Goal: Task Accomplishment & Management: Manage account settings

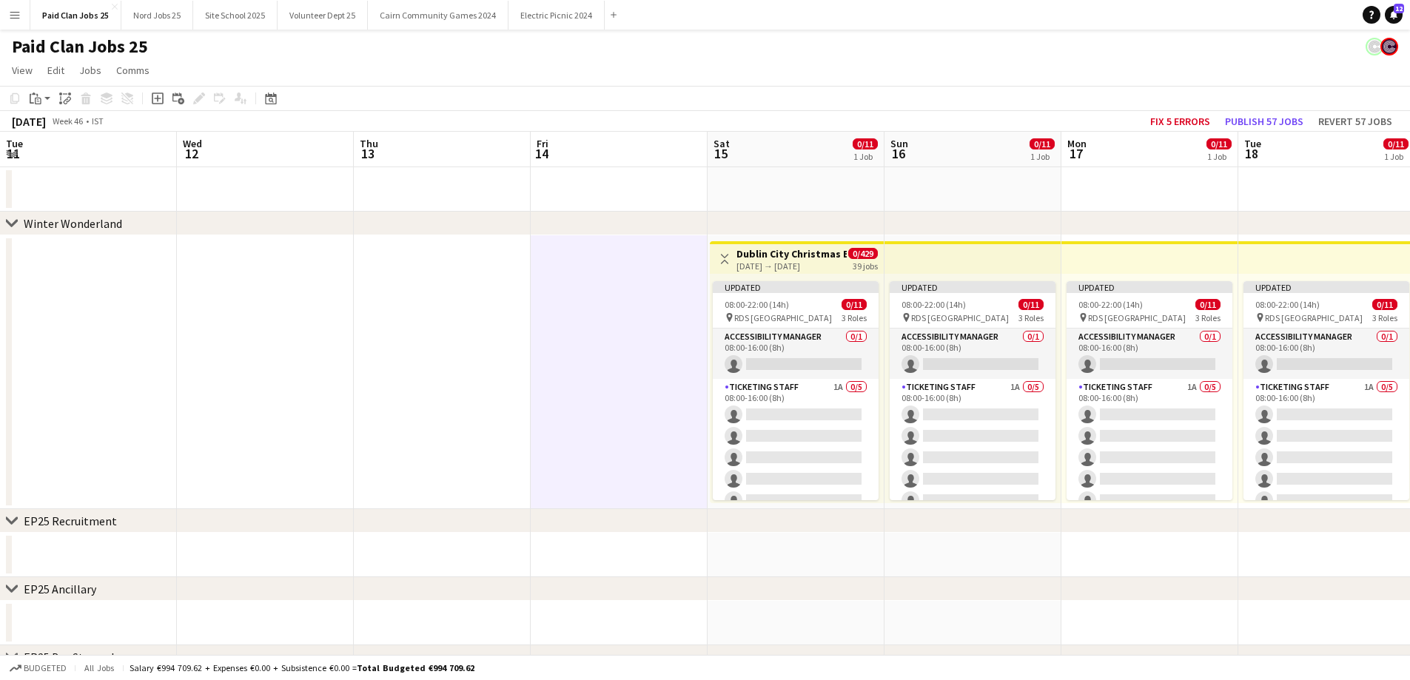
scroll to position [0, 434]
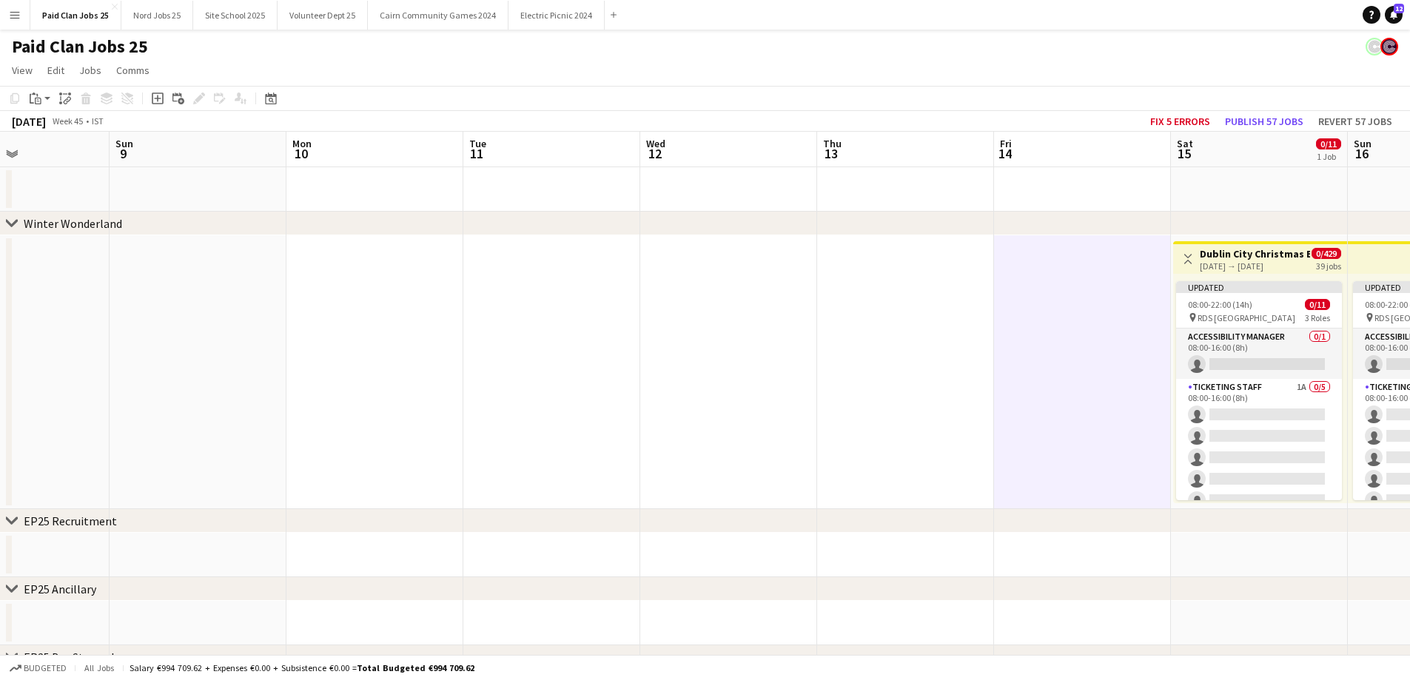
drag, startPoint x: 85, startPoint y: 376, endPoint x: 958, endPoint y: 435, distance: 875.2
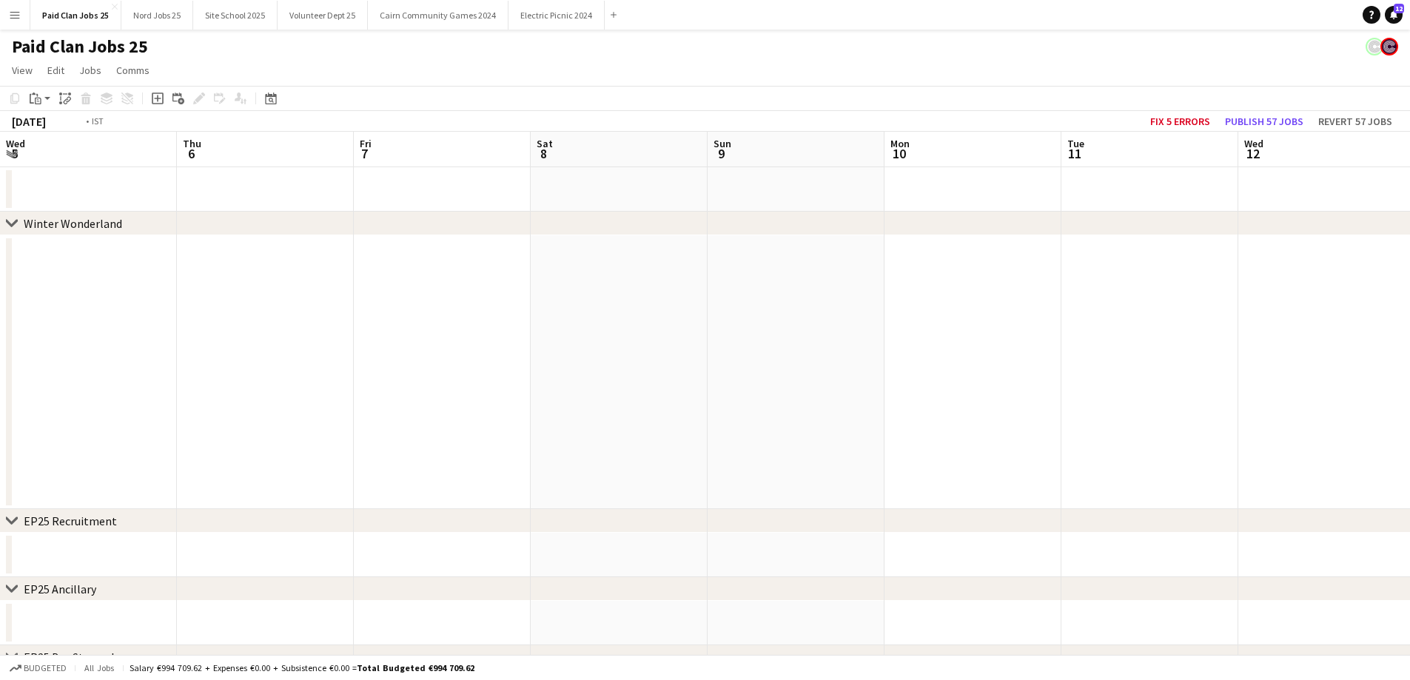
drag, startPoint x: 131, startPoint y: 391, endPoint x: 1420, endPoint y: 373, distance: 1289.2
drag, startPoint x: 778, startPoint y: 448, endPoint x: 1420, endPoint y: 392, distance: 644.1
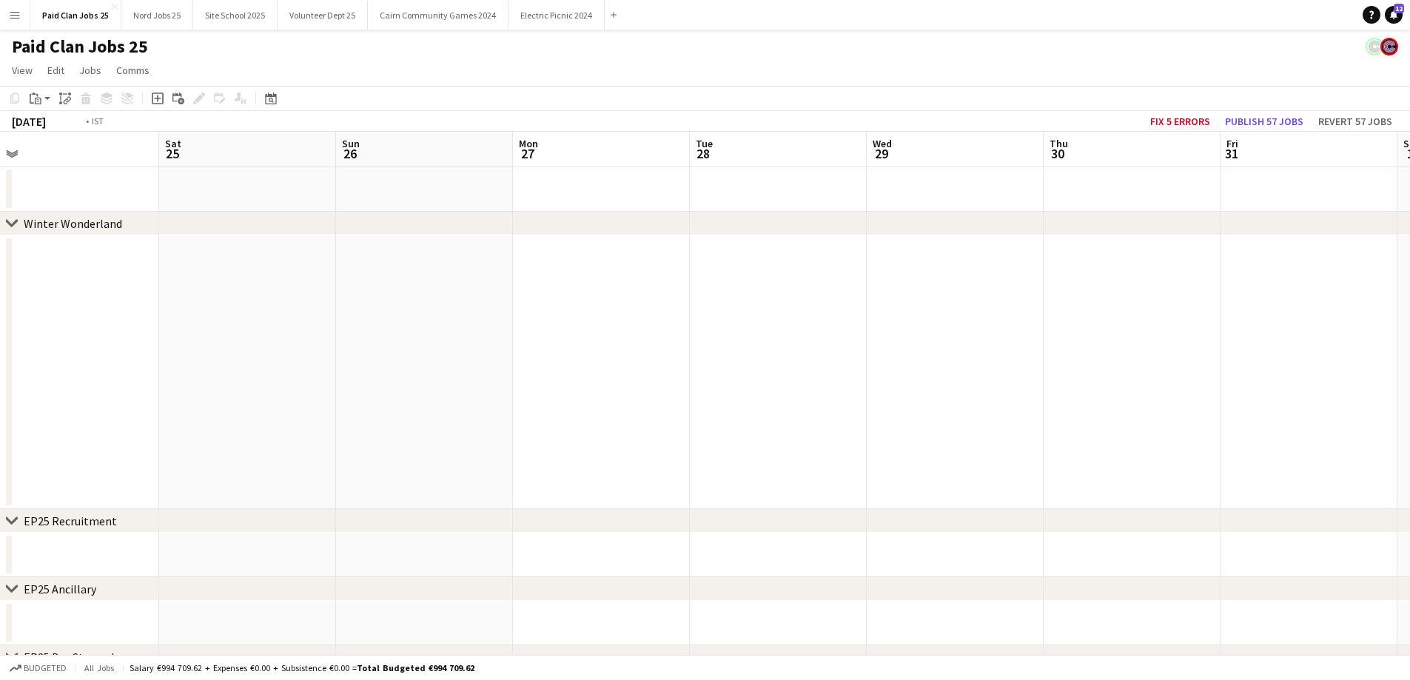
drag, startPoint x: 280, startPoint y: 314, endPoint x: 1278, endPoint y: 332, distance: 998.4
drag, startPoint x: 390, startPoint y: 304, endPoint x: 217, endPoint y: 285, distance: 174.2
drag, startPoint x: 1029, startPoint y: 371, endPoint x: 364, endPoint y: 323, distance: 667.0
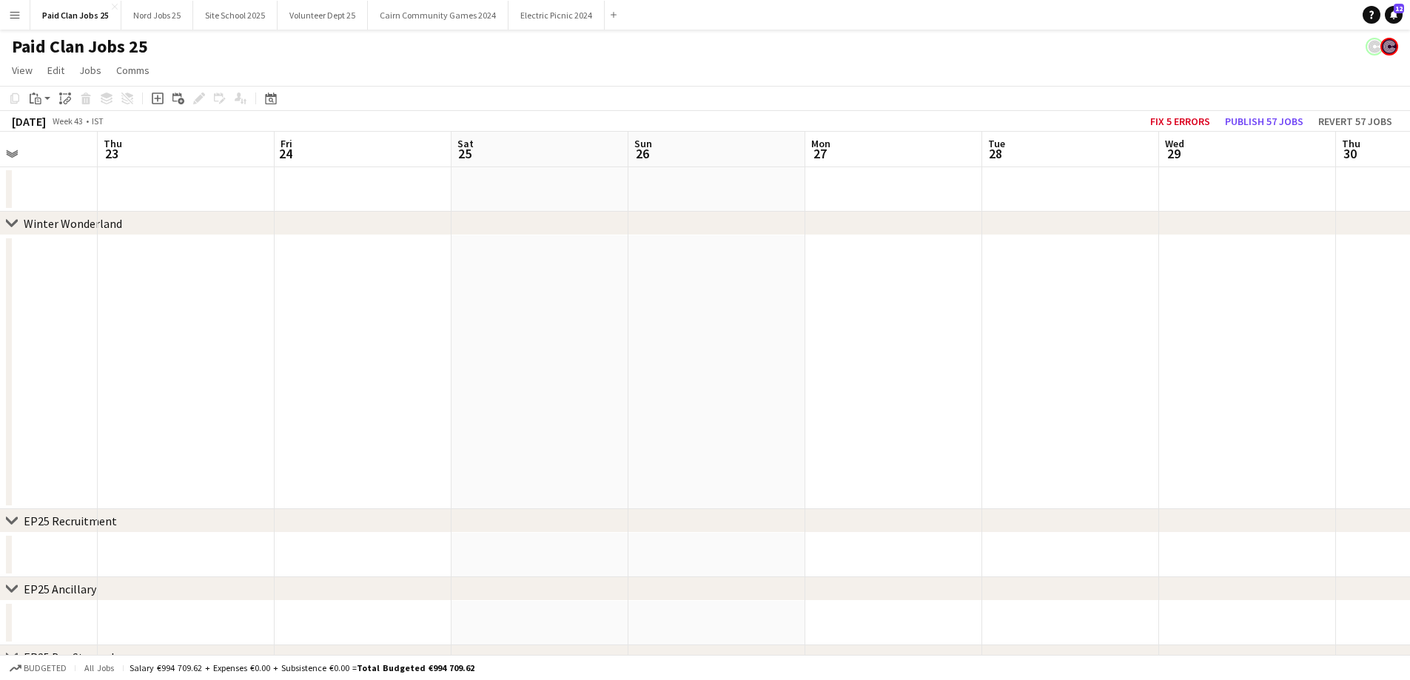
click at [545, 312] on app-date-cell at bounding box center [539, 372] width 177 height 274
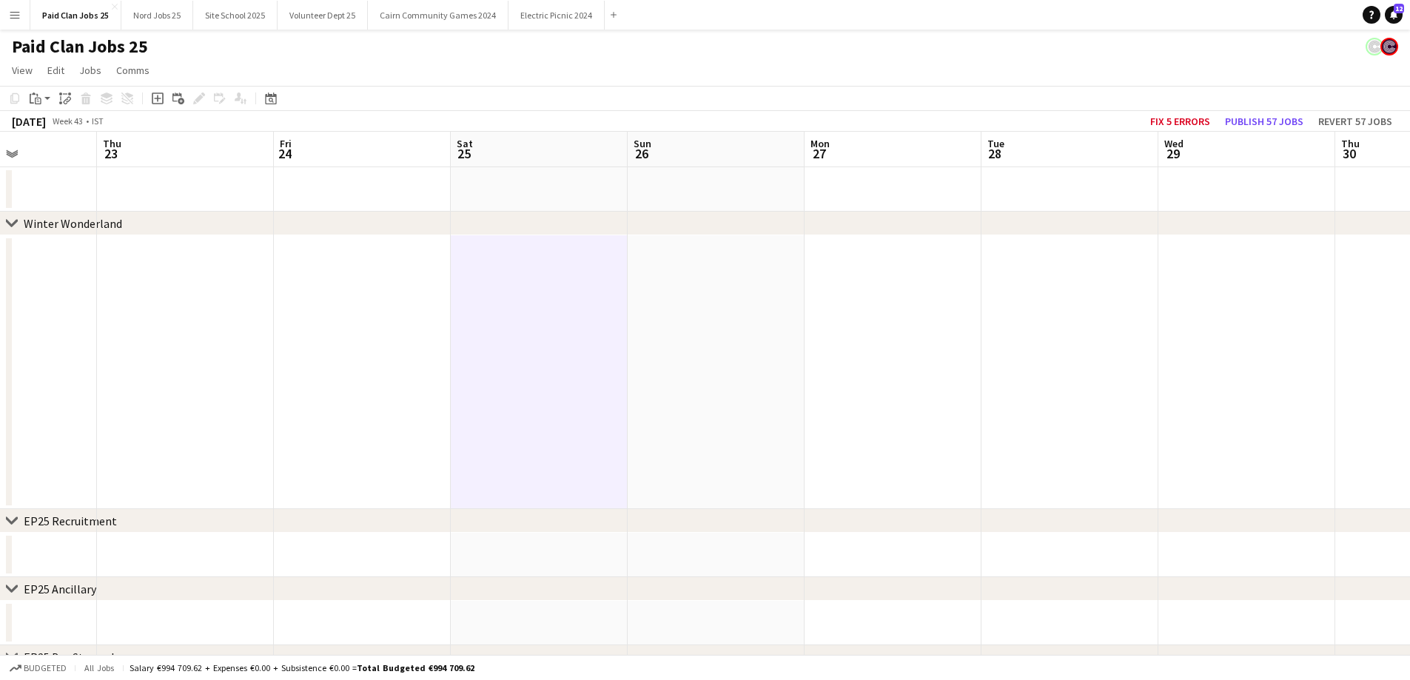
click at [155, 102] on icon "Add job" at bounding box center [158, 99] width 12 height 12
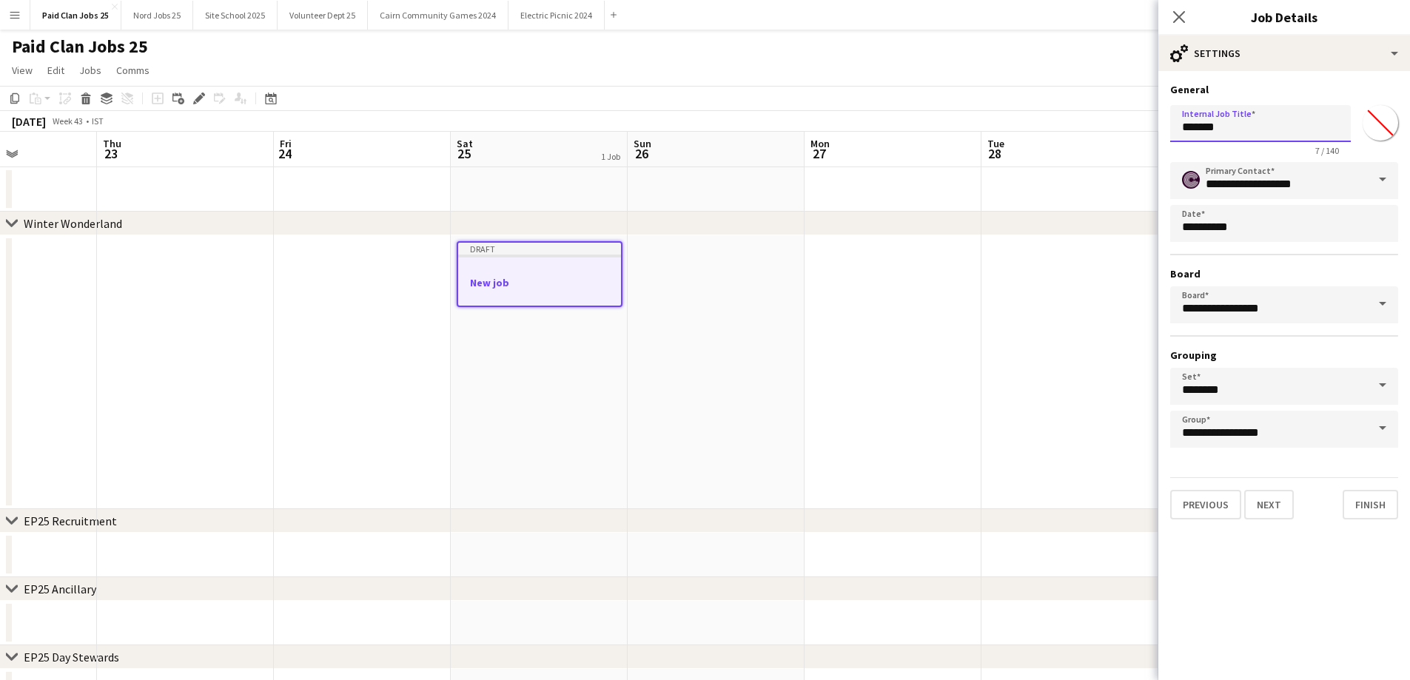
drag, startPoint x: 1289, startPoint y: 136, endPoint x: 1032, endPoint y: 117, distance: 257.5
type input "*"
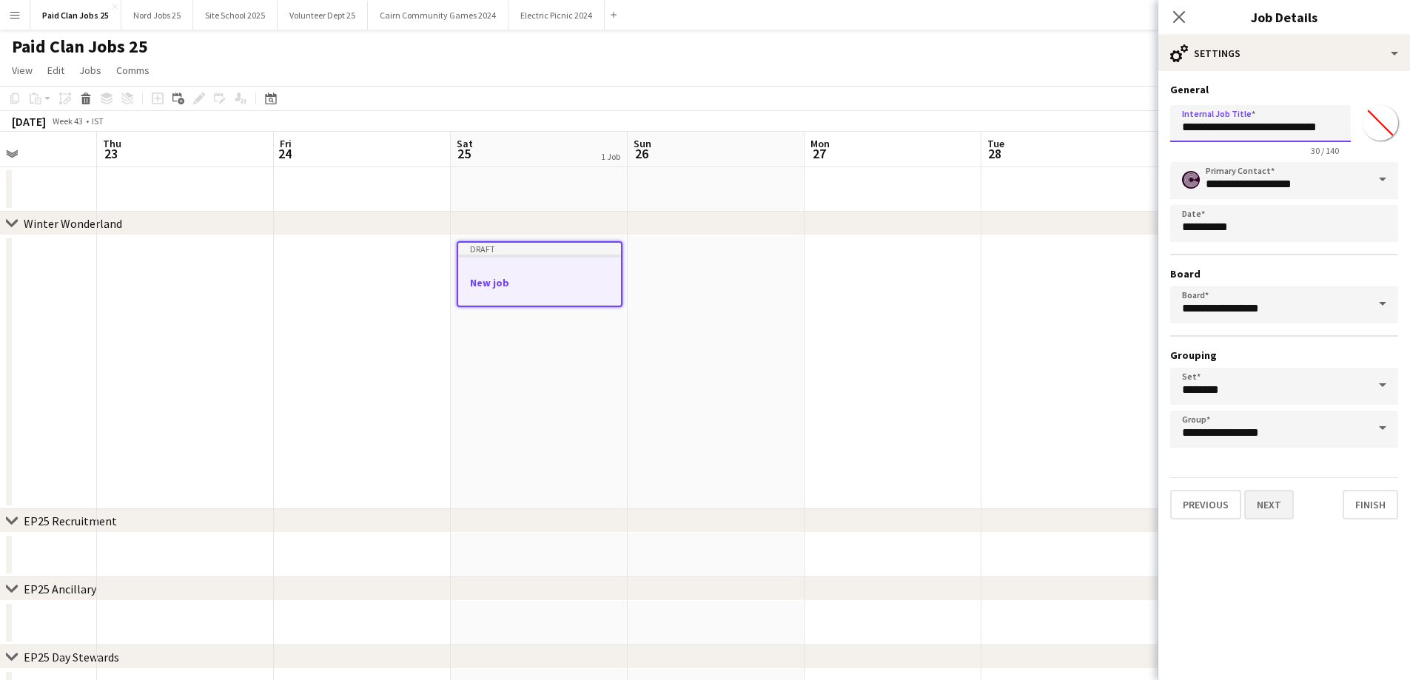
type input "**********"
click at [1278, 508] on button "Next" at bounding box center [1269, 505] width 50 height 30
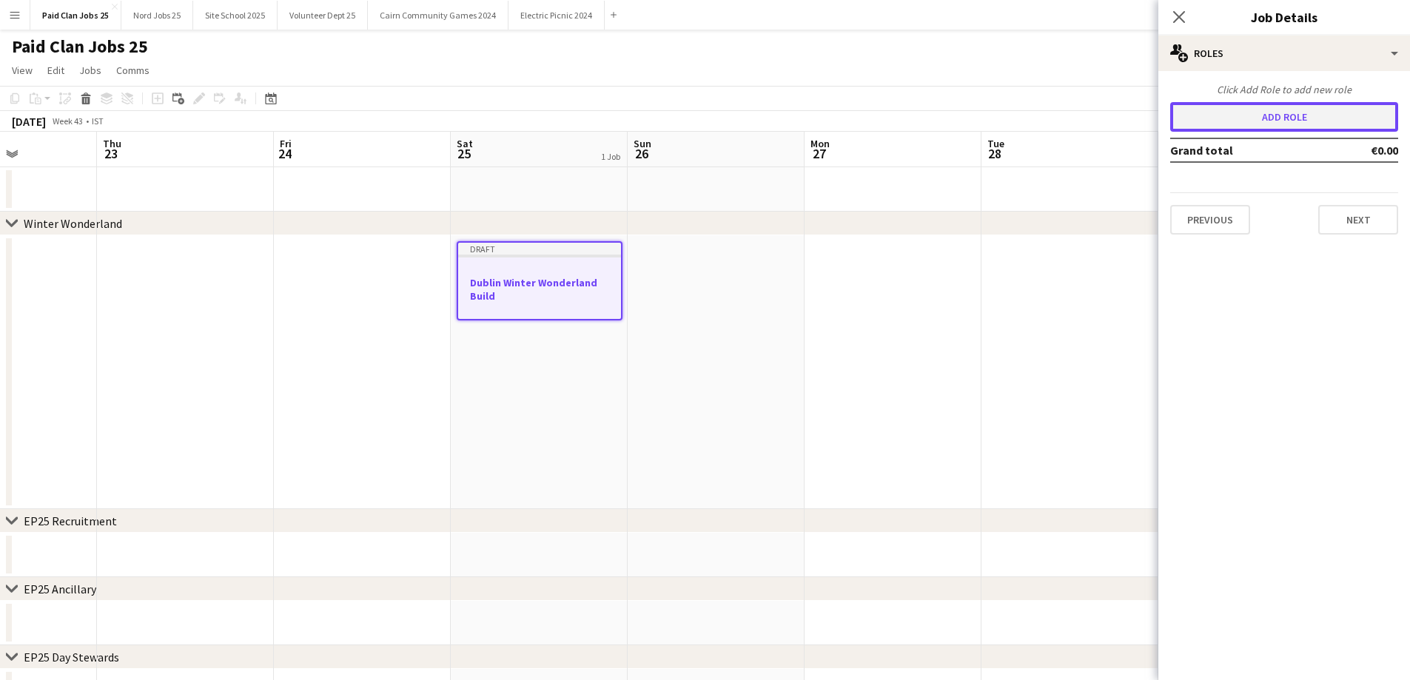
click at [1248, 118] on button "Add role" at bounding box center [1284, 117] width 228 height 30
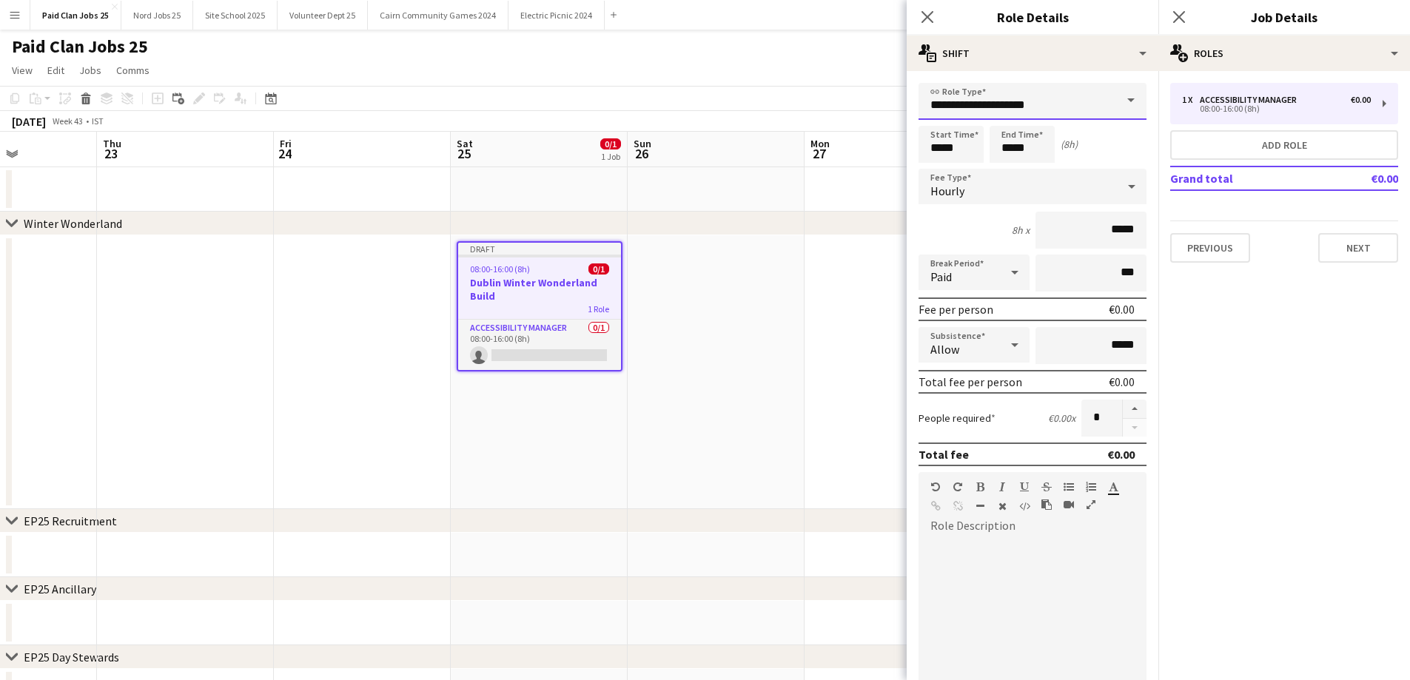
click at [1103, 107] on input "**********" at bounding box center [1032, 101] width 228 height 37
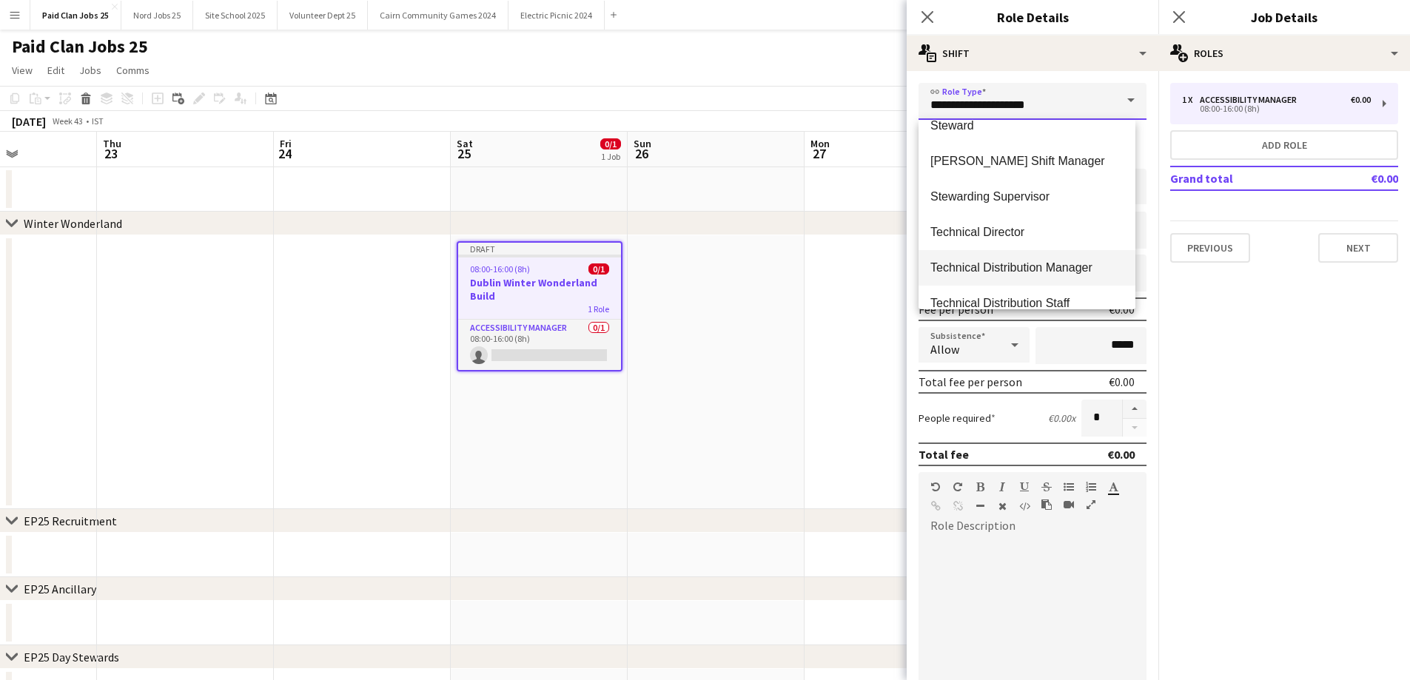
scroll to position [832, 0]
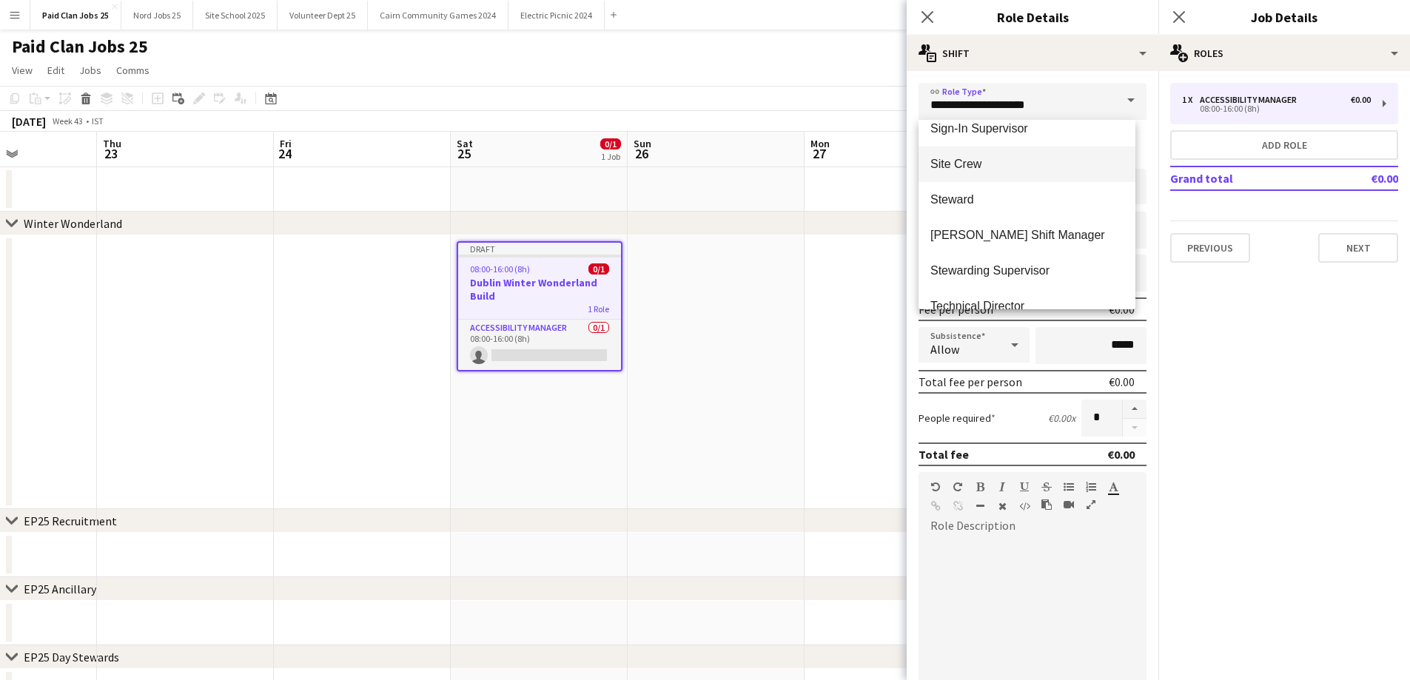
click at [992, 178] on mat-option "Site Crew" at bounding box center [1026, 165] width 217 height 36
type input "*********"
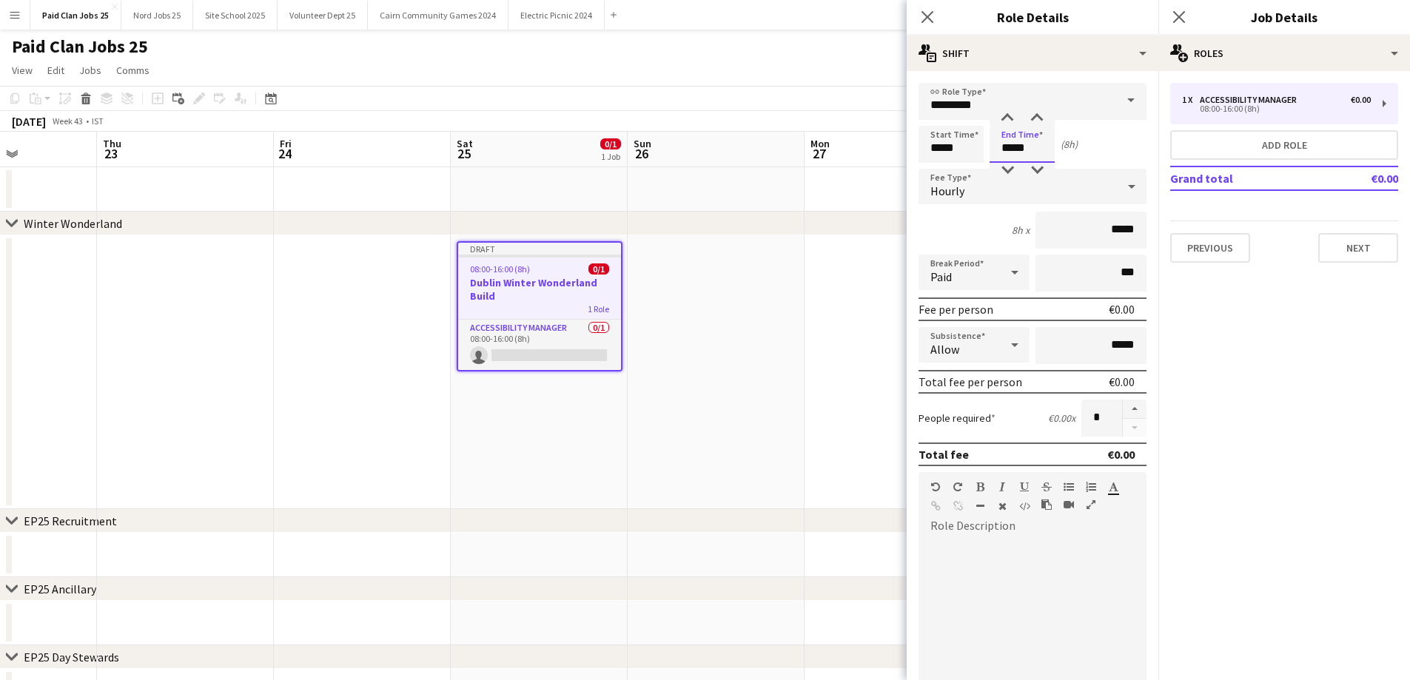
drag, startPoint x: 1013, startPoint y: 150, endPoint x: 983, endPoint y: 150, distance: 29.6
click at [983, 150] on div "Start Time ***** End Time ***** (8h)" at bounding box center [1032, 144] width 228 height 37
type input "*****"
click at [1035, 548] on div at bounding box center [1032, 627] width 228 height 178
click at [832, 381] on app-date-cell at bounding box center [892, 372] width 177 height 274
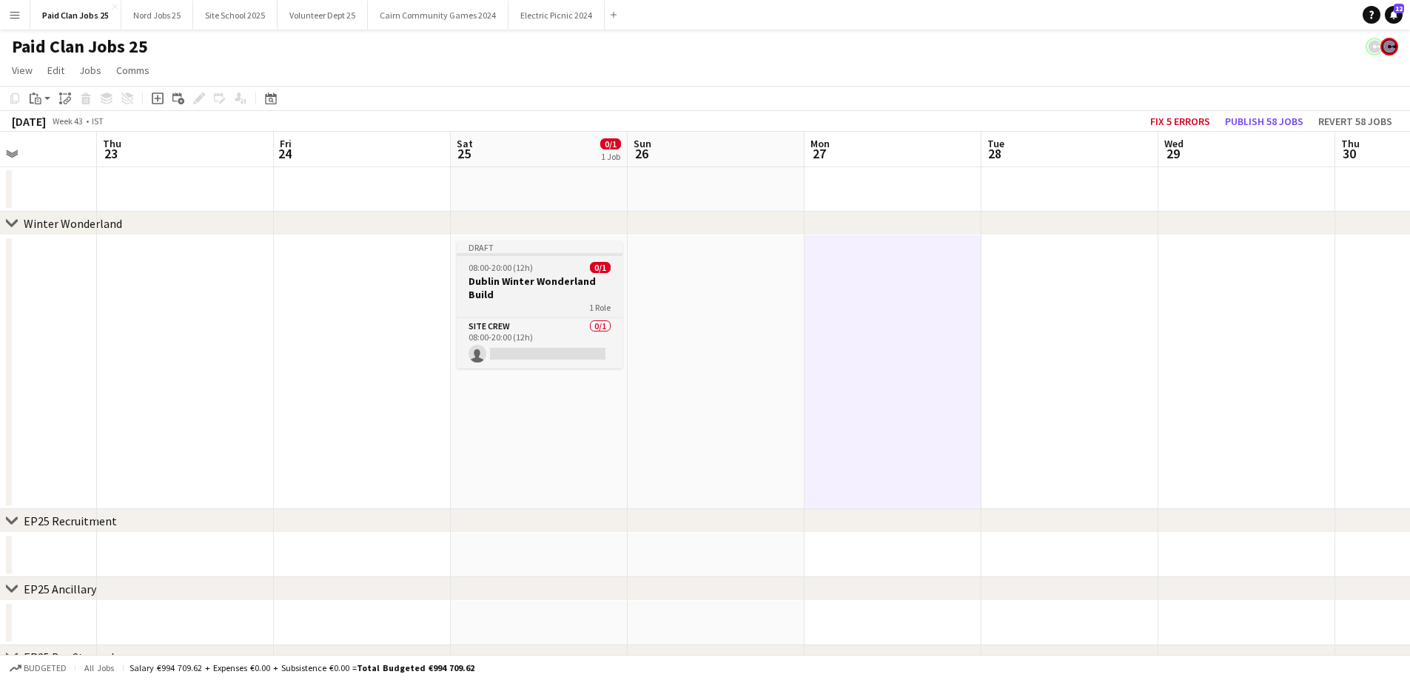
click at [556, 287] on h3 "Dublin Winter Wonderland Build" at bounding box center [540, 288] width 166 height 27
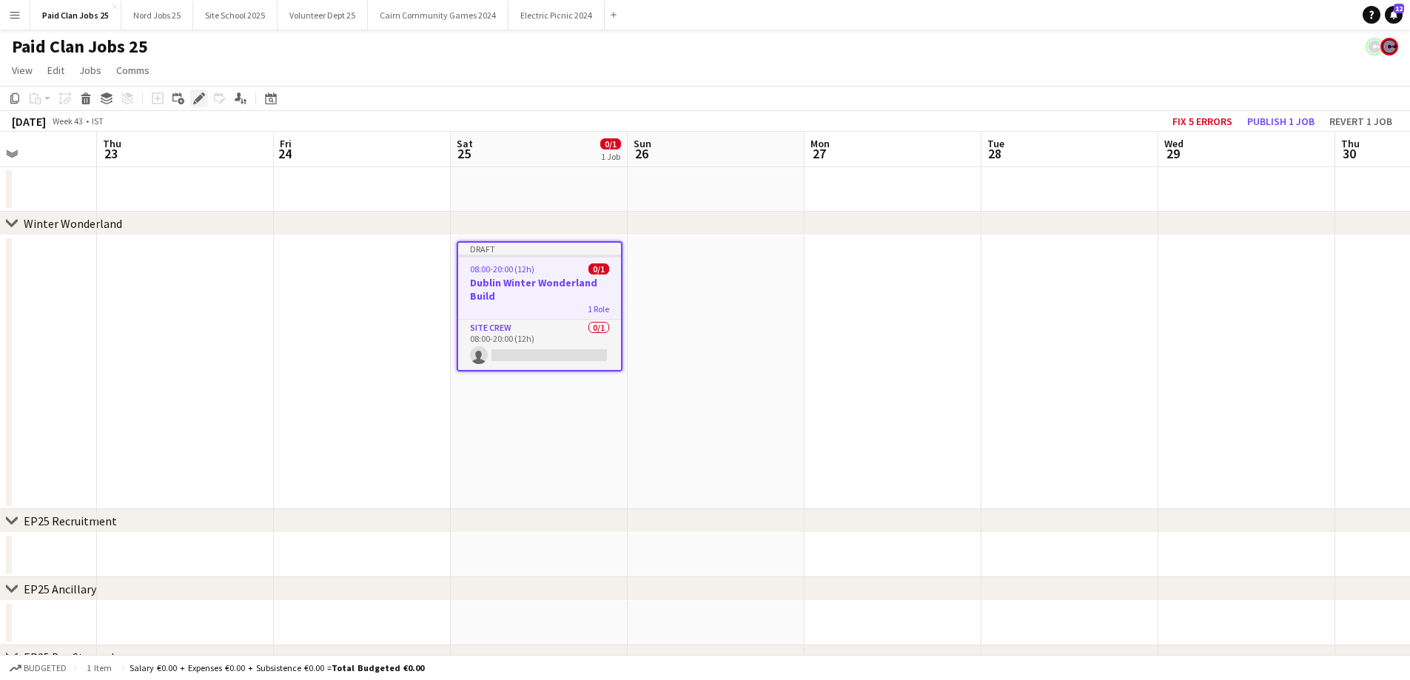
click at [200, 97] on icon at bounding box center [199, 99] width 8 height 8
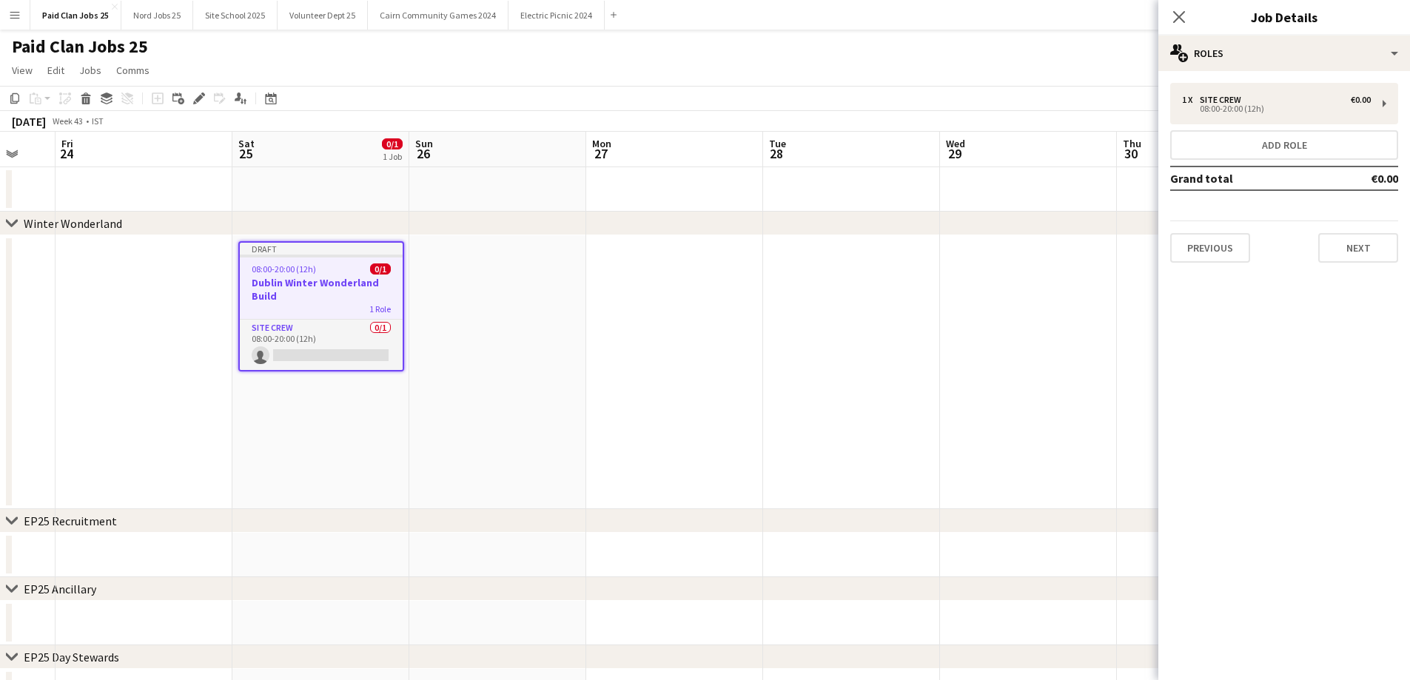
drag, startPoint x: 1031, startPoint y: 369, endPoint x: 253, endPoint y: 386, distance: 777.9
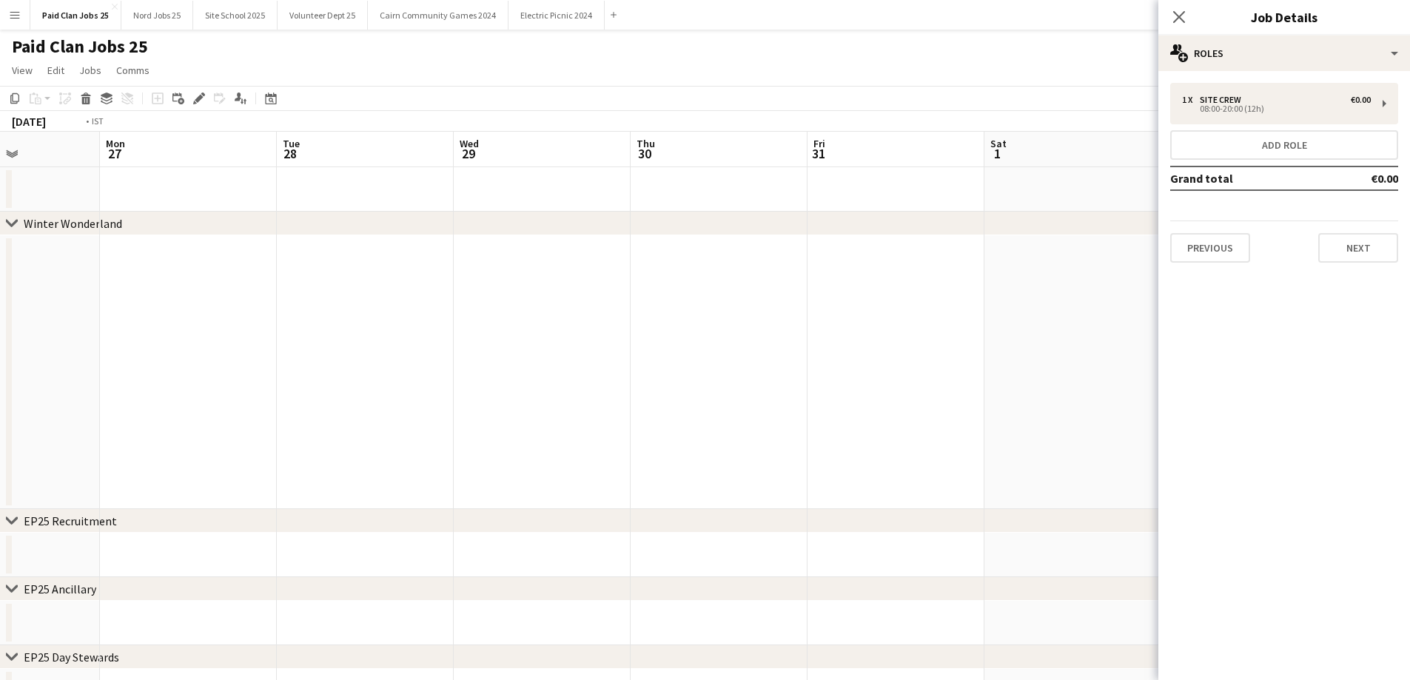
drag, startPoint x: 909, startPoint y: 327, endPoint x: 622, endPoint y: 349, distance: 288.7
drag, startPoint x: 524, startPoint y: 348, endPoint x: 431, endPoint y: 352, distance: 93.3
drag, startPoint x: 1039, startPoint y: 346, endPoint x: 237, endPoint y: 371, distance: 802.6
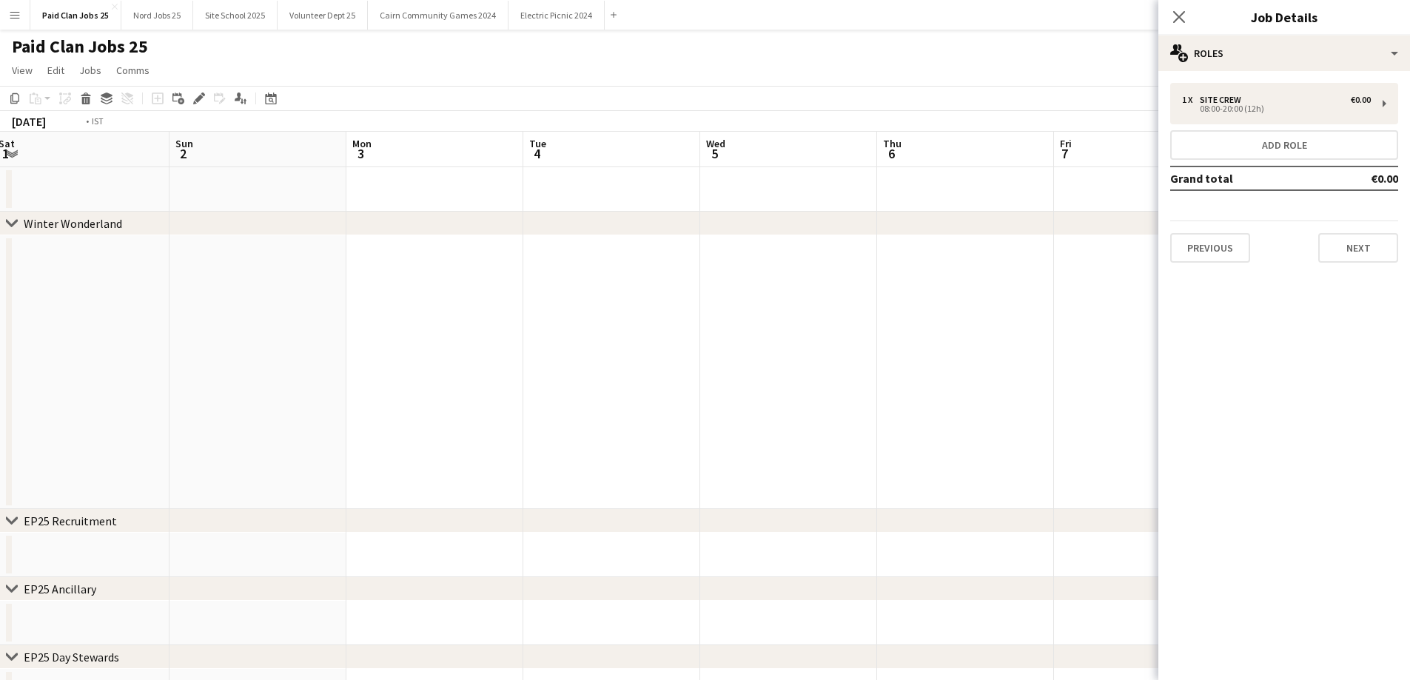
drag, startPoint x: 940, startPoint y: 345, endPoint x: 675, endPoint y: 354, distance: 265.1
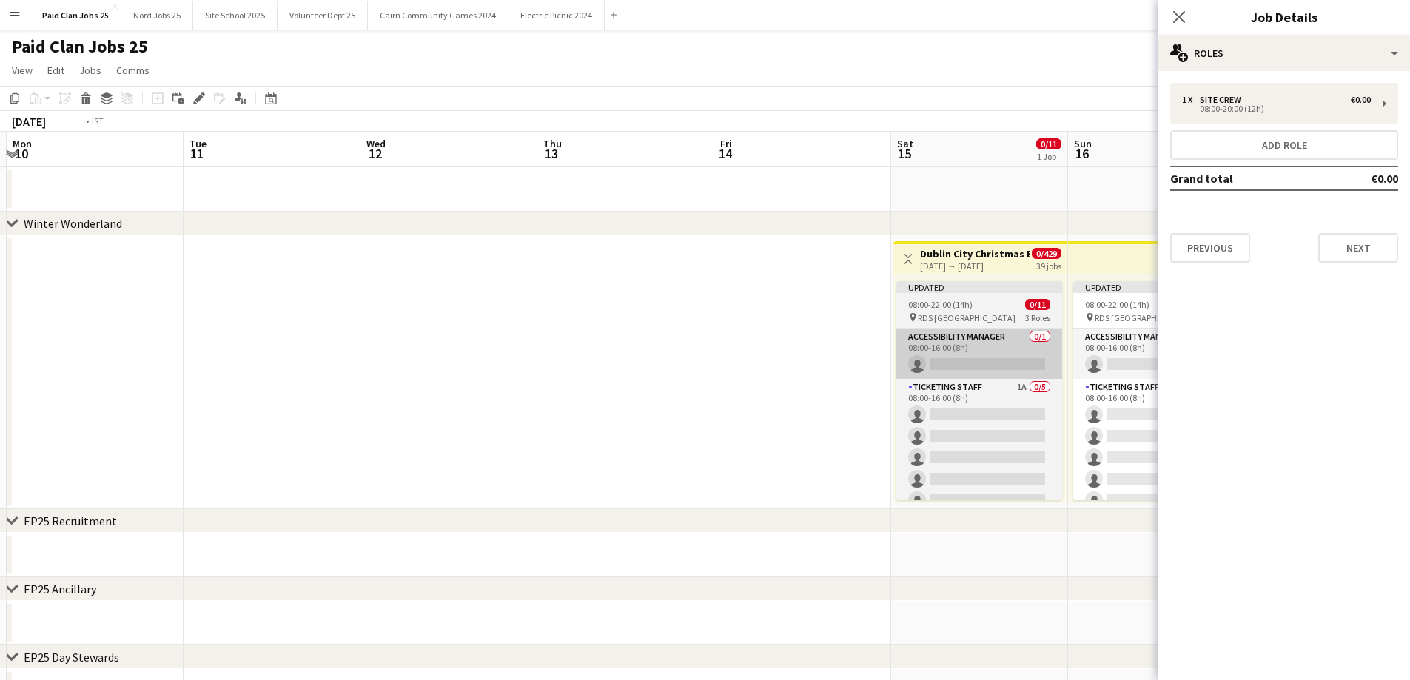
scroll to position [0, 428]
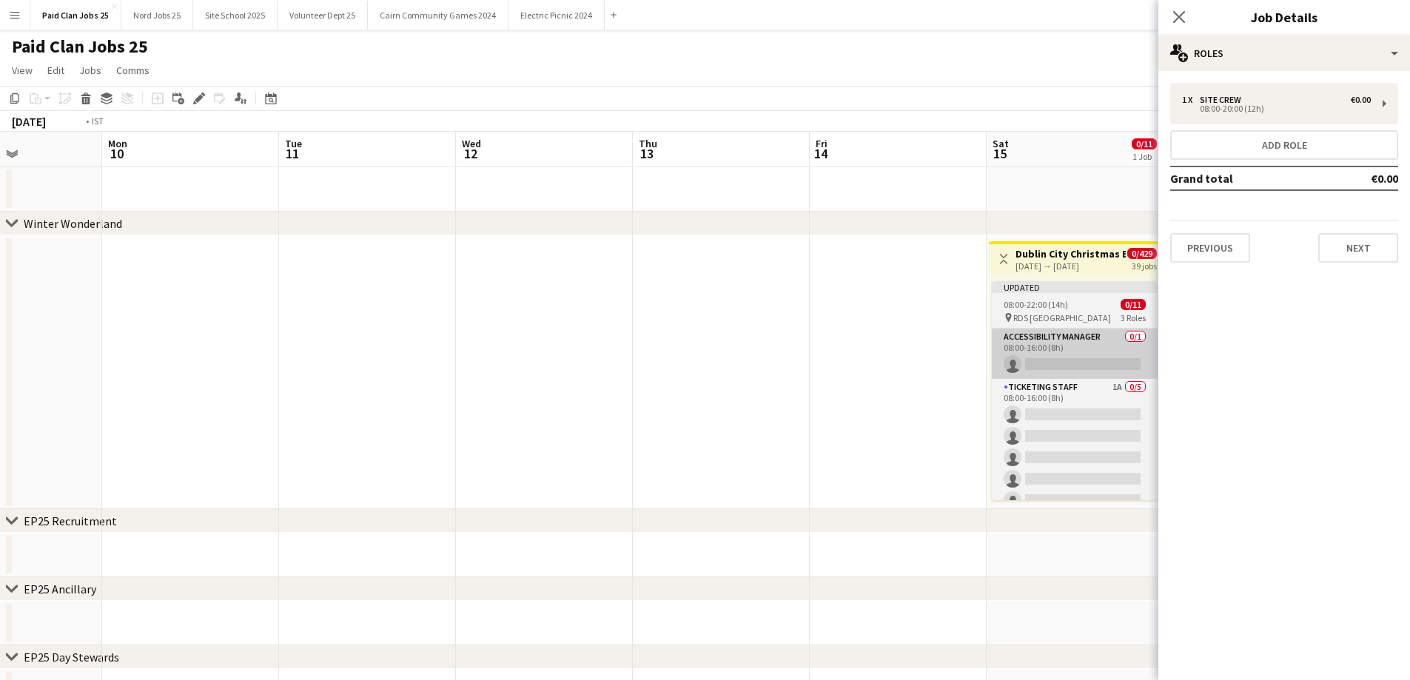
drag, startPoint x: 1117, startPoint y: 356, endPoint x: 830, endPoint y: 351, distance: 286.4
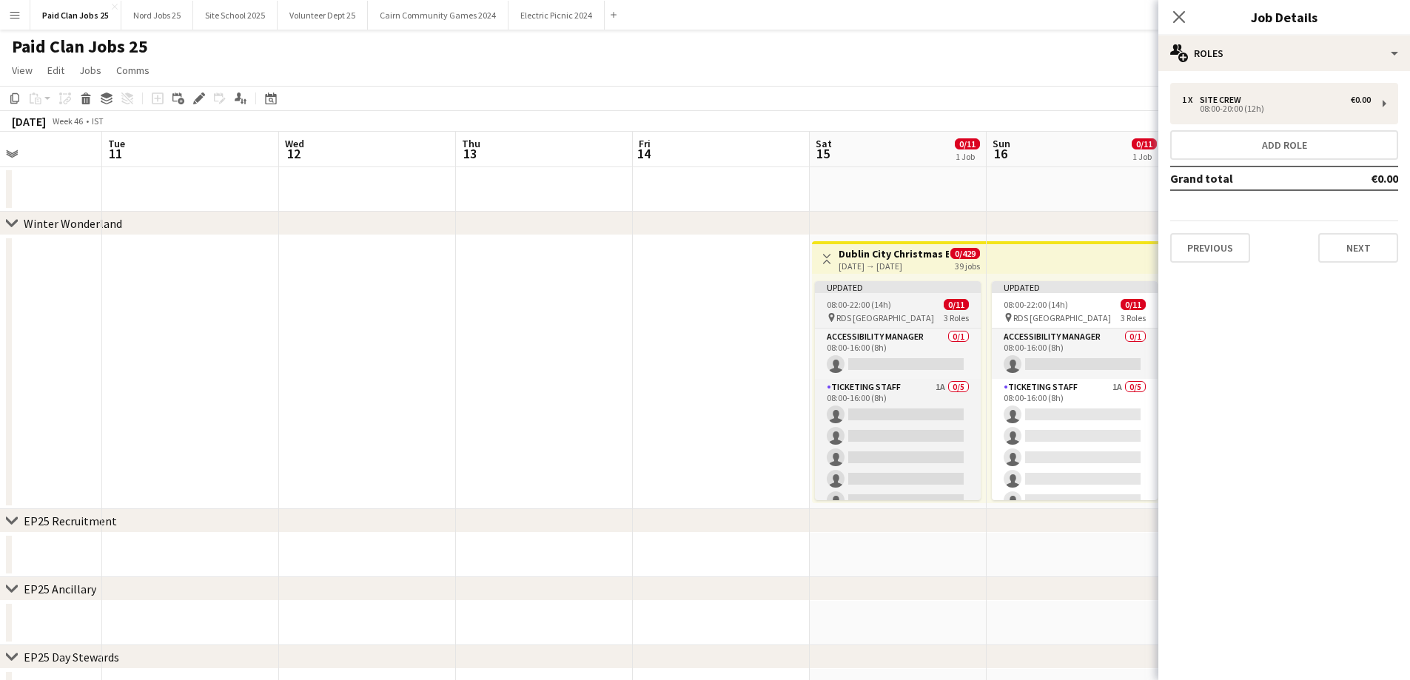
click at [888, 312] on div "pin RDS Dublin 3 Roles" at bounding box center [898, 318] width 166 height 12
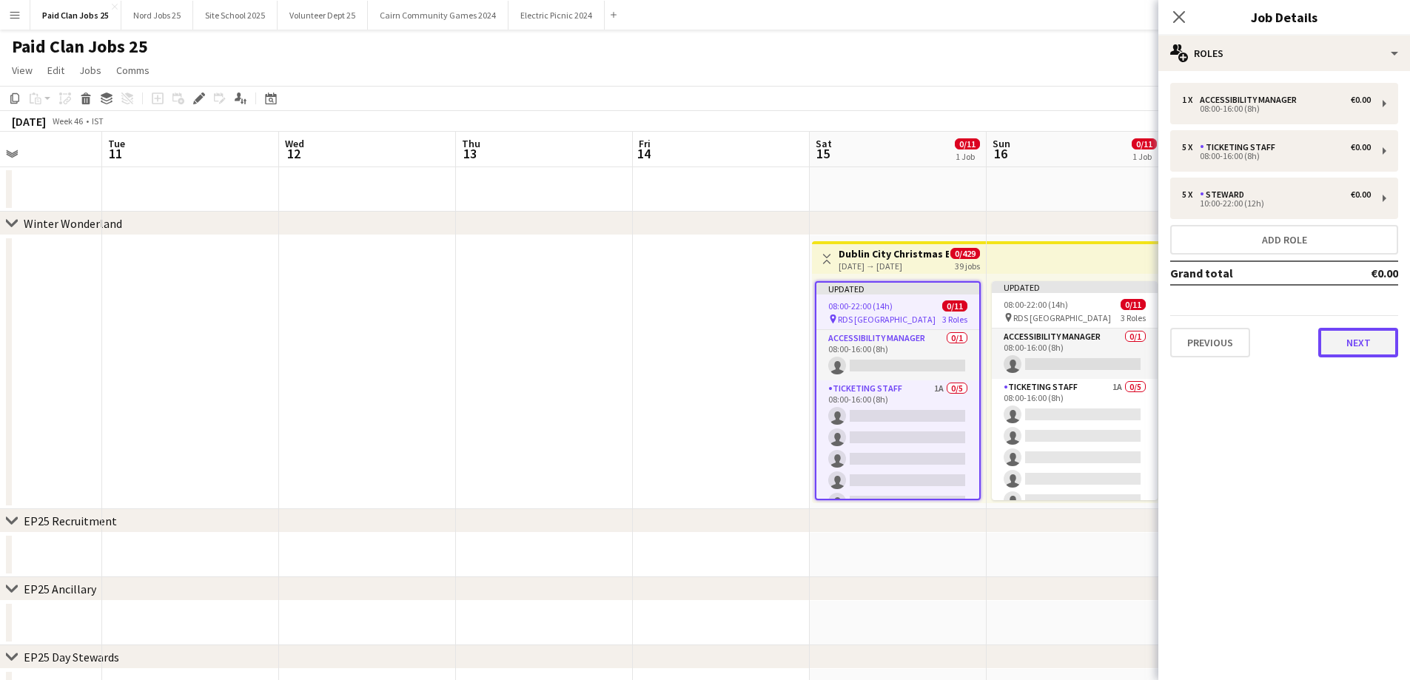
click at [1324, 346] on button "Next" at bounding box center [1358, 343] width 80 height 30
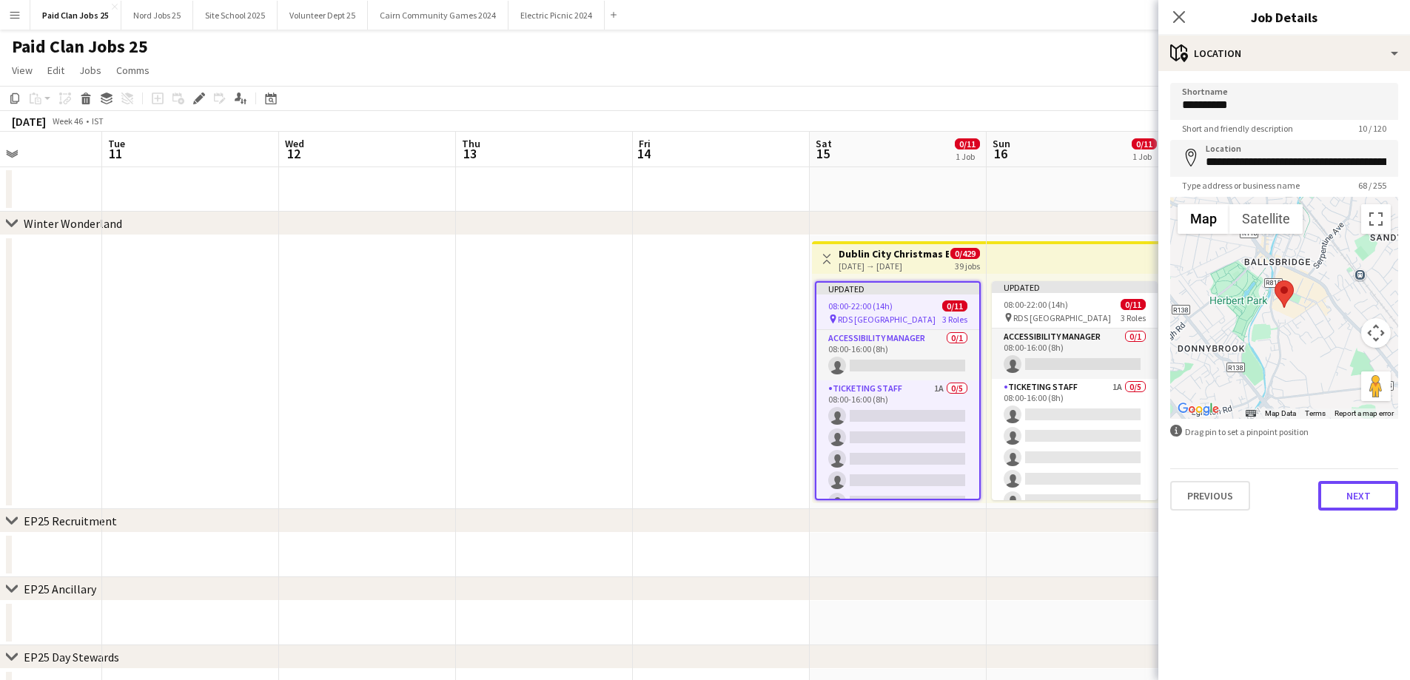
click at [1349, 487] on button "Next" at bounding box center [1358, 496] width 80 height 30
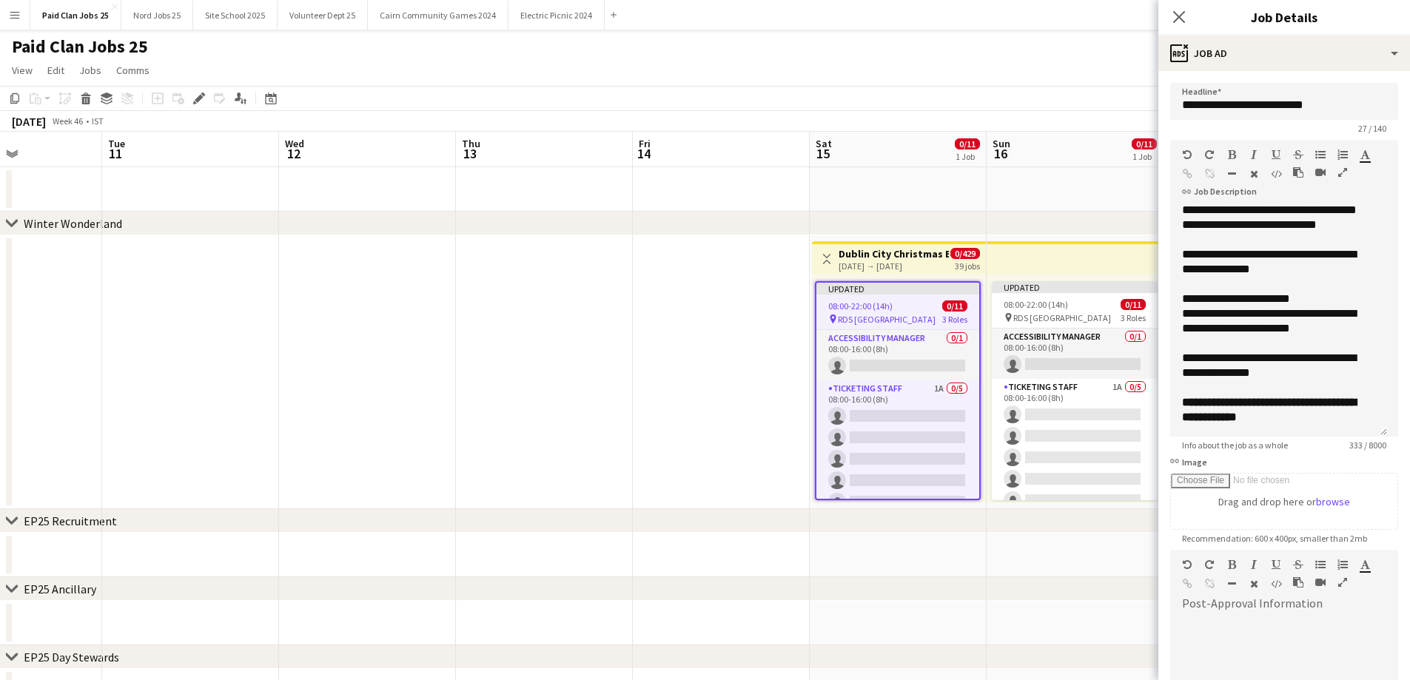
scroll to position [0, 0]
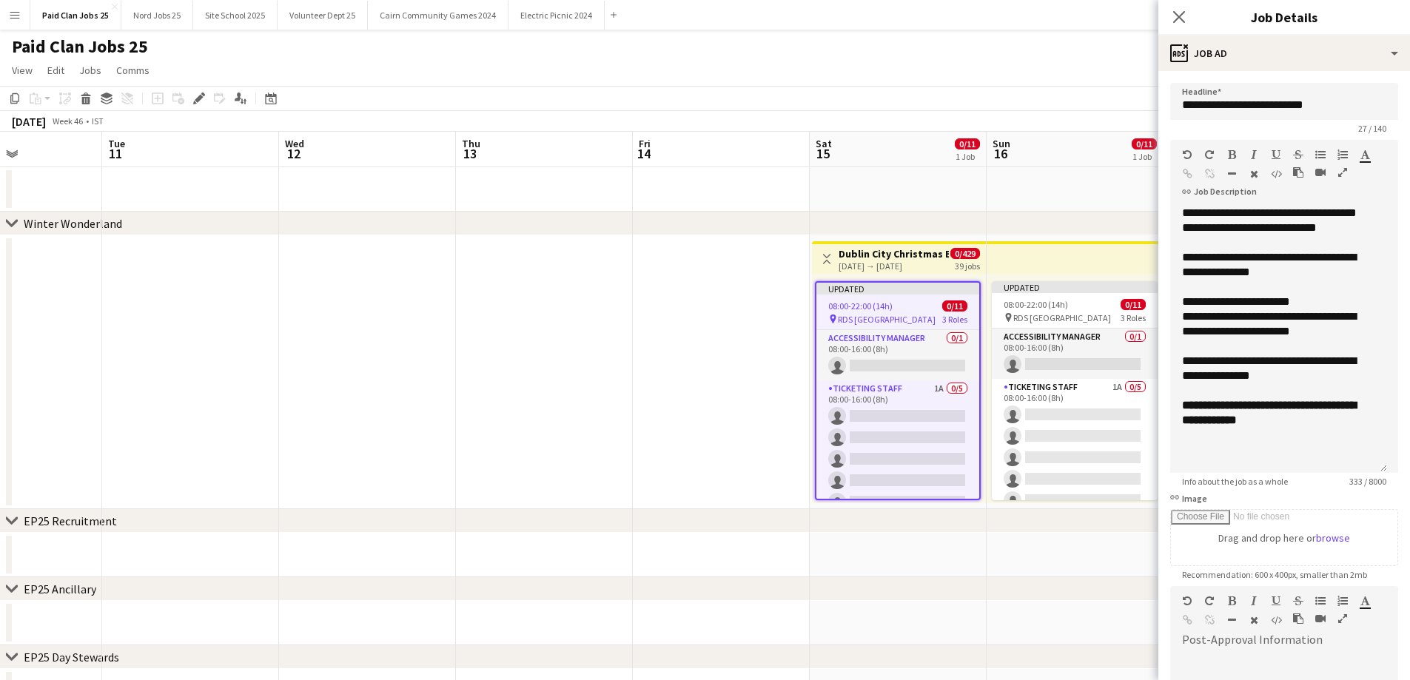
drag, startPoint x: 1372, startPoint y: 303, endPoint x: 1388, endPoint y: 483, distance: 181.2
click at [1388, 483] on form "**********" at bounding box center [1284, 490] width 252 height 815
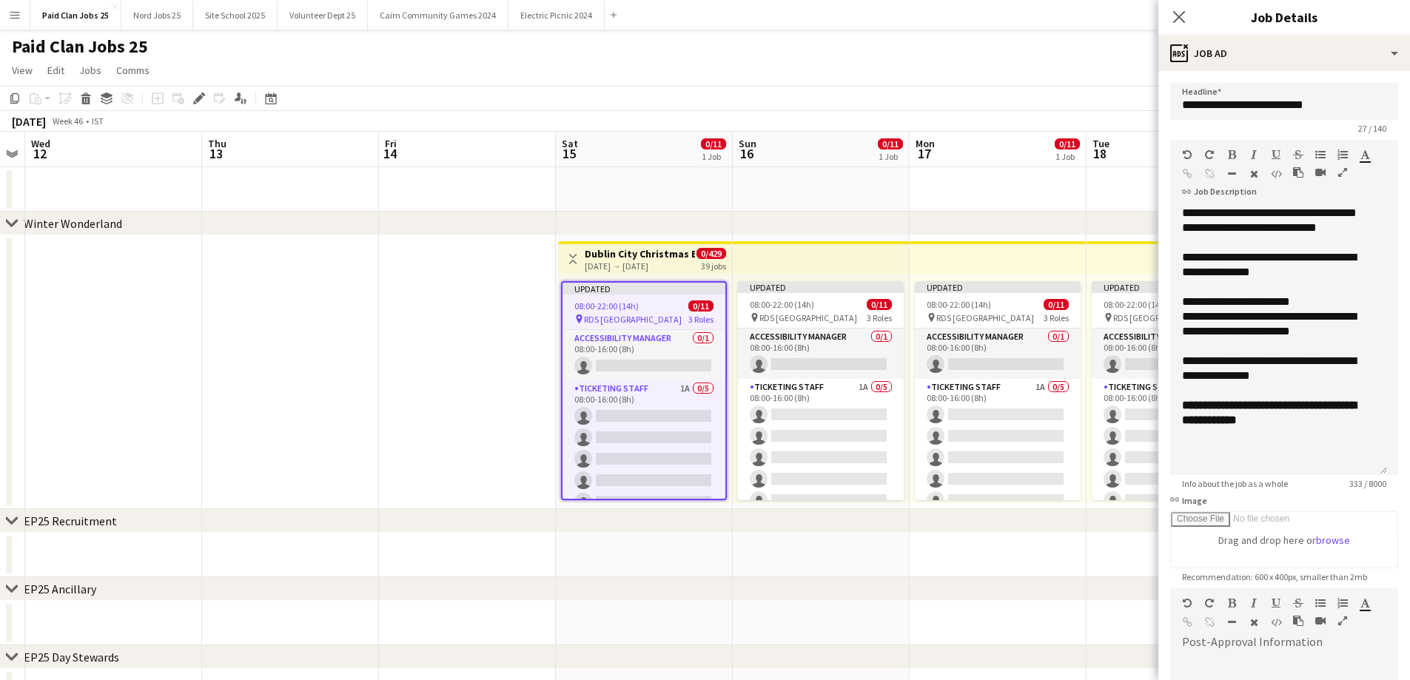
scroll to position [0, 568]
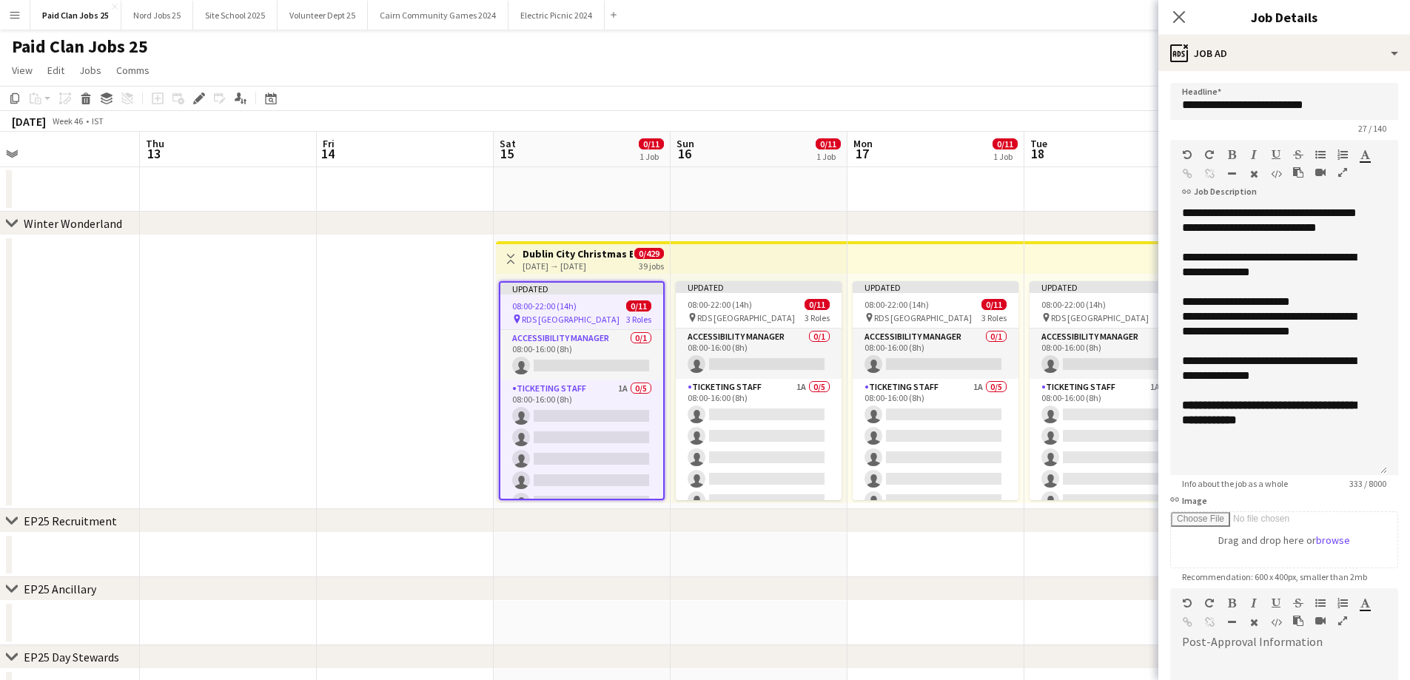
drag, startPoint x: 481, startPoint y: 368, endPoint x: 209, endPoint y: 356, distance: 271.8
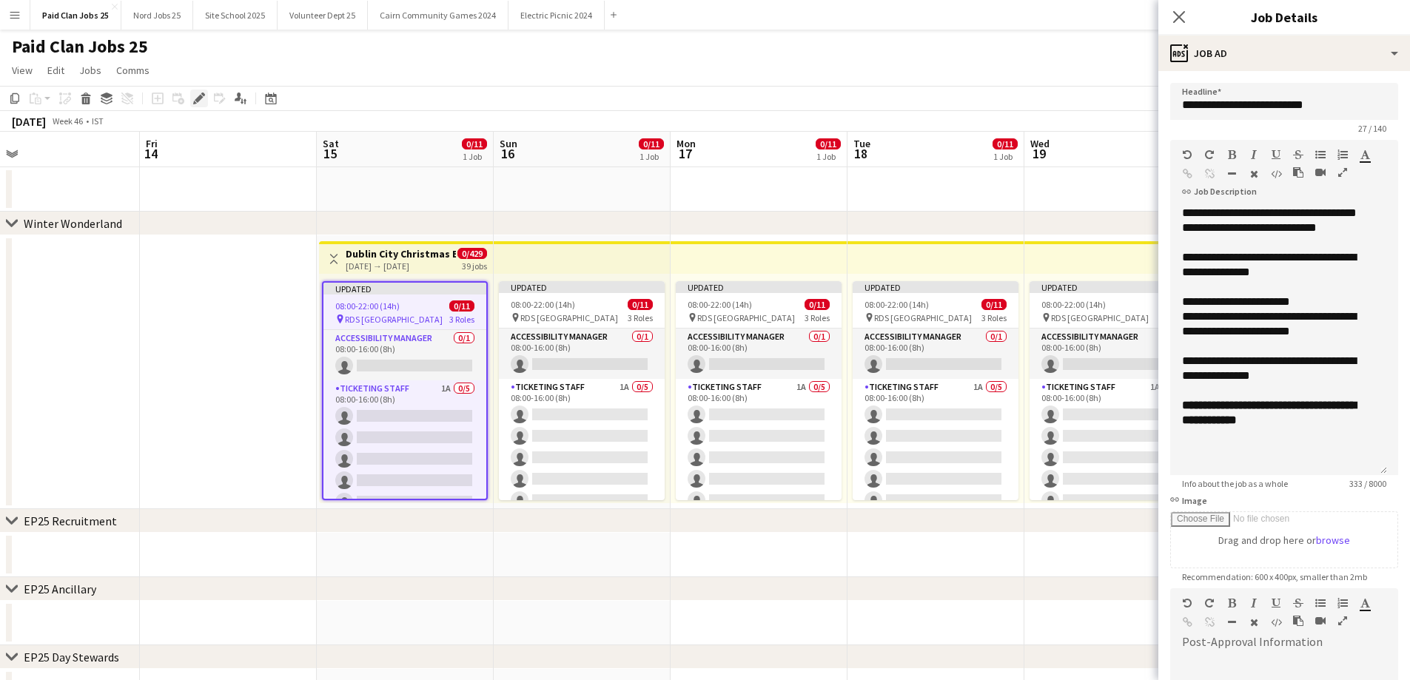
click at [202, 94] on icon at bounding box center [203, 95] width 4 height 4
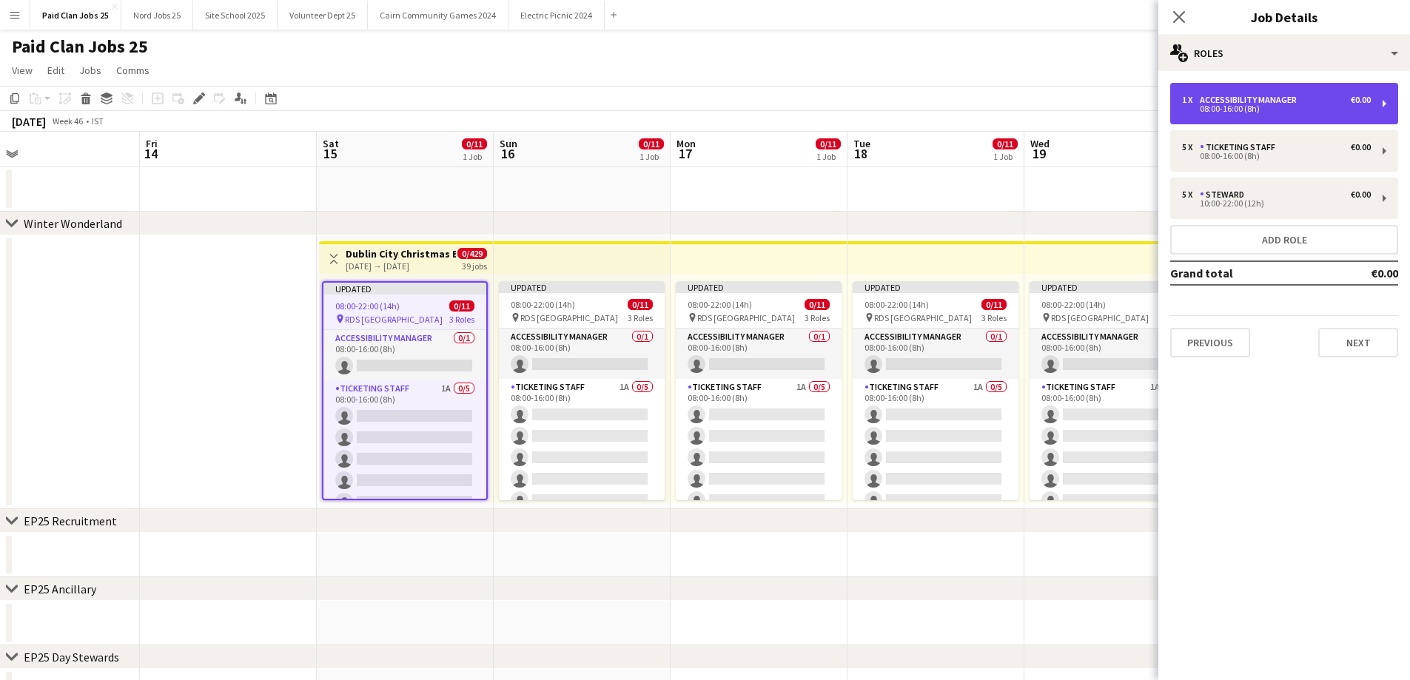
click at [1334, 107] on div "08:00-16:00 (8h)" at bounding box center [1276, 108] width 189 height 7
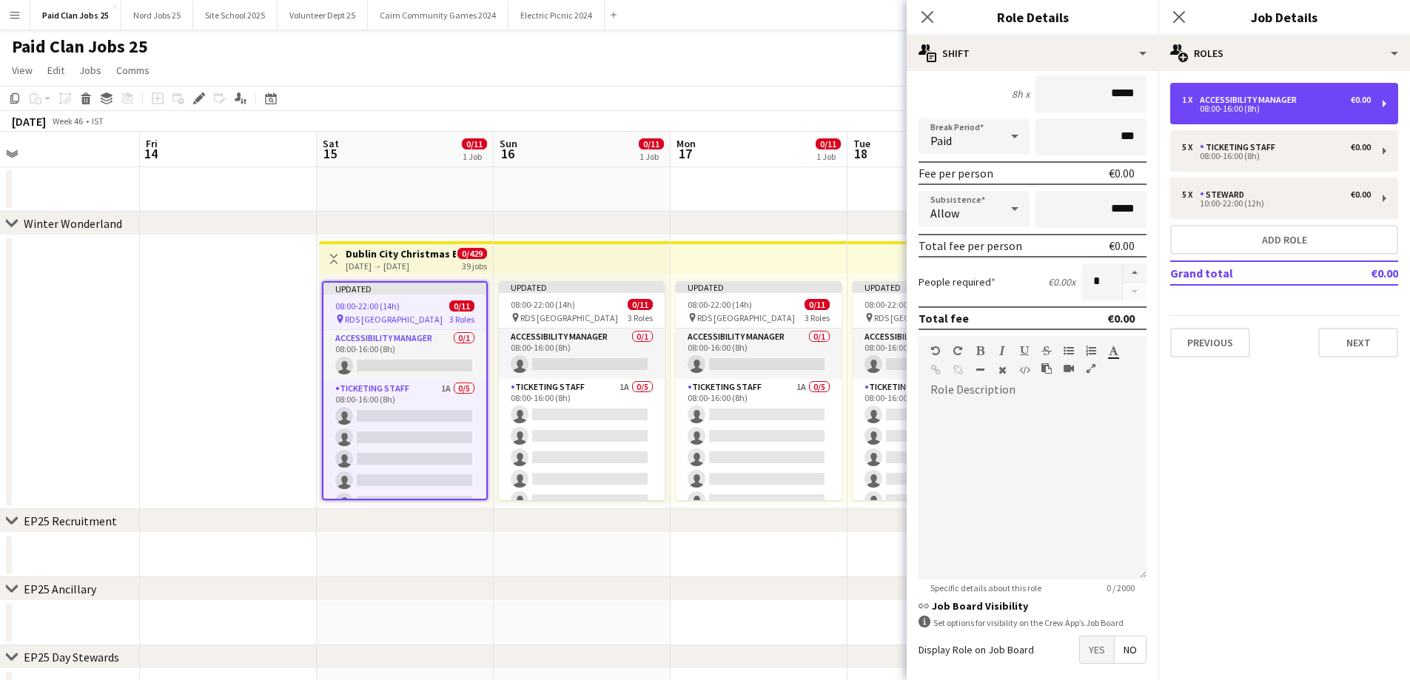
scroll to position [204, 0]
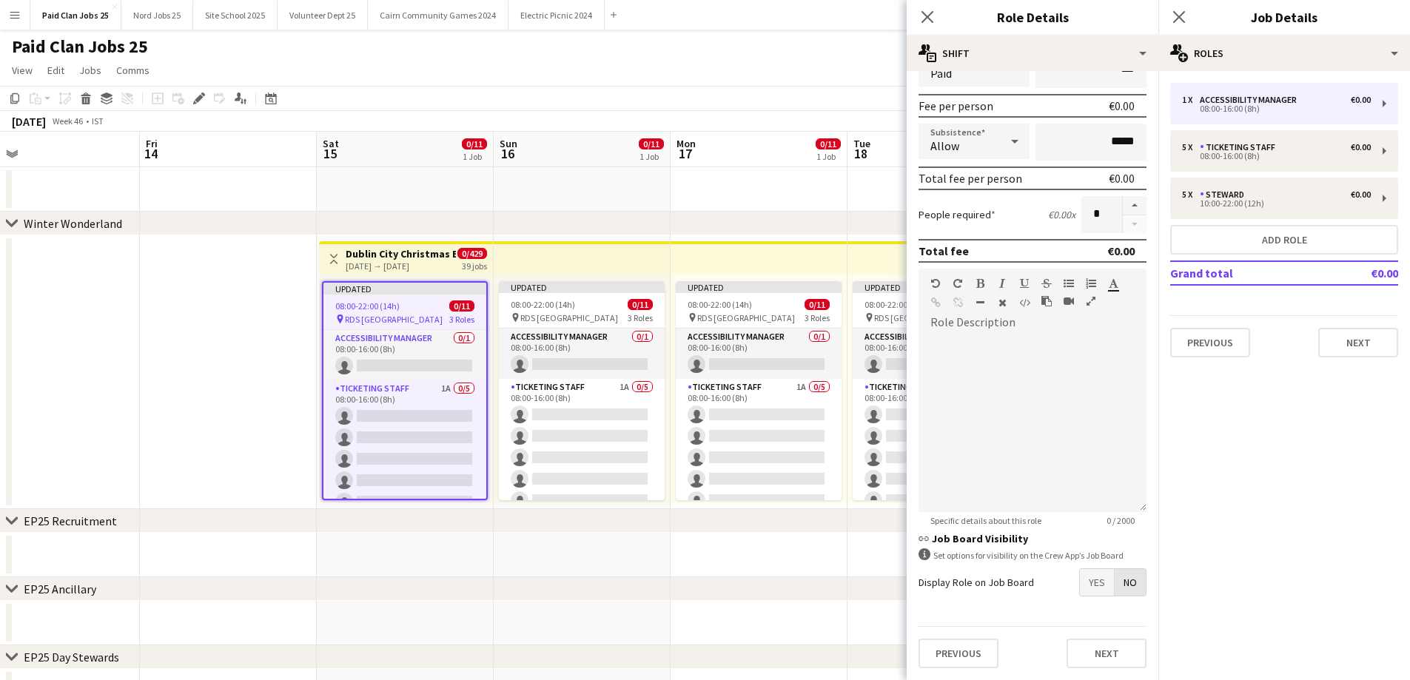
click at [1123, 586] on span "No" at bounding box center [1129, 582] width 31 height 27
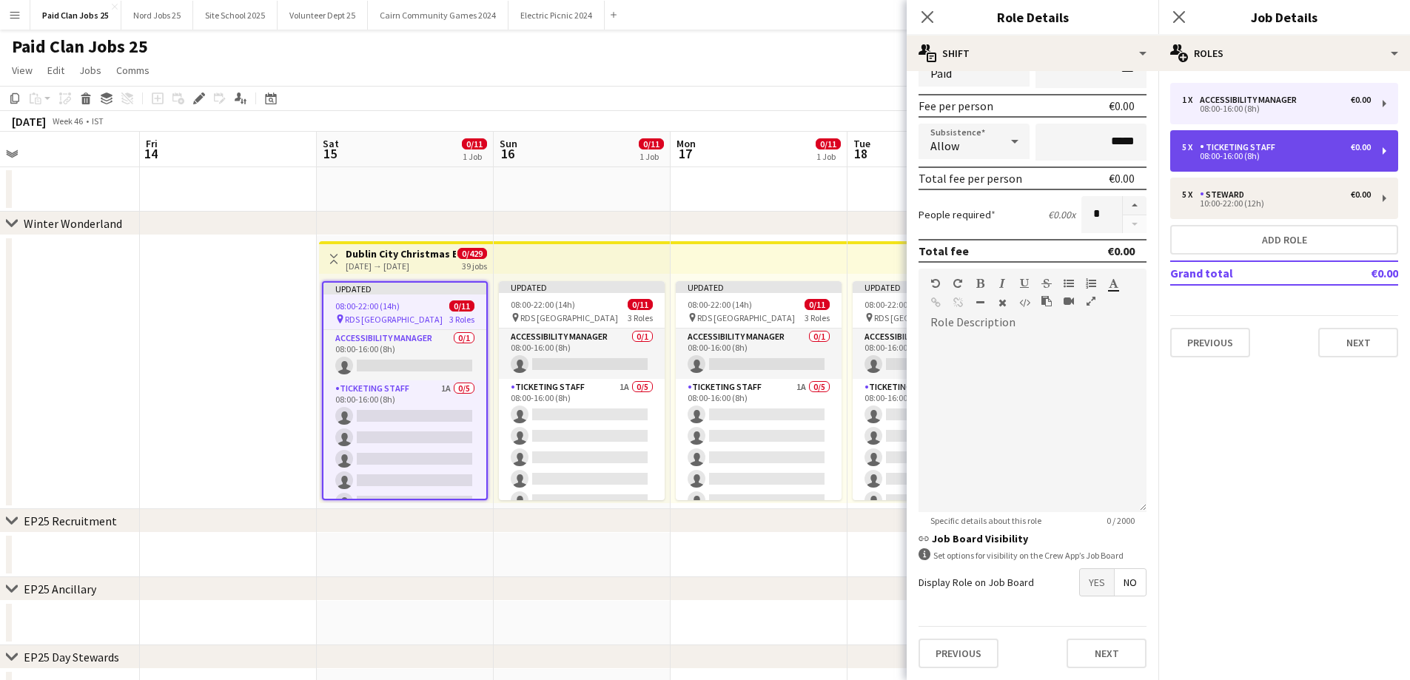
click at [1277, 144] on div "Ticketing Staff" at bounding box center [1240, 147] width 81 height 10
type input "**********"
type input "*"
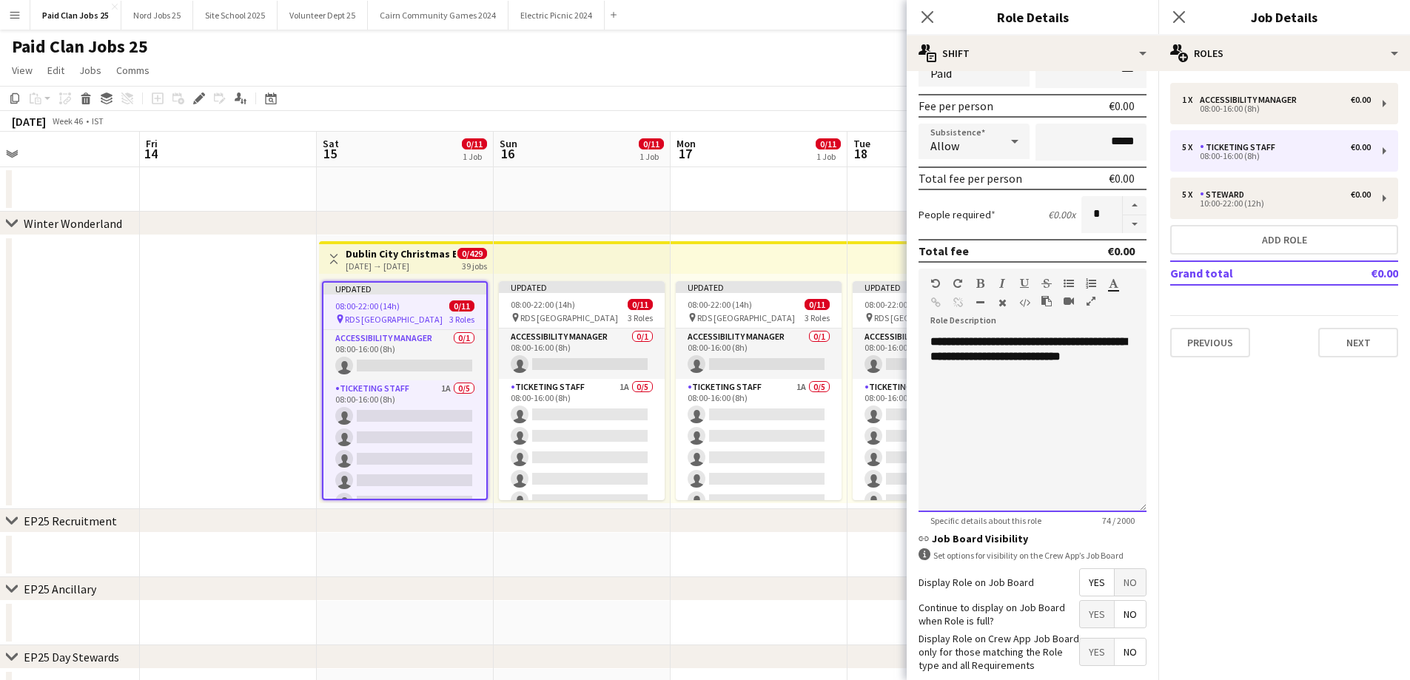
click at [1074, 385] on div "**********" at bounding box center [1032, 423] width 228 height 178
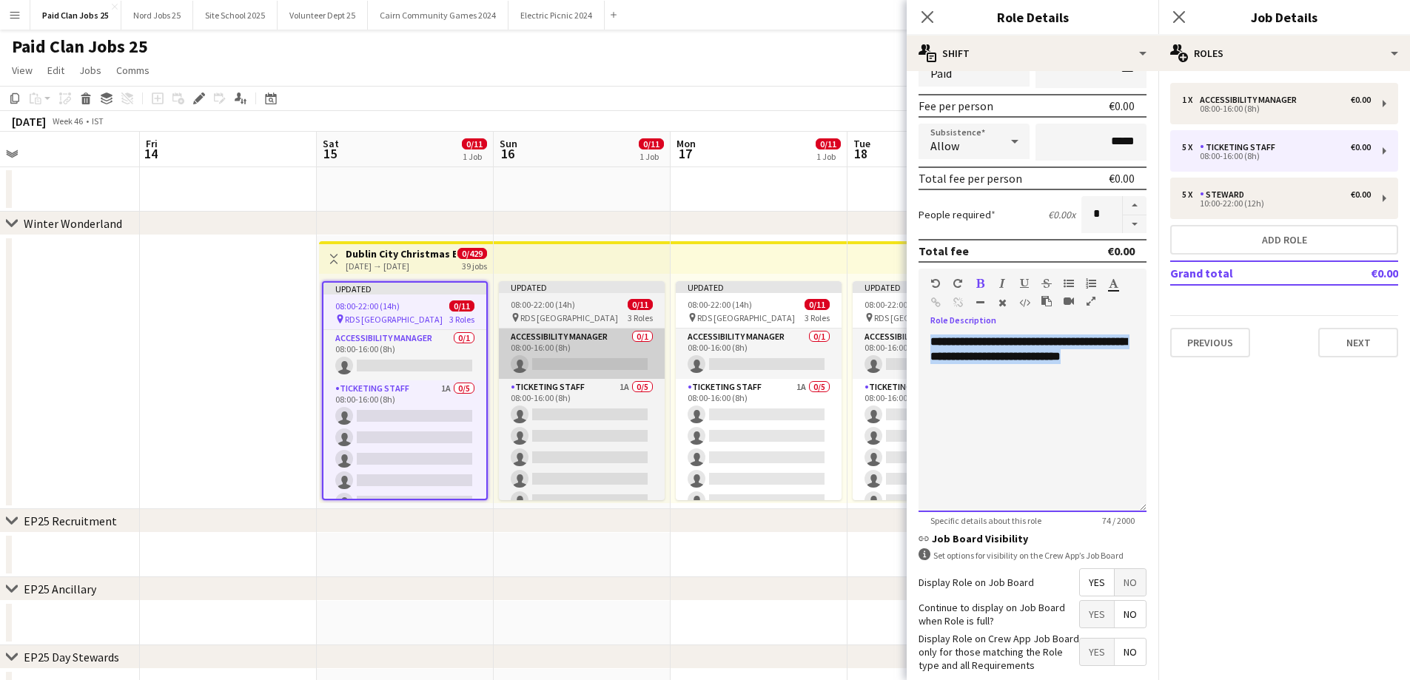
copy span "**********"
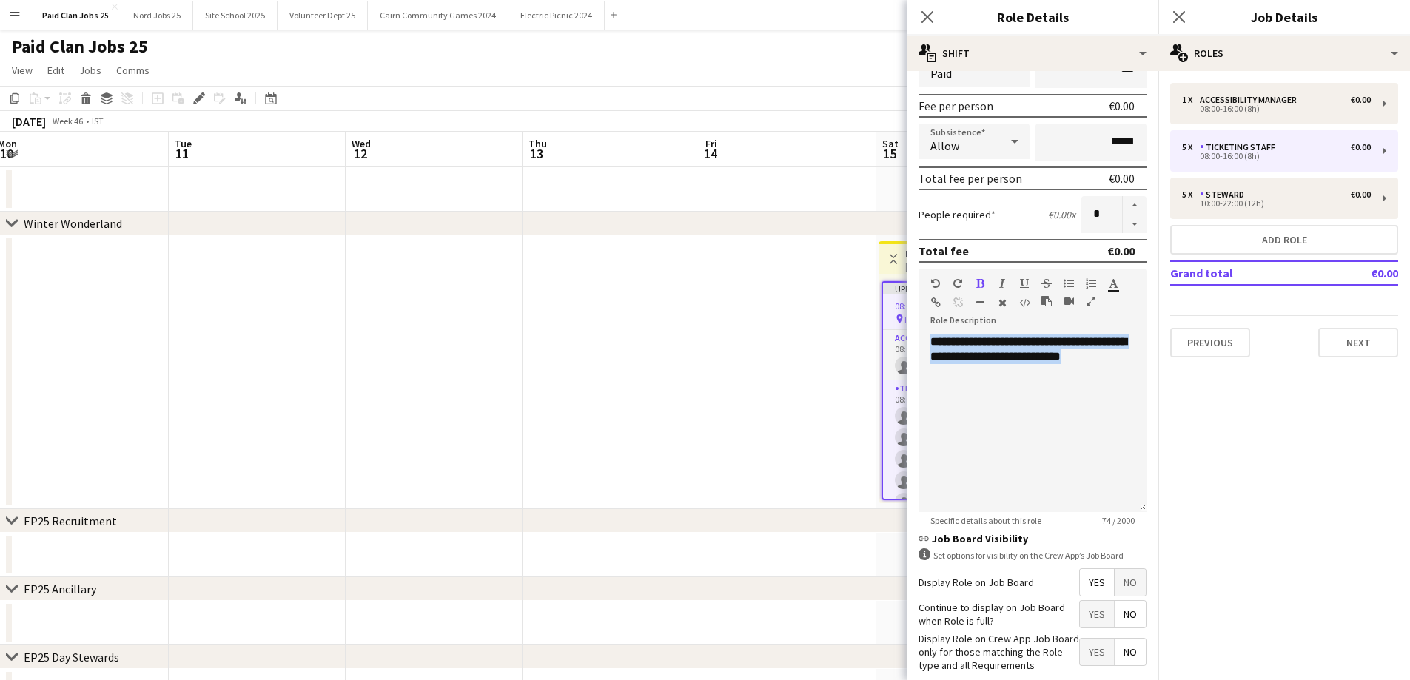
drag, startPoint x: 227, startPoint y: 334, endPoint x: 436, endPoint y: 346, distance: 209.1
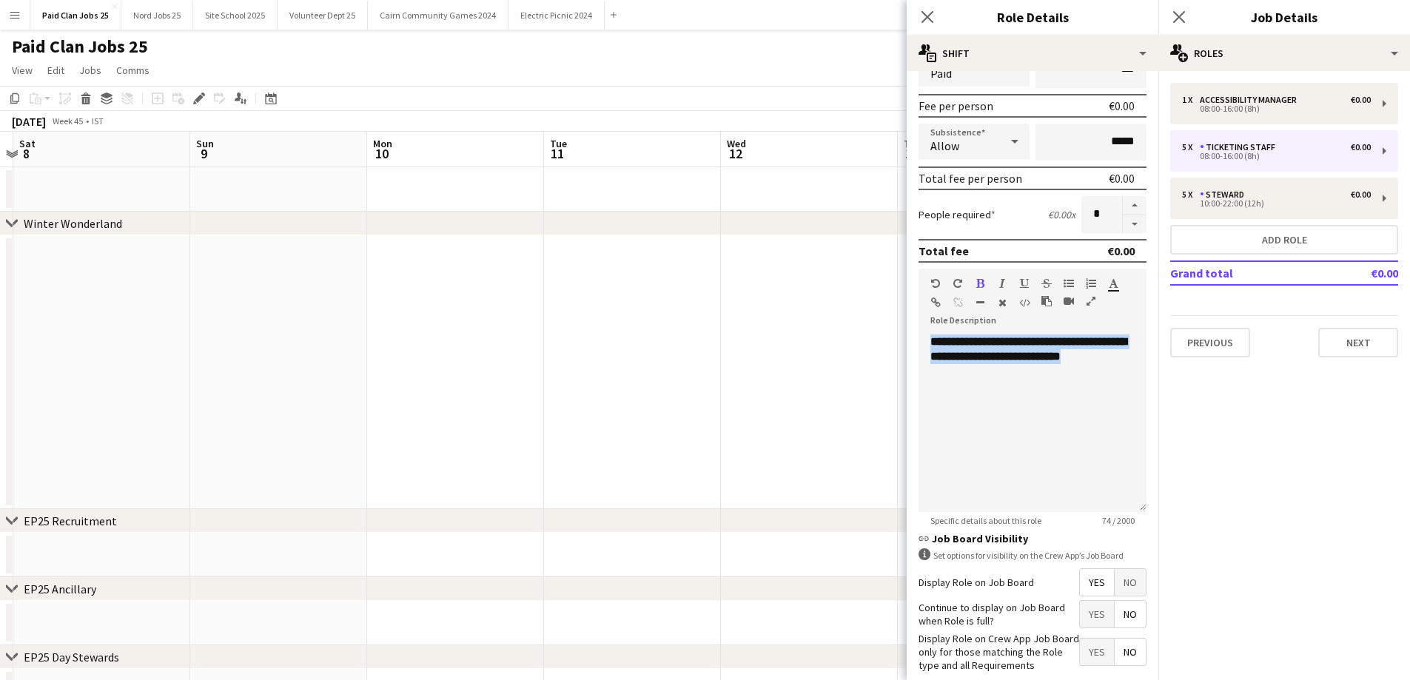
drag, startPoint x: 382, startPoint y: 354, endPoint x: 1029, endPoint y: 379, distance: 647.3
click at [252, 376] on app-date-cell at bounding box center [278, 372] width 177 height 274
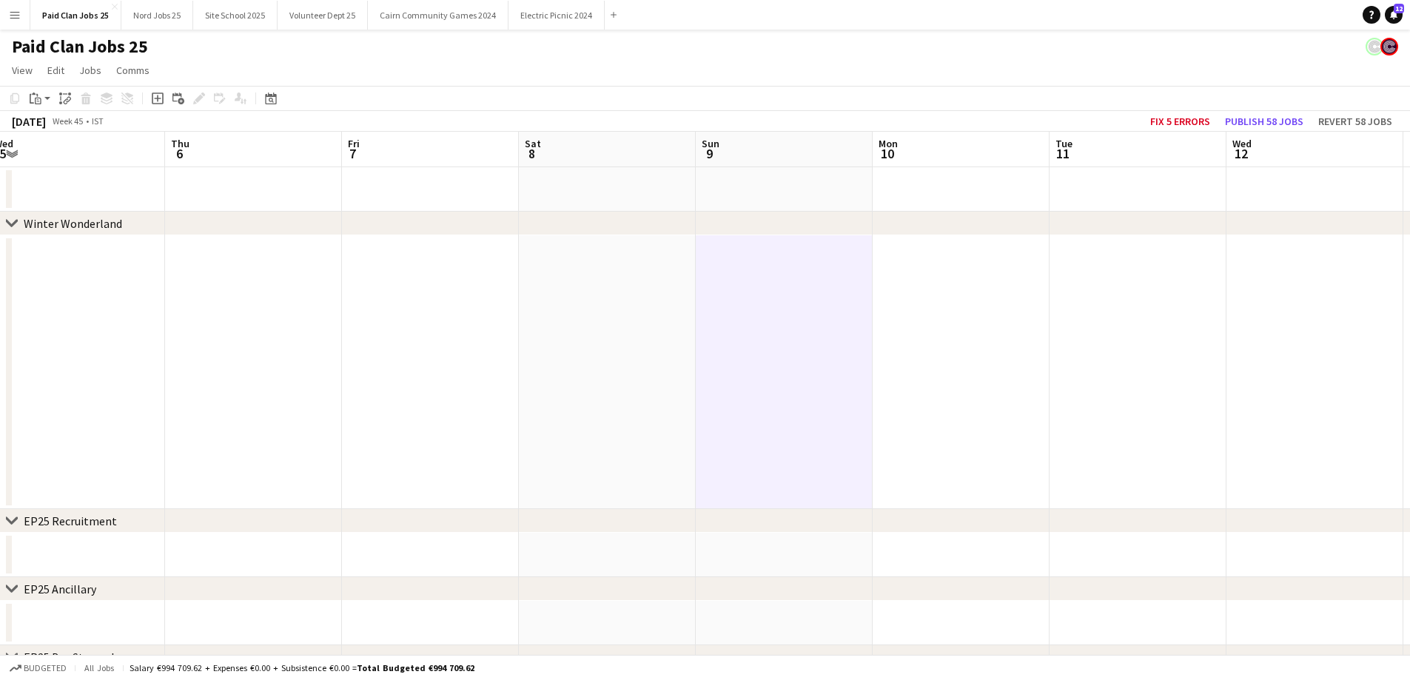
drag, startPoint x: 275, startPoint y: 356, endPoint x: 1086, endPoint y: 379, distance: 811.4
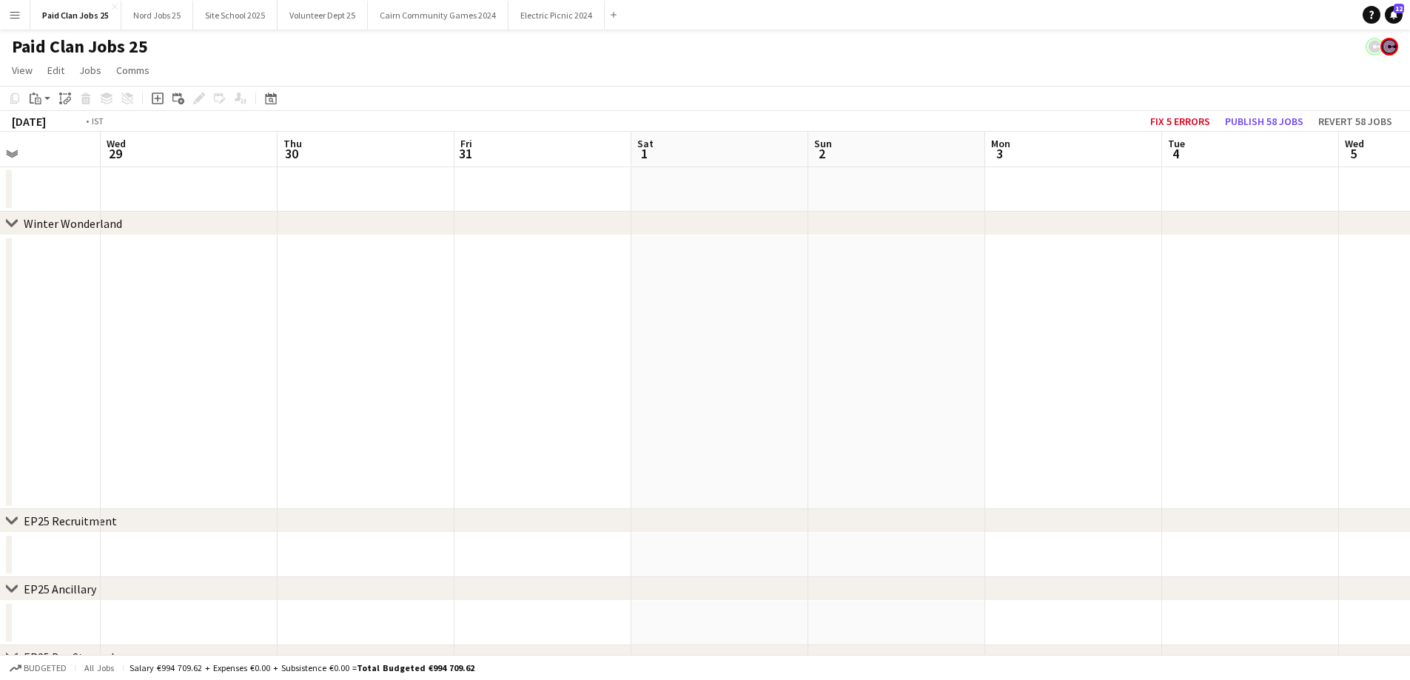
scroll to position [0, 355]
drag, startPoint x: 247, startPoint y: 346, endPoint x: 1270, endPoint y: 349, distance: 1022.7
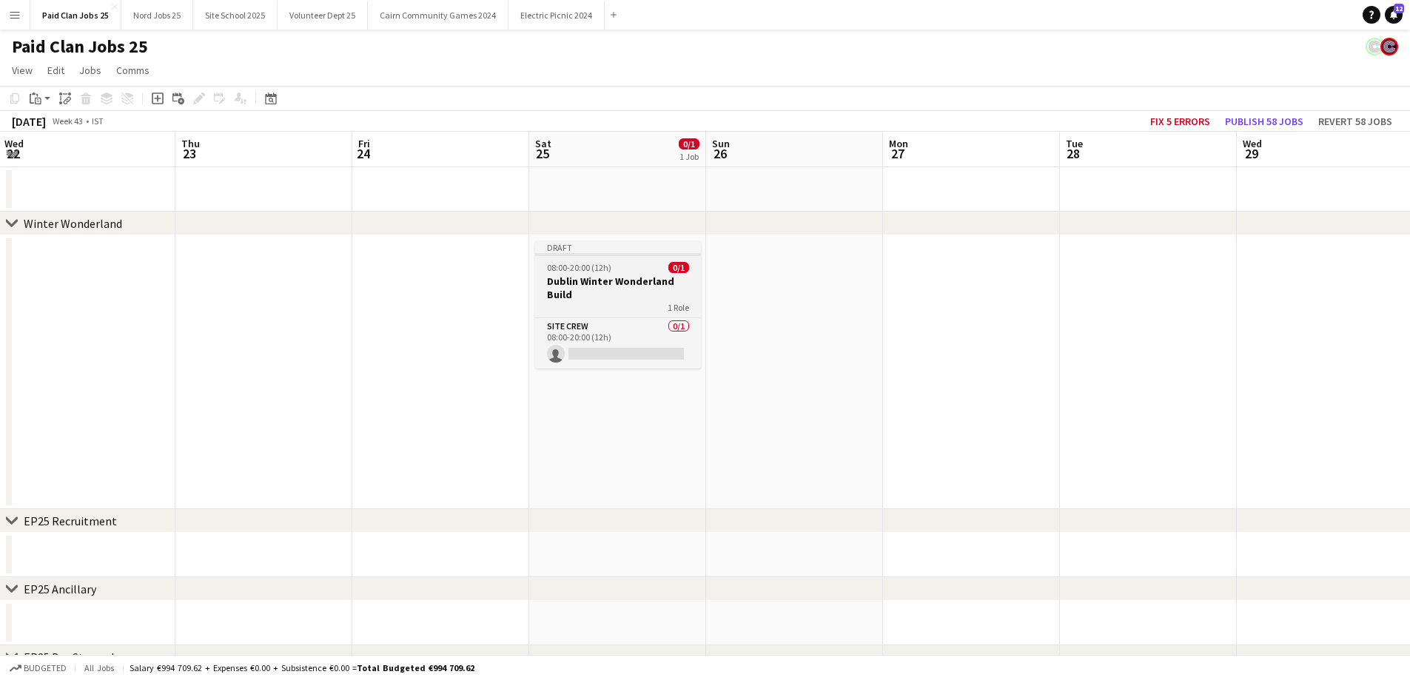
click at [622, 296] on h3 "Dublin Winter Wonderland Build" at bounding box center [618, 288] width 166 height 27
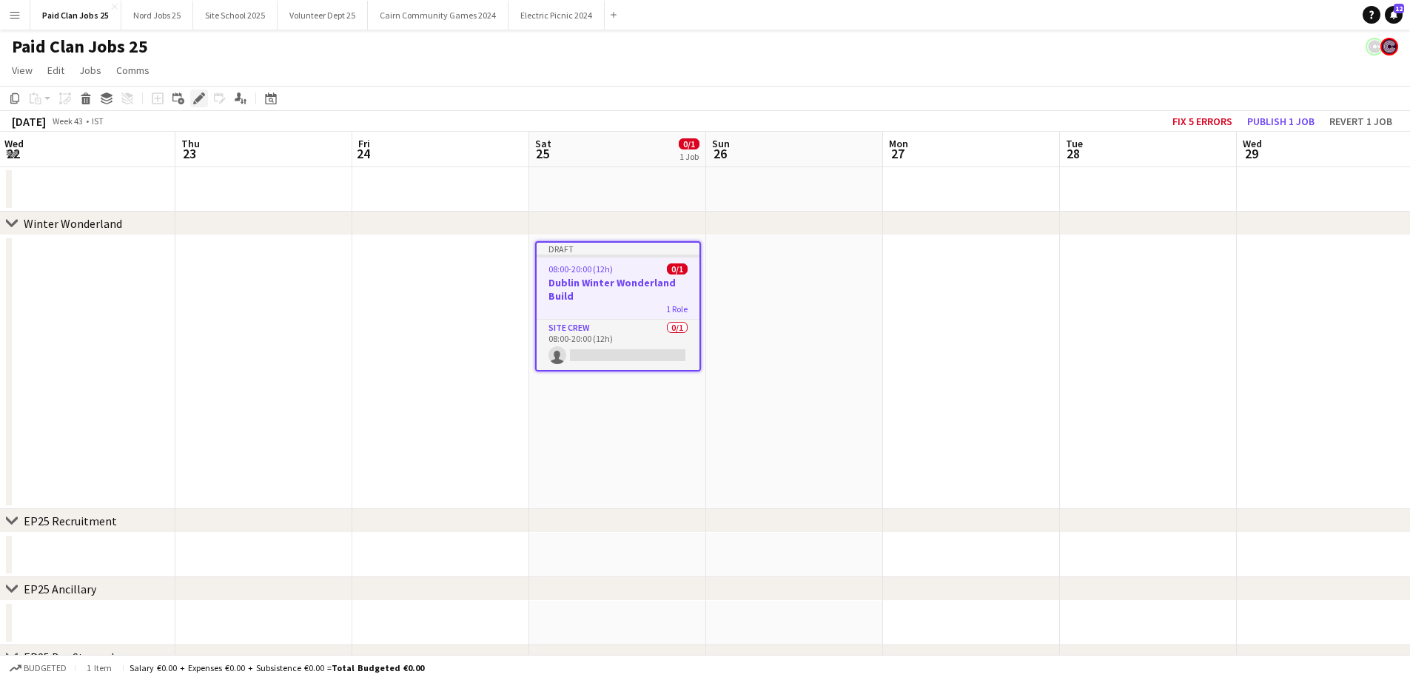
click at [206, 92] on div "Edit" at bounding box center [199, 99] width 18 height 18
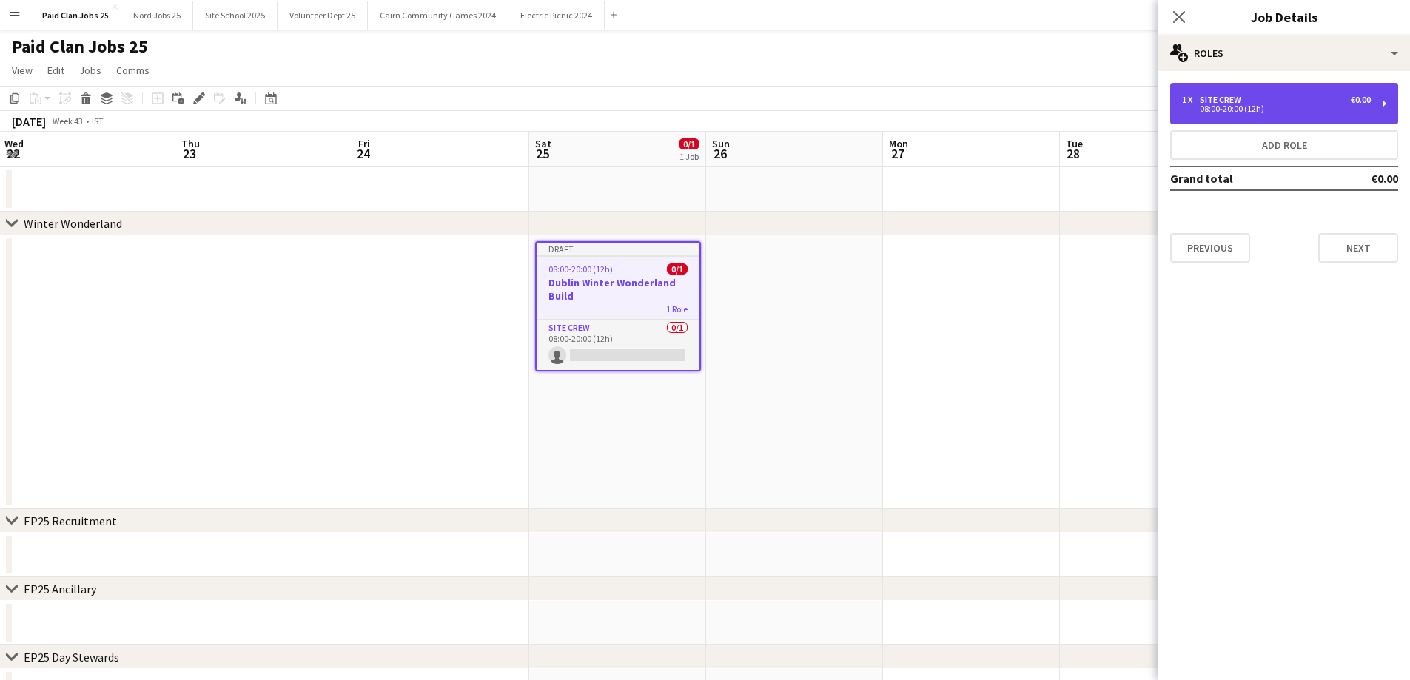
click at [1260, 105] on div "08:00-20:00 (12h)" at bounding box center [1276, 108] width 189 height 7
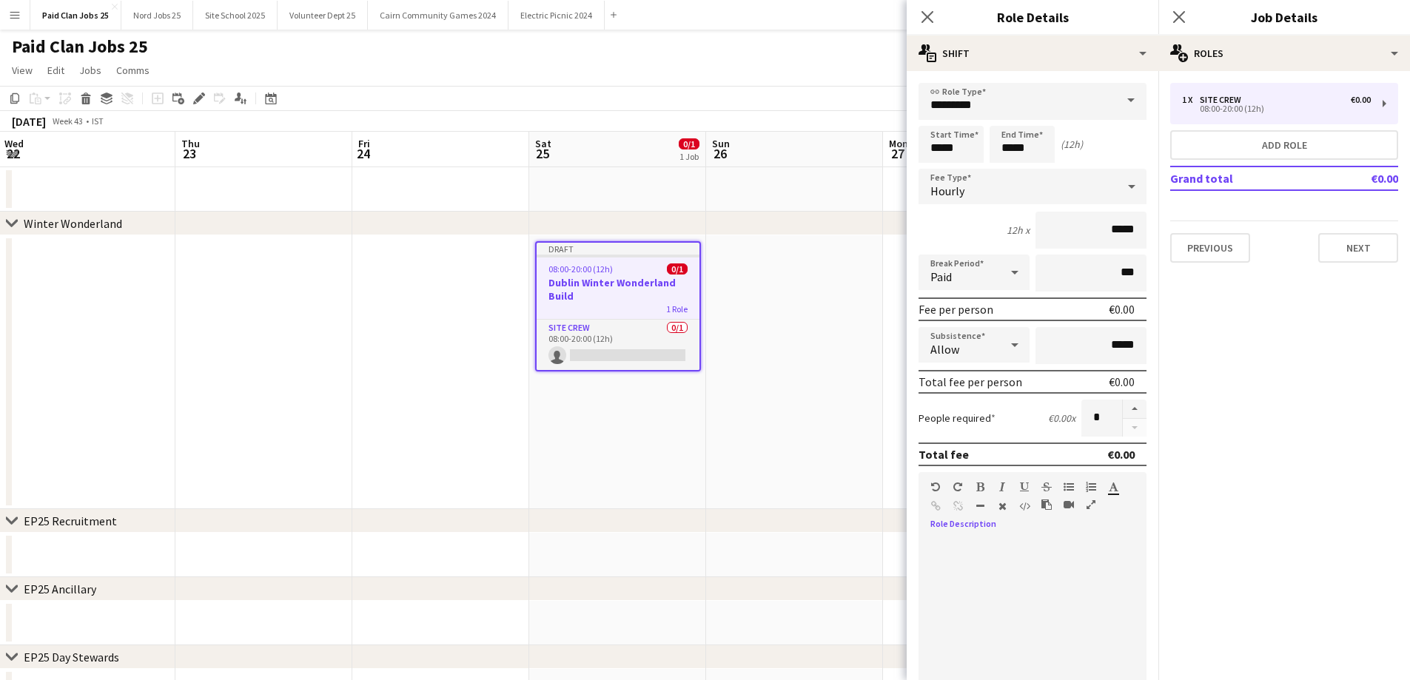
click at [967, 591] on div at bounding box center [1032, 627] width 228 height 178
paste div
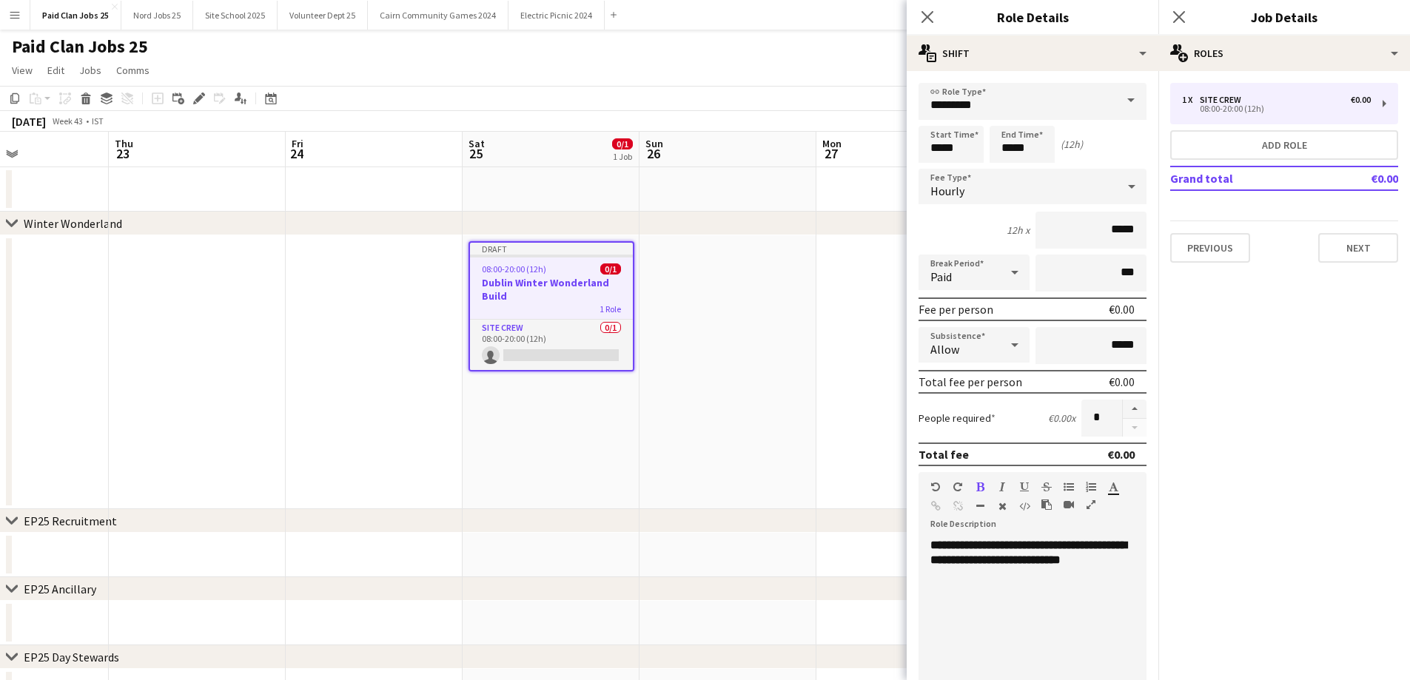
scroll to position [0, 447]
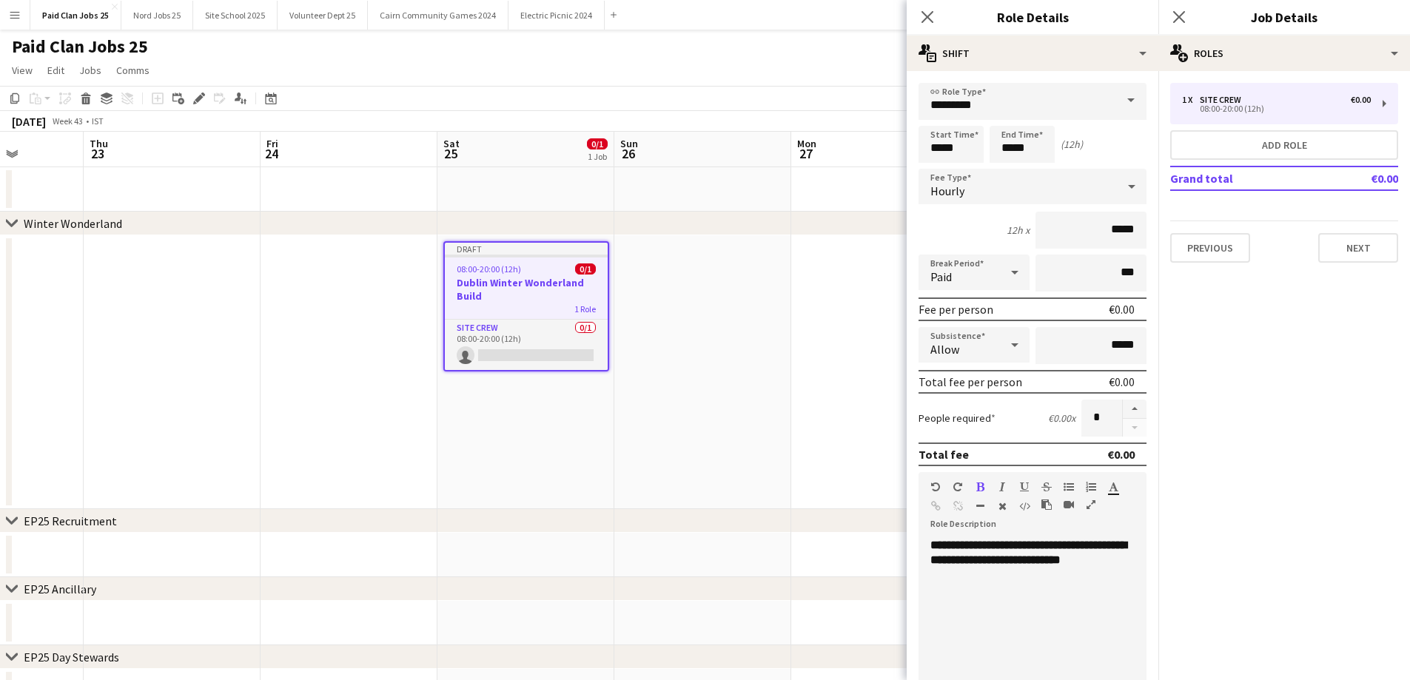
drag, startPoint x: 871, startPoint y: 329, endPoint x: 780, endPoint y: 332, distance: 91.1
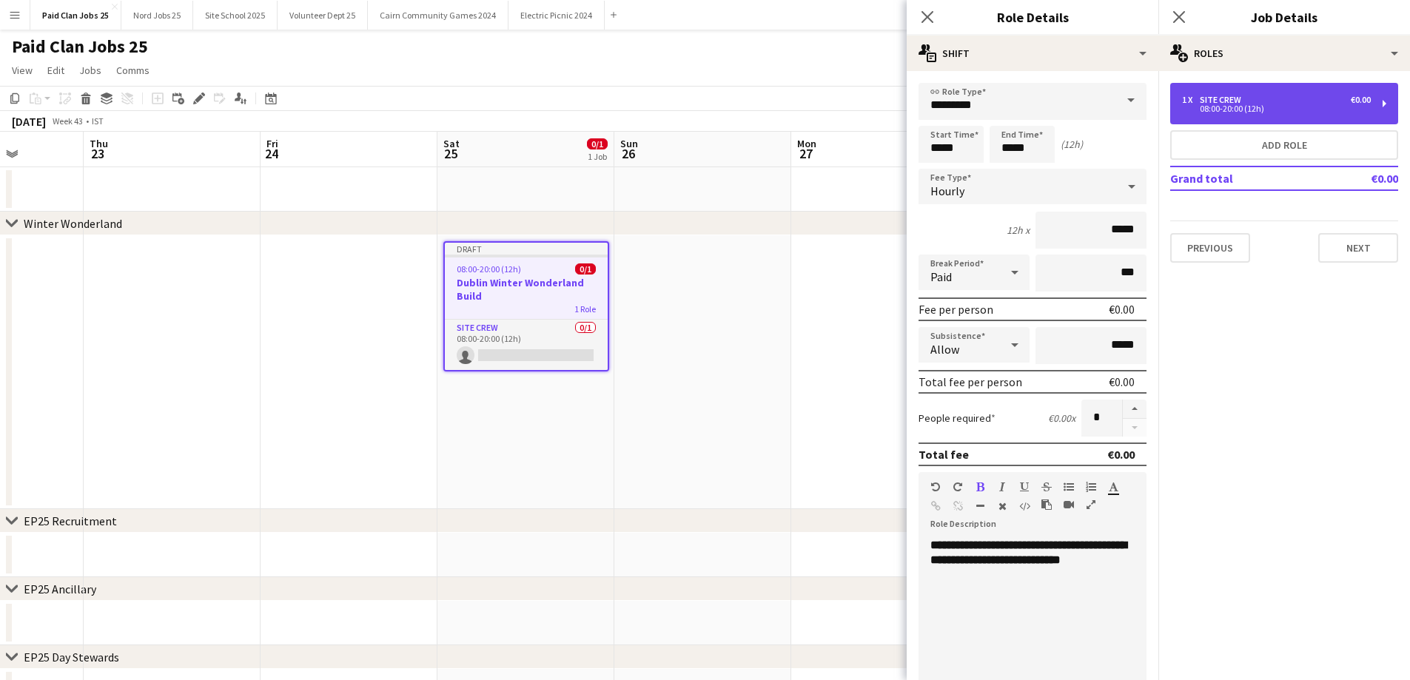
click at [1307, 112] on div "1 x Site Crew €0.00 08:00-20:00 (12h)" at bounding box center [1284, 103] width 228 height 41
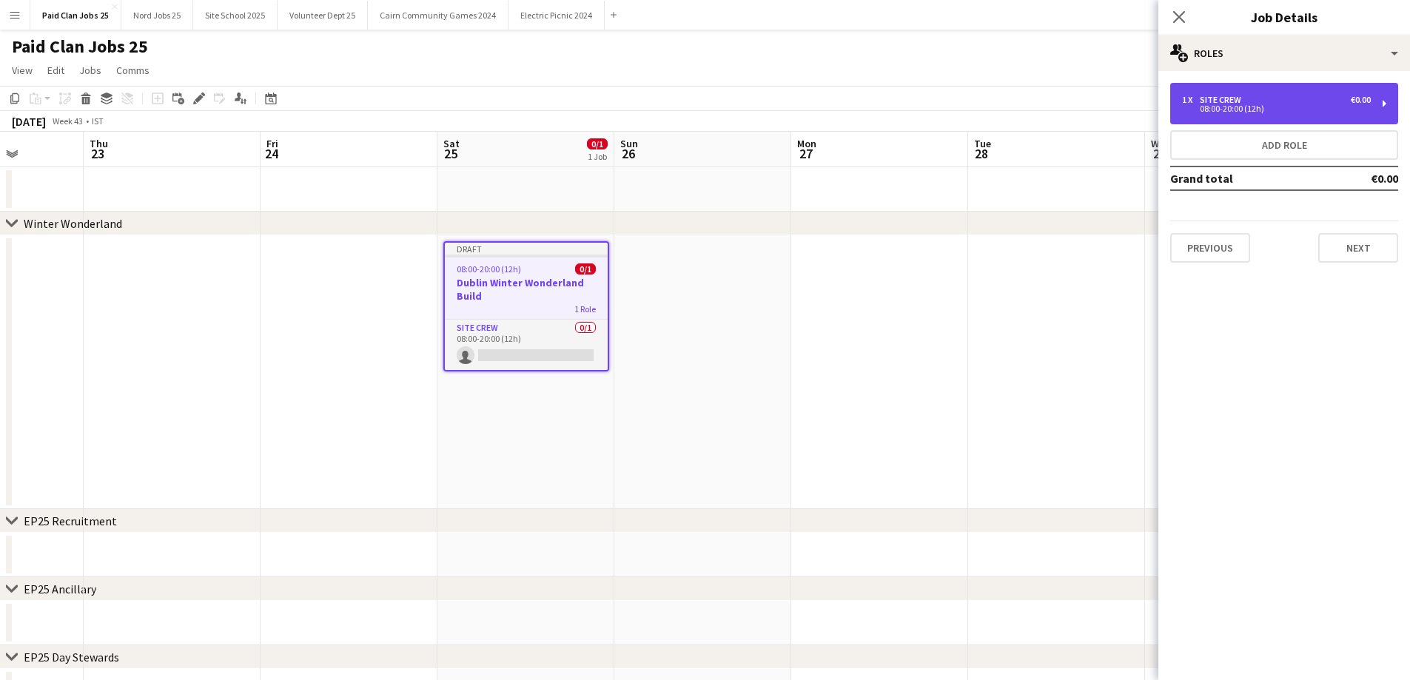
click at [1271, 97] on div "1 x Site Crew €0.00" at bounding box center [1276, 100] width 189 height 10
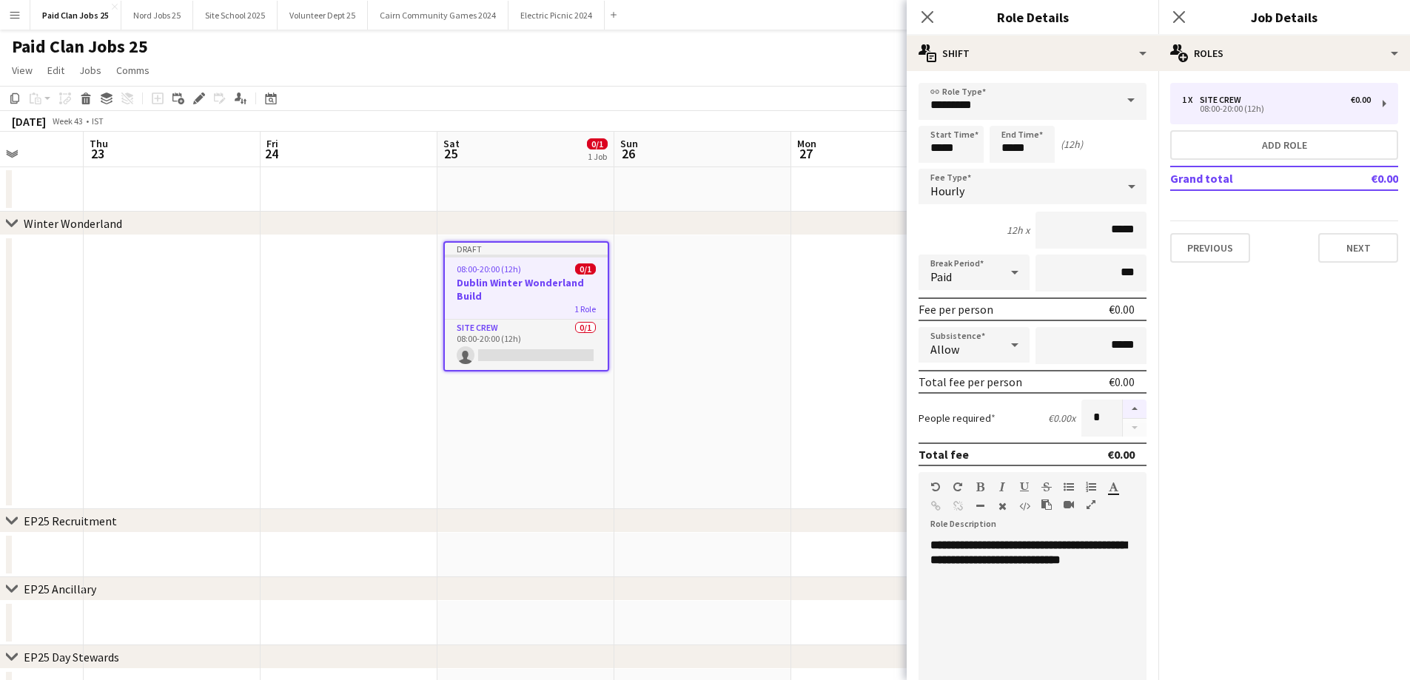
click at [1123, 407] on button "button" at bounding box center [1135, 409] width 24 height 19
type input "*"
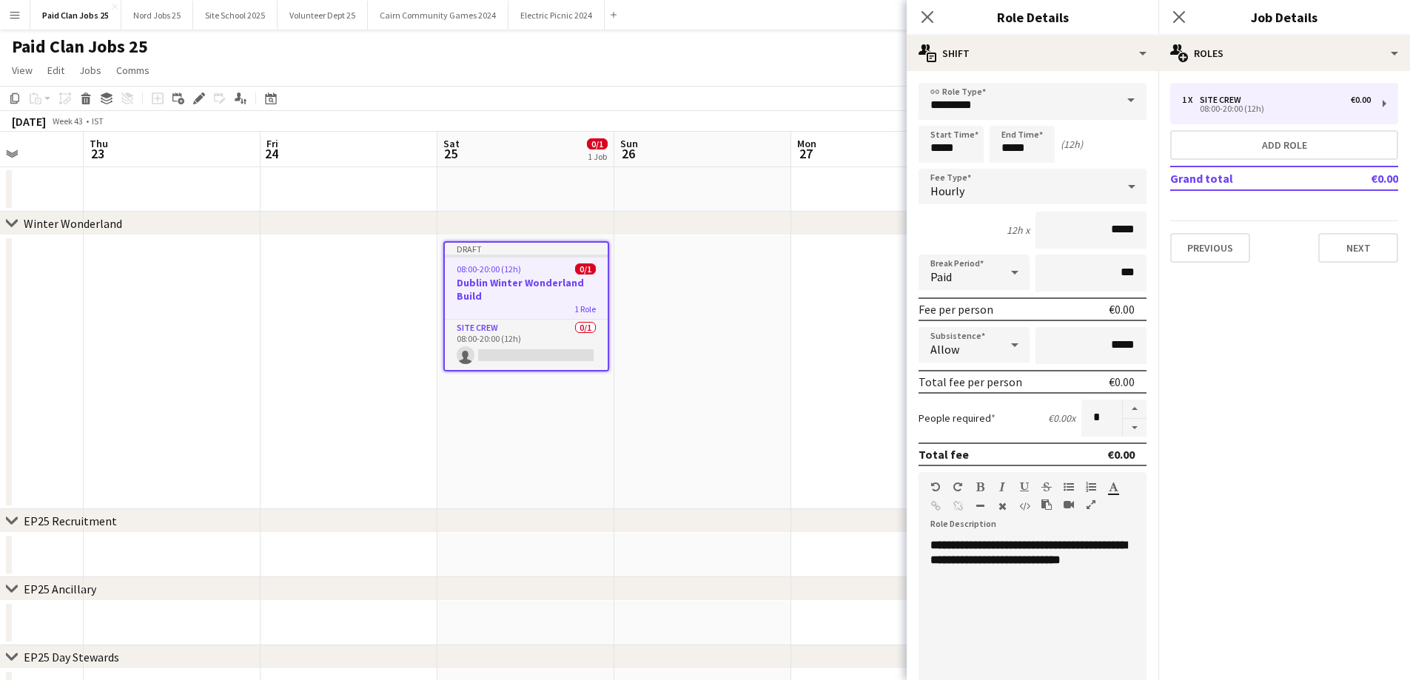
click at [815, 323] on app-date-cell at bounding box center [879, 372] width 177 height 274
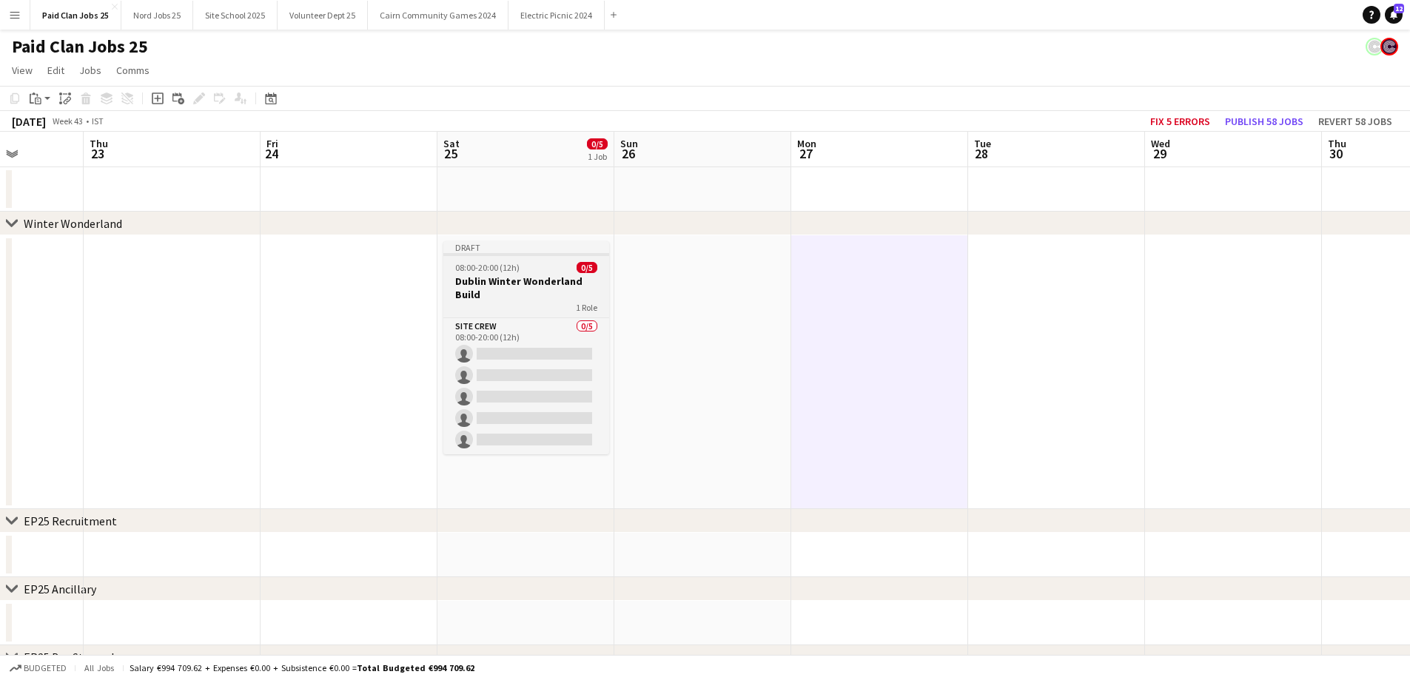
click at [533, 278] on h3 "Dublin Winter Wonderland Build" at bounding box center [526, 288] width 166 height 27
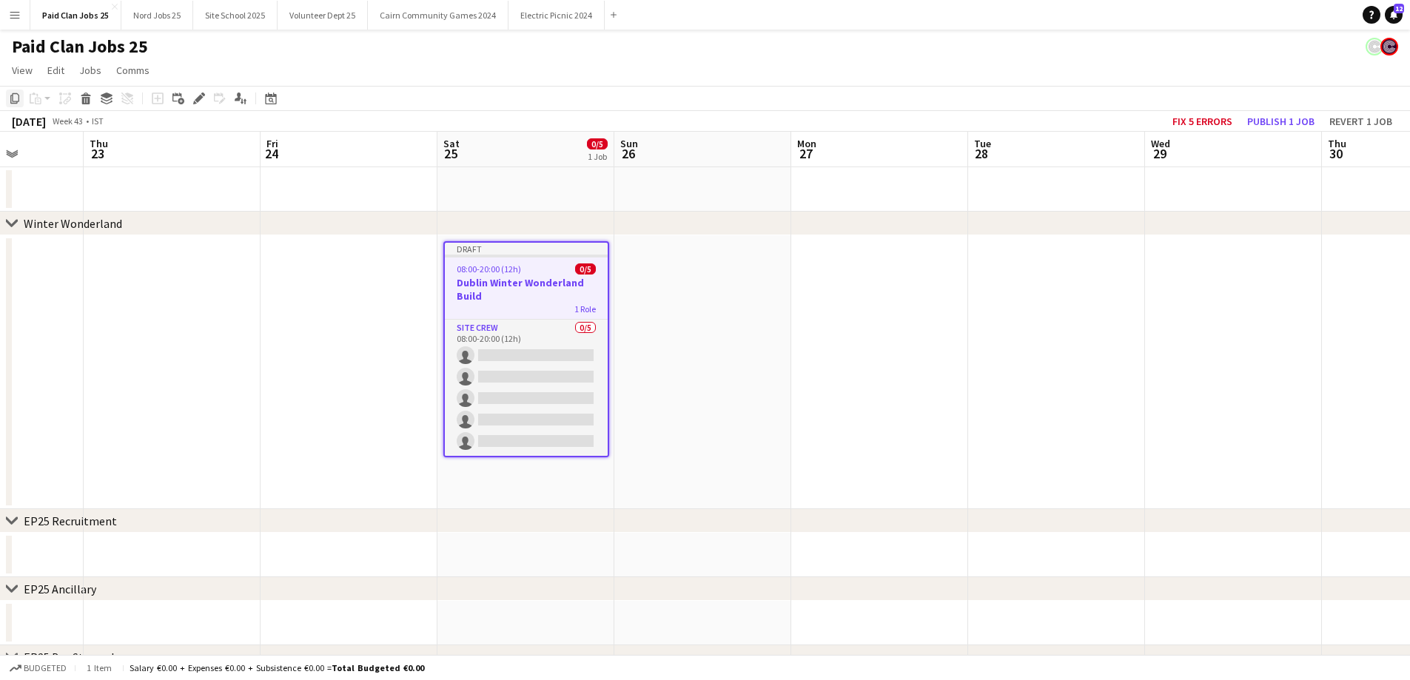
click at [21, 98] on div "Copy" at bounding box center [15, 99] width 18 height 18
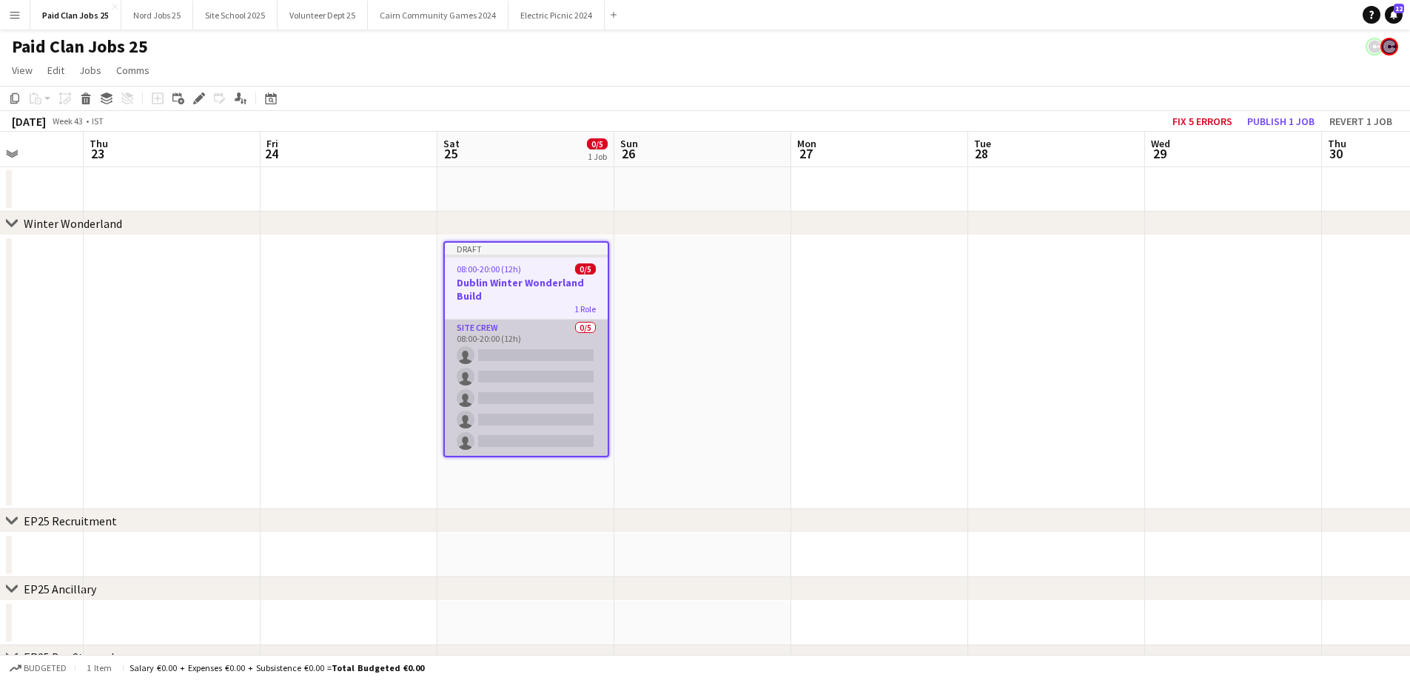
click at [676, 372] on app-date-cell at bounding box center [702, 372] width 177 height 274
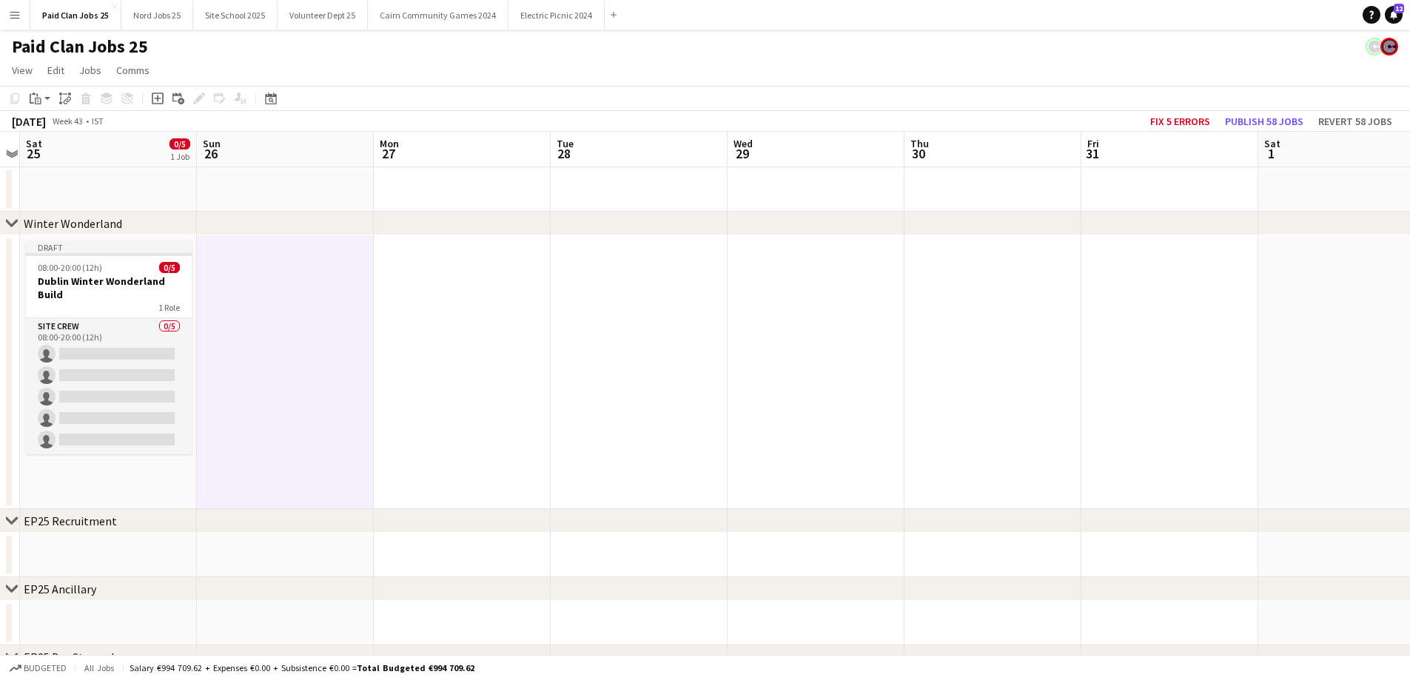
drag, startPoint x: 1012, startPoint y: 355, endPoint x: 592, endPoint y: 362, distance: 420.4
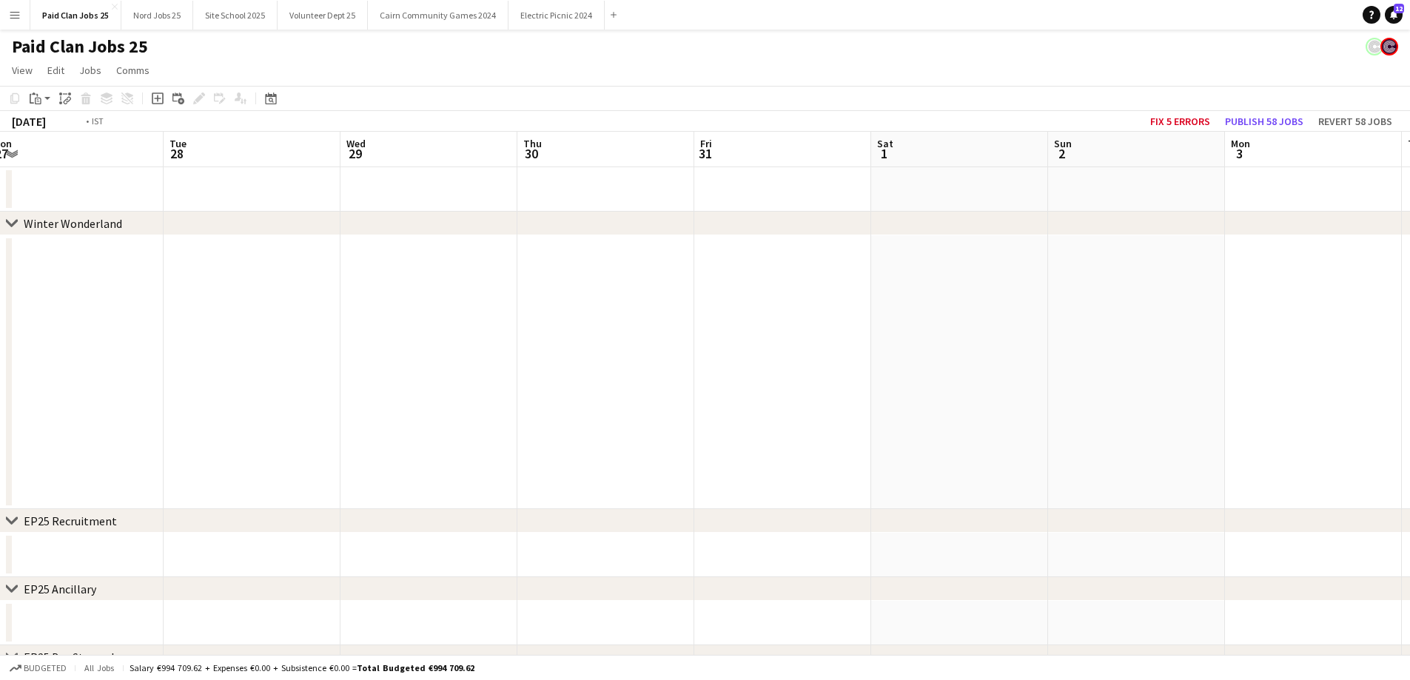
drag, startPoint x: 868, startPoint y: 341, endPoint x: 589, endPoint y: 362, distance: 279.8
drag, startPoint x: 1031, startPoint y: 332, endPoint x: 570, endPoint y: 387, distance: 464.4
drag, startPoint x: 778, startPoint y: 353, endPoint x: 491, endPoint y: 374, distance: 287.1
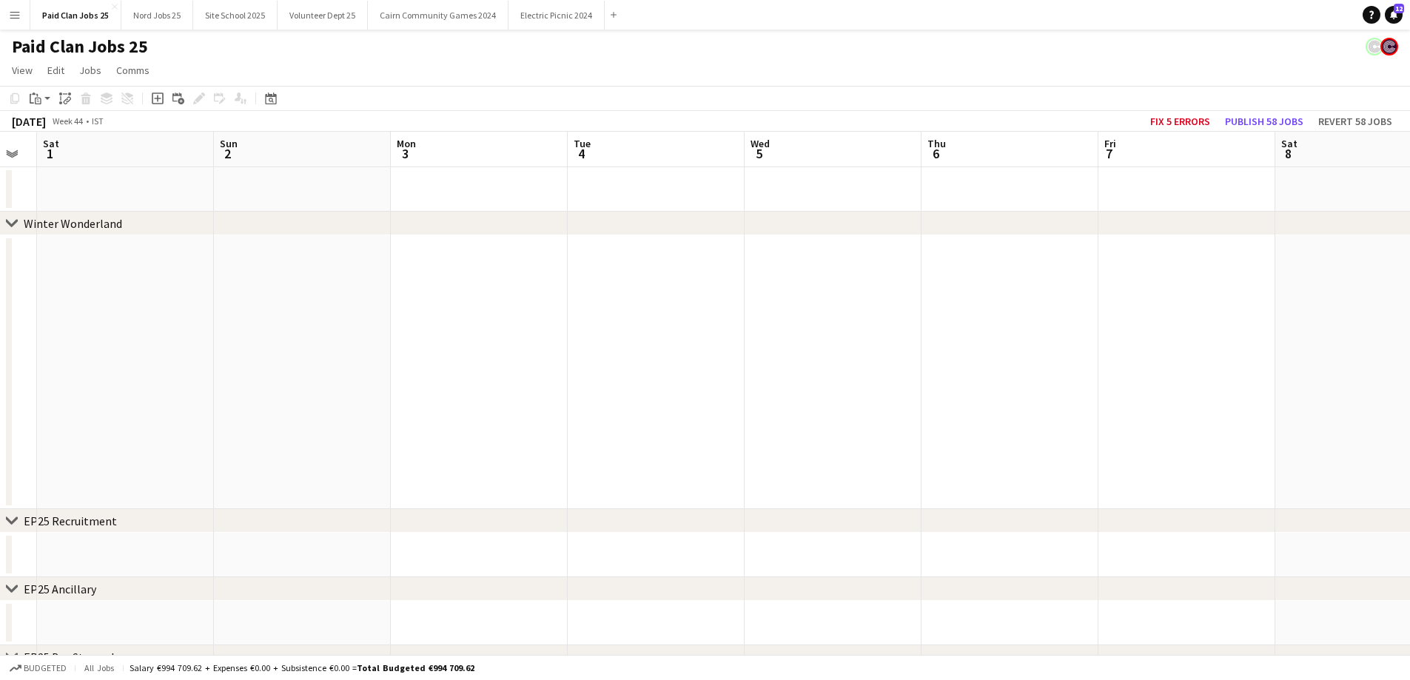
drag, startPoint x: 1088, startPoint y: 315, endPoint x: 624, endPoint y: 349, distance: 465.2
drag, startPoint x: 964, startPoint y: 325, endPoint x: 488, endPoint y: 326, distance: 476.6
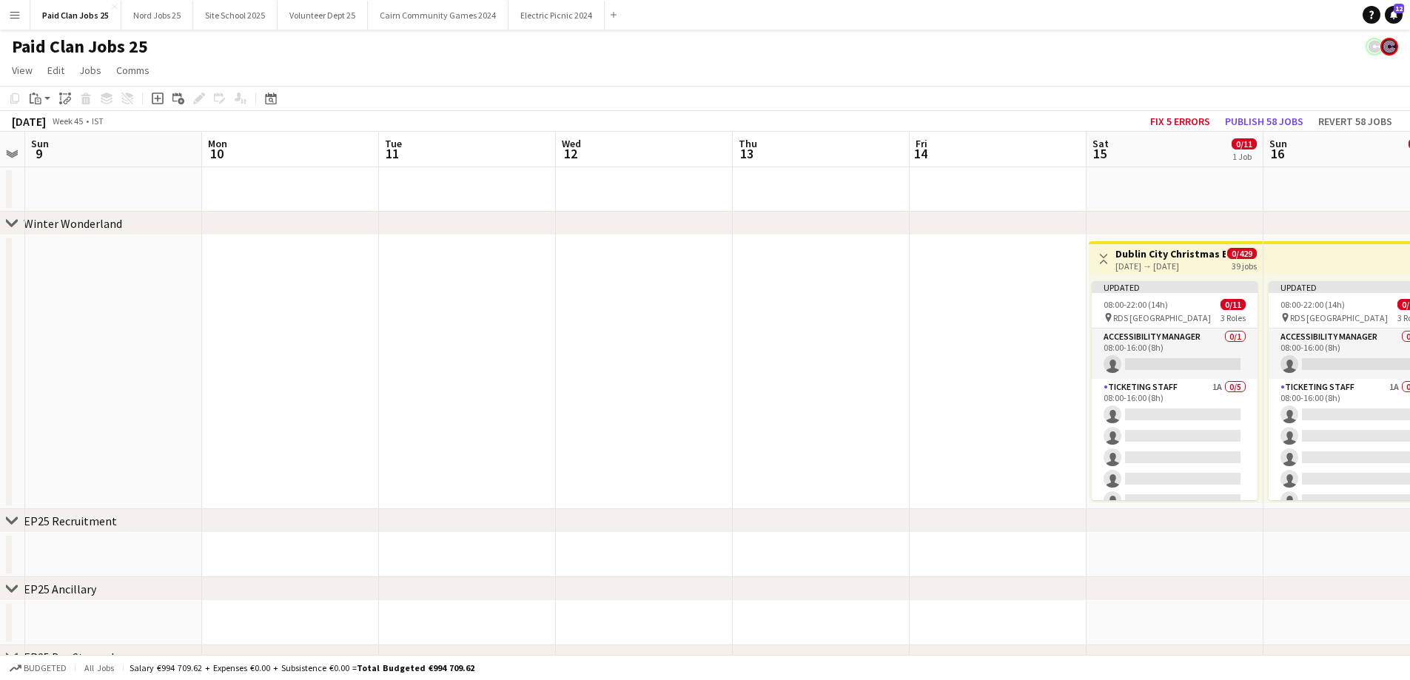
click at [969, 328] on app-date-cell at bounding box center [997, 372] width 177 height 274
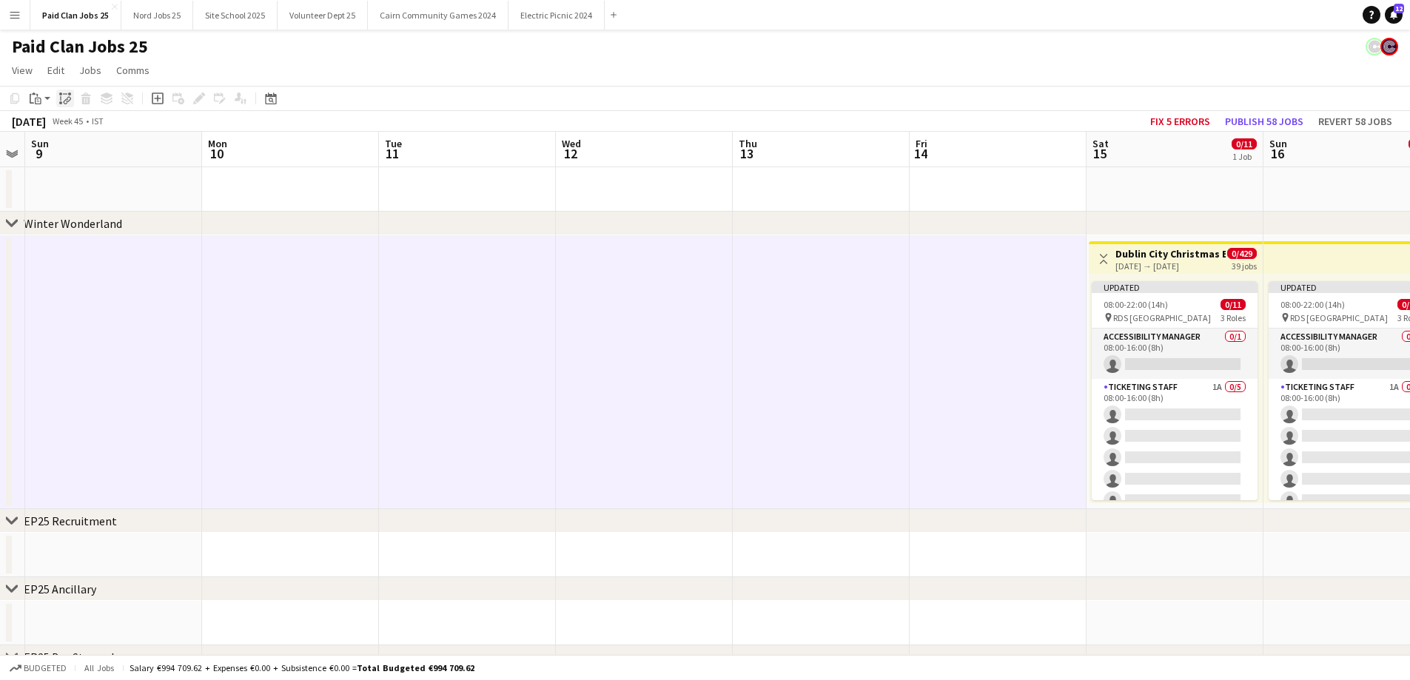
click at [66, 93] on icon "Paste linked Job" at bounding box center [65, 99] width 12 height 12
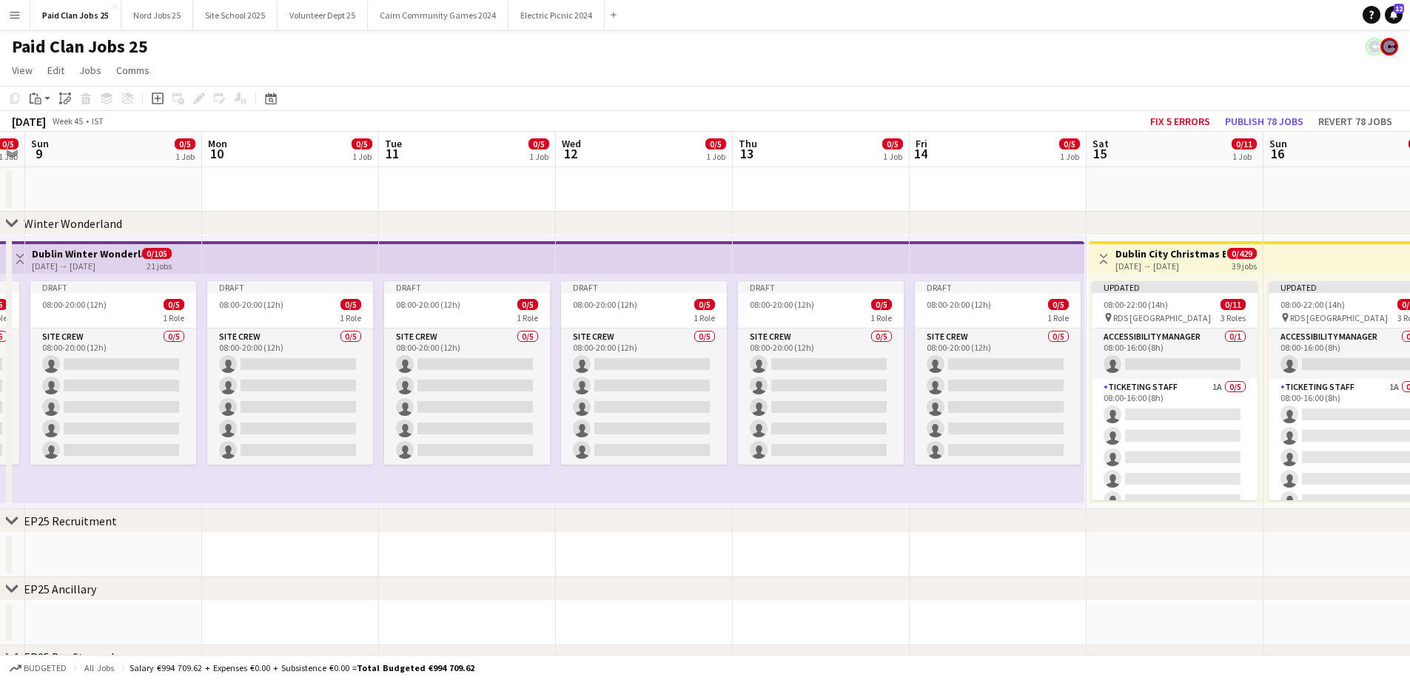
click at [958, 203] on app-date-cell at bounding box center [997, 189] width 177 height 44
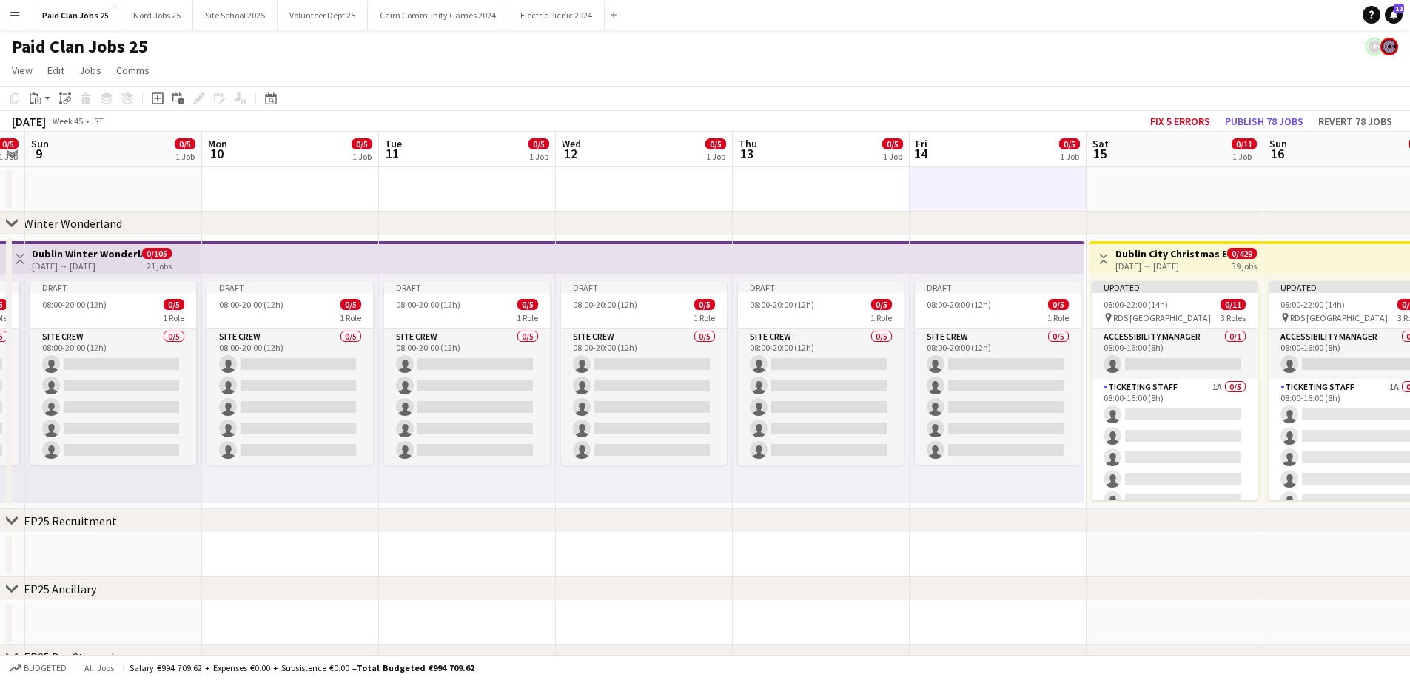
click at [922, 260] on app-top-bar at bounding box center [996, 257] width 175 height 33
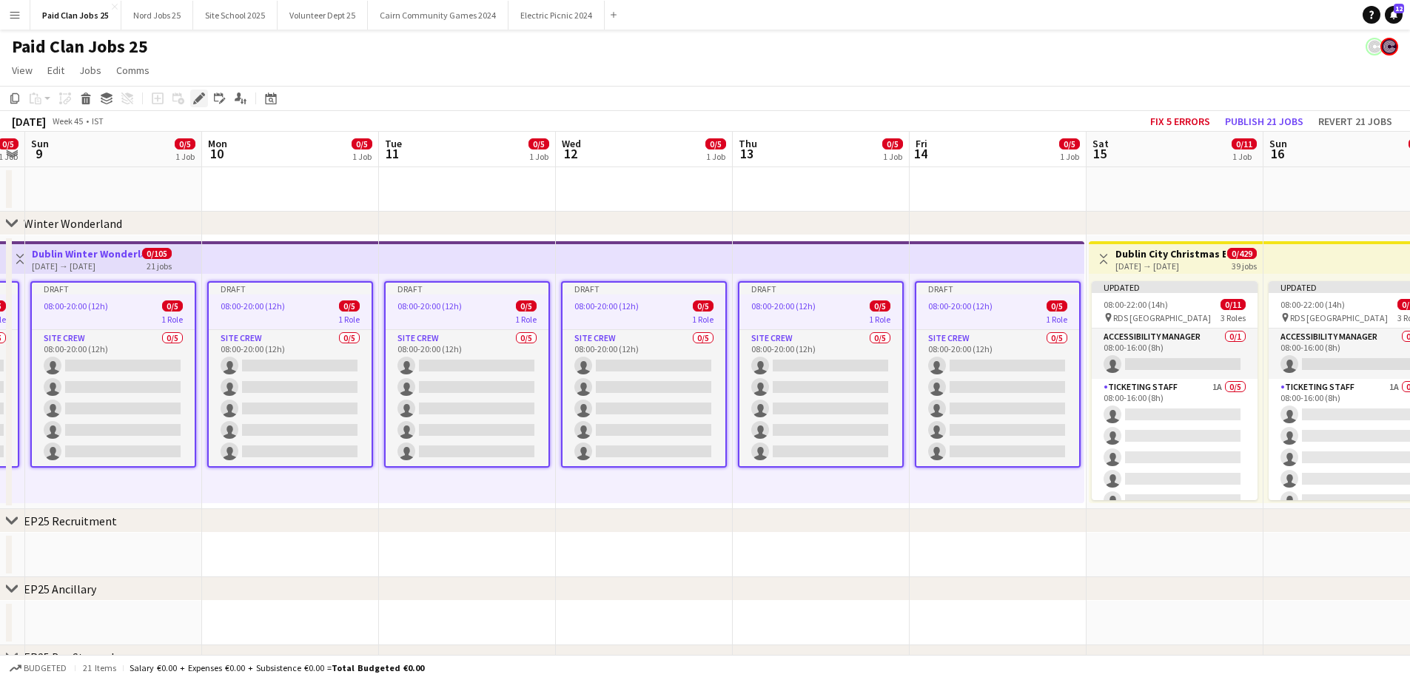
click at [197, 104] on icon "Edit" at bounding box center [199, 99] width 12 height 12
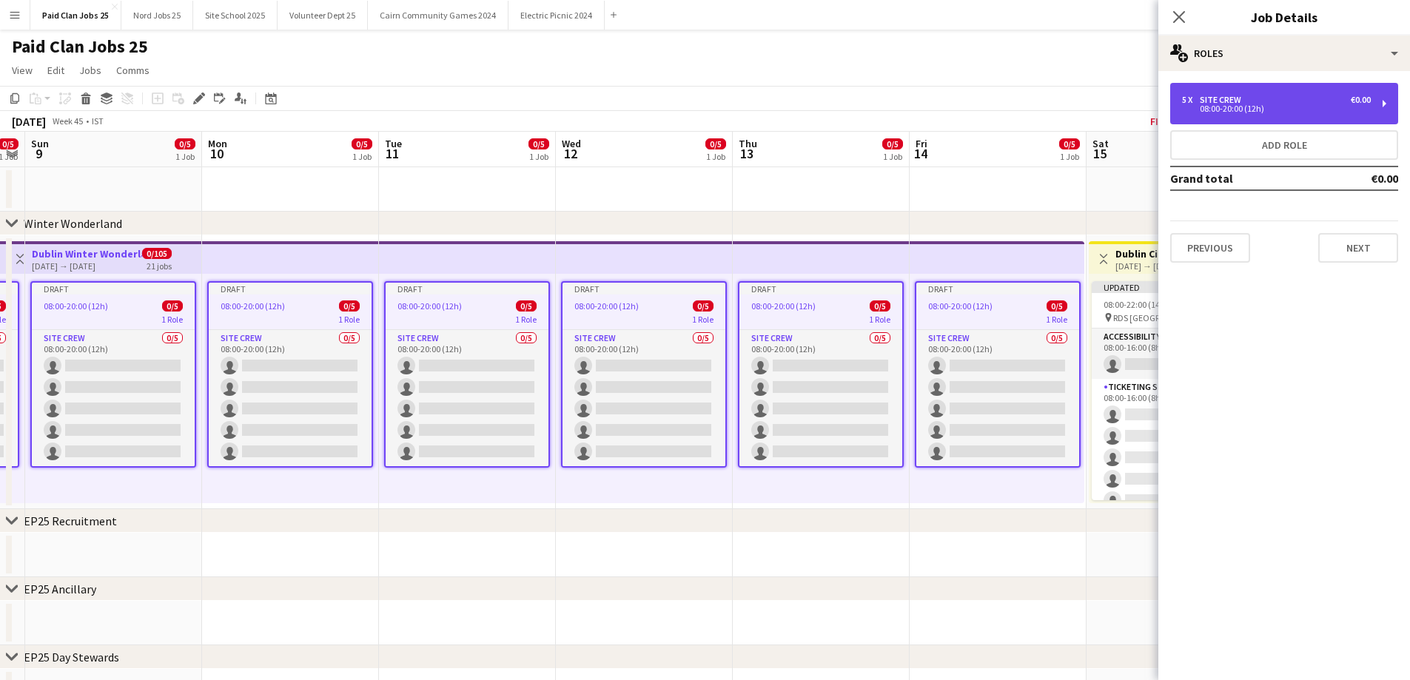
click at [1263, 106] on div "08:00-20:00 (12h)" at bounding box center [1276, 108] width 189 height 7
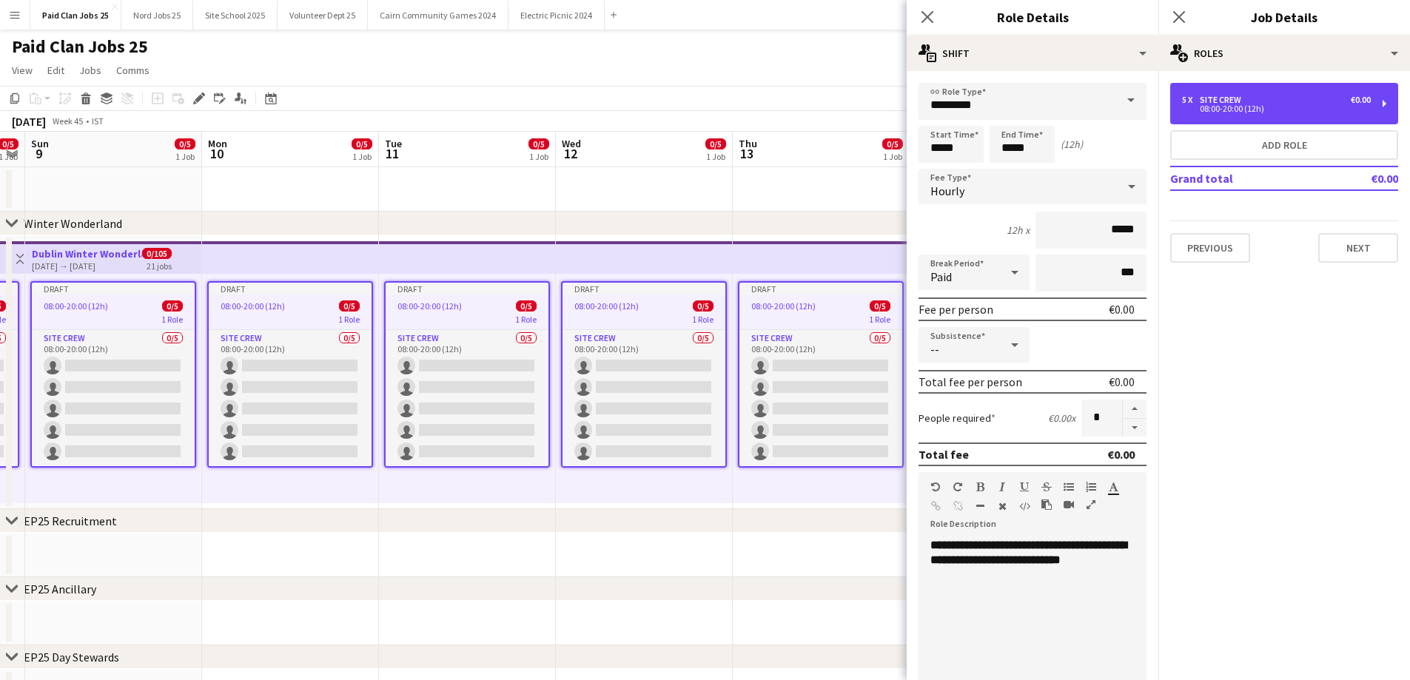
scroll to position [204, 0]
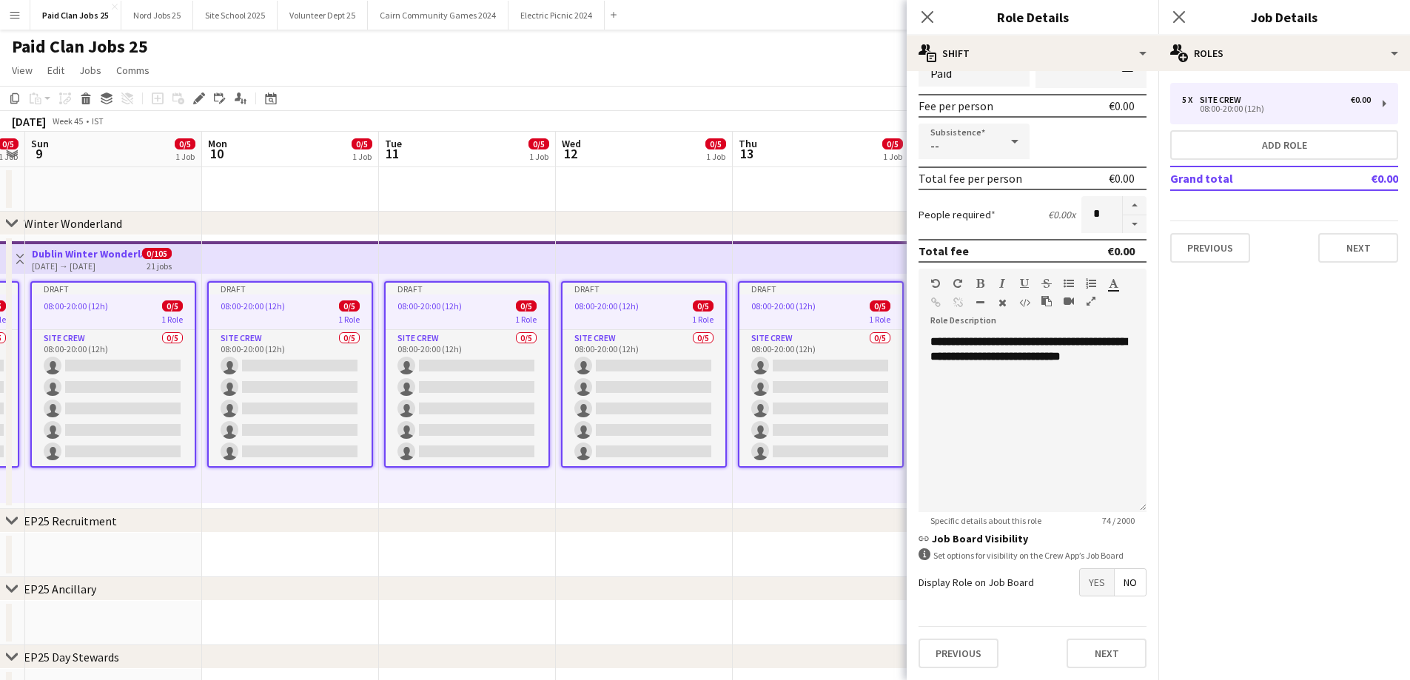
click at [1115, 582] on span "No" at bounding box center [1129, 582] width 31 height 27
click at [786, 542] on app-date-cell at bounding box center [821, 555] width 177 height 44
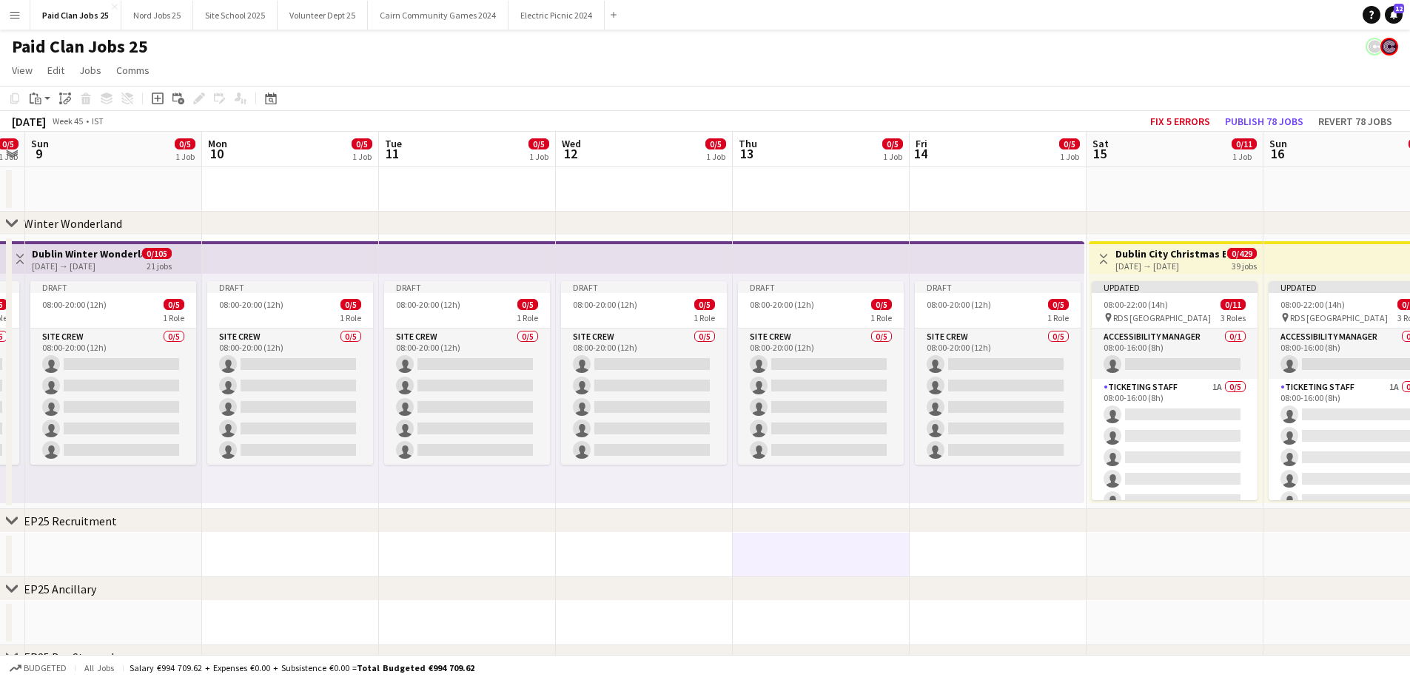
click at [713, 258] on app-top-bar at bounding box center [644, 257] width 177 height 33
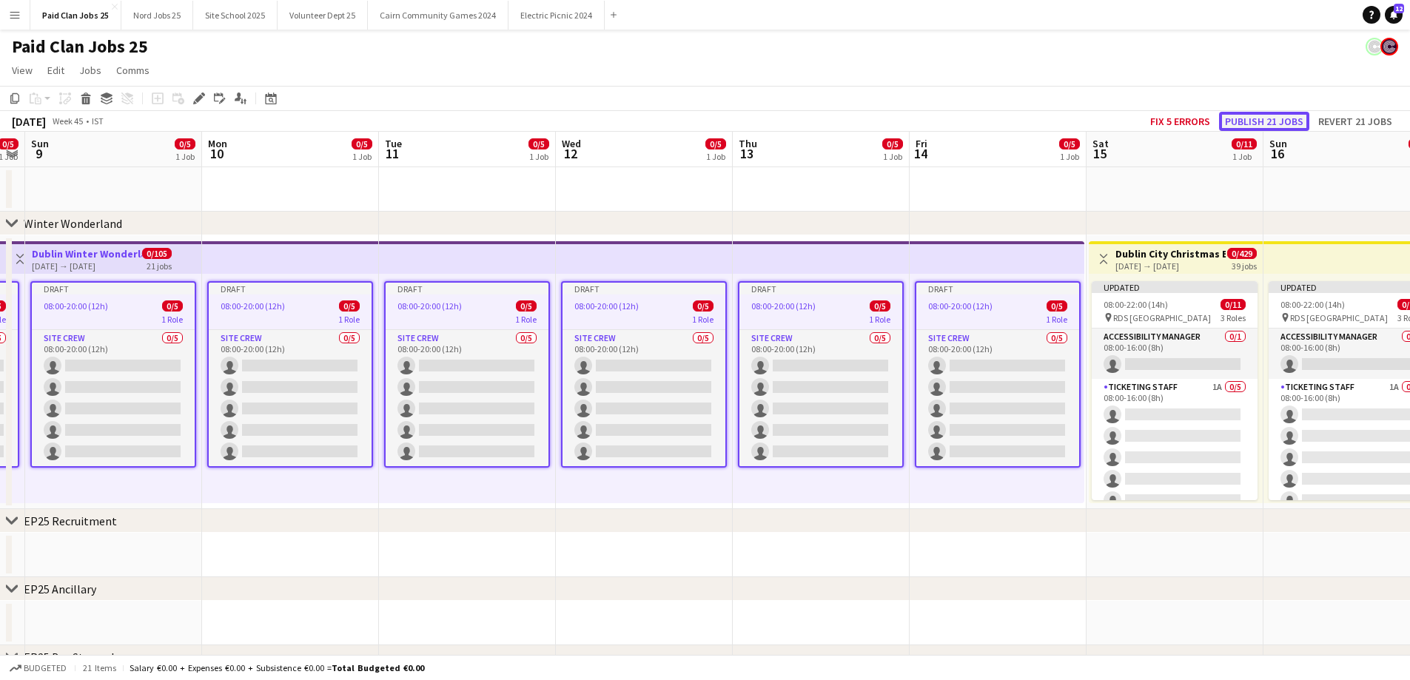
click at [1291, 124] on button "Publish 21 jobs" at bounding box center [1264, 121] width 90 height 19
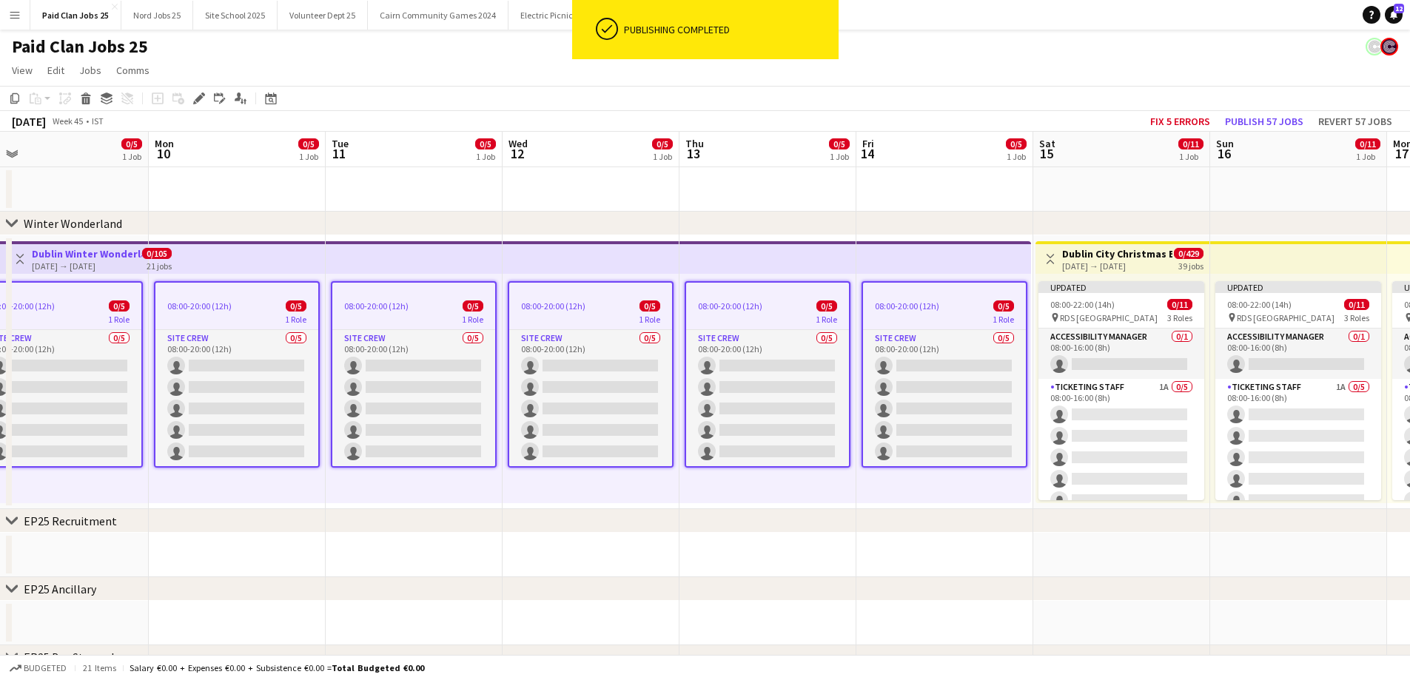
drag, startPoint x: 810, startPoint y: 198, endPoint x: 674, endPoint y: 223, distance: 138.5
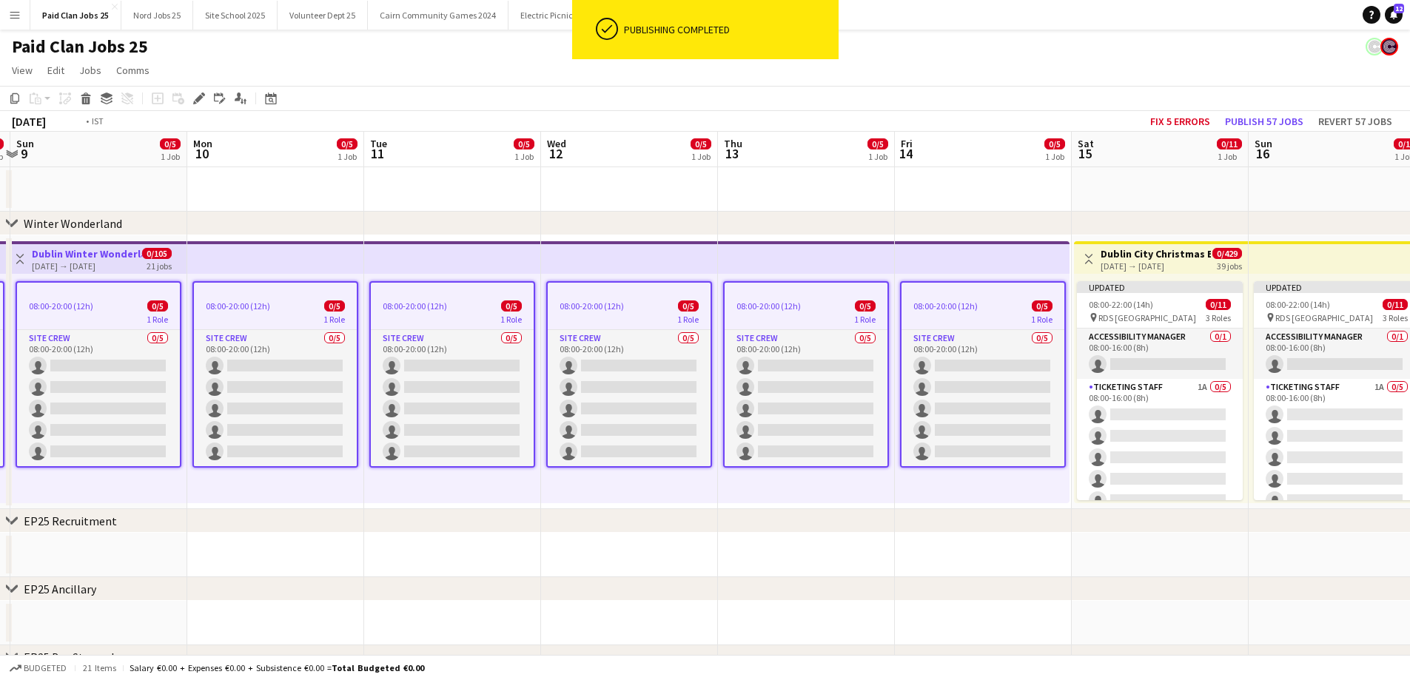
scroll to position [0, 455]
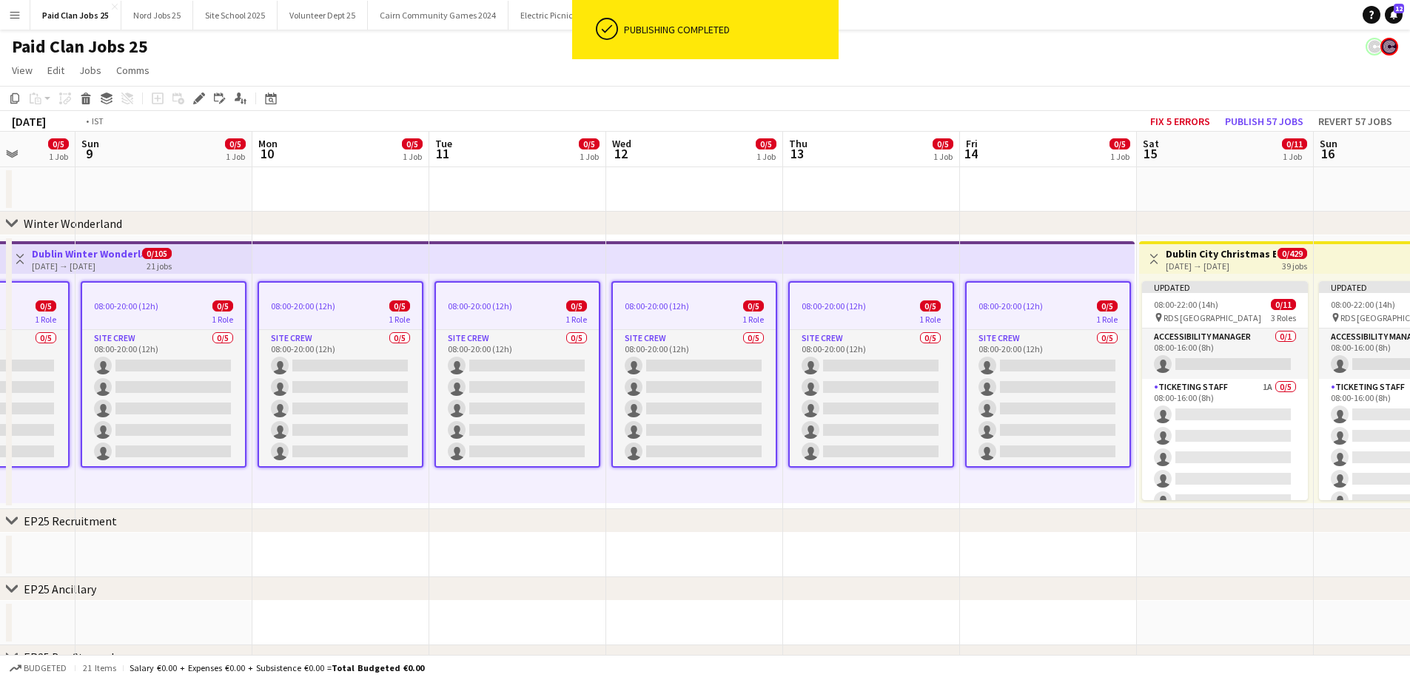
drag, startPoint x: 1022, startPoint y: 203, endPoint x: 596, endPoint y: 200, distance: 425.5
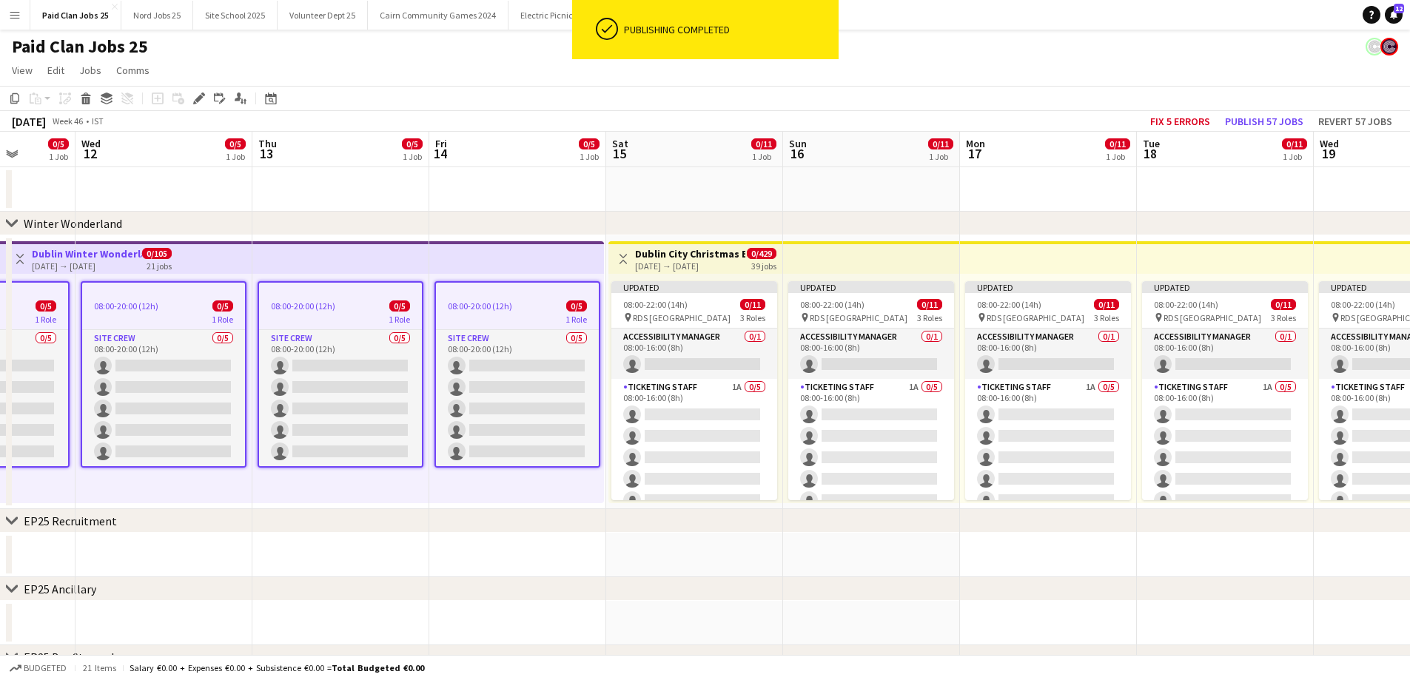
drag, startPoint x: 1008, startPoint y: 218, endPoint x: 255, endPoint y: 192, distance: 753.0
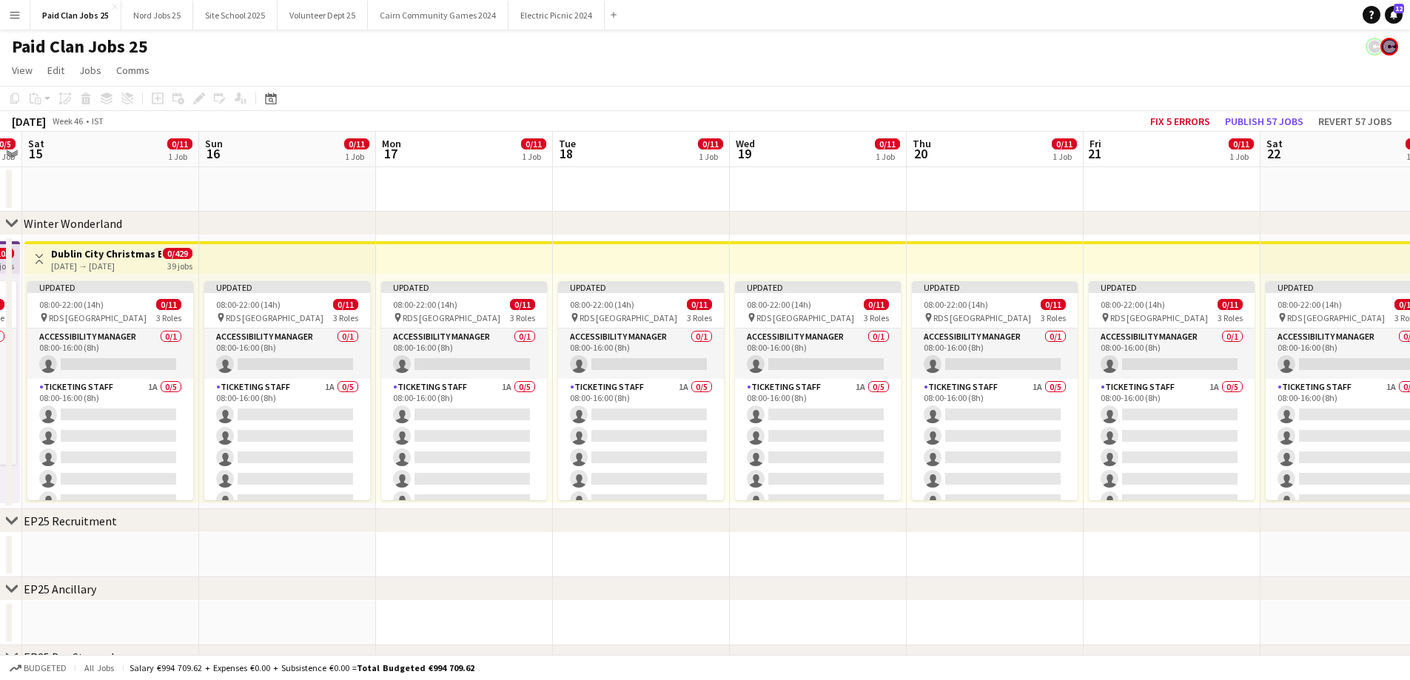
drag, startPoint x: 1138, startPoint y: 185, endPoint x: 558, endPoint y: 169, distance: 580.4
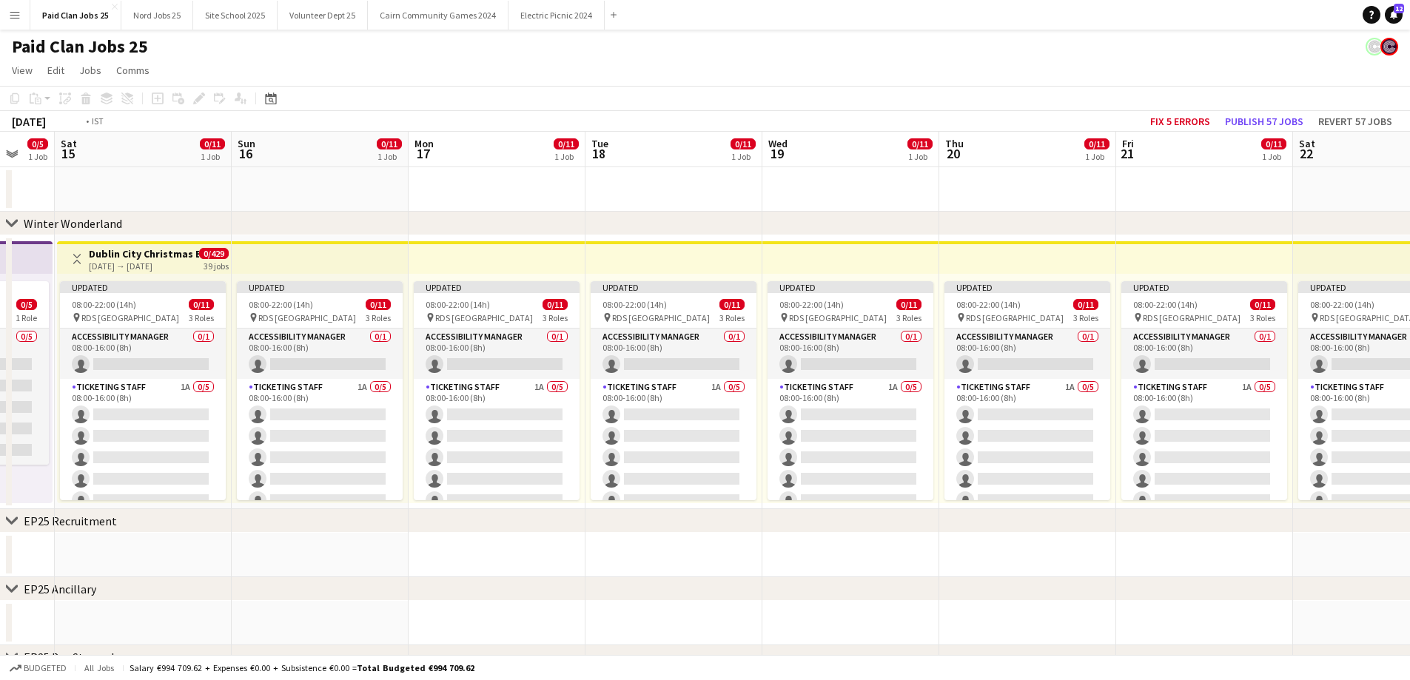
drag, startPoint x: 1271, startPoint y: 203, endPoint x: 420, endPoint y: 237, distance: 852.4
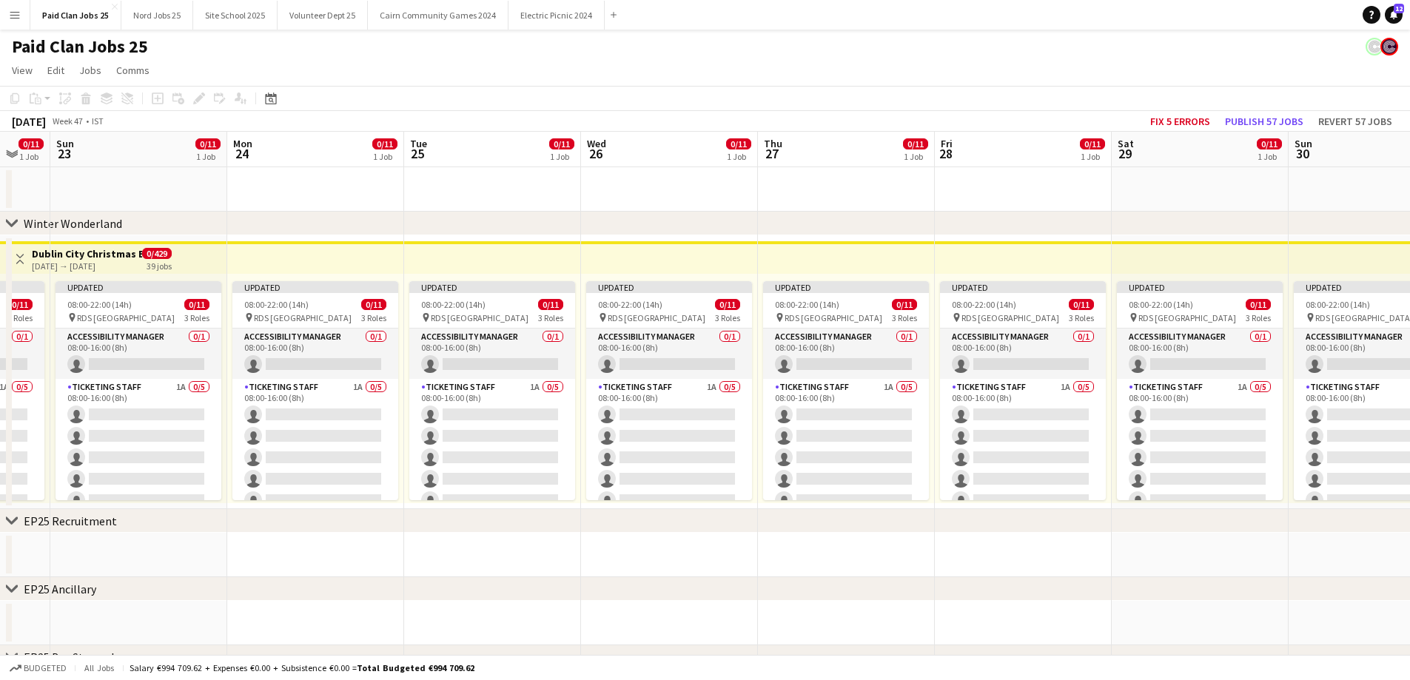
drag, startPoint x: 930, startPoint y: 198, endPoint x: 399, endPoint y: 221, distance: 531.9
drag, startPoint x: 1039, startPoint y: 213, endPoint x: 317, endPoint y: 202, distance: 721.6
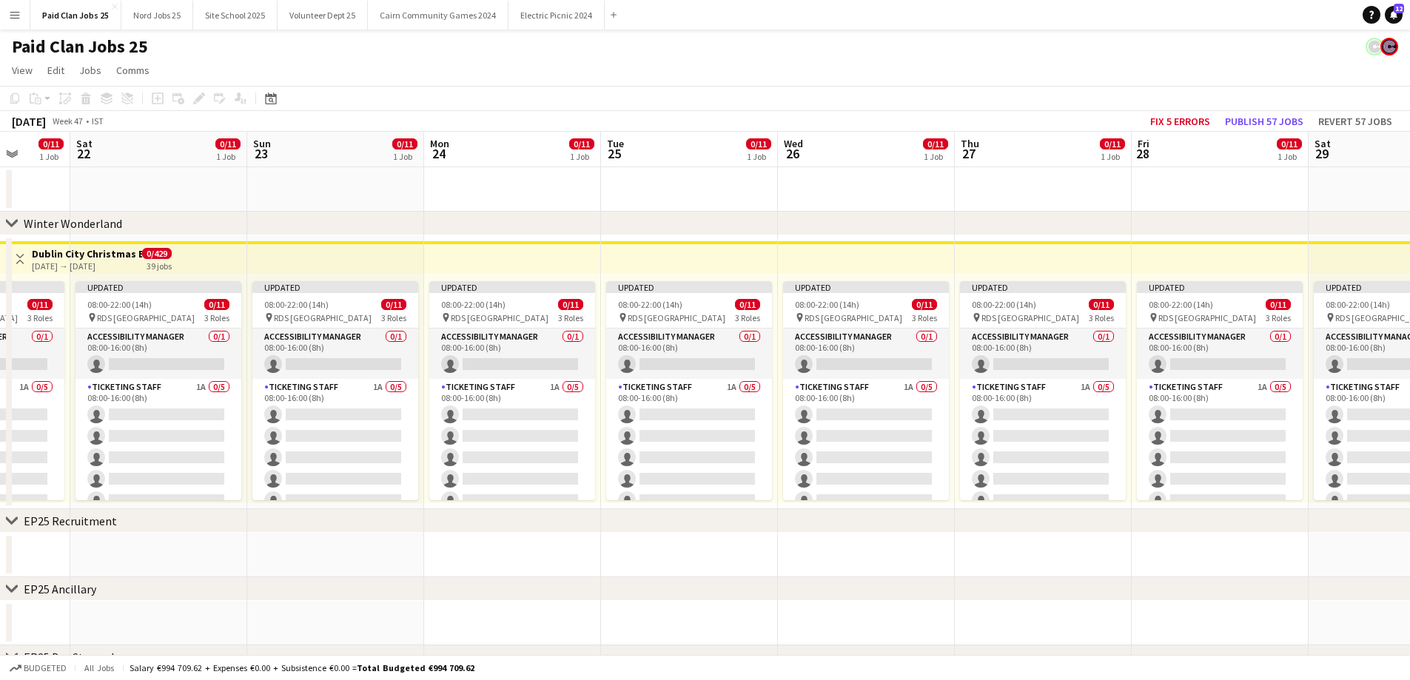
drag, startPoint x: 361, startPoint y: 194, endPoint x: 1262, endPoint y: 186, distance: 900.6
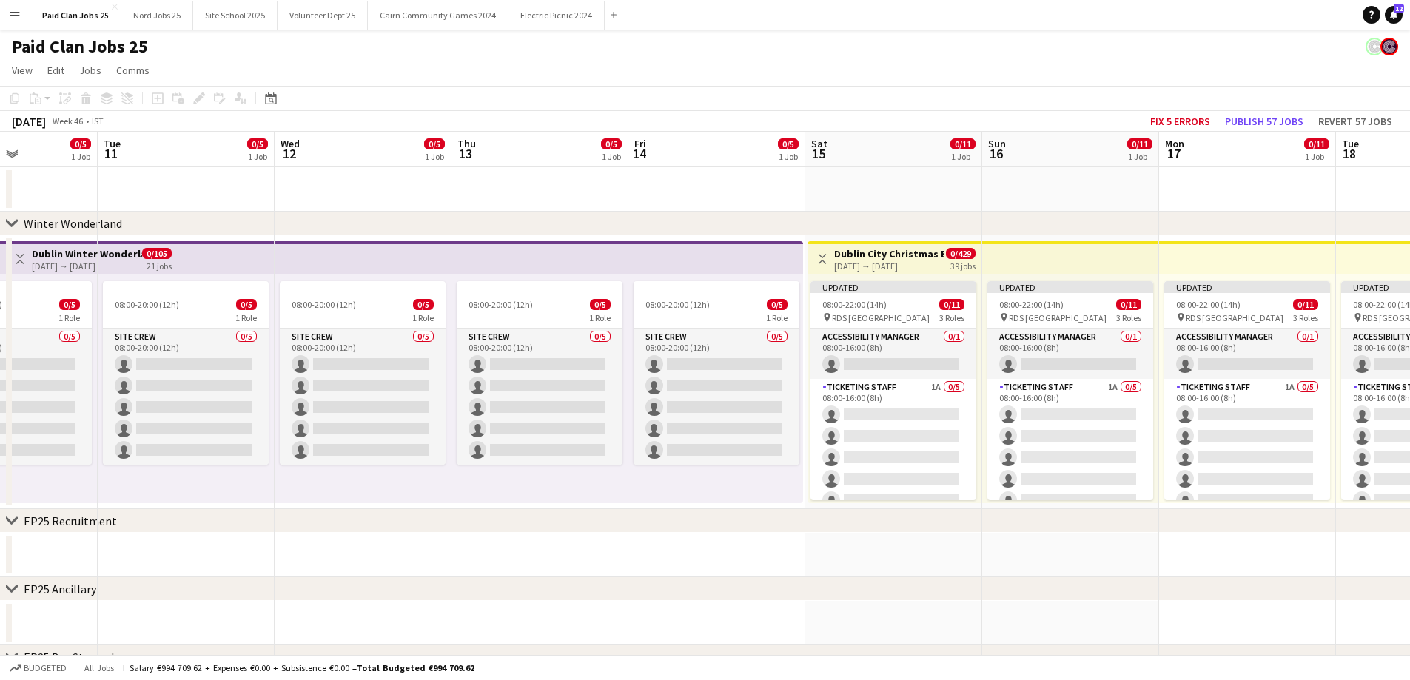
drag, startPoint x: 374, startPoint y: 198, endPoint x: 1231, endPoint y: 175, distance: 857.2
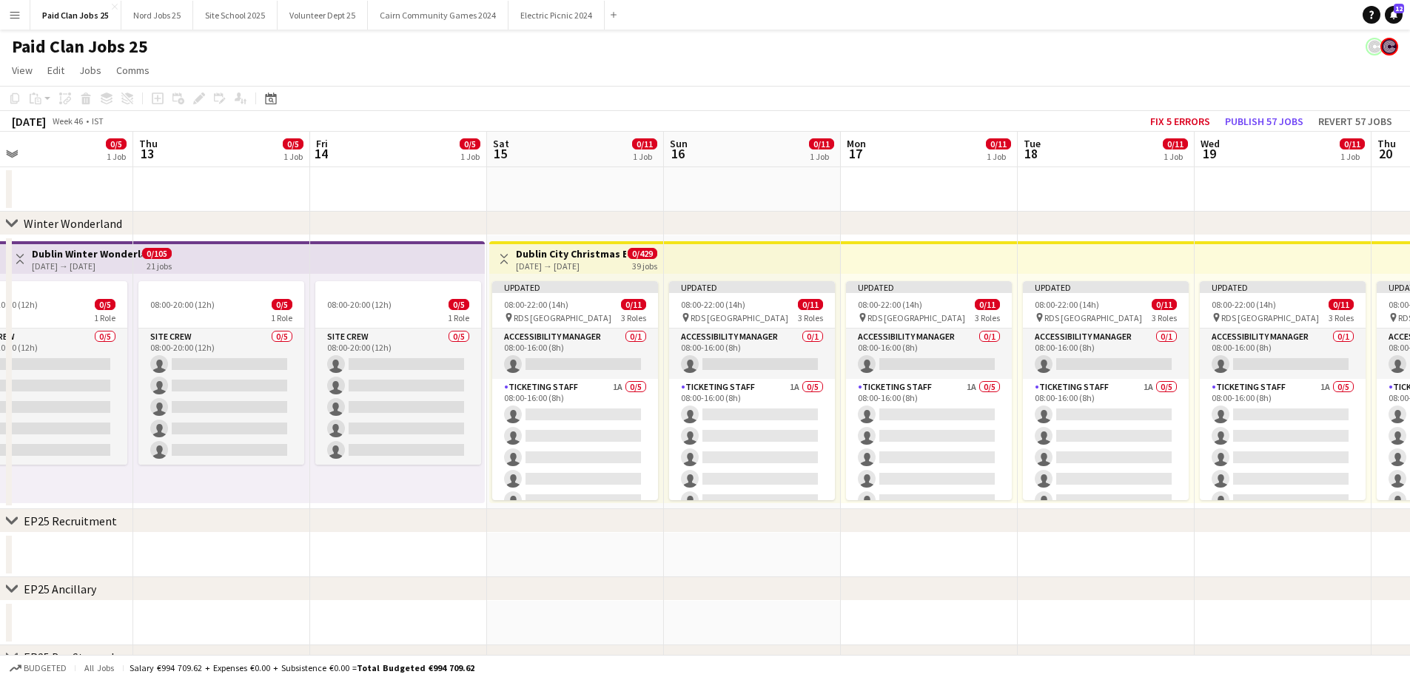
click at [531, 238] on app-date-cell "Toggle View Dublin City Christmas Event [DATE] → [DATE] 0/429 39 jobs Updated 0…" at bounding box center [575, 372] width 177 height 274
click at [36, 103] on icon at bounding box center [38, 101] width 7 height 7
click at [68, 130] on link "Paste Ctrl+V" at bounding box center [108, 126] width 139 height 13
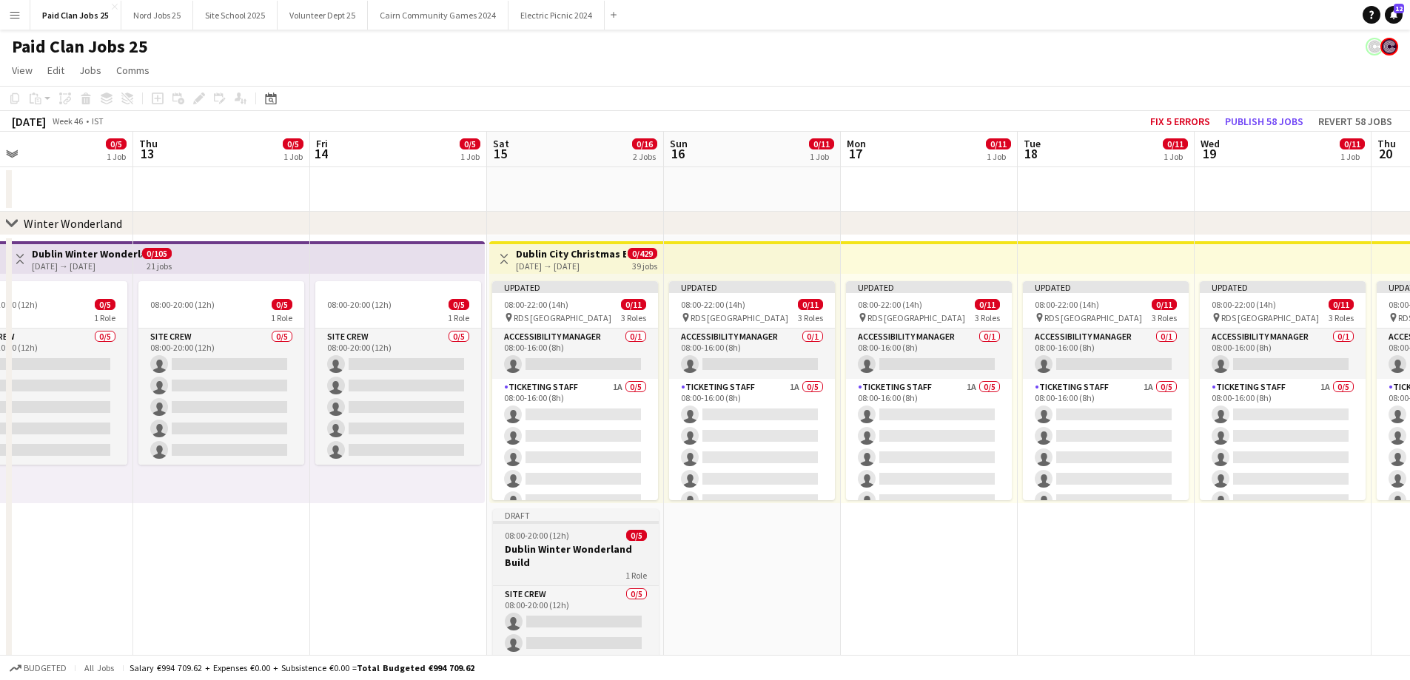
click at [613, 551] on h3 "Dublin Winter Wonderland Build" at bounding box center [576, 555] width 166 height 27
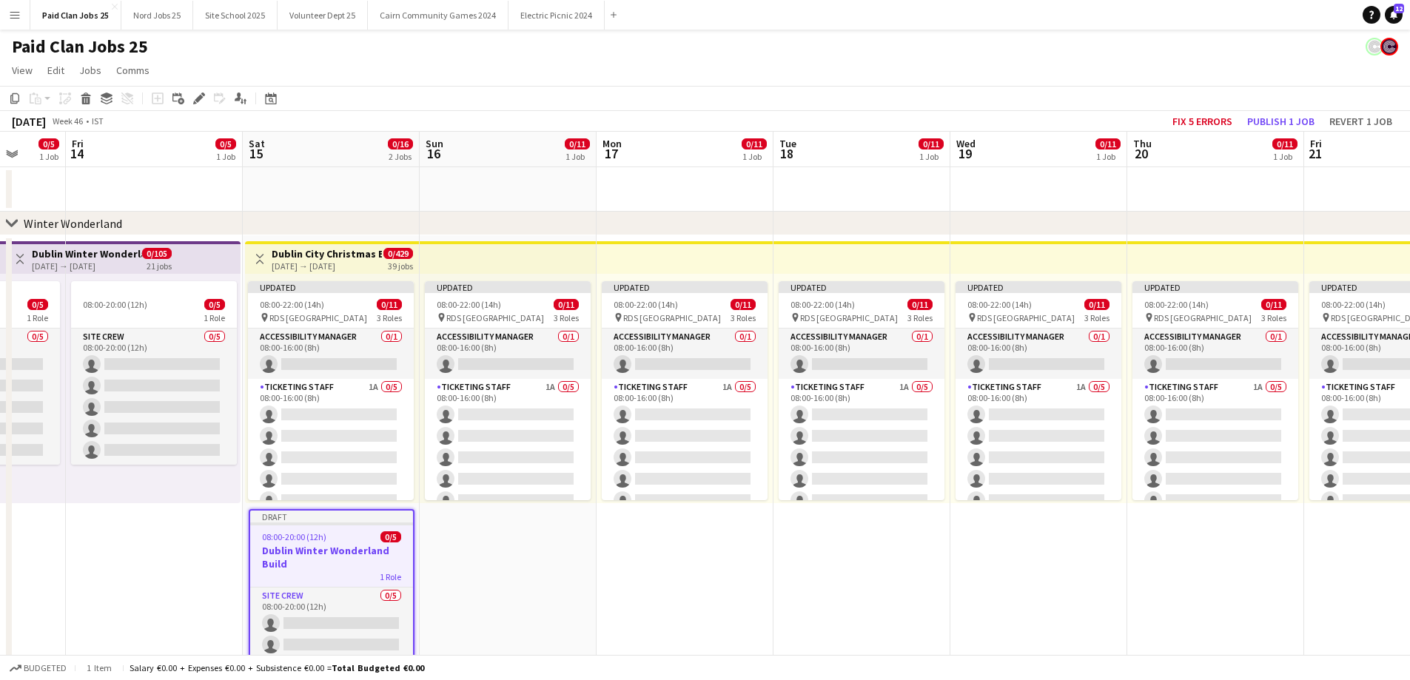
drag, startPoint x: 784, startPoint y: 555, endPoint x: 465, endPoint y: 550, distance: 319.7
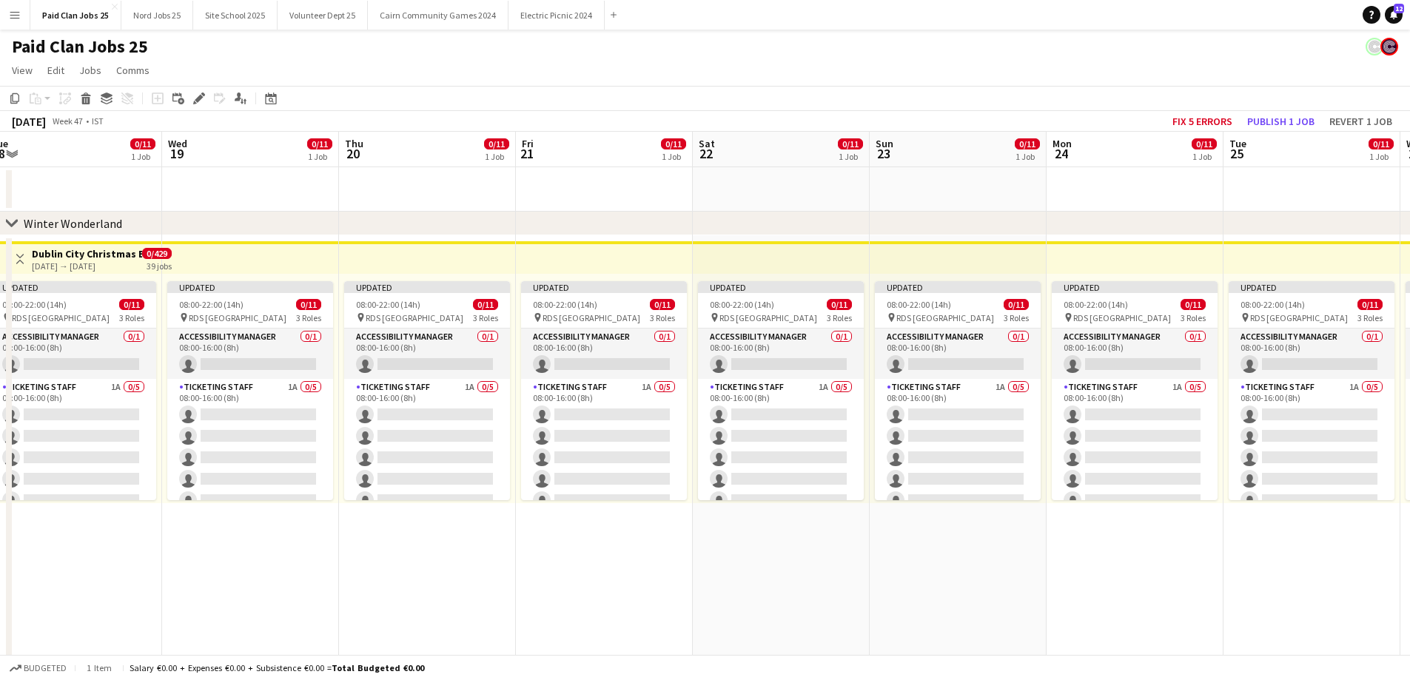
scroll to position [0, 417]
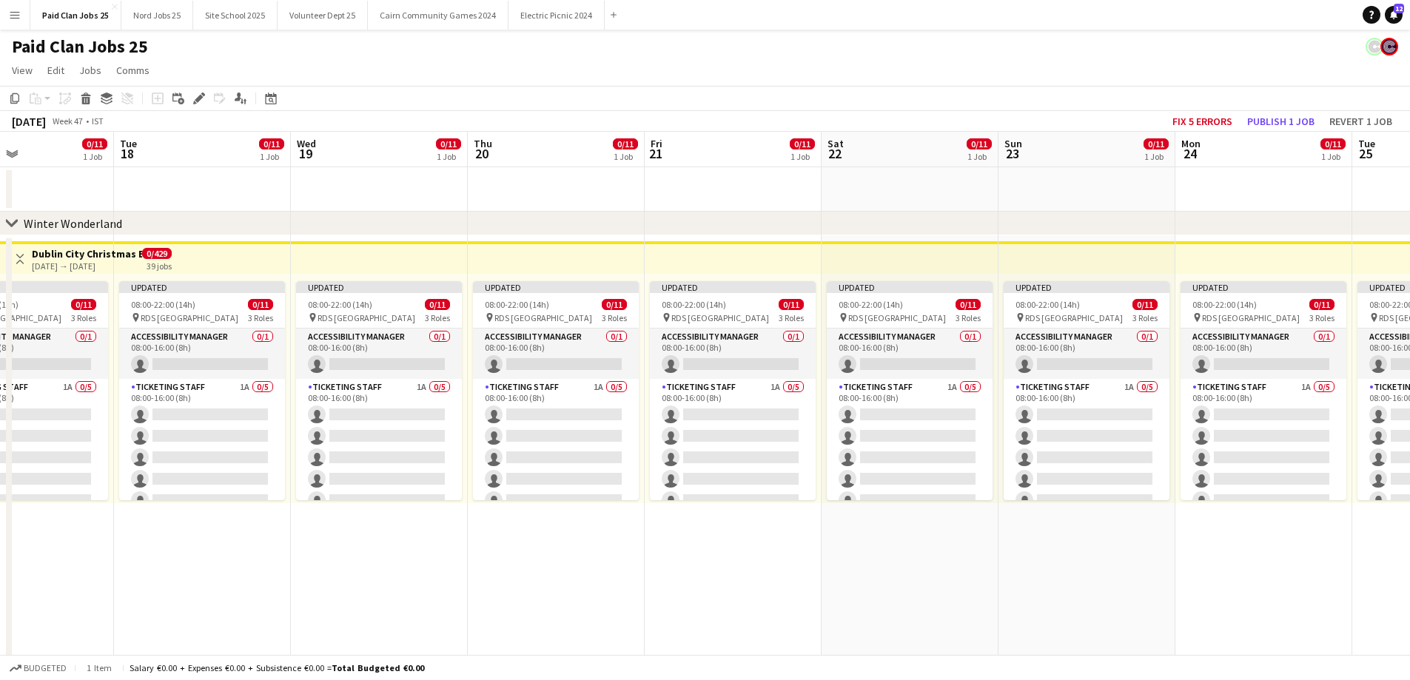
drag, startPoint x: 1113, startPoint y: 549, endPoint x: 603, endPoint y: 569, distance: 510.3
click at [931, 573] on app-date-cell "Updated 08:00-22:00 (14h) 0/11 pin RDS Dublin 3 Roles Accessibility Manager 0/1…" at bounding box center [909, 494] width 177 height 518
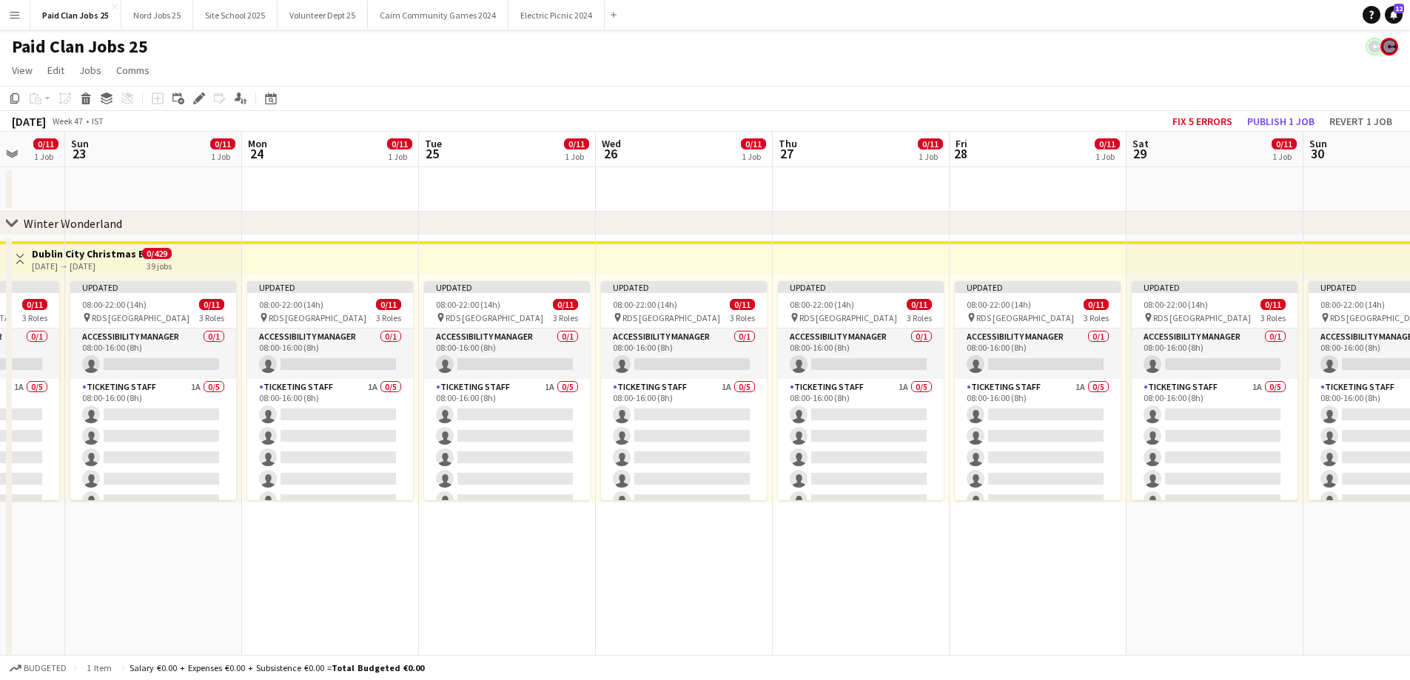
drag, startPoint x: 1009, startPoint y: 590, endPoint x: 352, endPoint y: 571, distance: 658.1
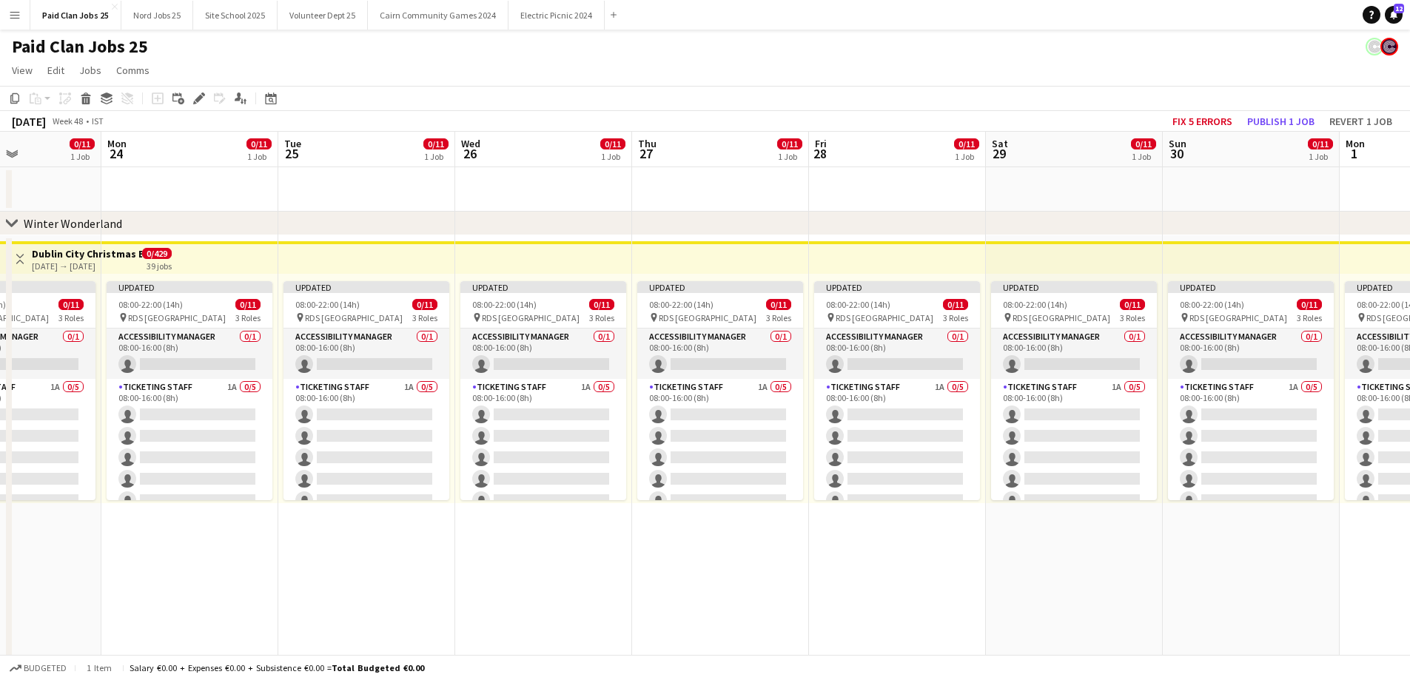
scroll to position [0, 588]
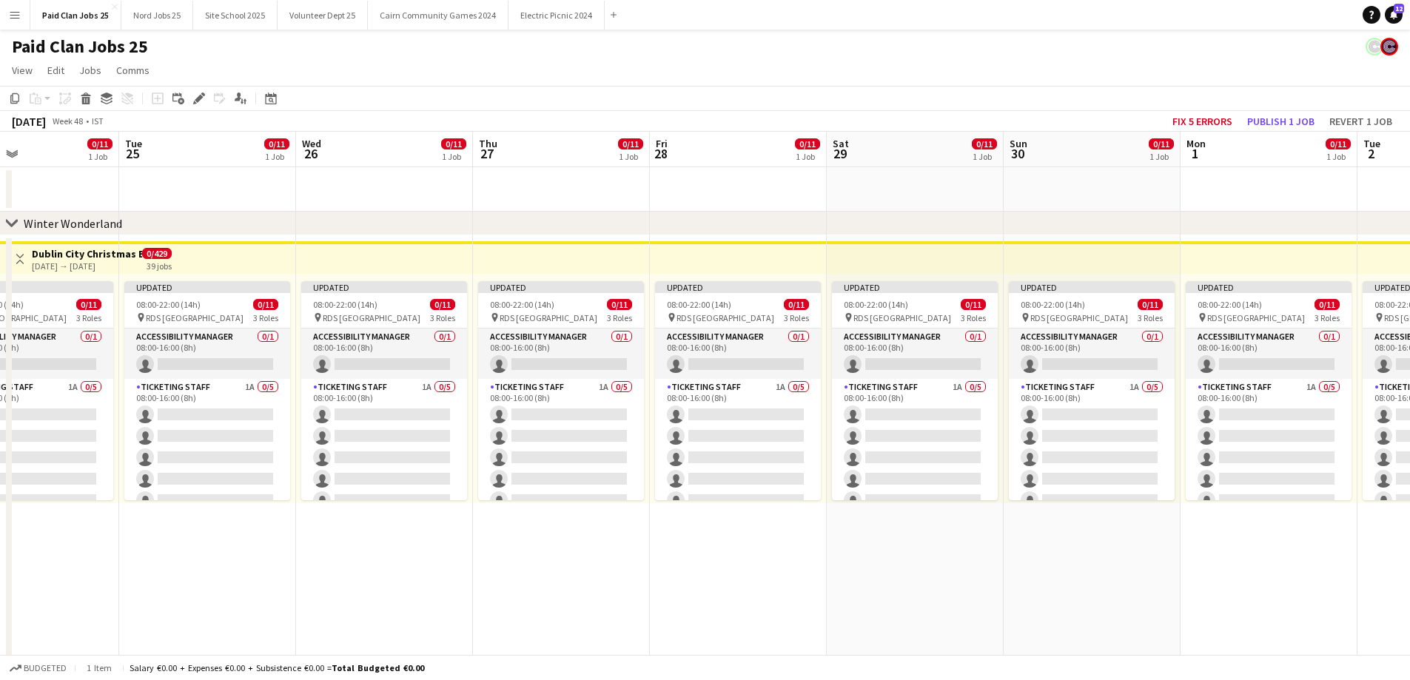
drag, startPoint x: 833, startPoint y: 559, endPoint x: 625, endPoint y: 565, distance: 208.0
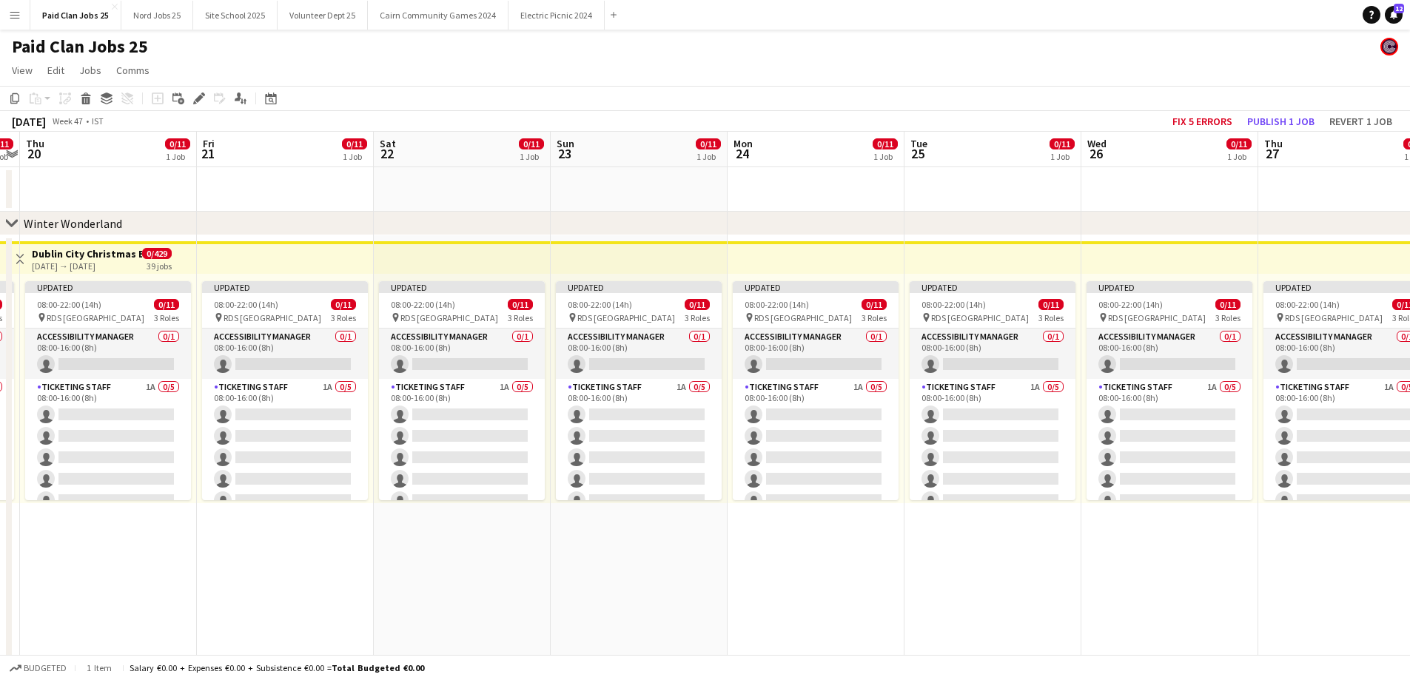
drag, startPoint x: 303, startPoint y: 191, endPoint x: 387, endPoint y: 183, distance: 84.0
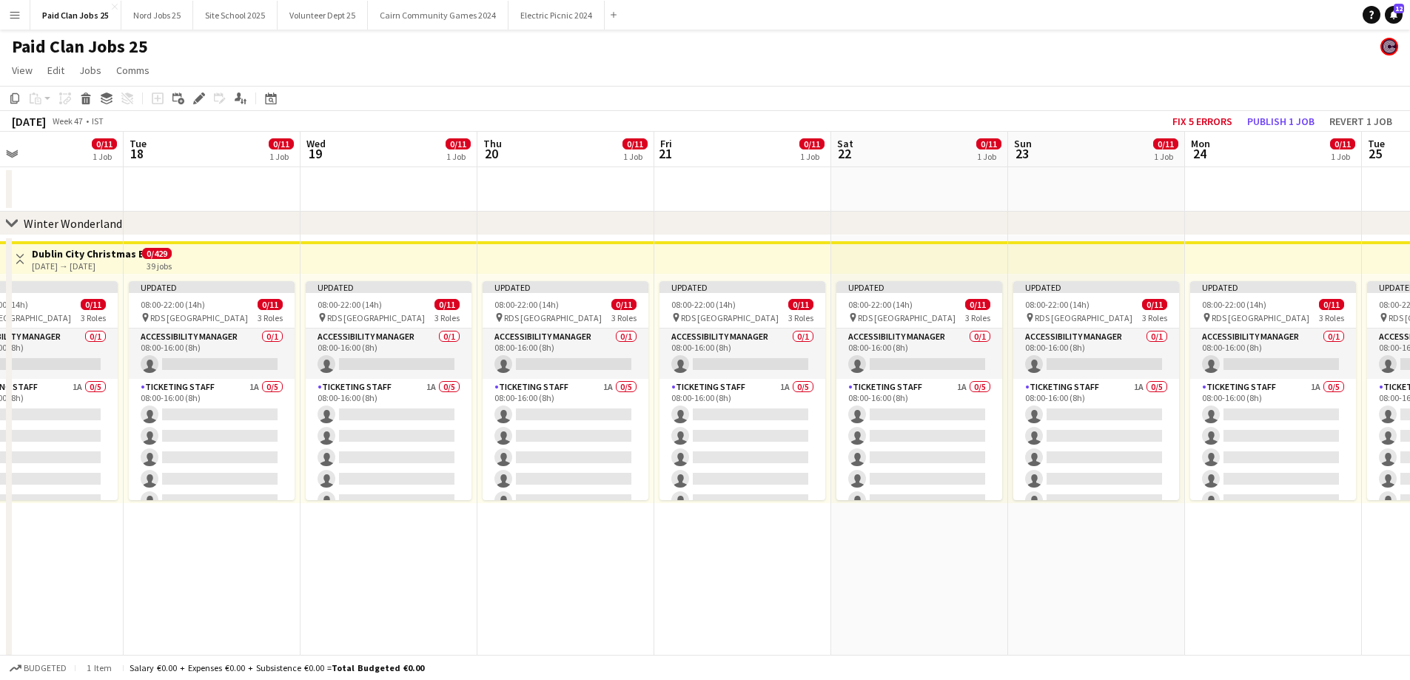
scroll to position [0, 406]
drag, startPoint x: 352, startPoint y: 181, endPoint x: 813, endPoint y: 195, distance: 460.5
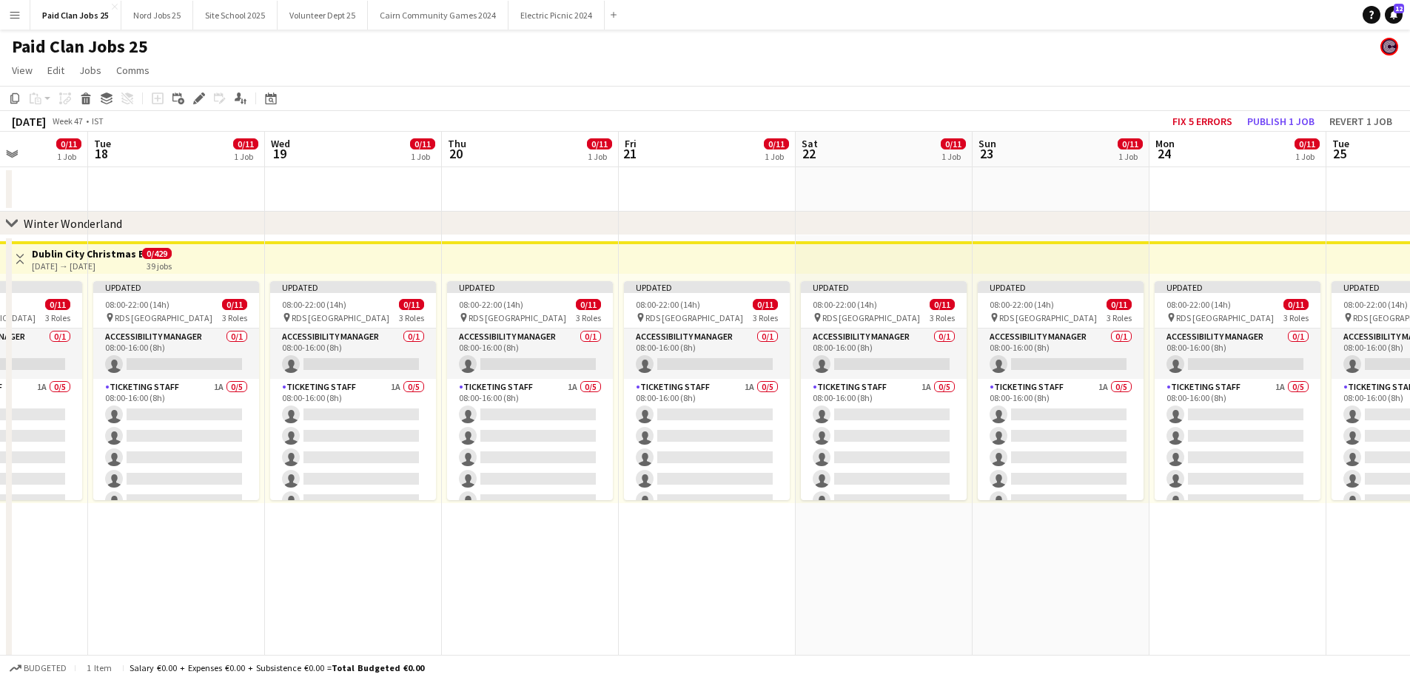
drag, startPoint x: 792, startPoint y: 218, endPoint x: 465, endPoint y: 224, distance: 326.4
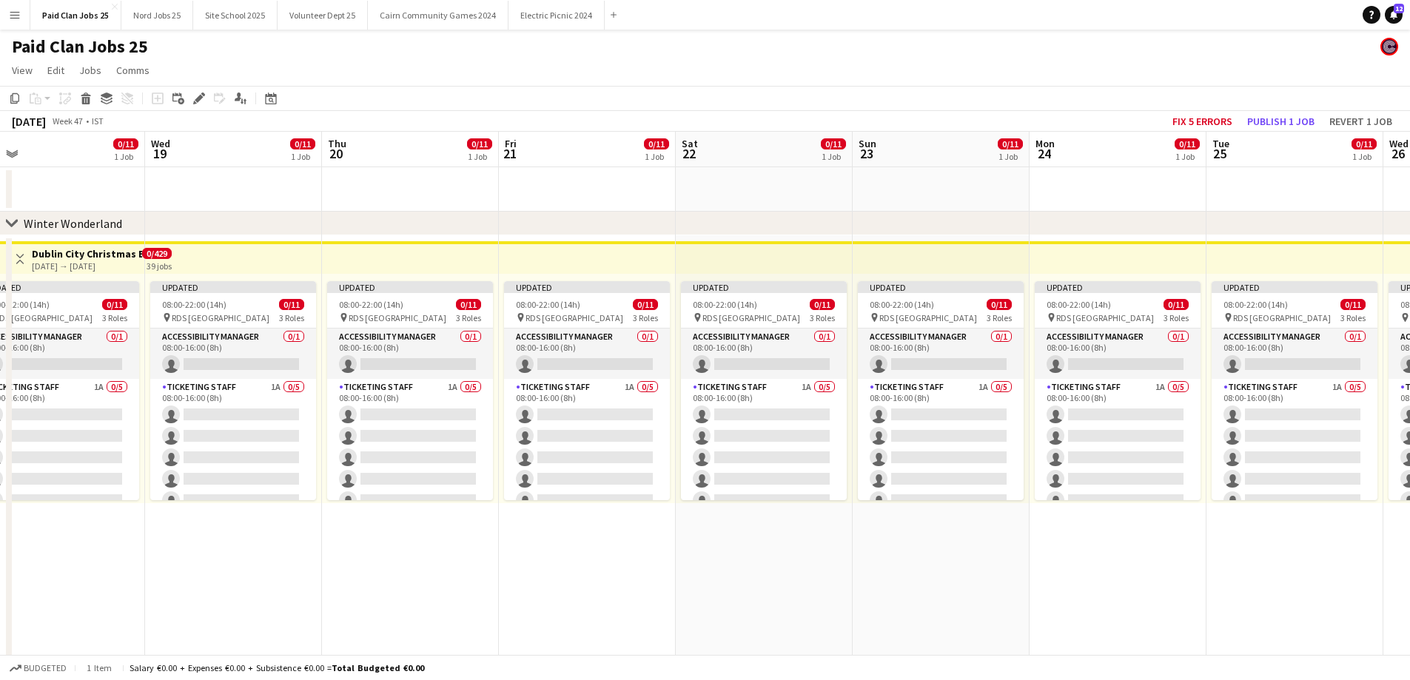
drag, startPoint x: 1249, startPoint y: 208, endPoint x: 662, endPoint y: 230, distance: 588.0
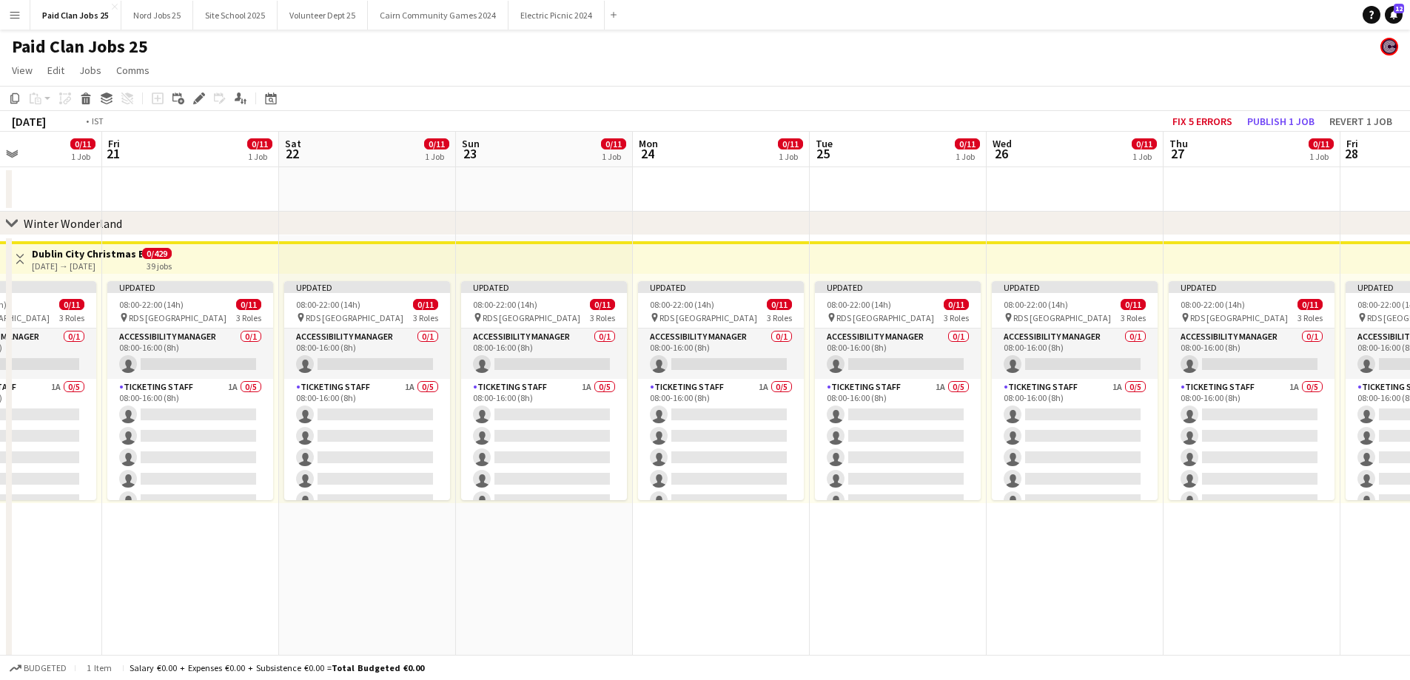
drag, startPoint x: 1350, startPoint y: 199, endPoint x: 725, endPoint y: 250, distance: 626.7
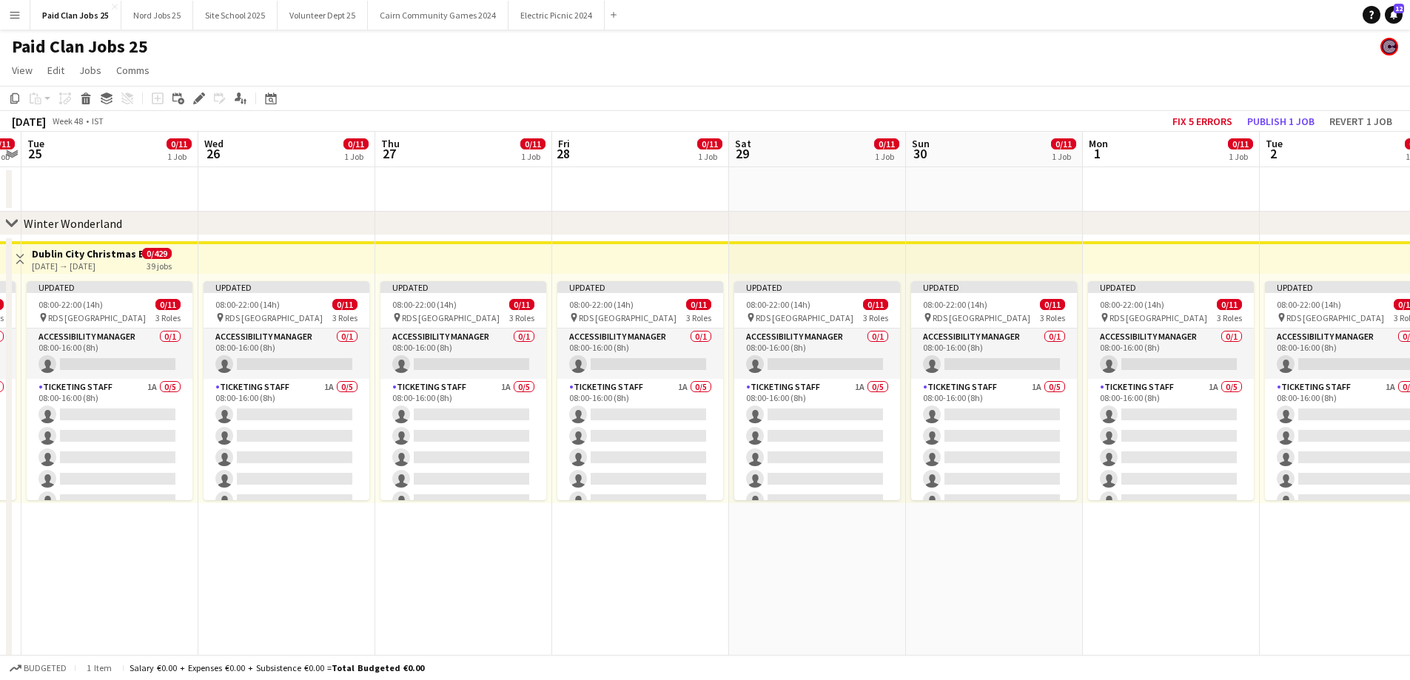
drag, startPoint x: 1196, startPoint y: 187, endPoint x: 406, endPoint y: 197, distance: 790.4
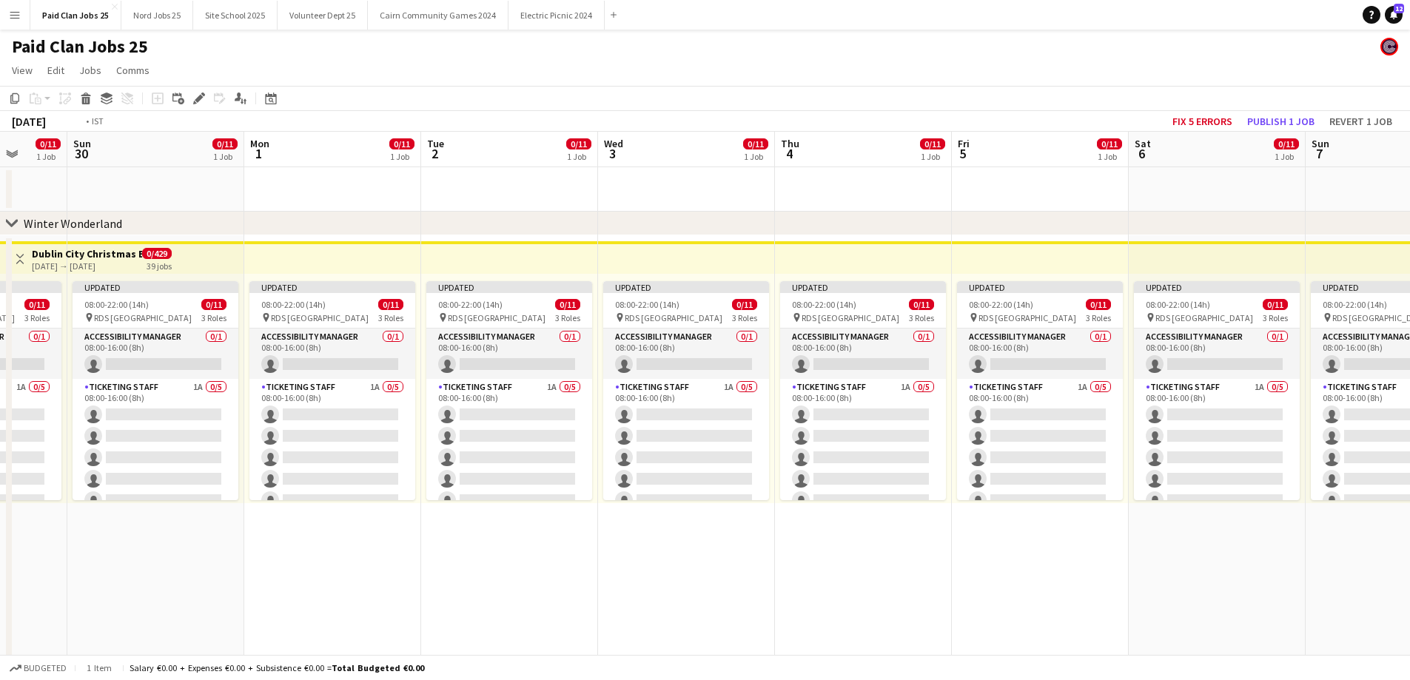
drag, startPoint x: 1366, startPoint y: 194, endPoint x: 383, endPoint y: 262, distance: 985.8
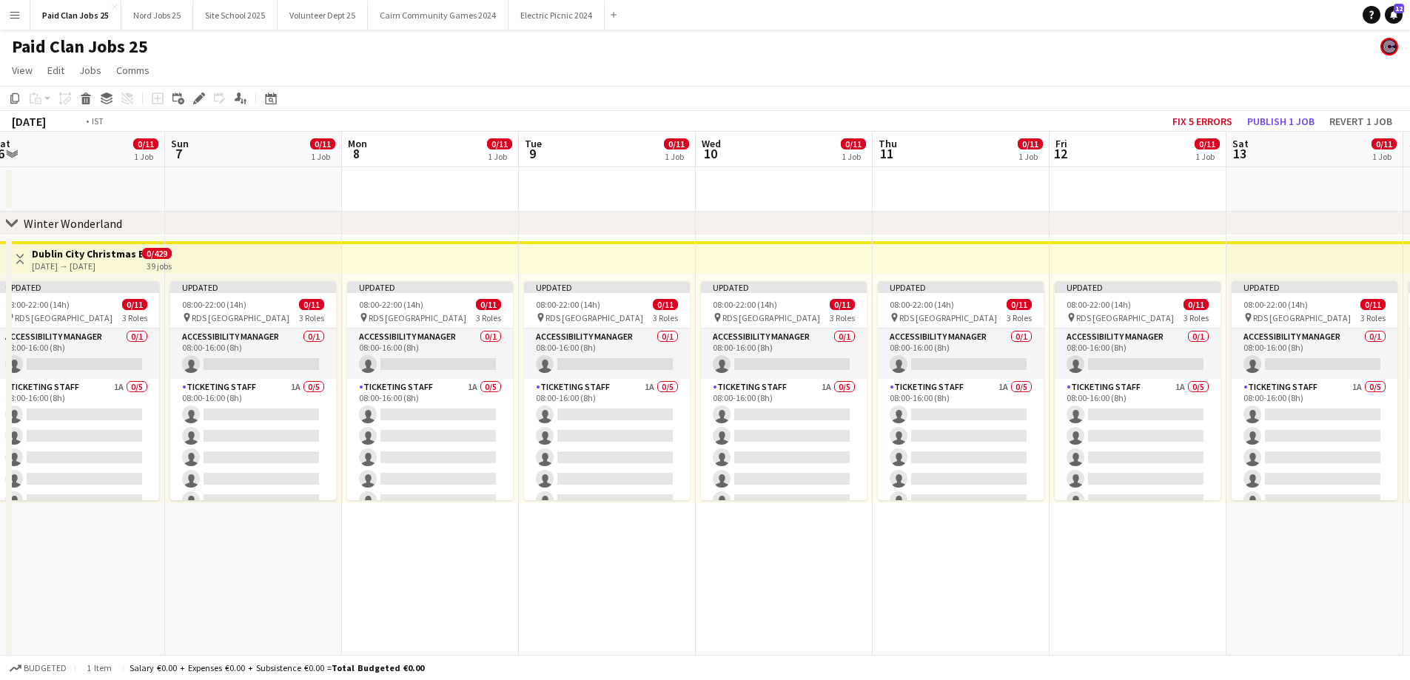
drag, startPoint x: 1094, startPoint y: 227, endPoint x: 426, endPoint y: 272, distance: 669.8
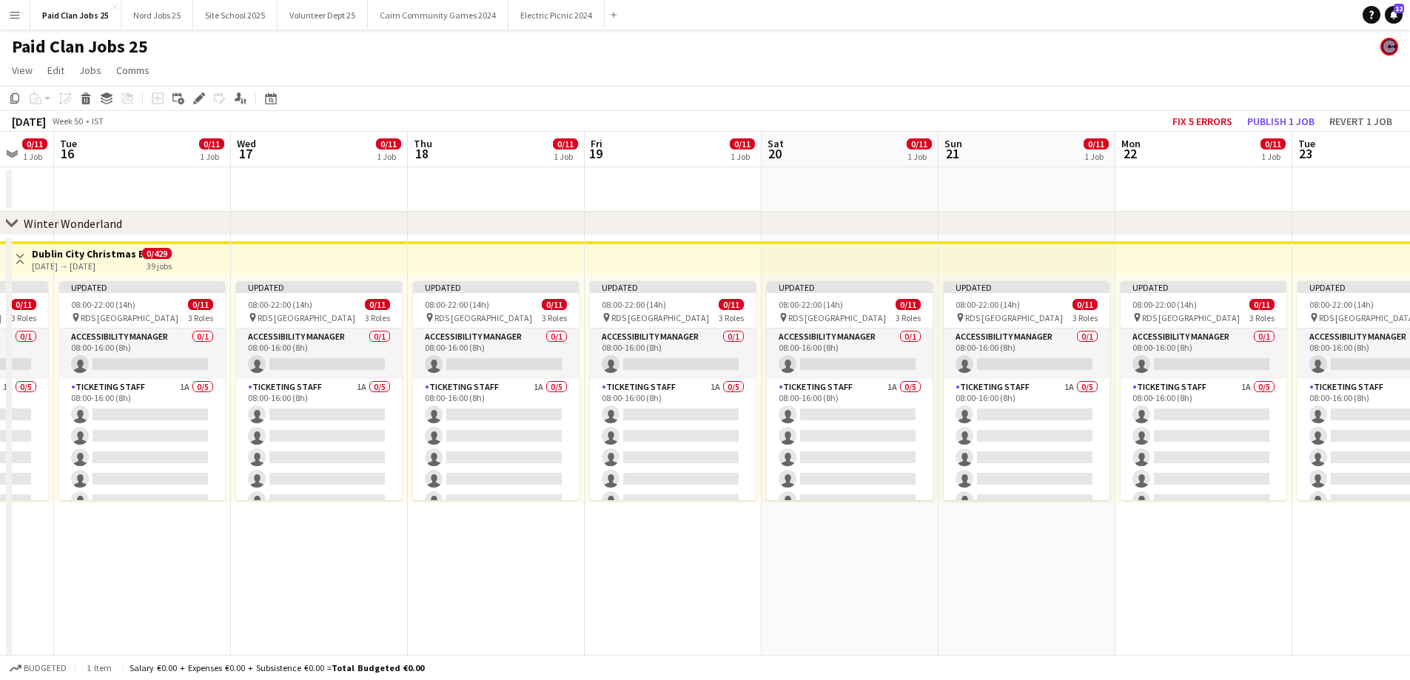
drag, startPoint x: 1320, startPoint y: 181, endPoint x: 435, endPoint y: 232, distance: 886.5
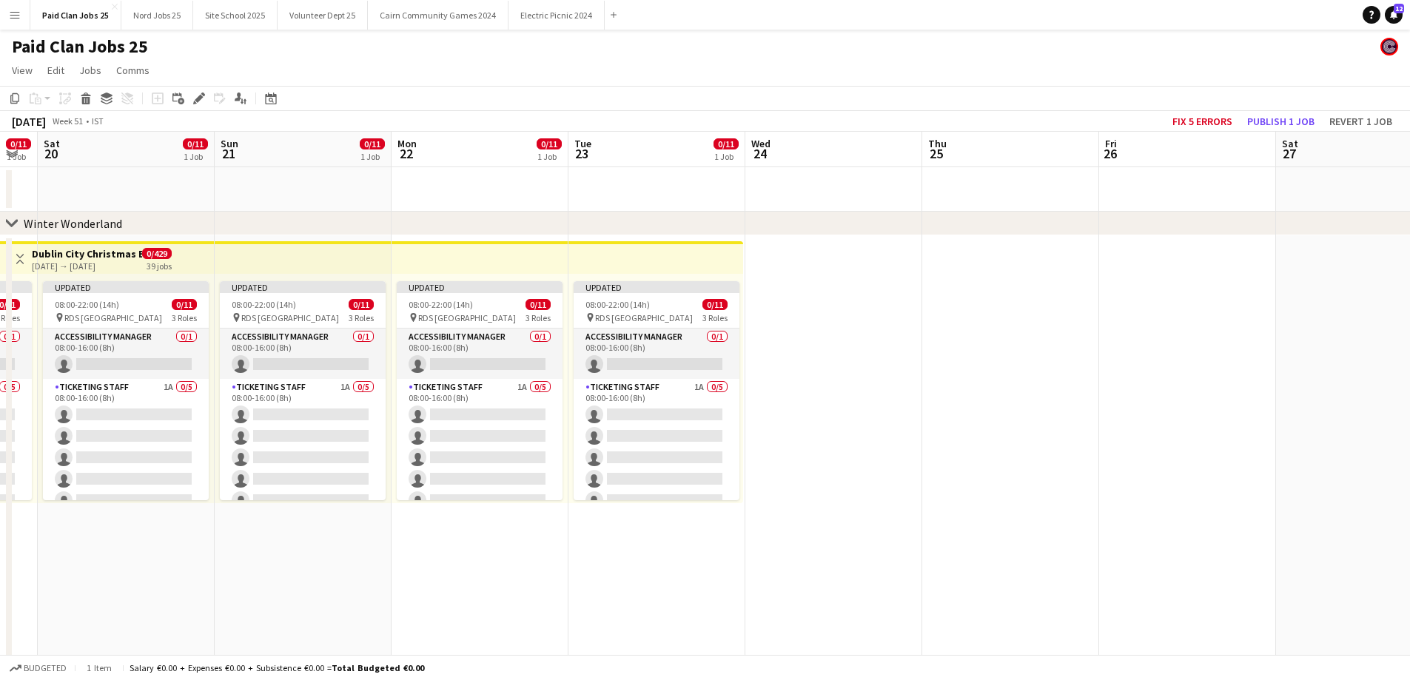
drag, startPoint x: 1193, startPoint y: 201, endPoint x: 354, endPoint y: 250, distance: 840.6
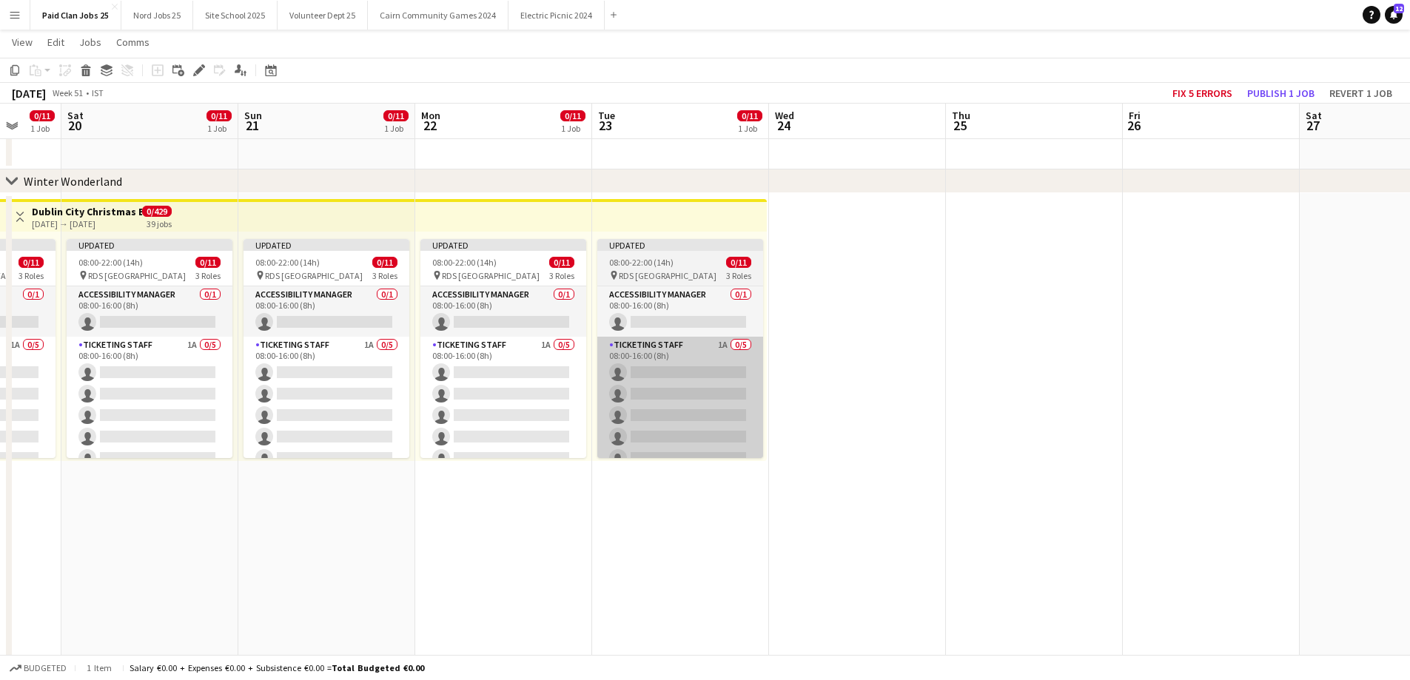
scroll to position [74, 0]
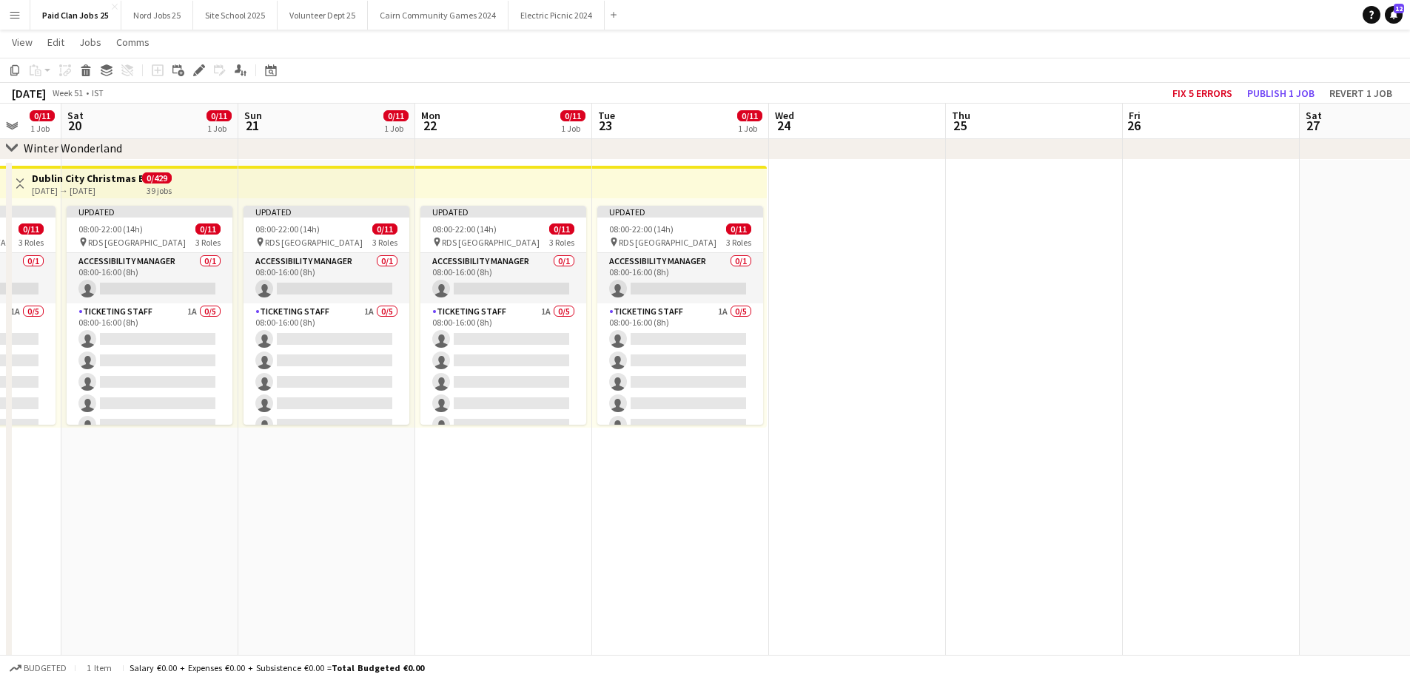
click at [679, 474] on app-date-cell "Updated 08:00-22:00 (14h) 0/11 pin RDS Dublin 3 Roles Accessibility Manager 0/1…" at bounding box center [680, 419] width 177 height 518
click at [650, 491] on app-date-cell "Updated 08:00-22:00 (14h) 0/11 pin RDS Dublin 3 Roles Accessibility Manager 0/1…" at bounding box center [680, 419] width 177 height 518
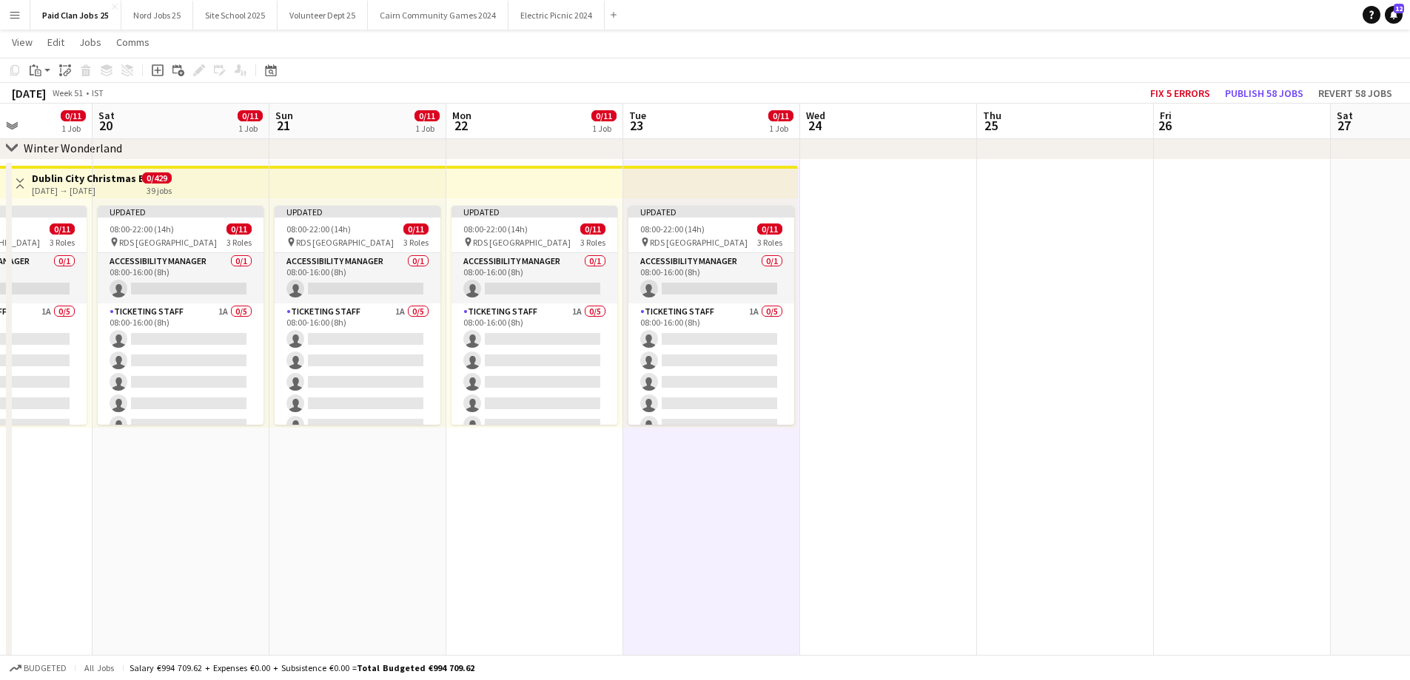
drag, startPoint x: 392, startPoint y: 507, endPoint x: 699, endPoint y: 525, distance: 306.9
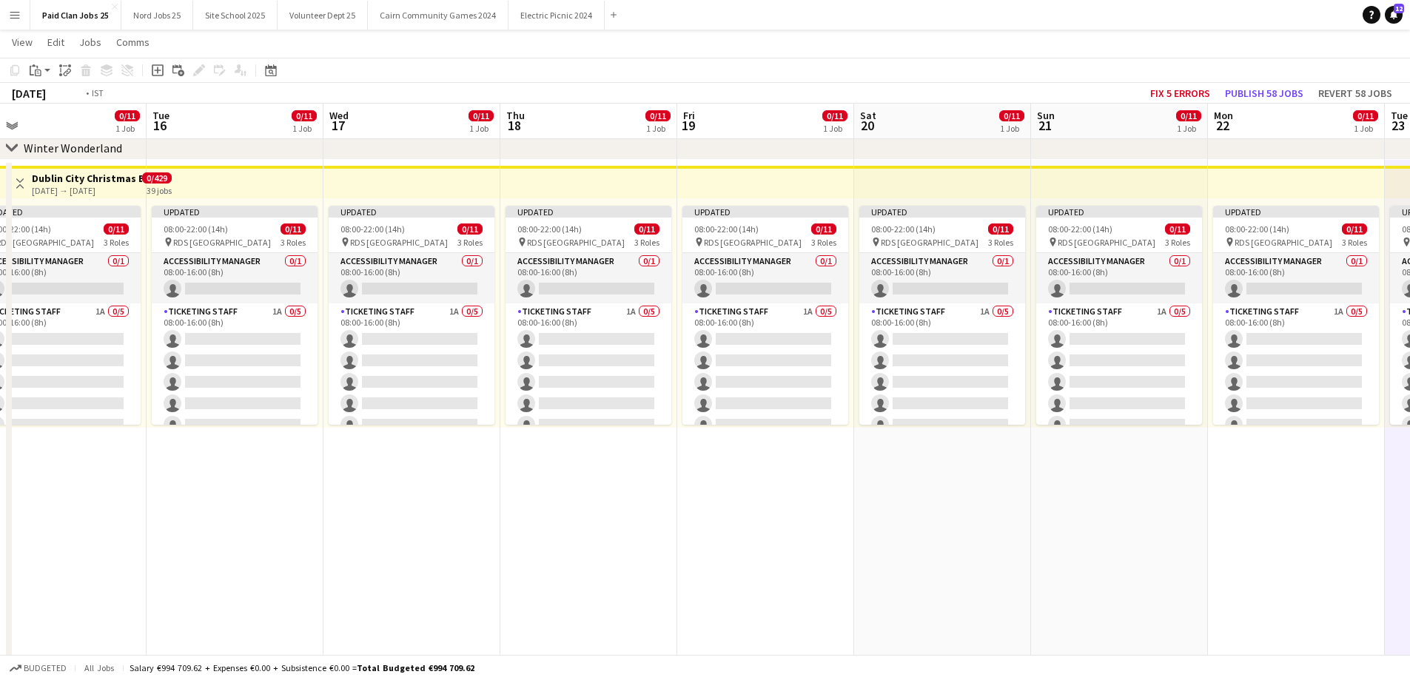
drag, startPoint x: 67, startPoint y: 531, endPoint x: 671, endPoint y: 527, distance: 604.6
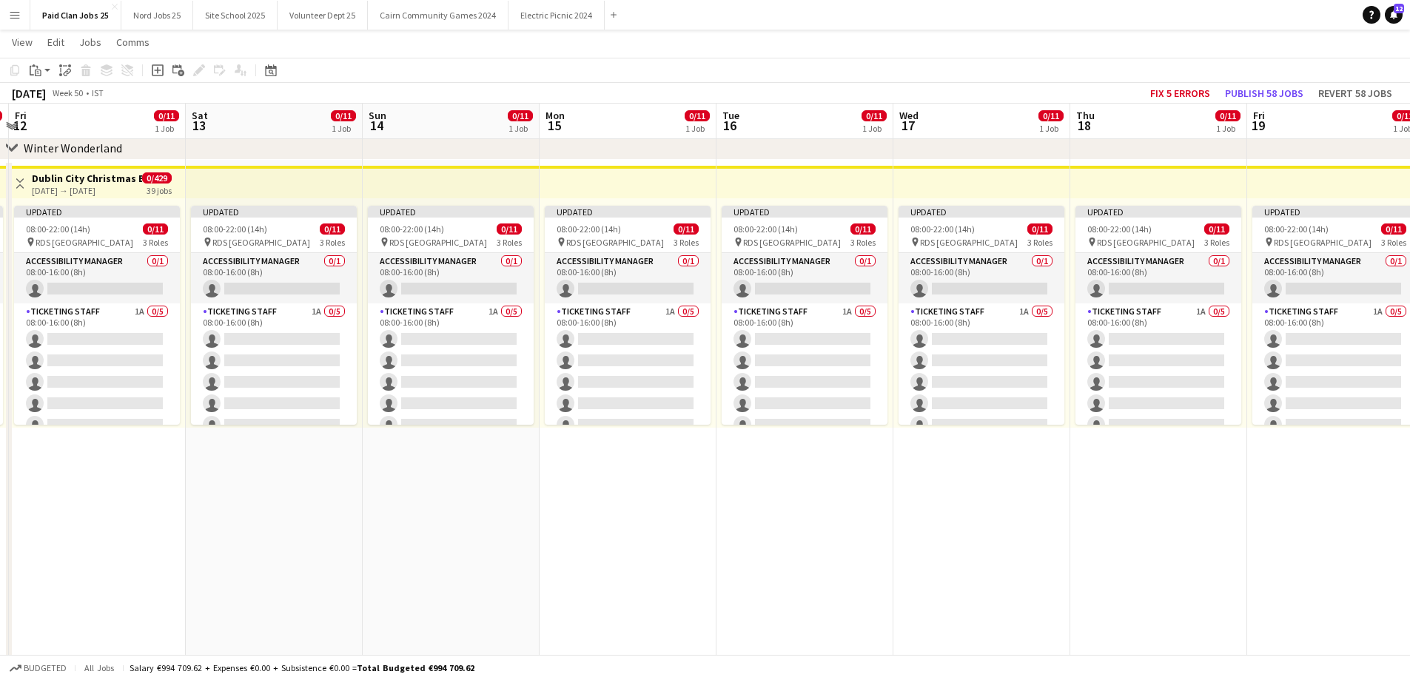
drag, startPoint x: 622, startPoint y: 536, endPoint x: 458, endPoint y: 562, distance: 165.7
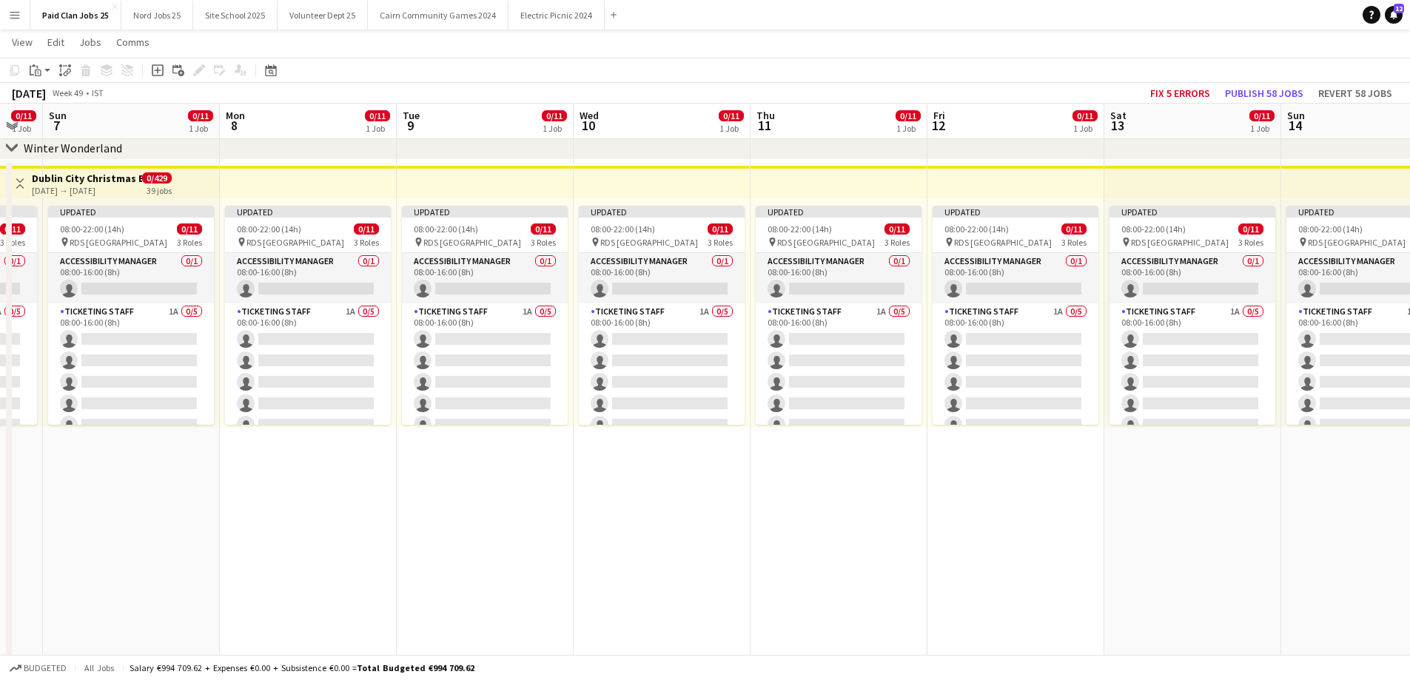
drag, startPoint x: 400, startPoint y: 566, endPoint x: 713, endPoint y: 562, distance: 313.1
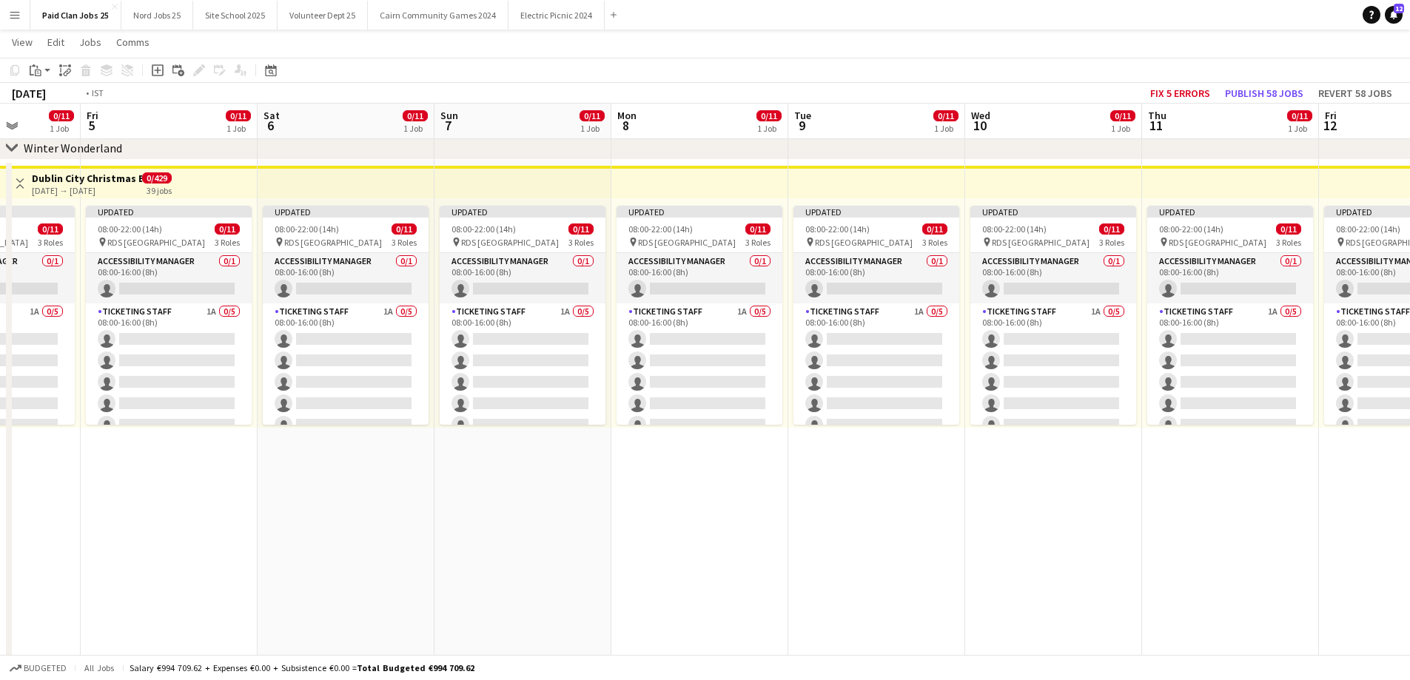
drag, startPoint x: 289, startPoint y: 551, endPoint x: 1034, endPoint y: 522, distance: 745.8
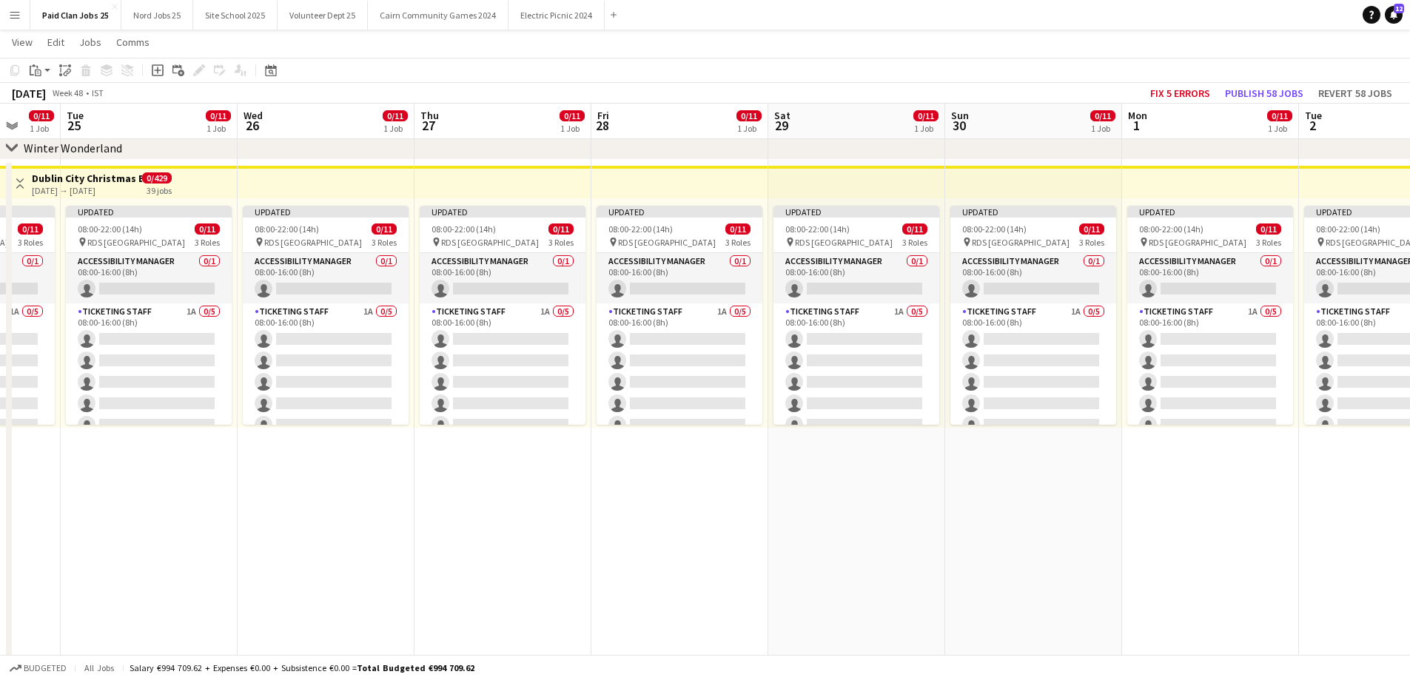
drag, startPoint x: 473, startPoint y: 542, endPoint x: 902, endPoint y: 537, distance: 429.2
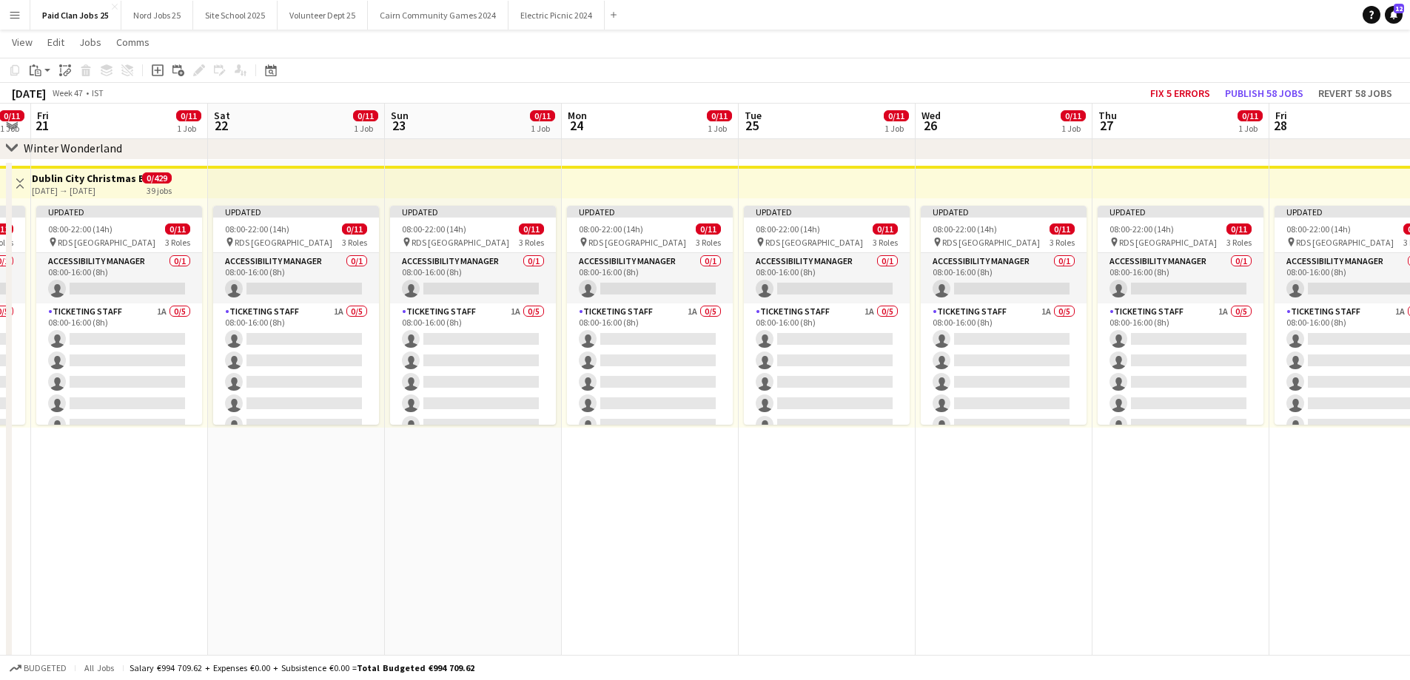
drag, startPoint x: 297, startPoint y: 544, endPoint x: 19, endPoint y: 539, distance: 279.0
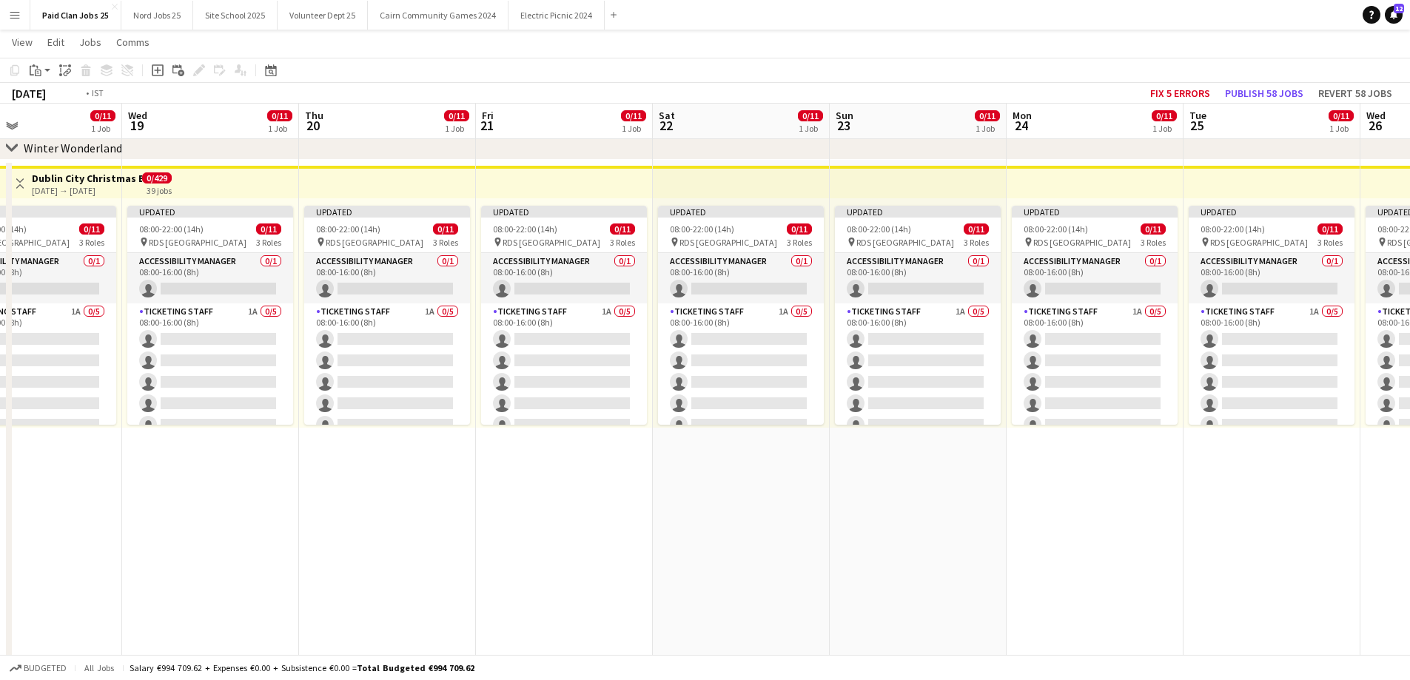
drag, startPoint x: 516, startPoint y: 545, endPoint x: 970, endPoint y: 558, distance: 454.5
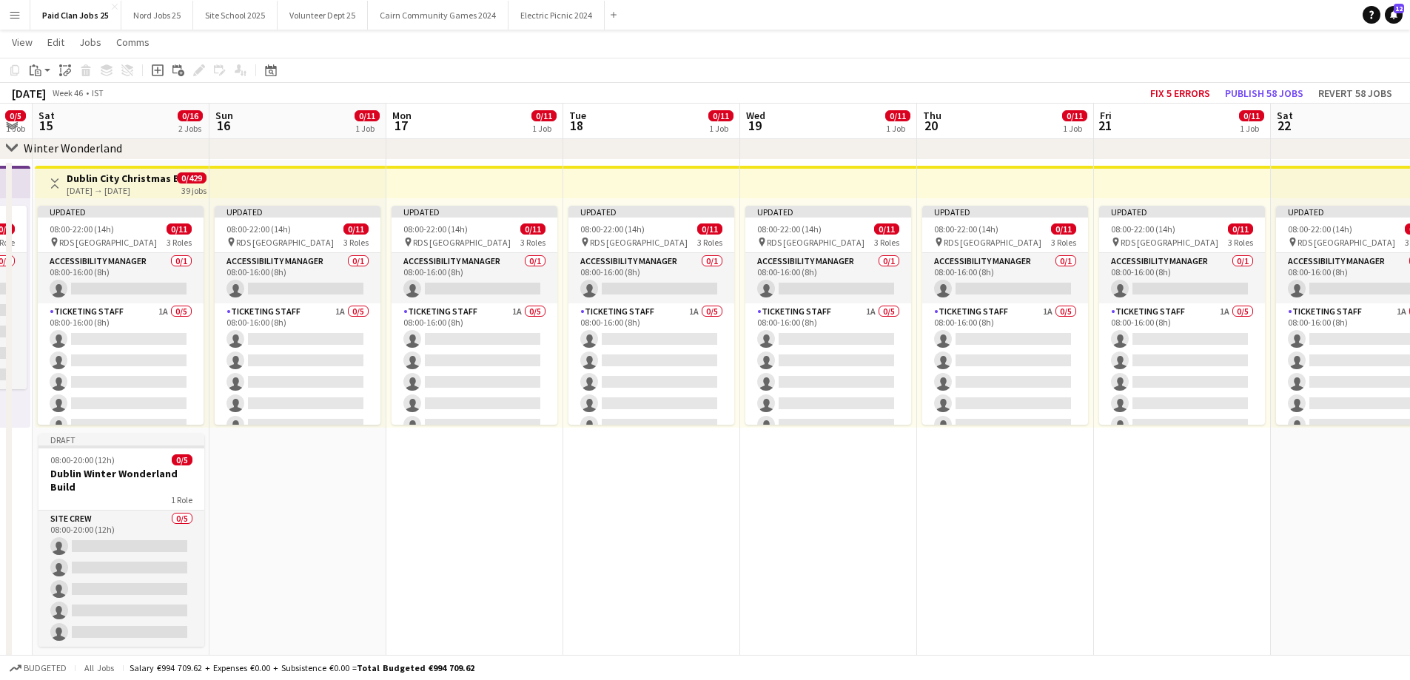
scroll to position [0, 353]
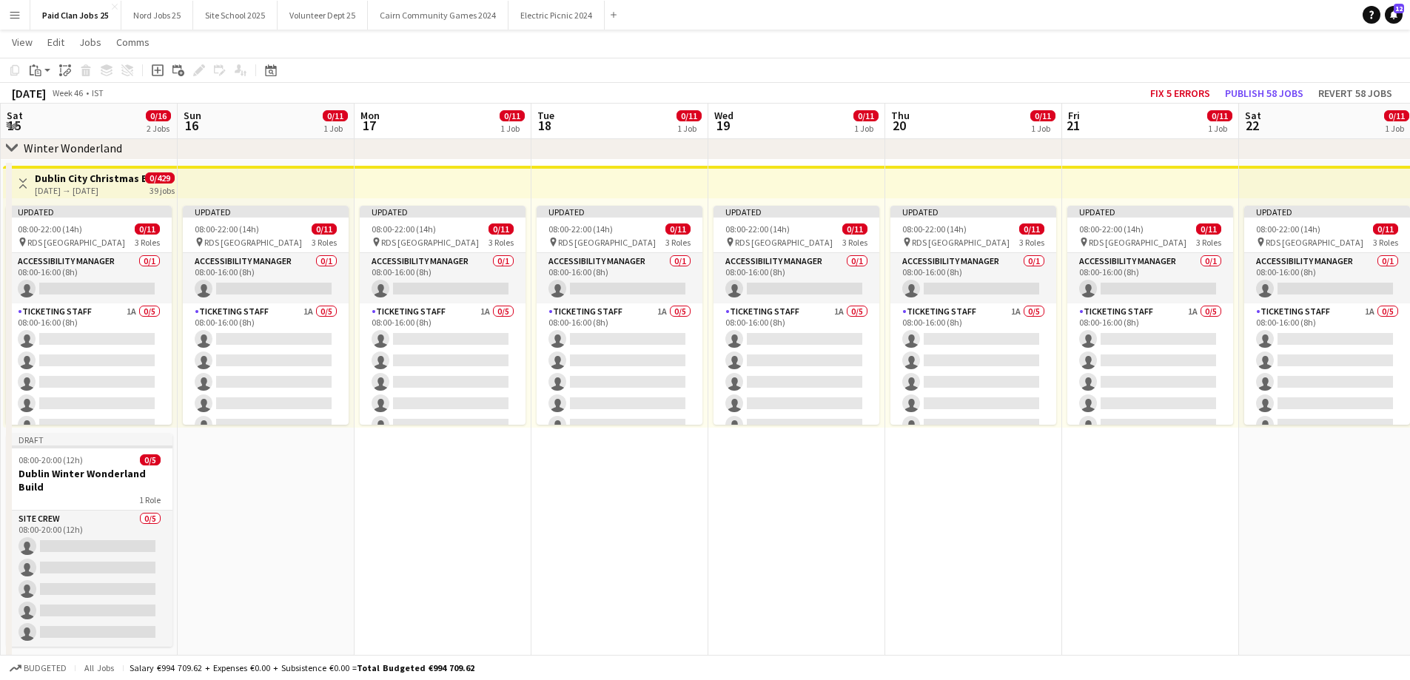
drag, startPoint x: 184, startPoint y: 559, endPoint x: 415, endPoint y: 555, distance: 231.7
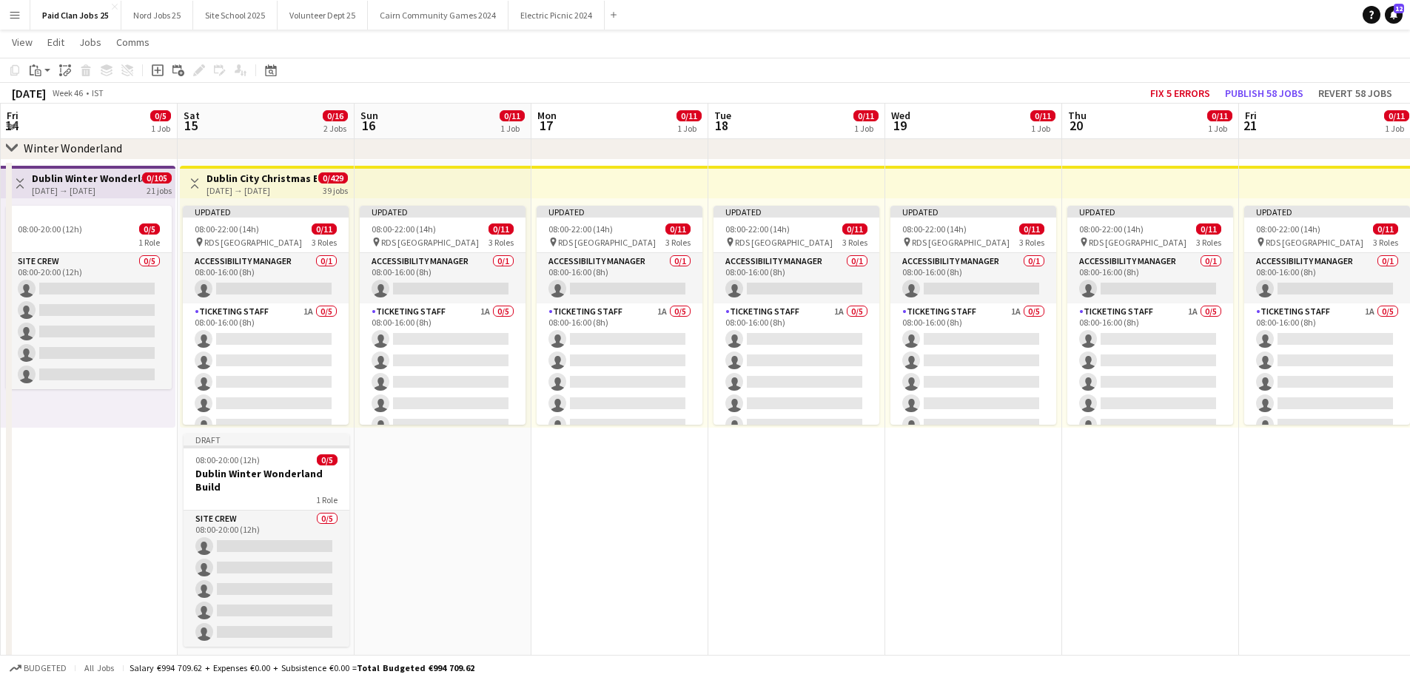
click at [437, 546] on app-date-cell "Updated 08:00-22:00 (14h) 0/11 pin RDS Dublin 3 Roles Accessibility Manager 0/1…" at bounding box center [442, 419] width 177 height 518
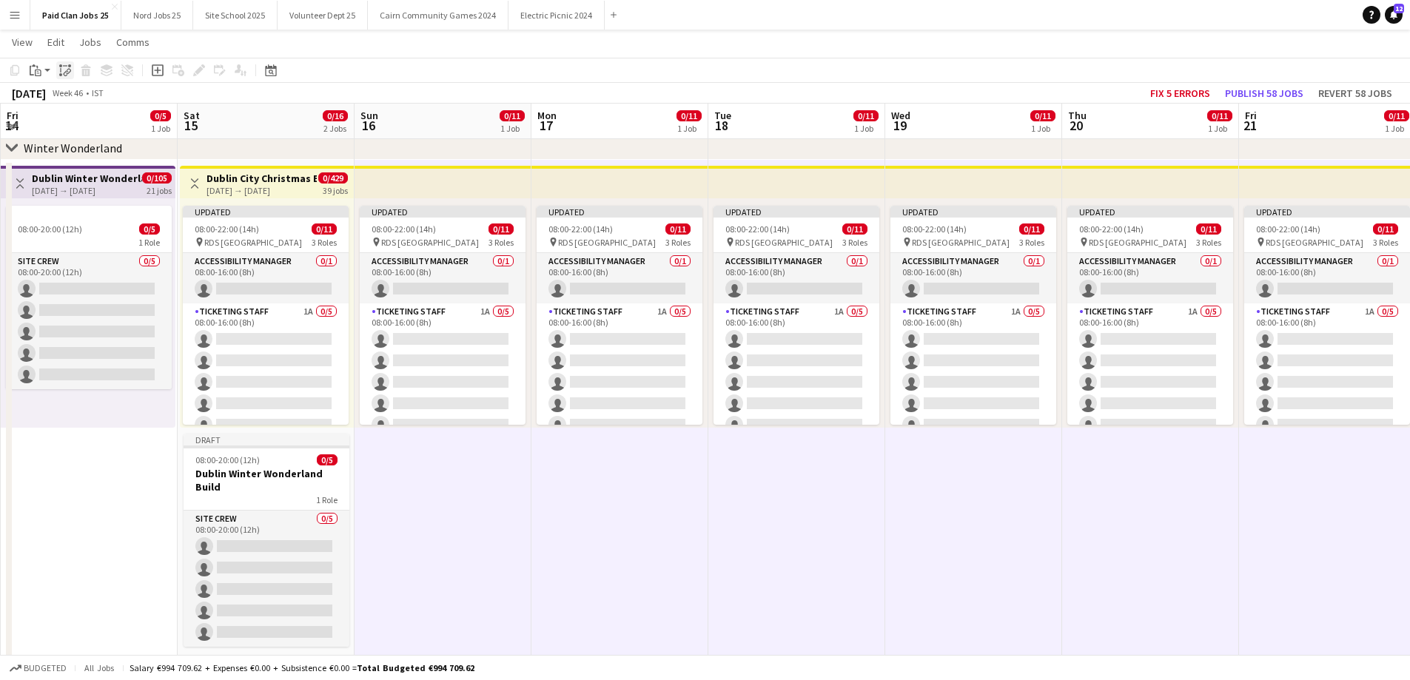
click at [63, 75] on icon "Paste linked Job" at bounding box center [65, 70] width 12 height 12
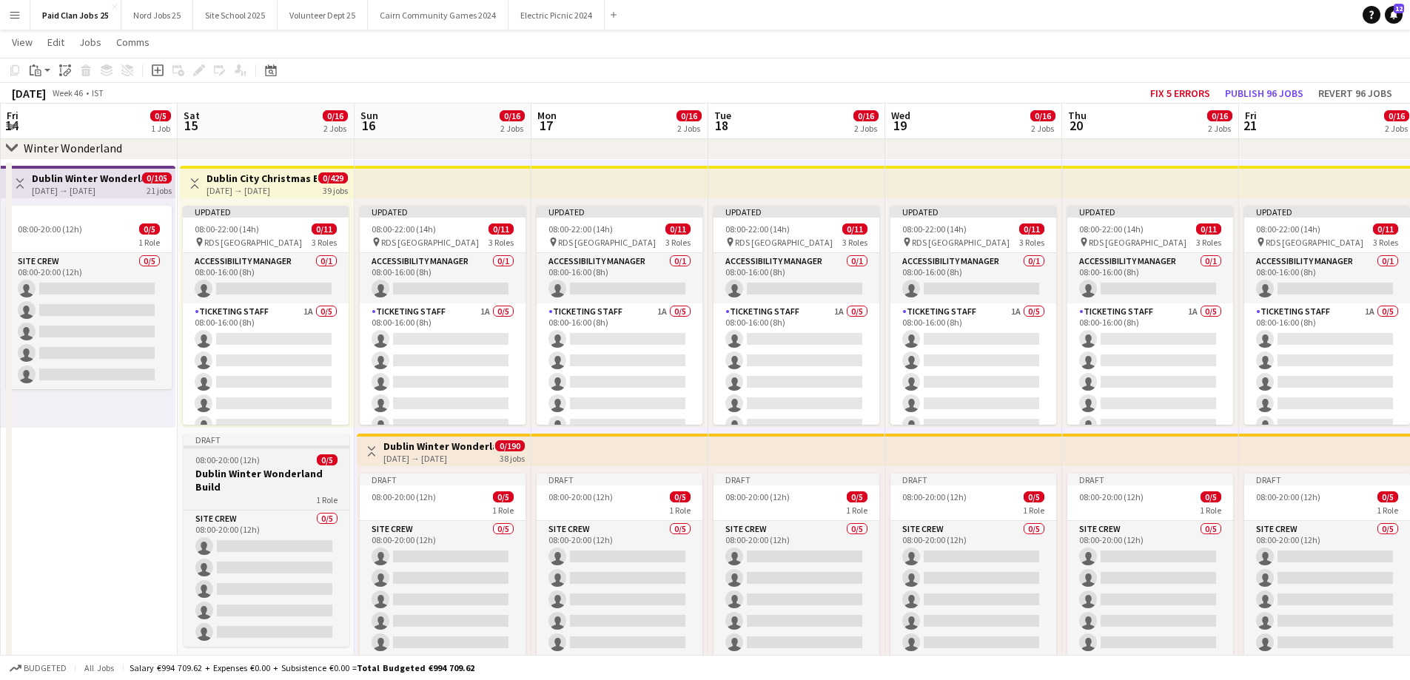
click at [294, 451] on app-job-card "Draft 08:00-20:00 (12h) 0/5 Dublin Winter Wonderland Build 1 Role Site Crew 0/5…" at bounding box center [267, 540] width 166 height 213
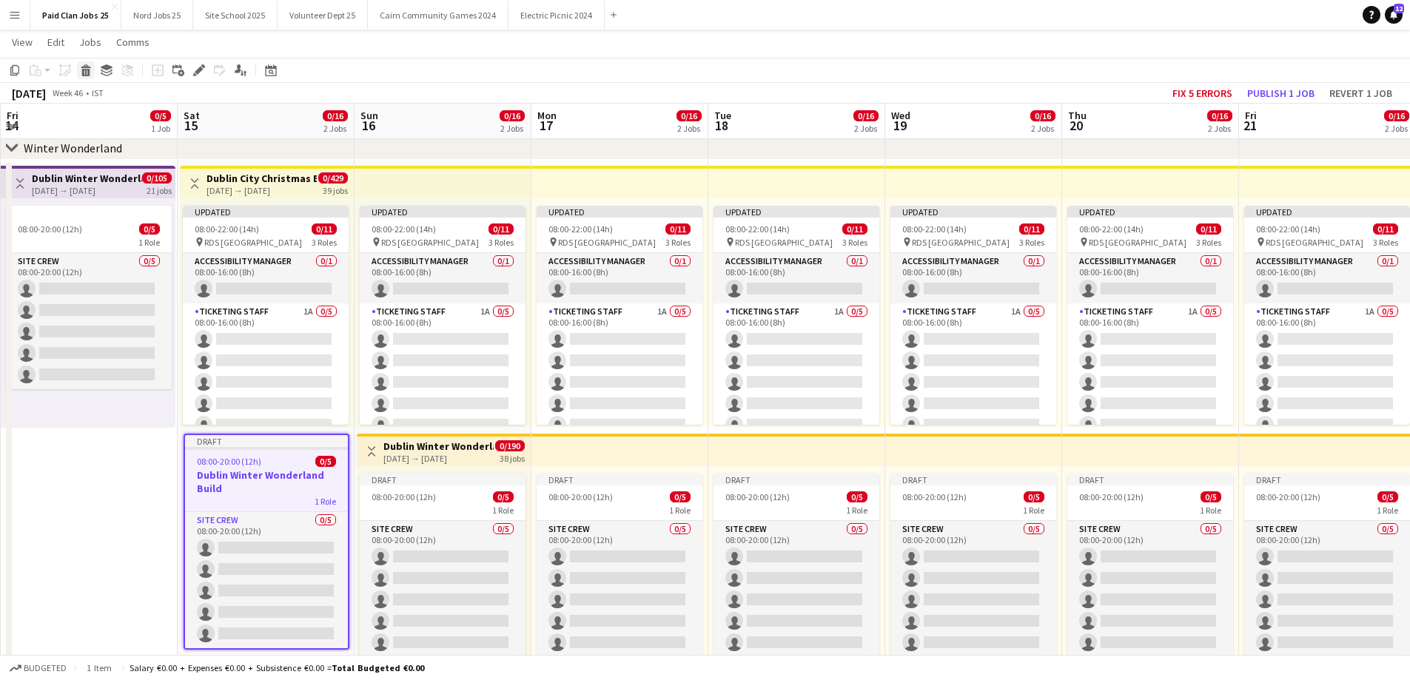
click at [86, 68] on icon "Delete" at bounding box center [86, 70] width 12 height 12
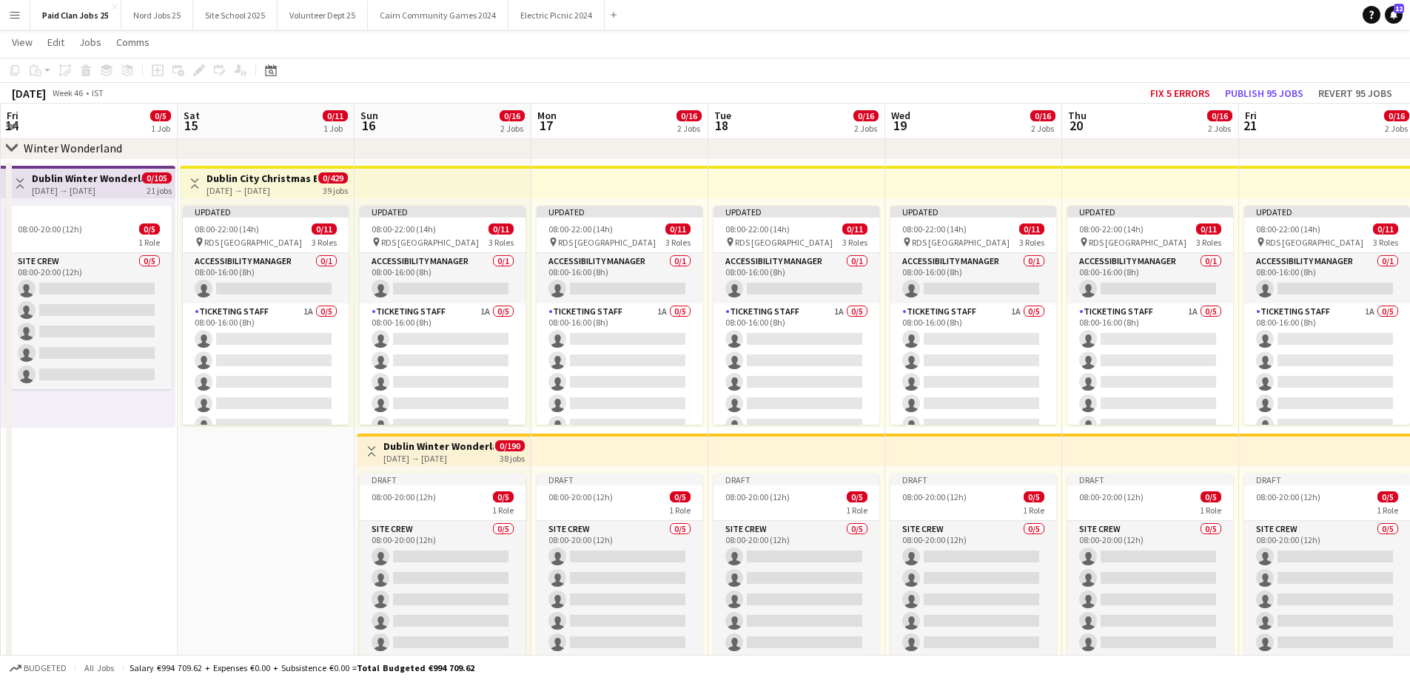
click at [279, 565] on app-date-cell "Toggle View Dublin City Christmas Event [DATE] → [DATE] 0/429 39 jobs Updated 0…" at bounding box center [266, 431] width 177 height 542
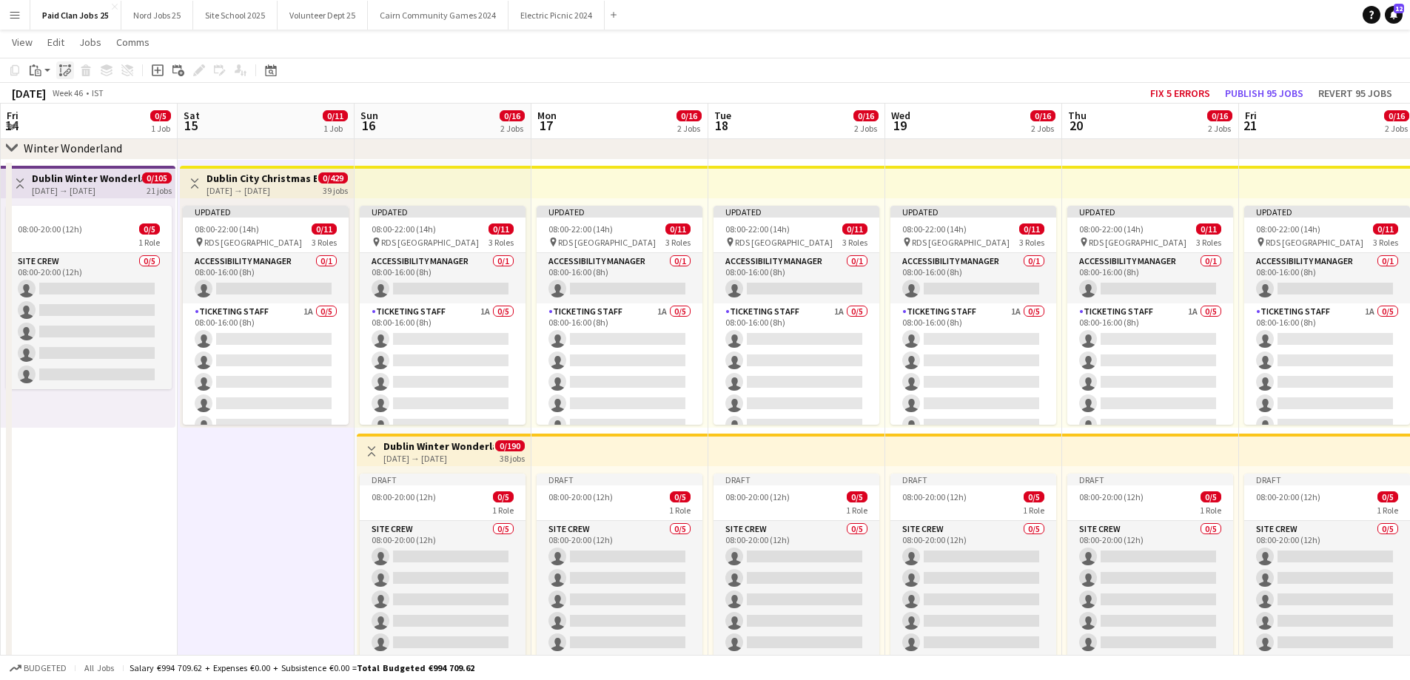
click at [65, 68] on icon "Paste linked Job" at bounding box center [65, 70] width 12 height 12
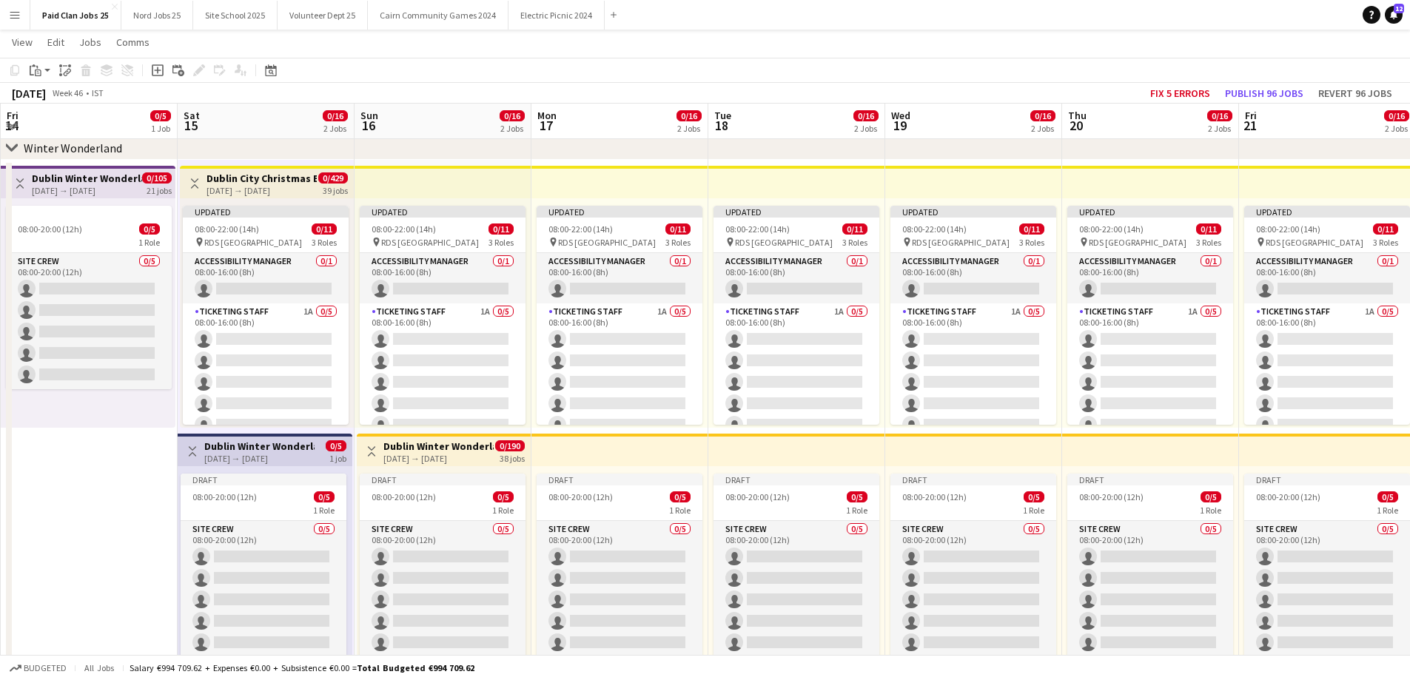
click at [415, 454] on div "[DATE] → [DATE]" at bounding box center [438, 458] width 110 height 11
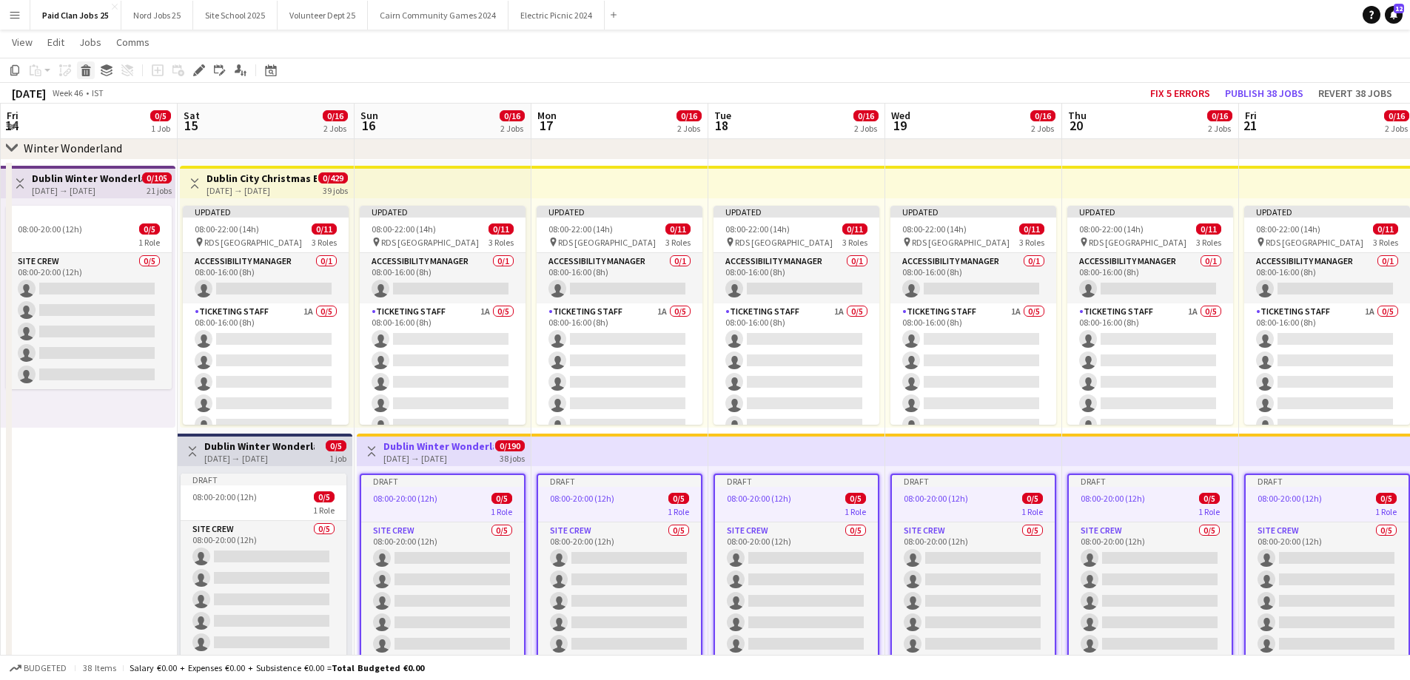
click at [92, 67] on div "Delete" at bounding box center [86, 70] width 18 height 18
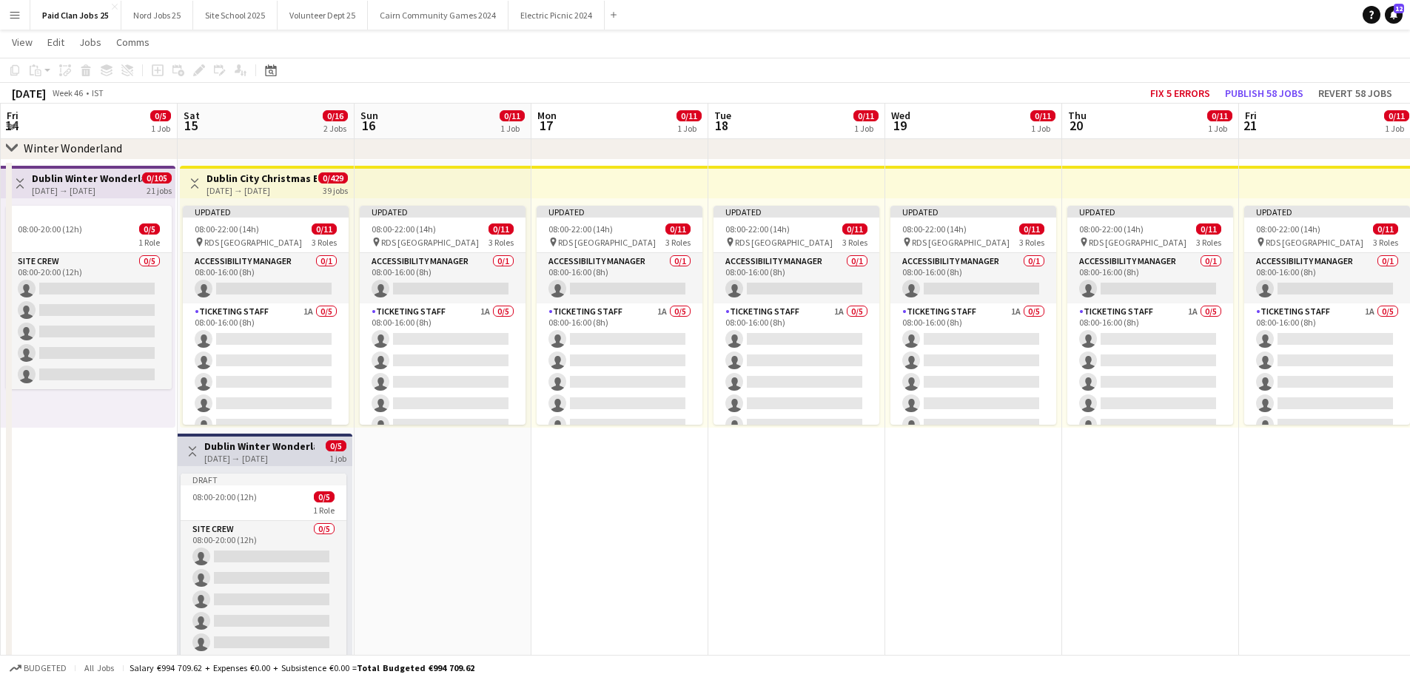
click at [282, 450] on h3 "Dublin Winter Wonderland Build" at bounding box center [259, 446] width 110 height 13
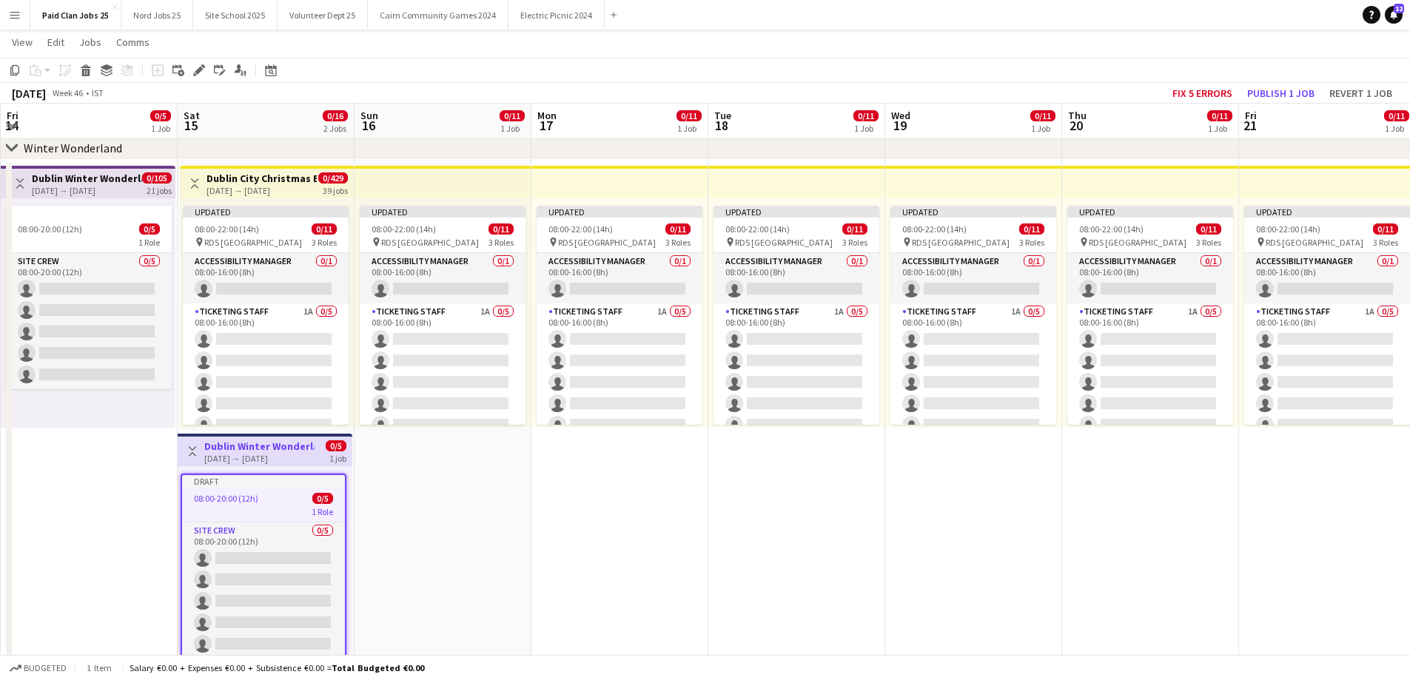
click at [464, 526] on app-date-cell "Updated 08:00-22:00 (14h) 0/11 pin RDS Dublin 3 Roles Accessibility Manager 0/1…" at bounding box center [442, 431] width 177 height 542
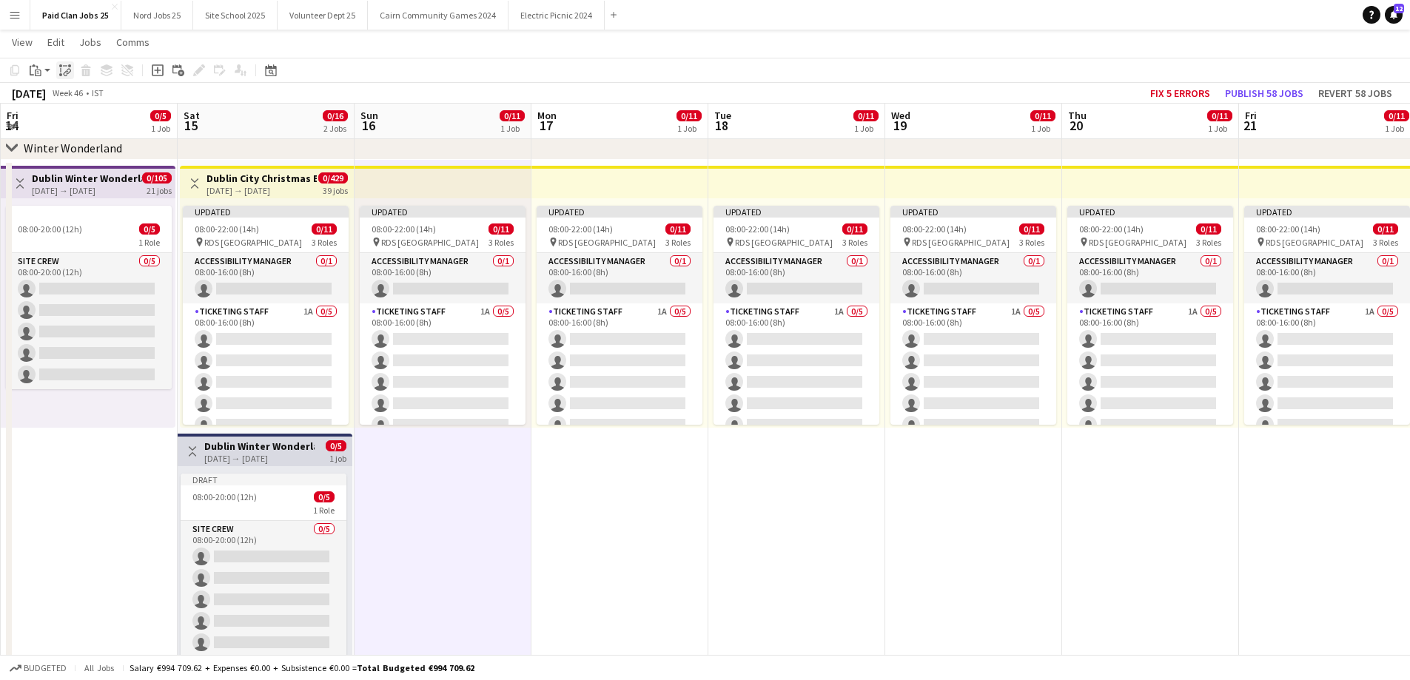
click at [67, 66] on icon "Paste linked Job" at bounding box center [65, 70] width 12 height 12
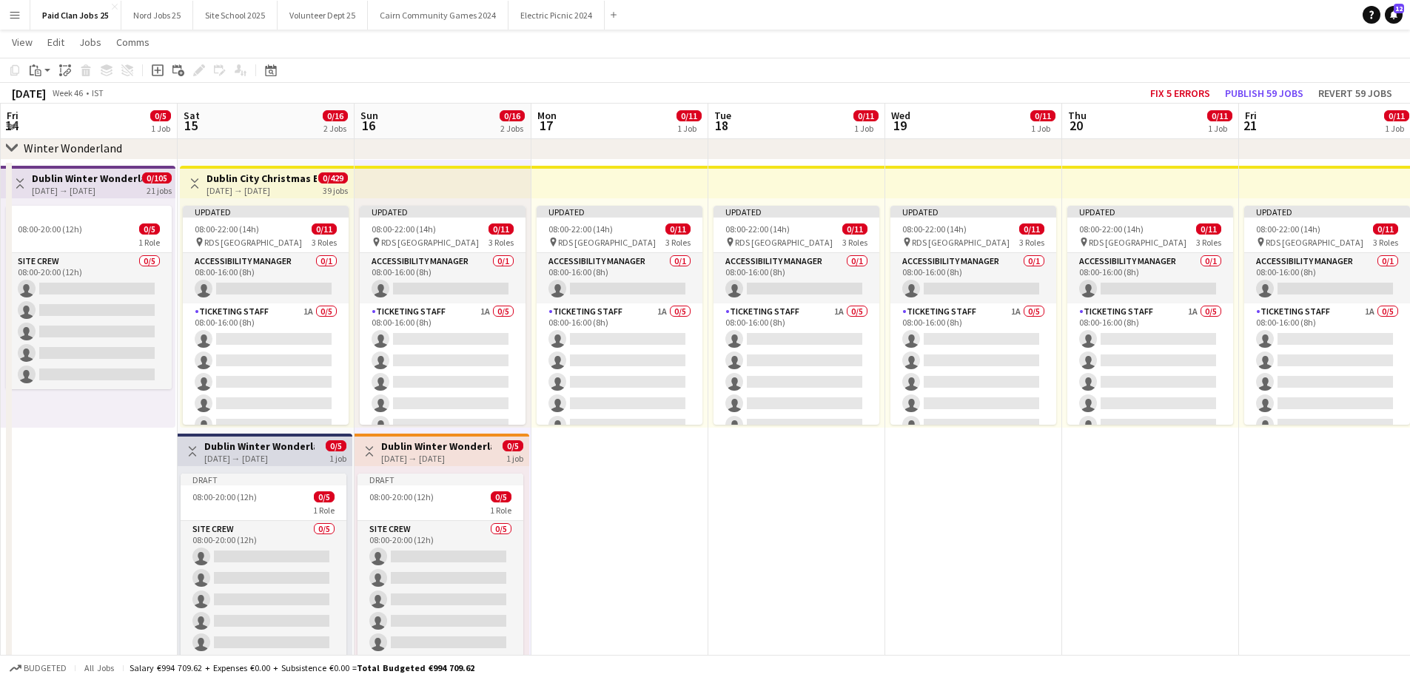
click at [413, 428] on app-date-cell "Updated 08:00-22:00 (14h) 0/11 pin RDS Dublin 3 Roles Accessibility Manager 0/1…" at bounding box center [442, 431] width 177 height 542
click at [416, 453] on div "[DATE] → [DATE]" at bounding box center [436, 458] width 110 height 11
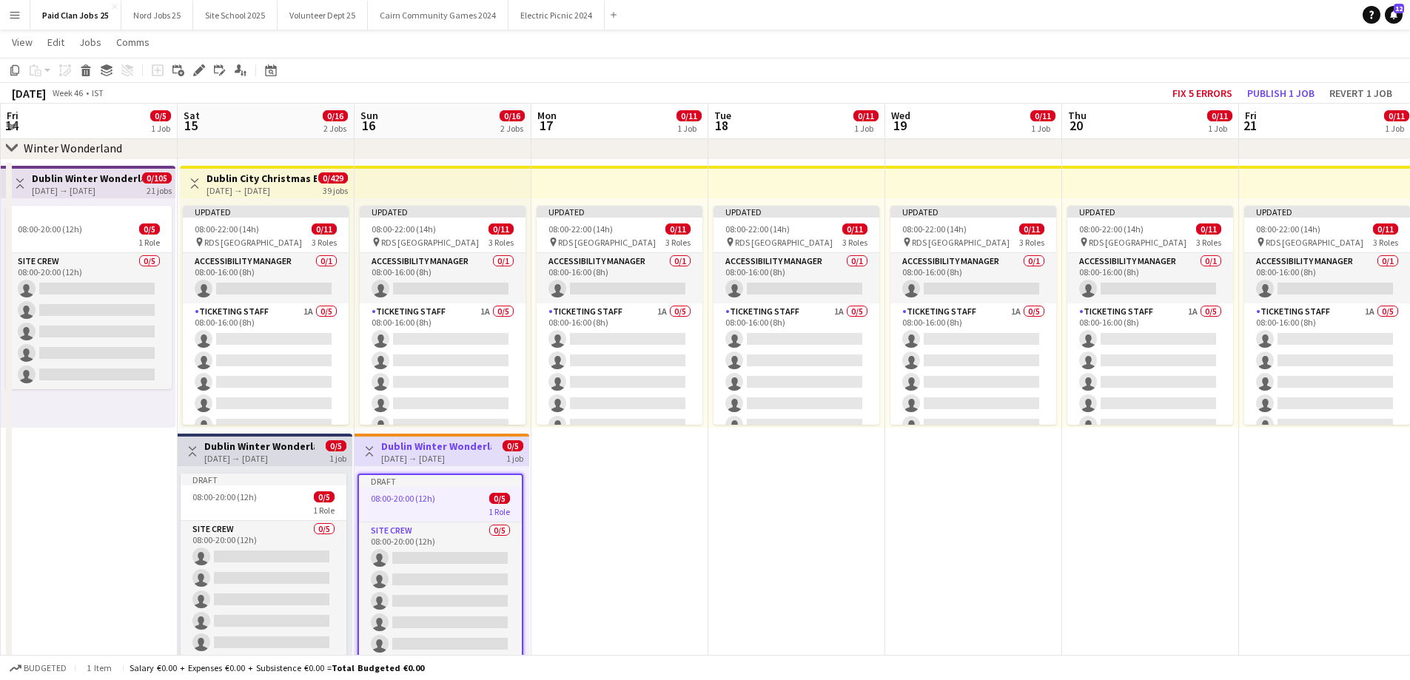
click at [302, 460] on div "[DATE] → [DATE]" at bounding box center [259, 458] width 110 height 11
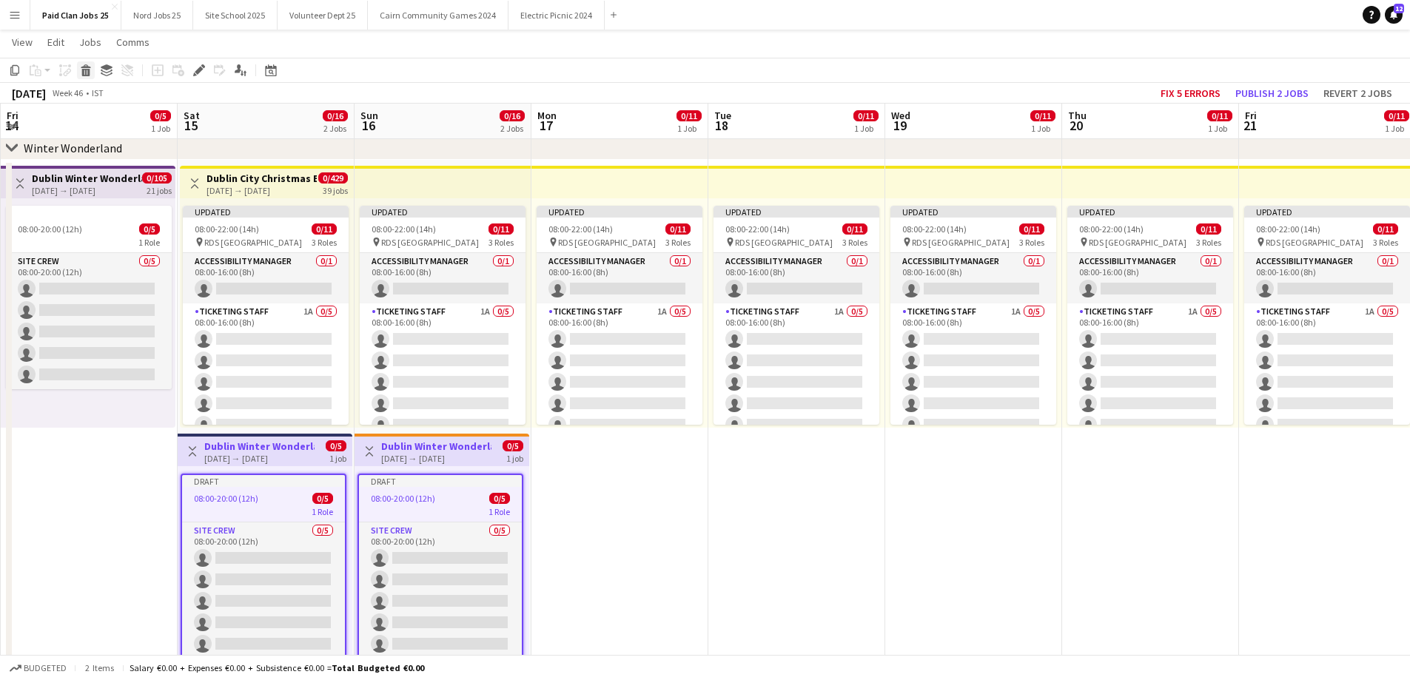
click at [82, 62] on div "Delete" at bounding box center [86, 70] width 18 height 18
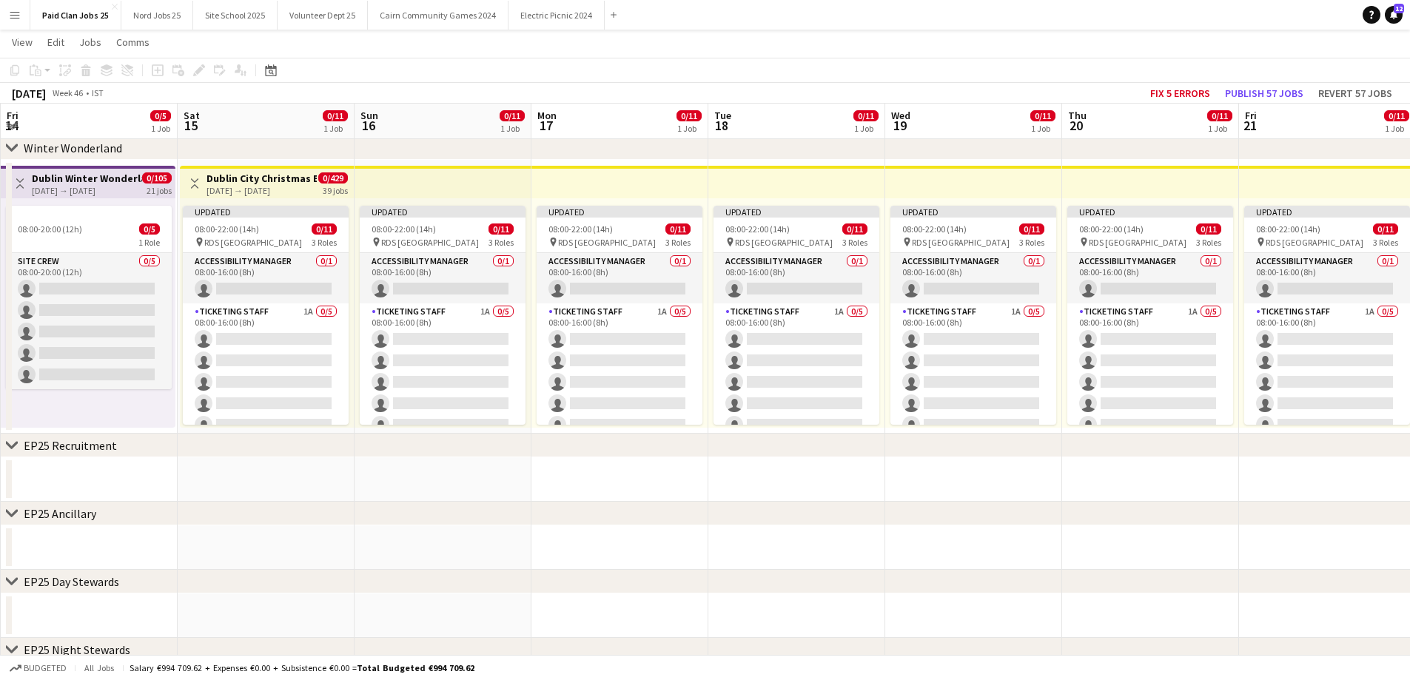
click at [262, 161] on app-date-cell "Toggle View Dublin City Christmas Event [DATE] → [DATE] 0/429 39 jobs Updated 0…" at bounding box center [266, 297] width 177 height 274
click at [151, 73] on div "Add job" at bounding box center [158, 70] width 18 height 18
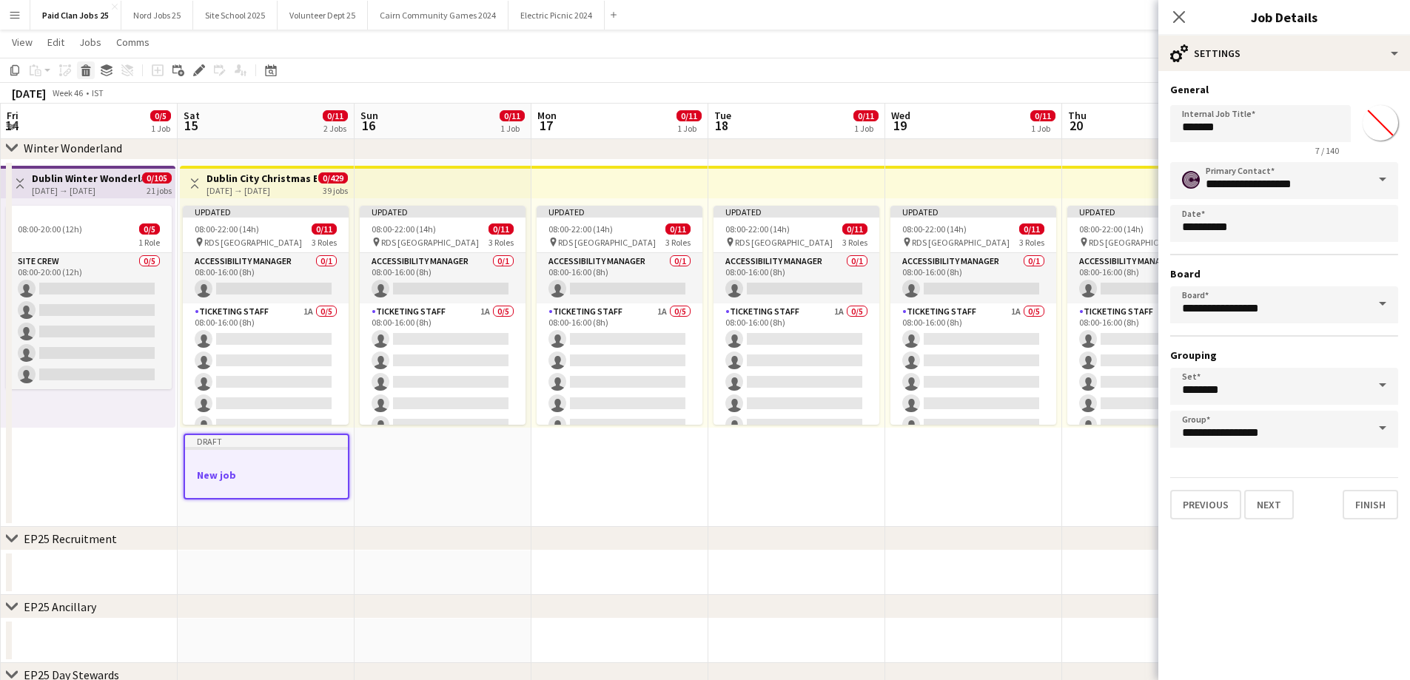
click at [90, 63] on div "Delete" at bounding box center [86, 70] width 18 height 18
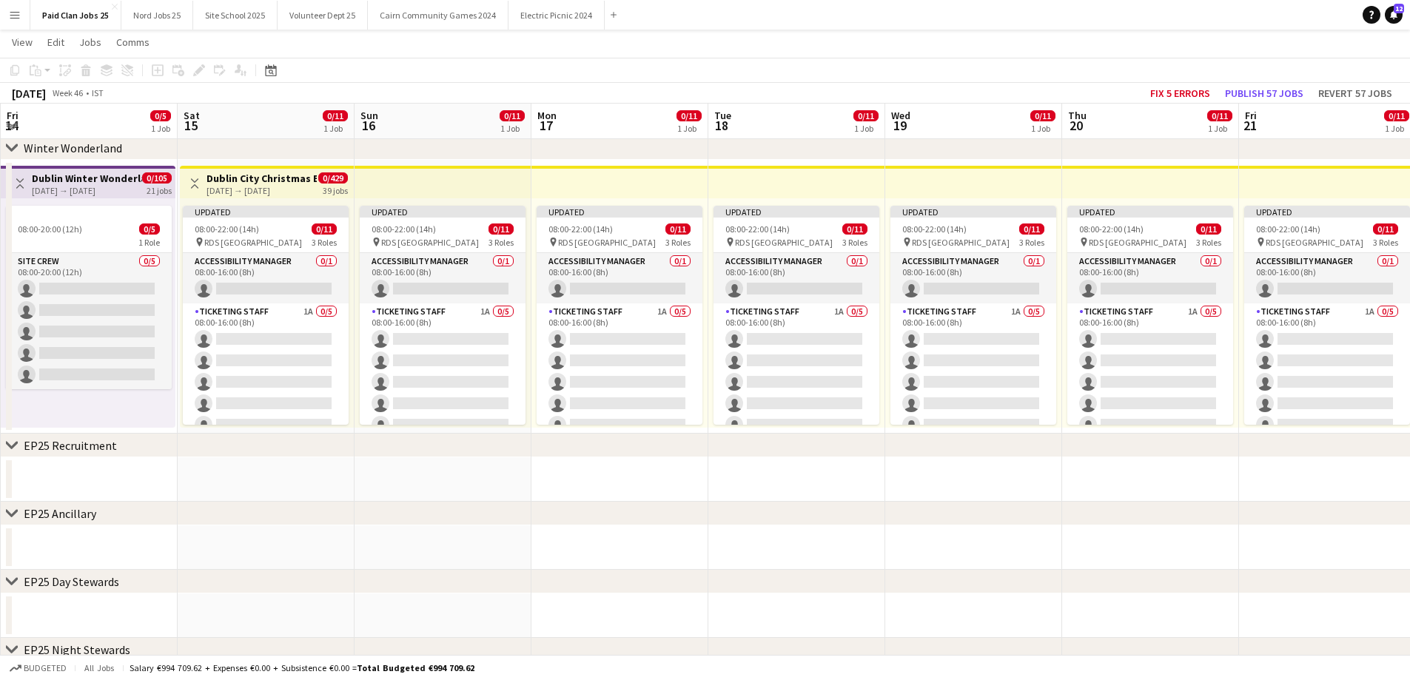
click at [219, 162] on app-date-cell "Toggle View Dublin City Christmas Event [DATE] → [DATE] 0/429 39 jobs Updated 0…" at bounding box center [266, 297] width 177 height 274
click at [42, 70] on div "Paste" at bounding box center [36, 70] width 18 height 18
click at [45, 100] on link "Paste Ctrl+V" at bounding box center [108, 98] width 139 height 13
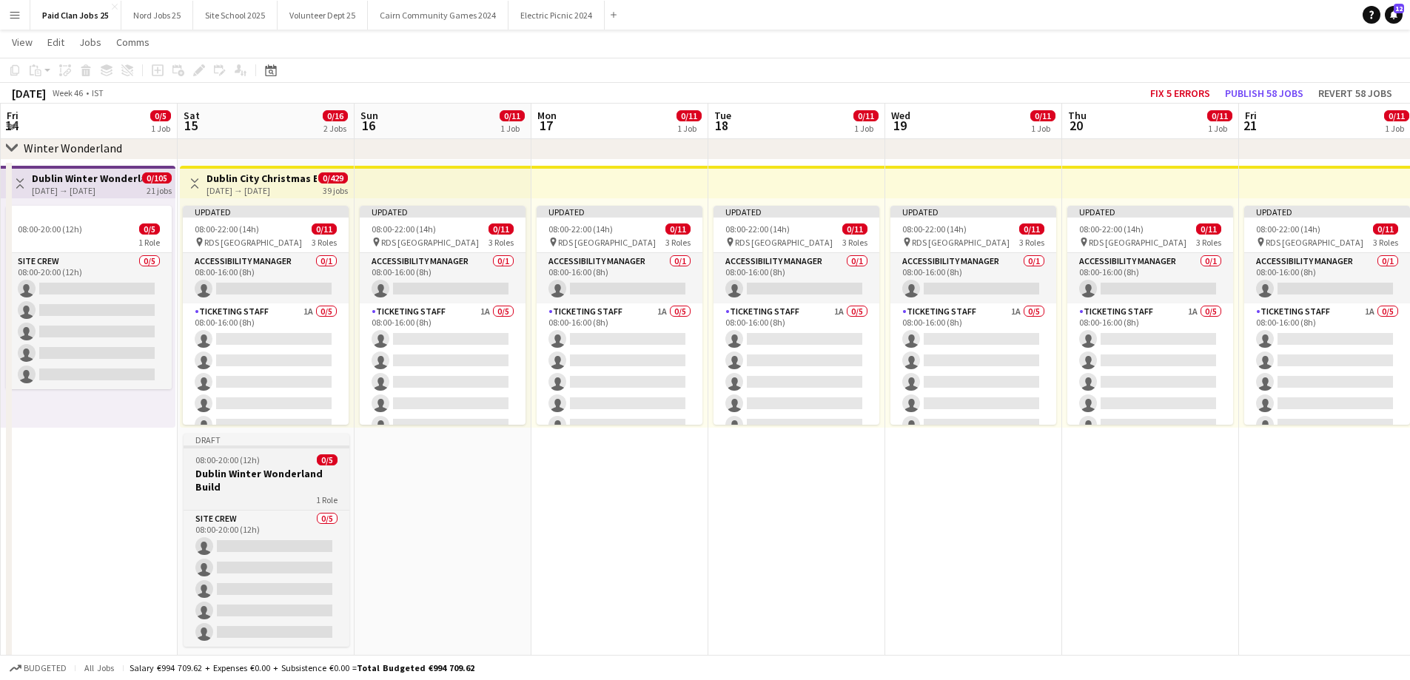
click at [307, 482] on h3 "Dublin Winter Wonderland Build" at bounding box center [267, 480] width 166 height 27
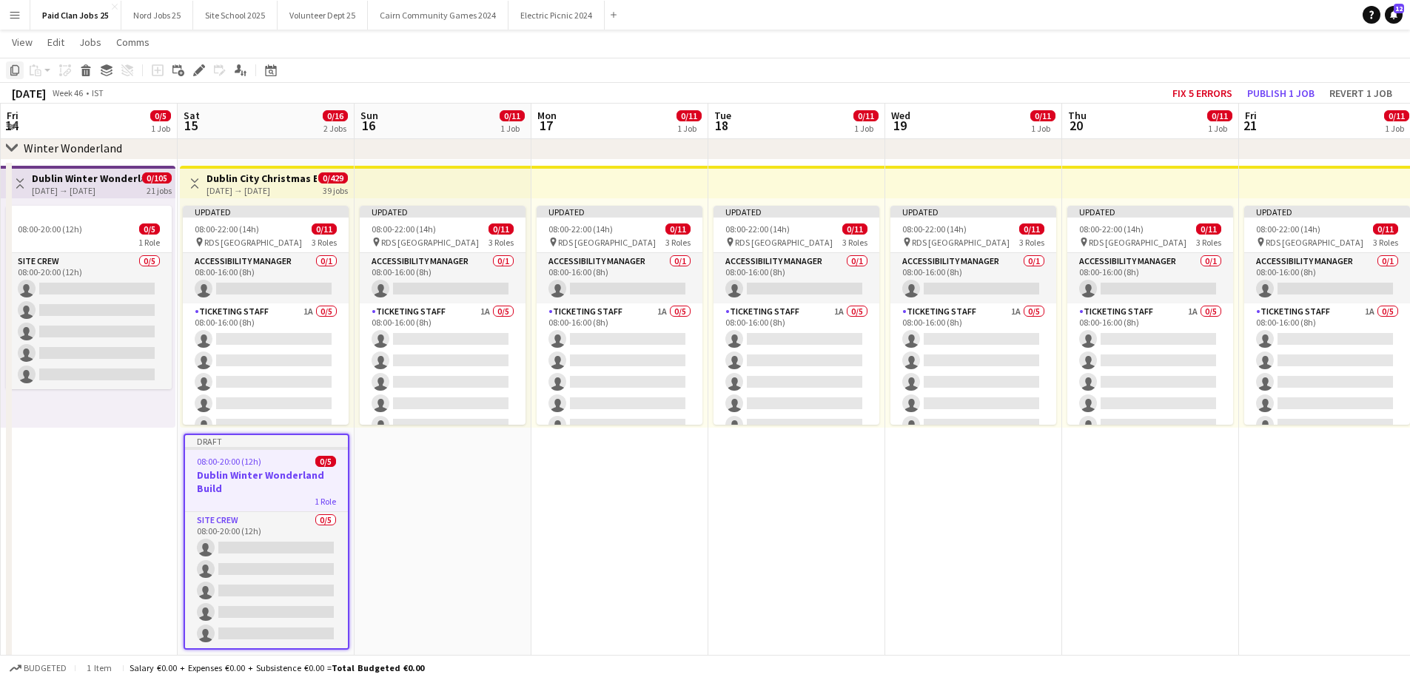
click at [17, 69] on icon "Copy" at bounding box center [15, 70] width 12 height 12
click at [496, 552] on app-date-cell "Updated 08:00-22:00 (14h) 0/11 pin RDS Dublin 3 Roles Accessibility Manager 0/1…" at bounding box center [442, 419] width 177 height 518
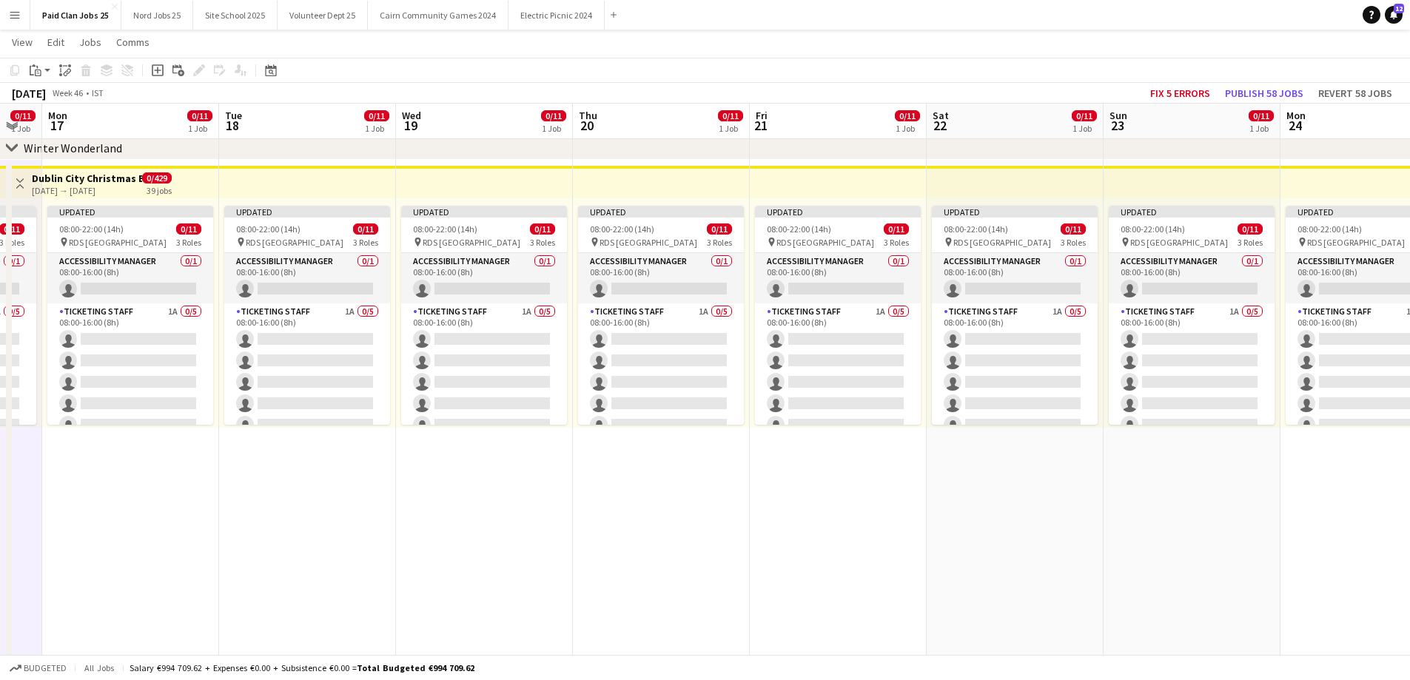
drag, startPoint x: 829, startPoint y: 549, endPoint x: 408, endPoint y: 559, distance: 421.2
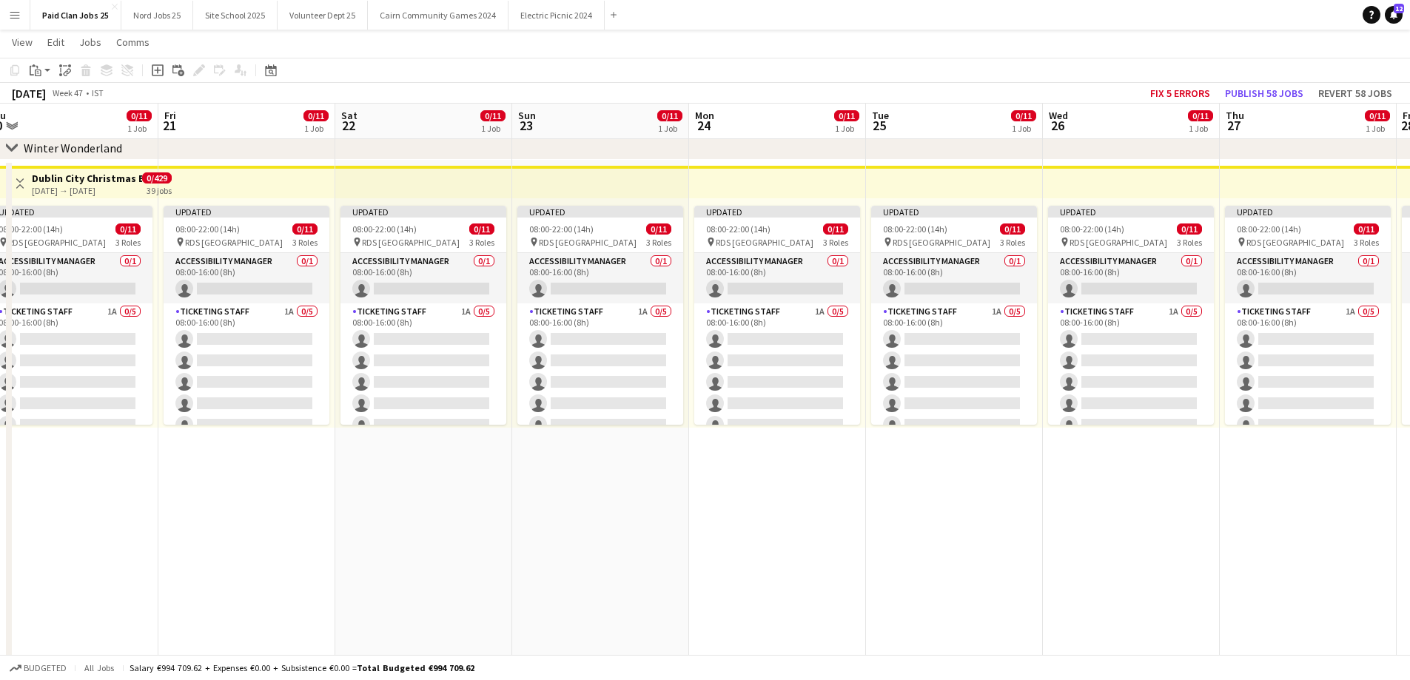
drag, startPoint x: 623, startPoint y: 526, endPoint x: 265, endPoint y: 522, distance: 358.2
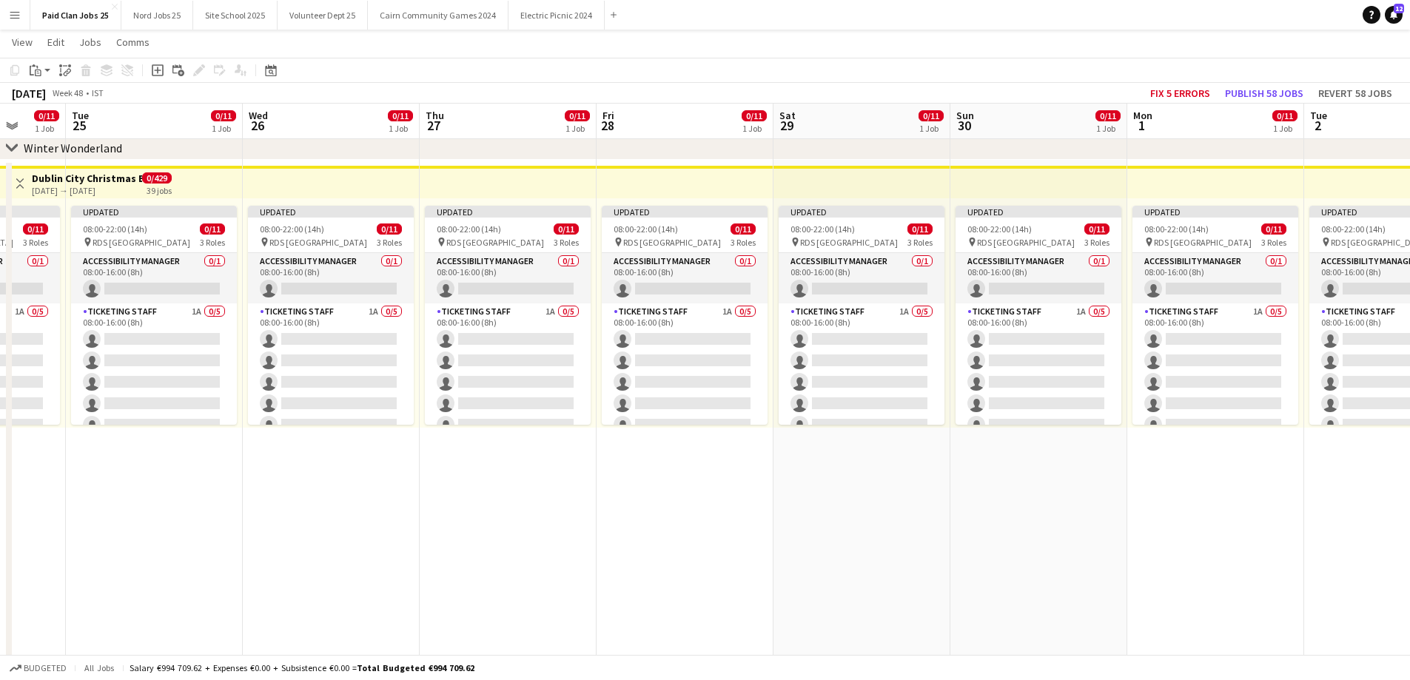
drag, startPoint x: 1157, startPoint y: 530, endPoint x: 463, endPoint y: 562, distance: 694.9
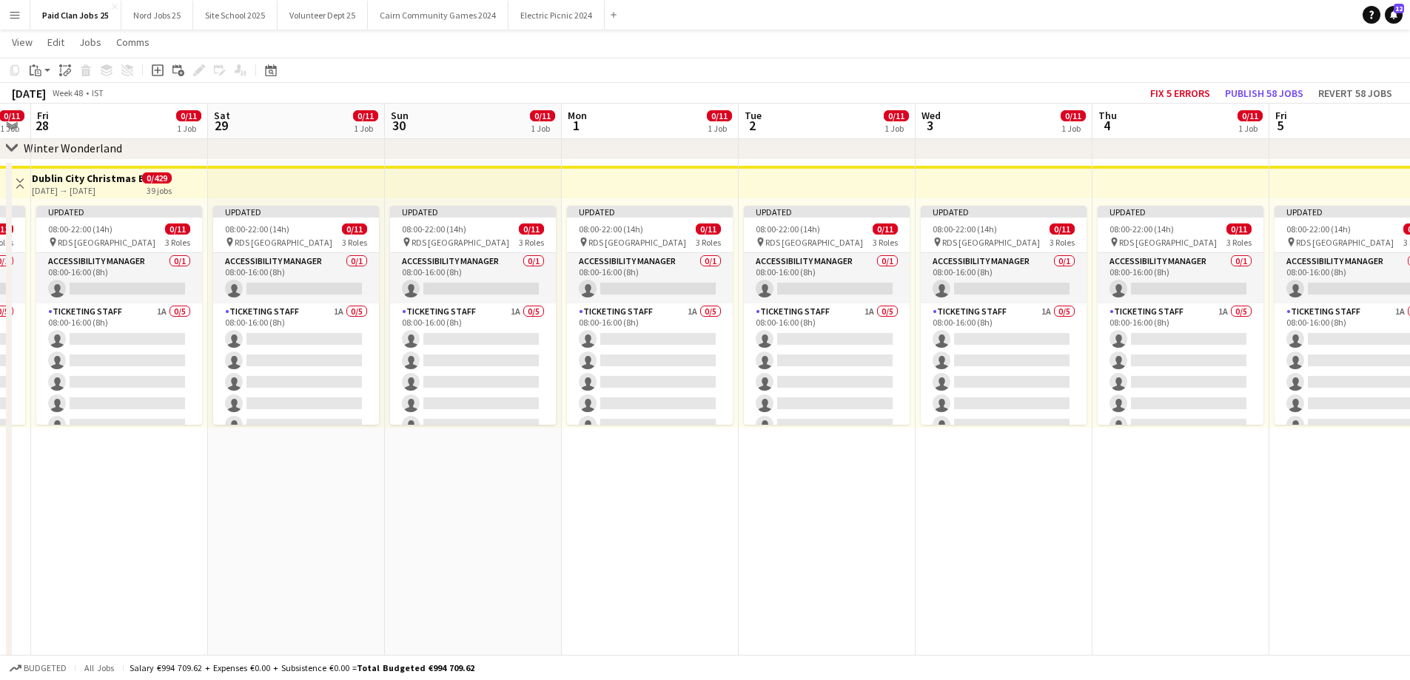
drag, startPoint x: 565, startPoint y: 539, endPoint x: 784, endPoint y: 519, distance: 219.2
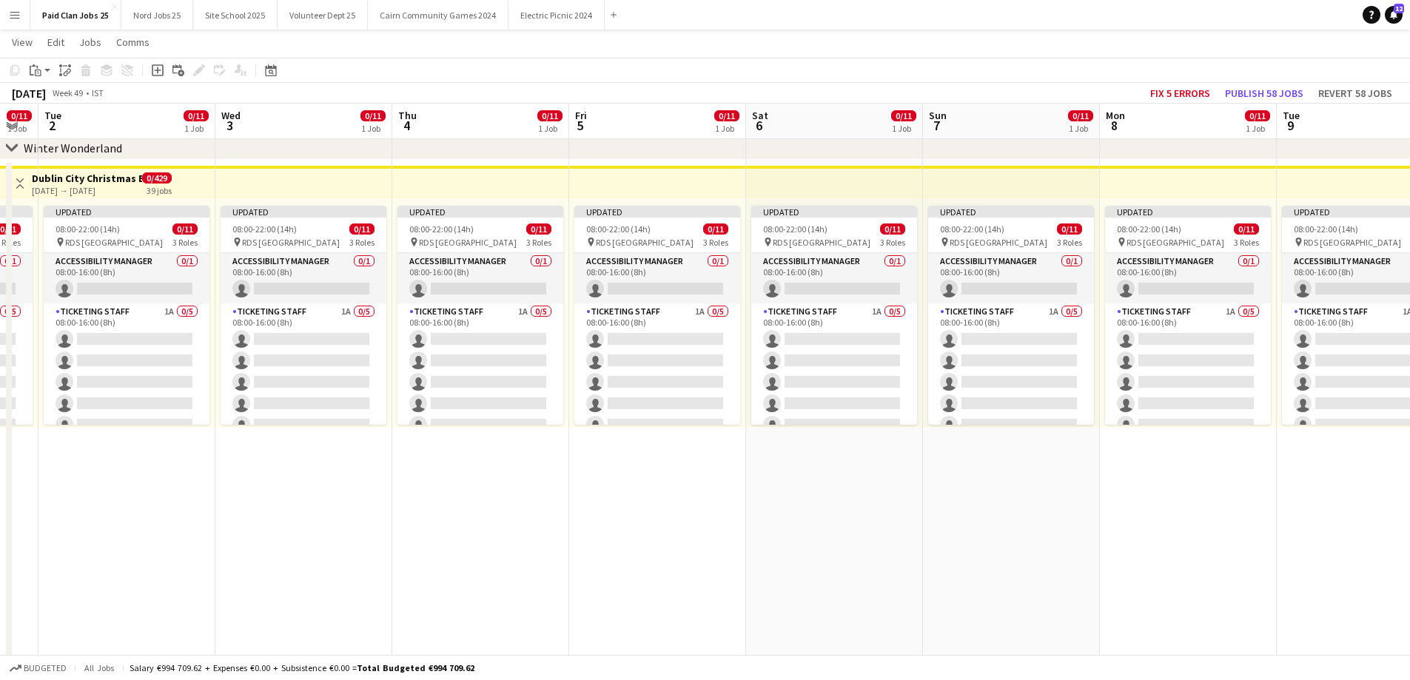
drag, startPoint x: 647, startPoint y: 494, endPoint x: 649, endPoint y: 505, distance: 10.6
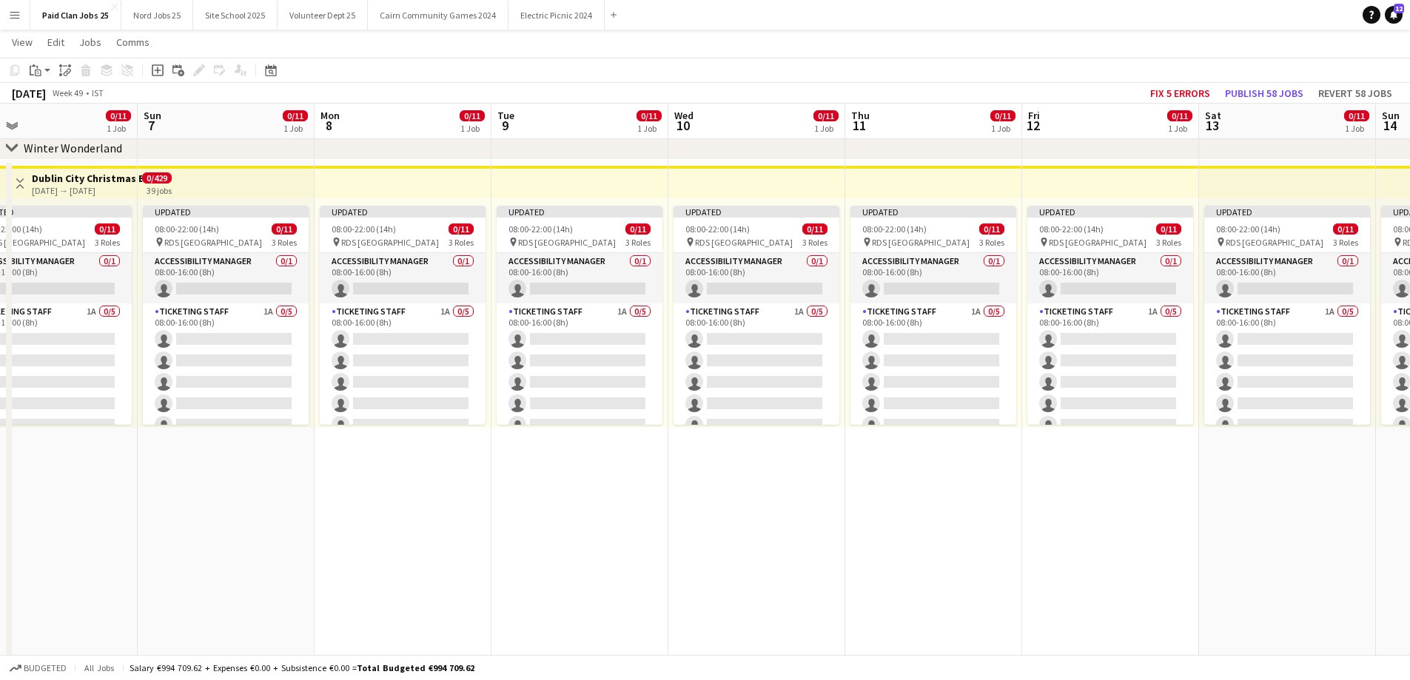
drag, startPoint x: 1105, startPoint y: 527, endPoint x: 1040, endPoint y: 524, distance: 64.4
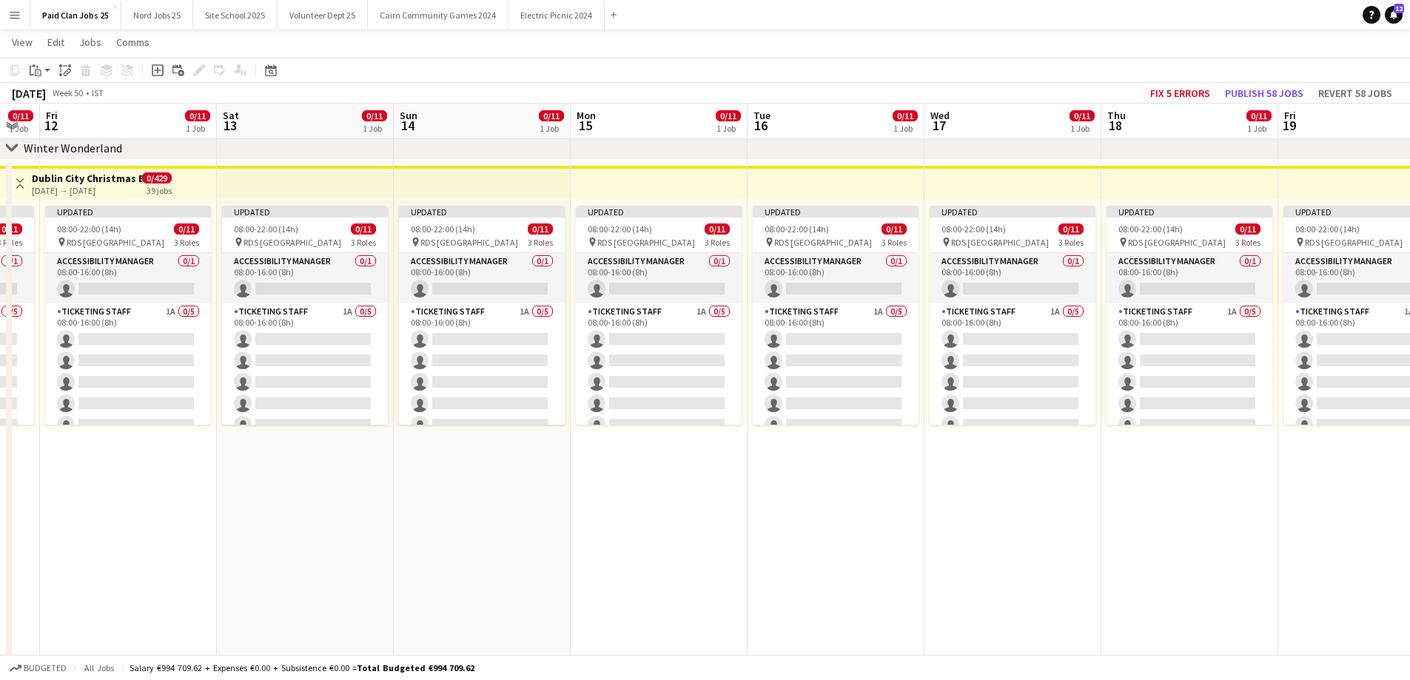
drag, startPoint x: 1196, startPoint y: 513, endPoint x: 600, endPoint y: 497, distance: 595.9
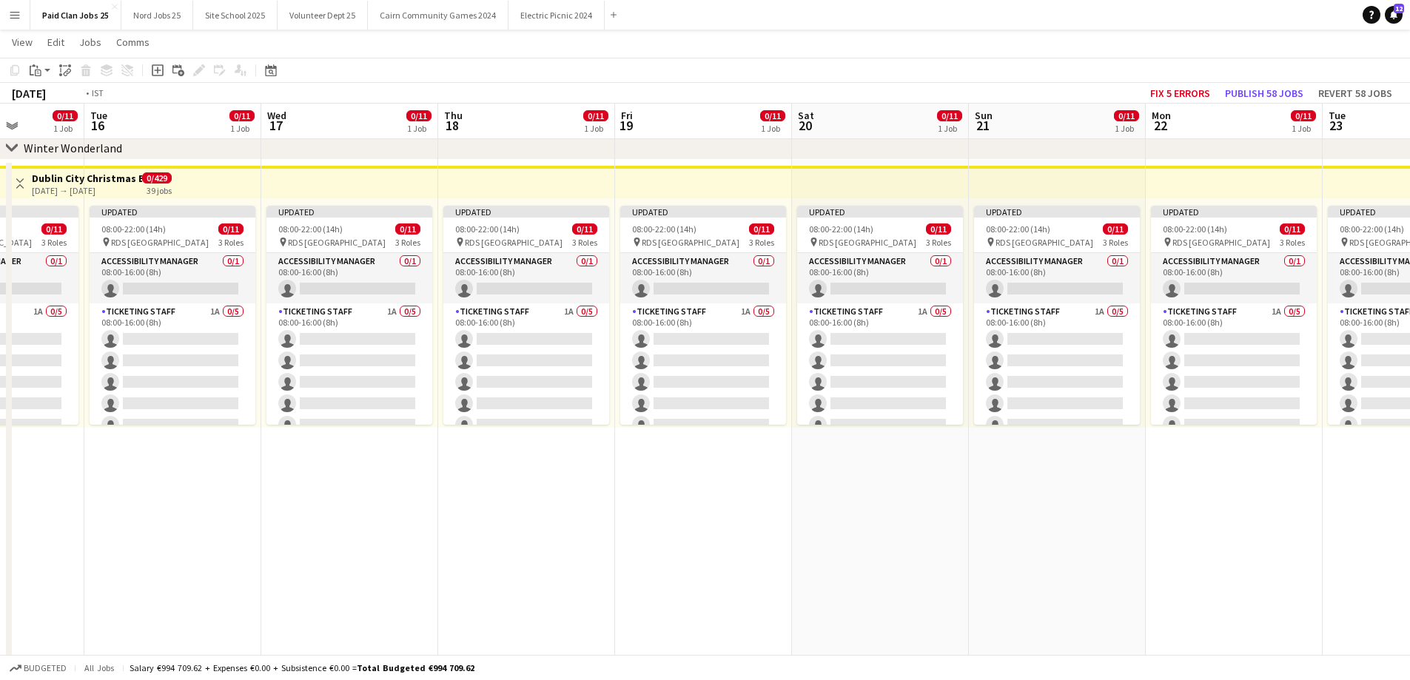
drag, startPoint x: 1140, startPoint y: 532, endPoint x: 1064, endPoint y: 539, distance: 76.5
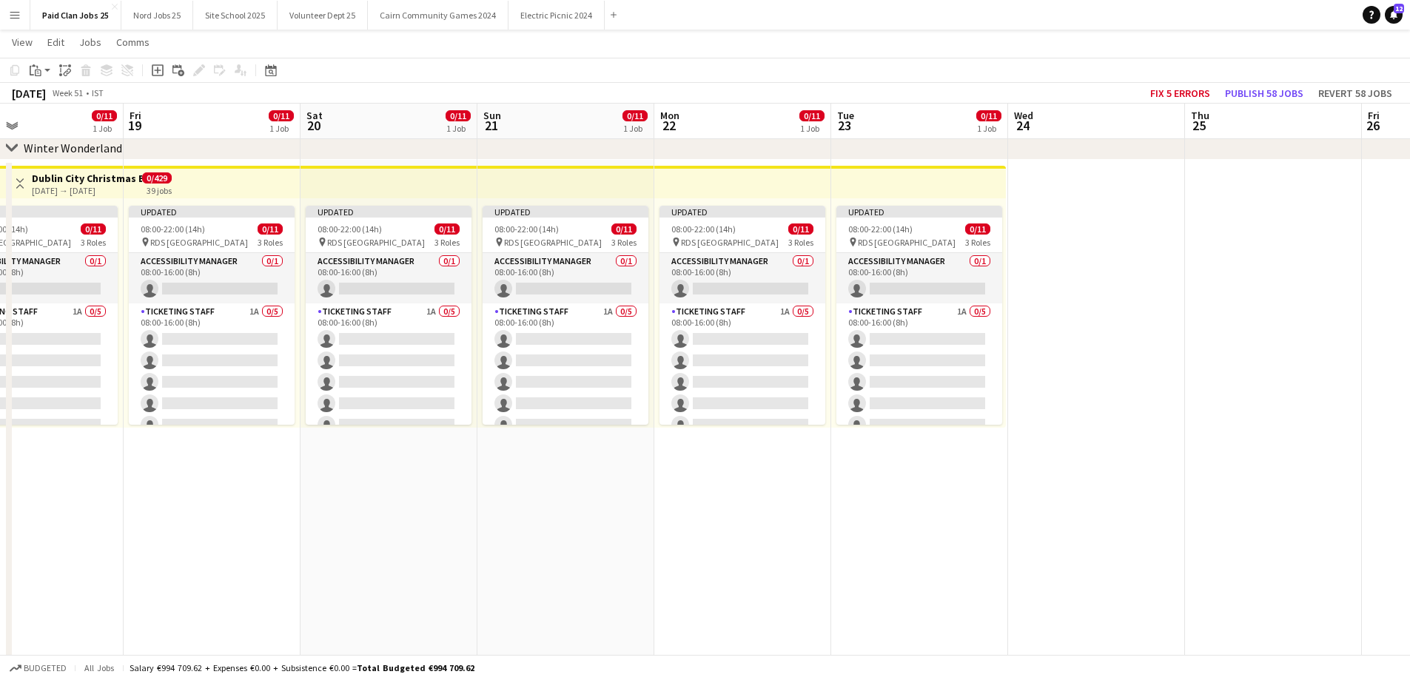
drag, startPoint x: 725, startPoint y: 519, endPoint x: 759, endPoint y: 525, distance: 34.4
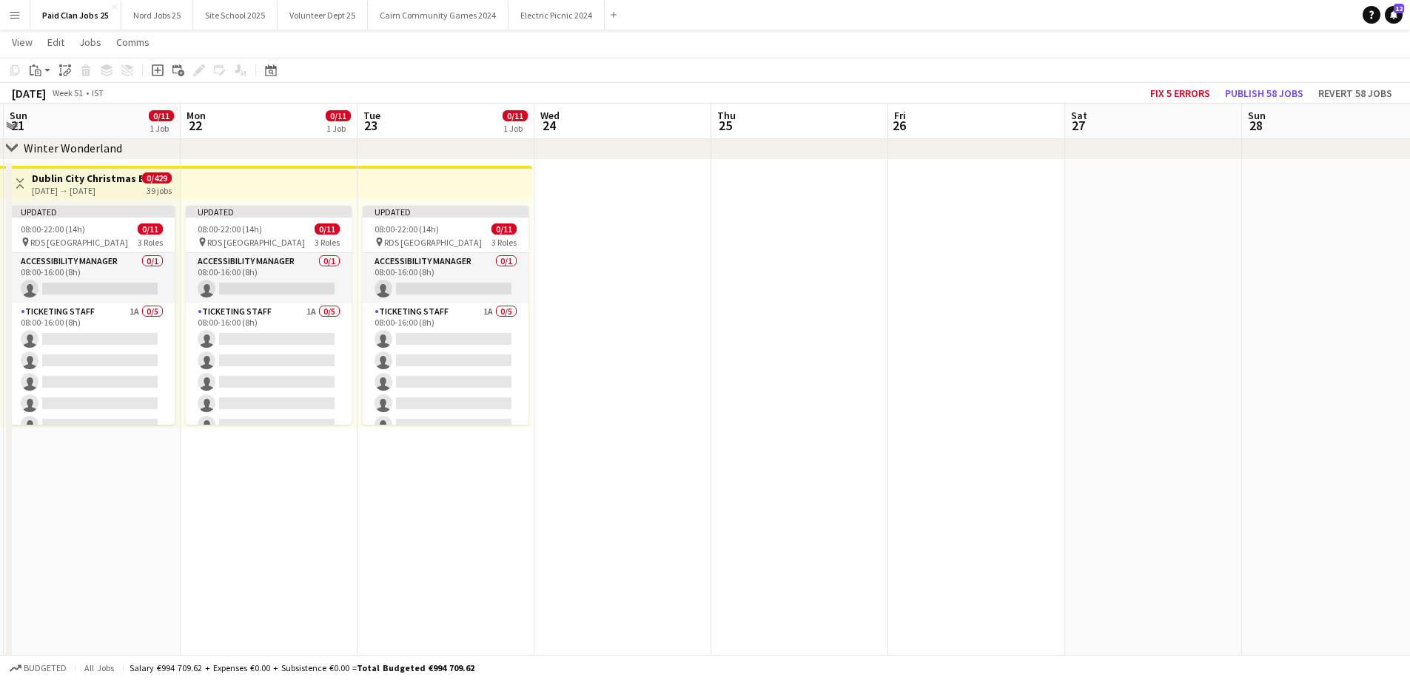
click at [451, 549] on app-date-cell "Updated 08:00-22:00 (14h) 0/11 pin RDS Dublin 3 Roles Accessibility Manager 0/1…" at bounding box center [445, 419] width 177 height 518
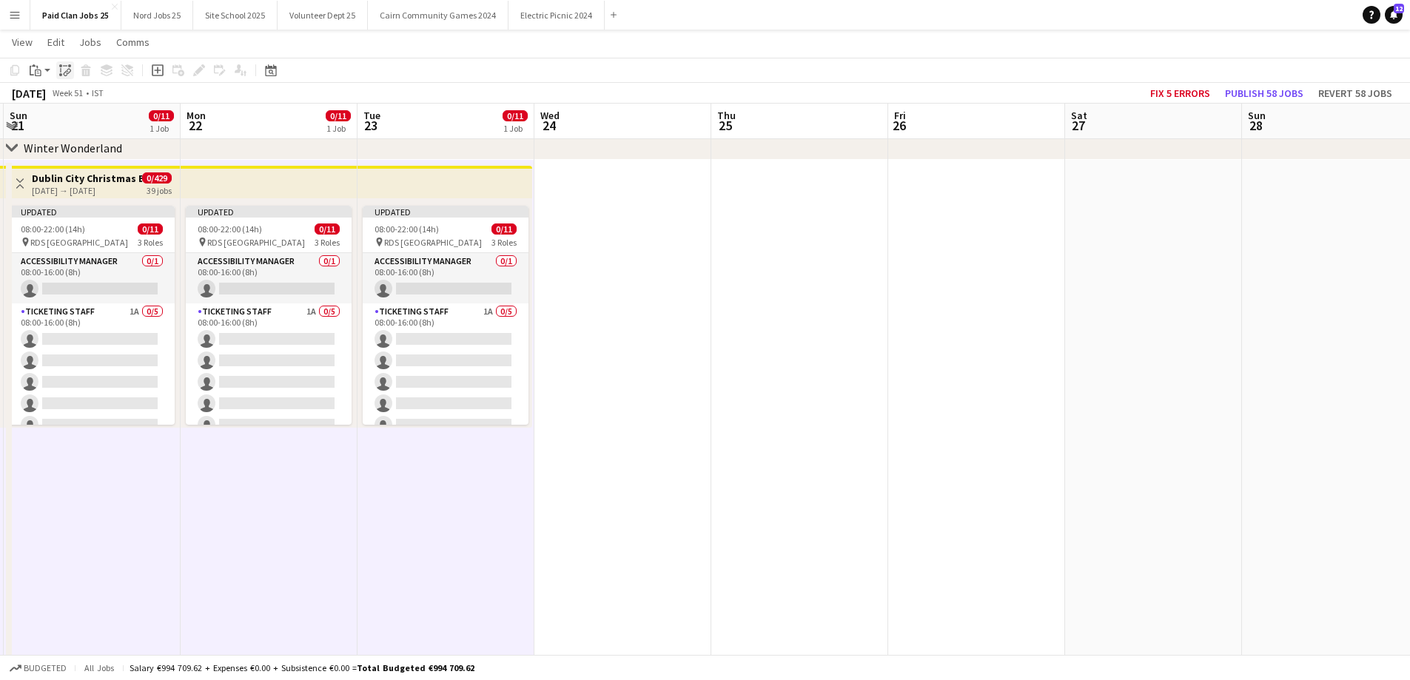
click at [67, 75] on icon at bounding box center [66, 73] width 5 height 6
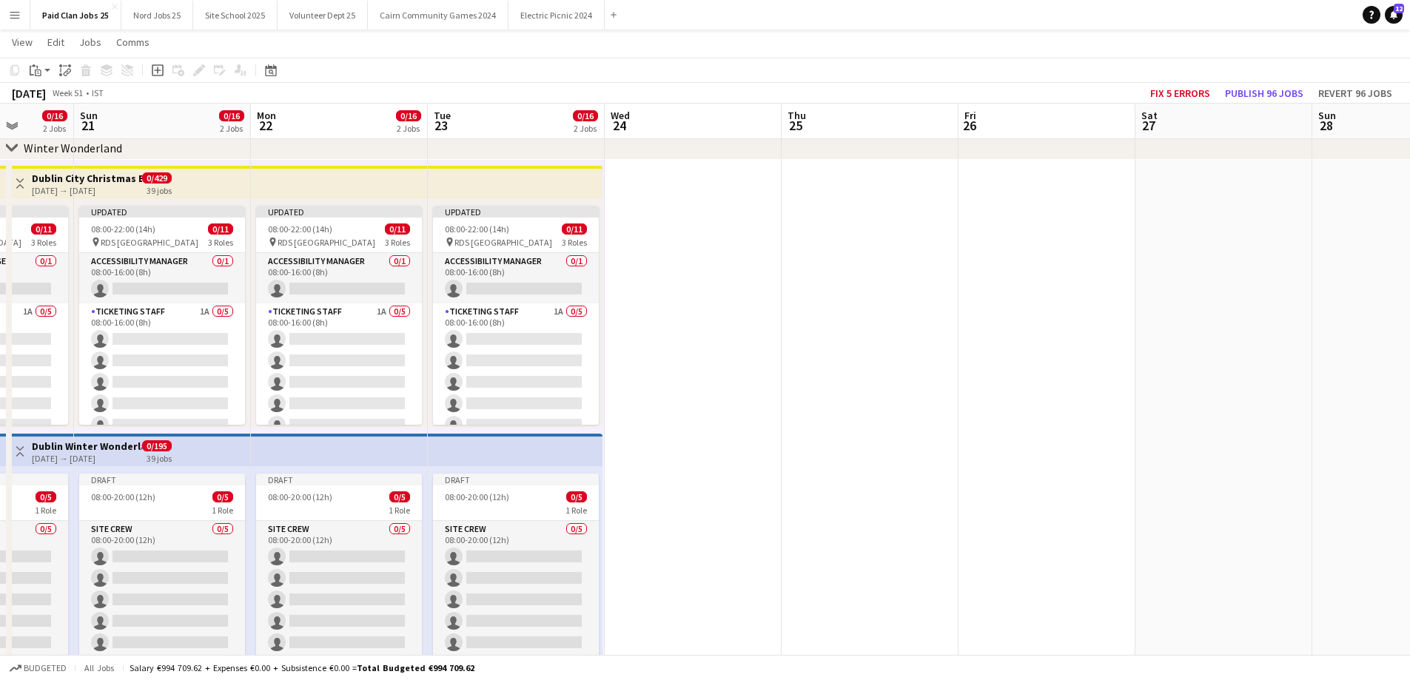
drag, startPoint x: 593, startPoint y: 480, endPoint x: 1192, endPoint y: 514, distance: 599.6
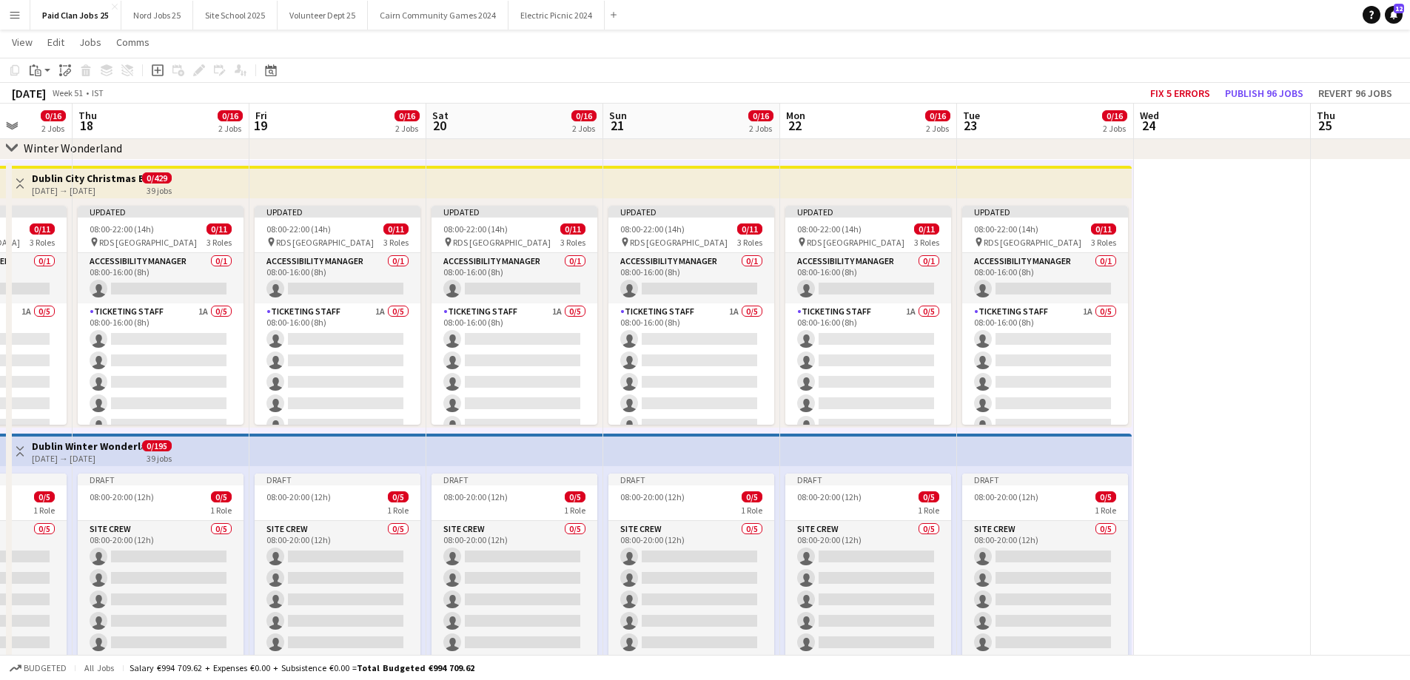
click at [501, 443] on app-top-bar at bounding box center [514, 450] width 177 height 33
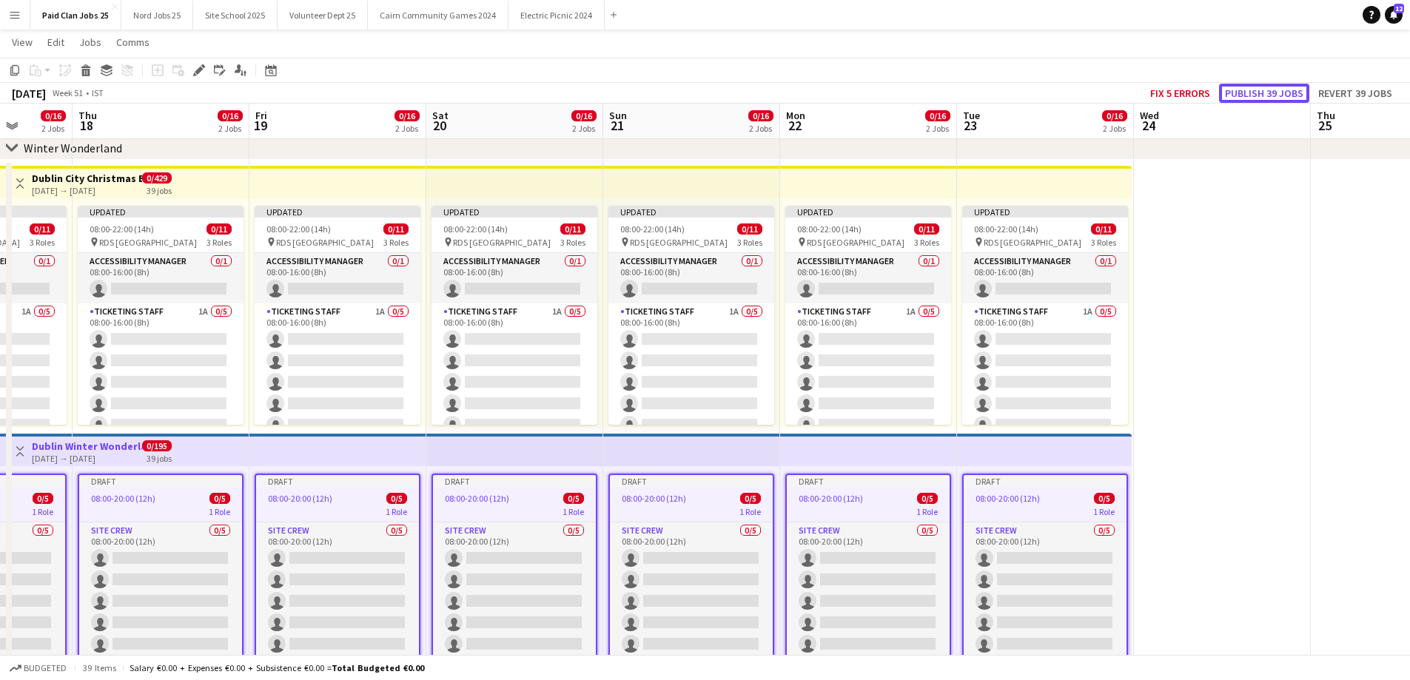
drag, startPoint x: 1279, startPoint y: 87, endPoint x: 1273, endPoint y: 100, distance: 13.9
click at [1279, 87] on button "Publish 39 jobs" at bounding box center [1264, 93] width 90 height 19
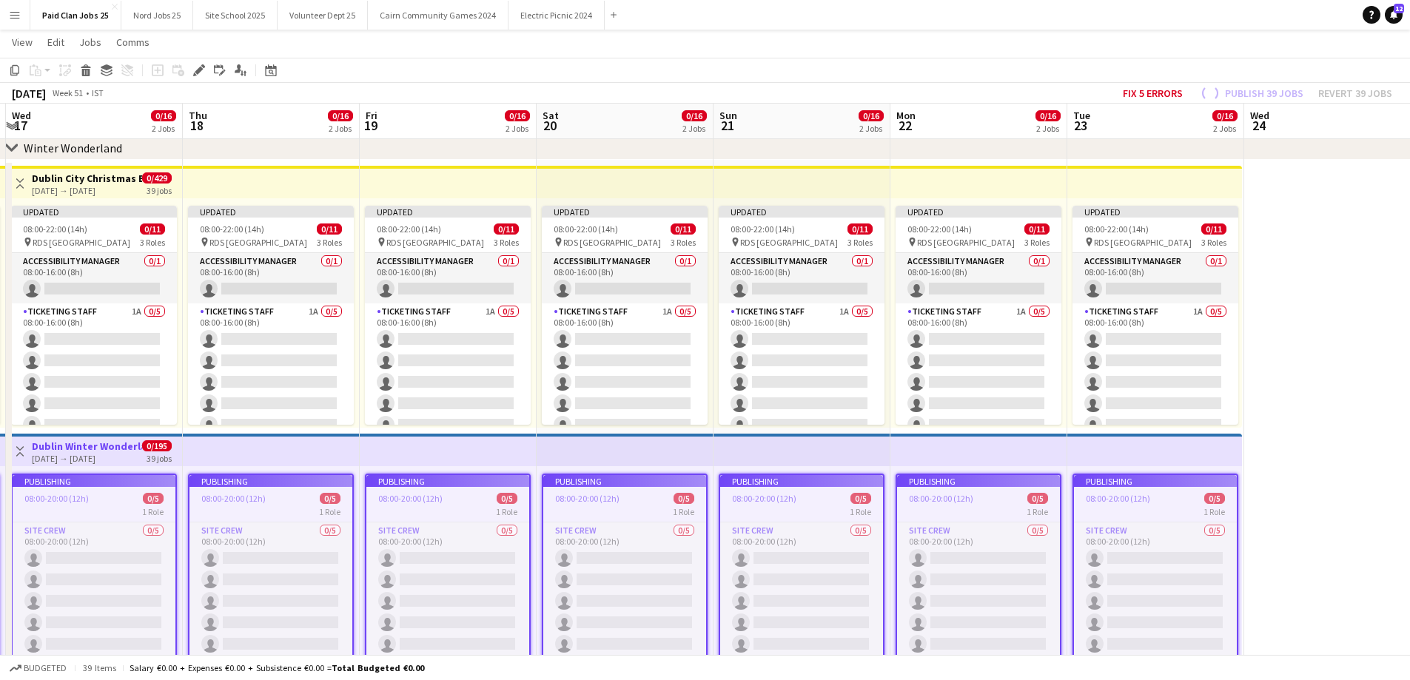
drag, startPoint x: 1245, startPoint y: 468, endPoint x: 1357, endPoint y: 480, distance: 112.4
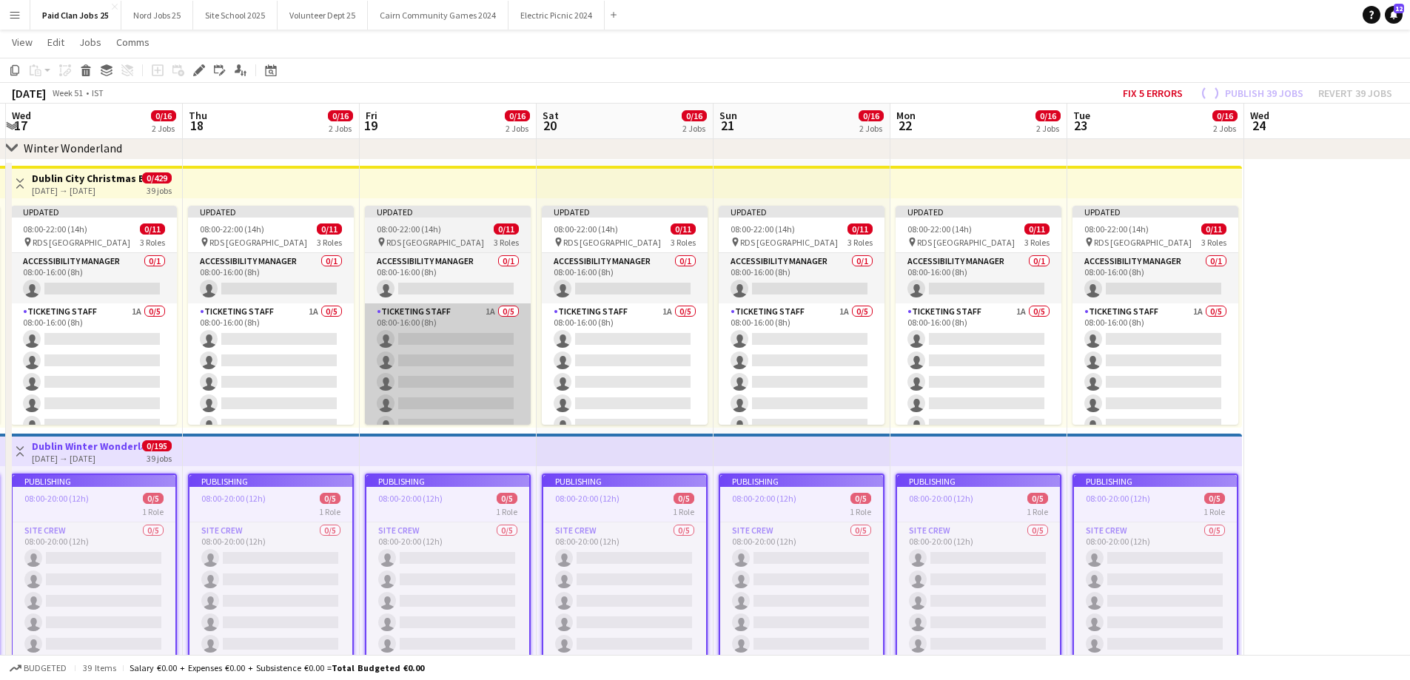
scroll to position [0, 346]
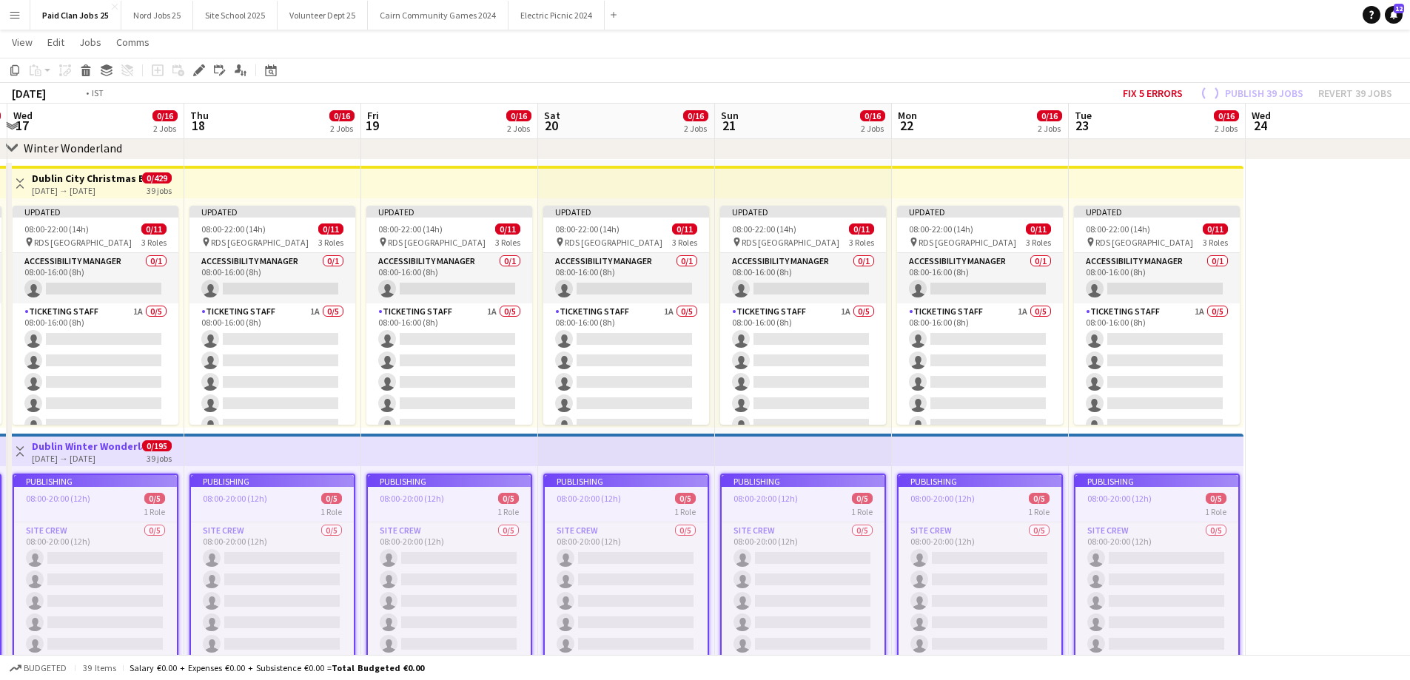
drag, startPoint x: 202, startPoint y: 161, endPoint x: 1348, endPoint y: 116, distance: 1147.1
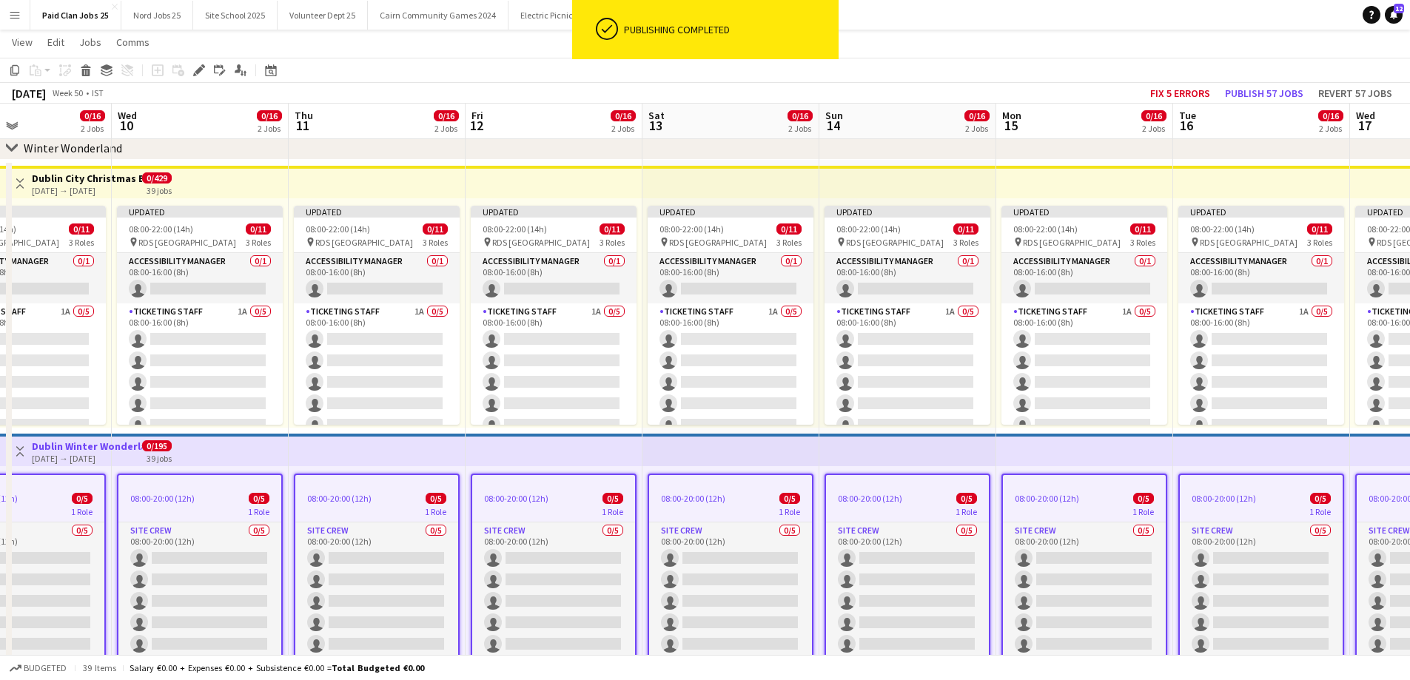
drag
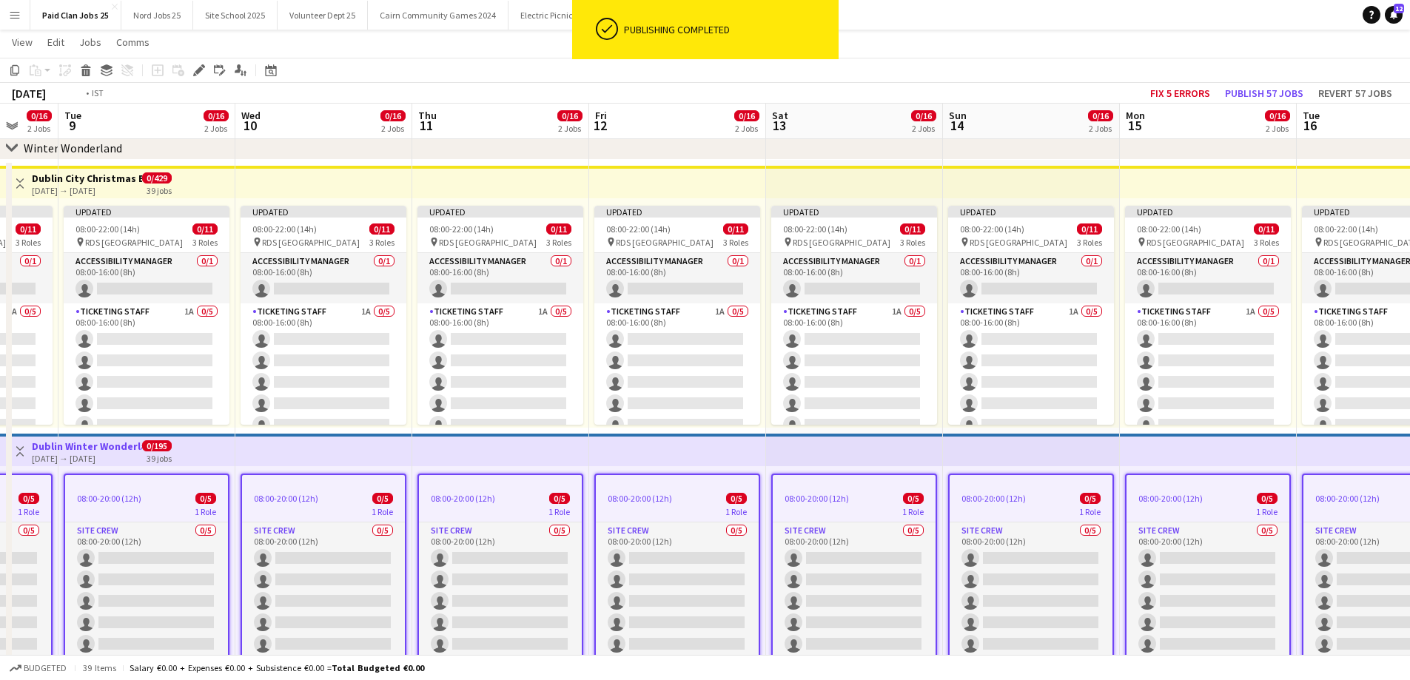
scroll to position [0, 0]
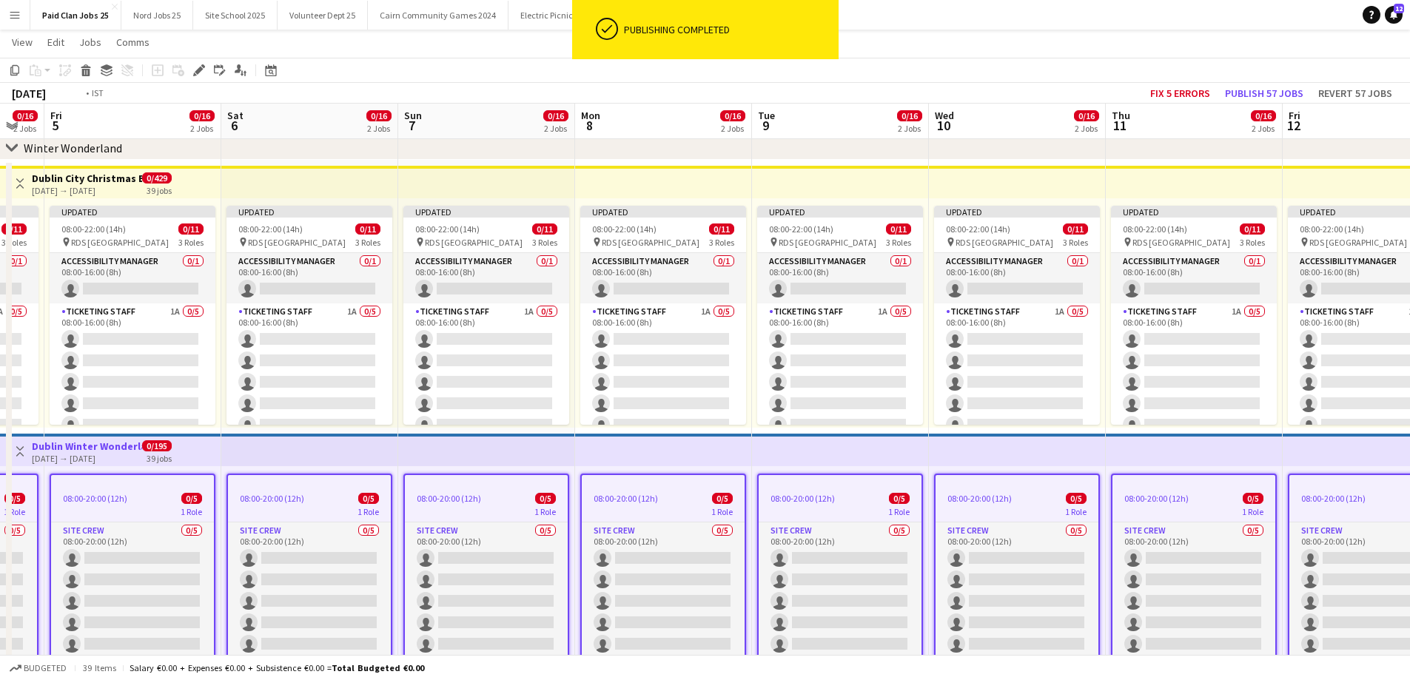
scroll to position [0, 451]
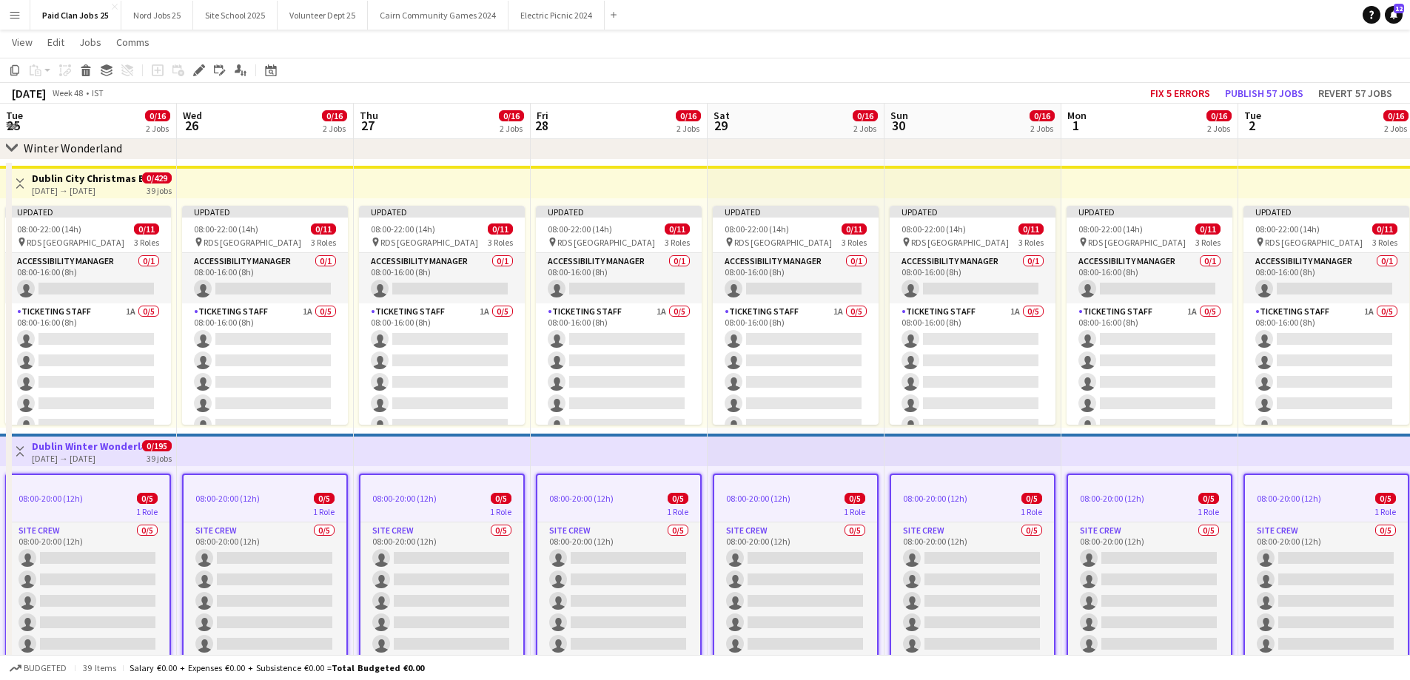
scroll to position [0, 411]
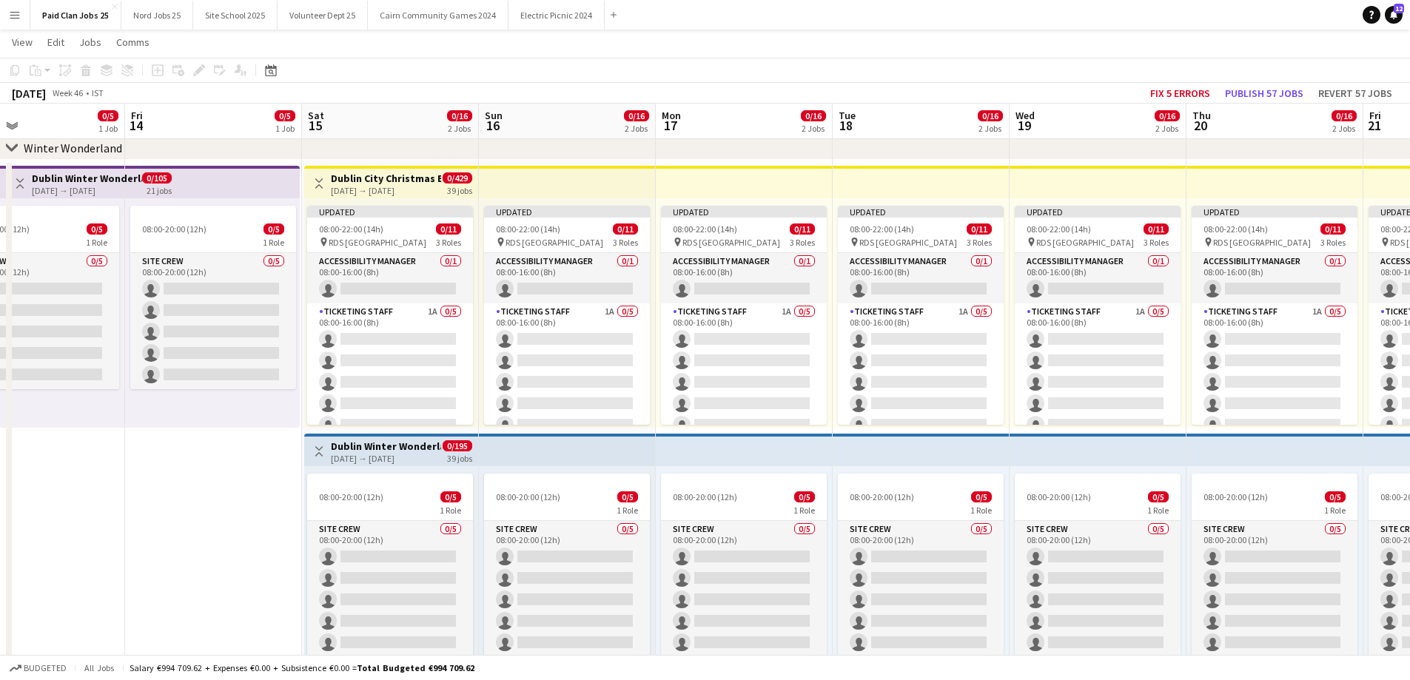
scroll to position [0, 314]
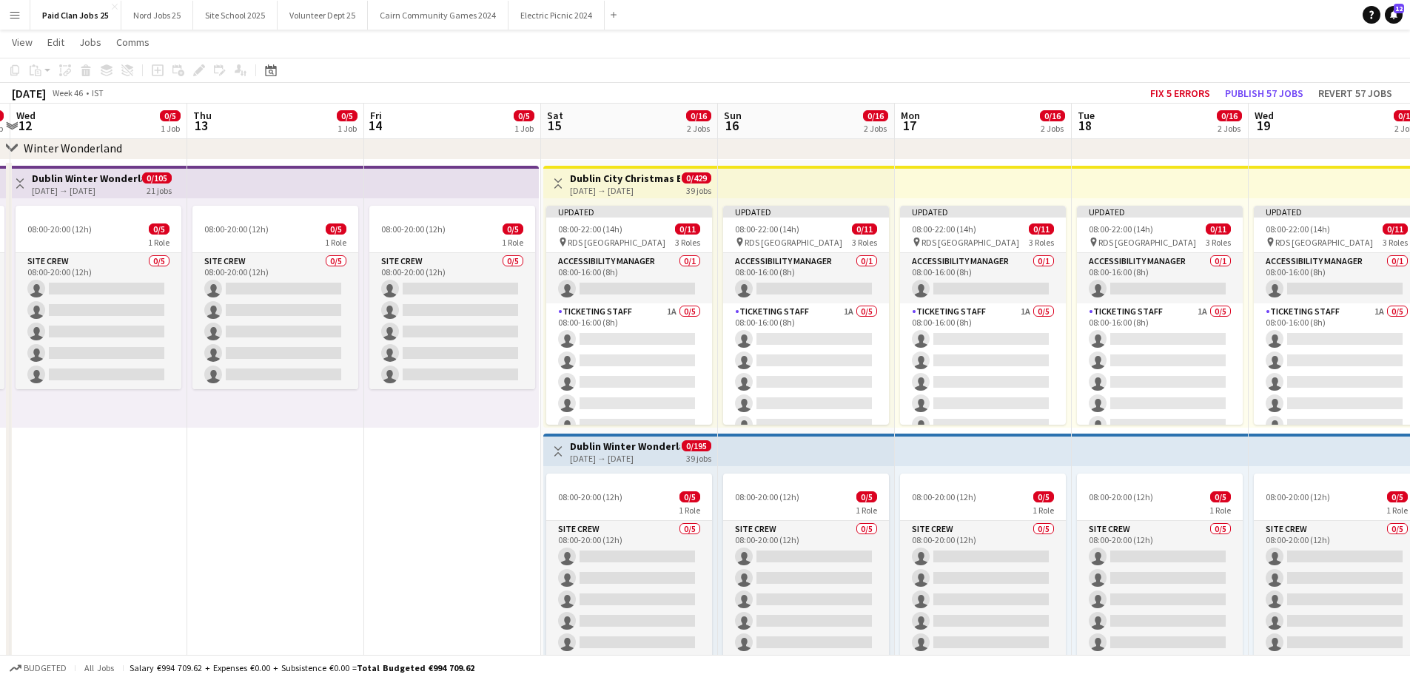
scroll to position [0, 322]
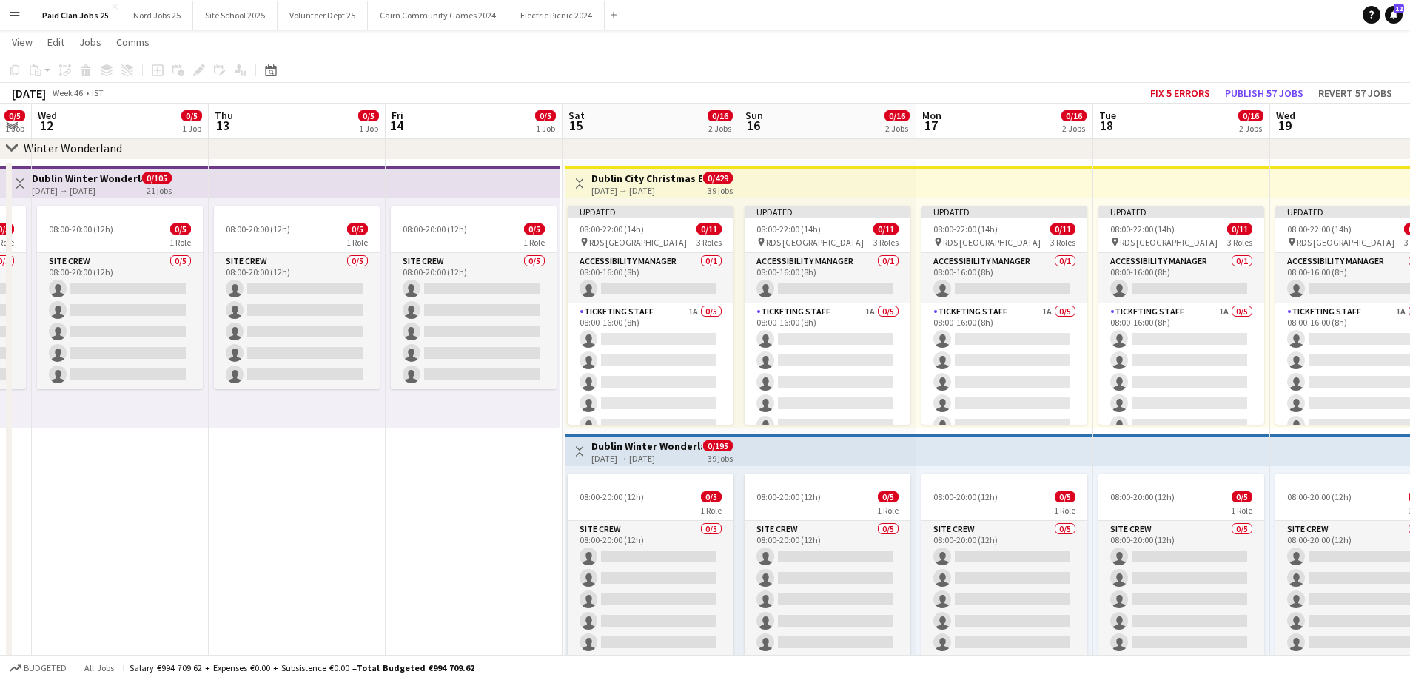
drag, startPoint x: 352, startPoint y: 515, endPoint x: 521, endPoint y: 517, distance: 168.7
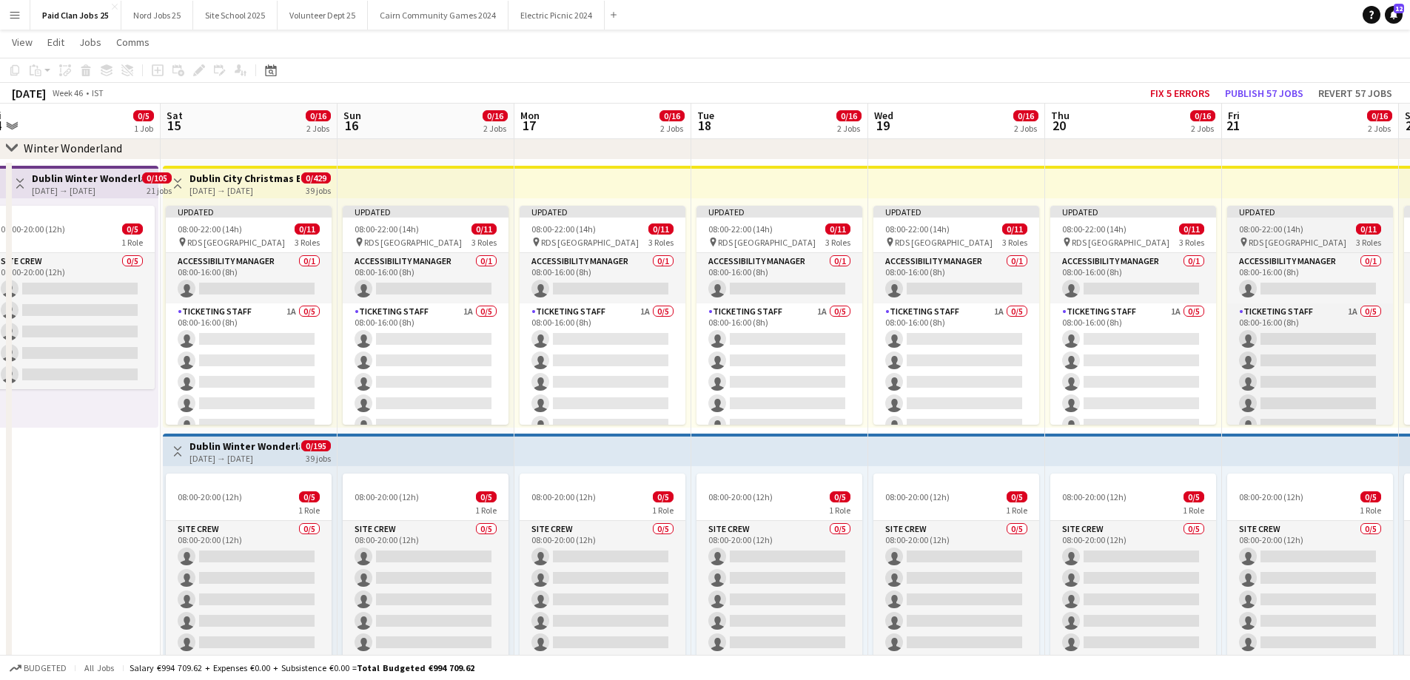
drag, startPoint x: 108, startPoint y: 497, endPoint x: 1278, endPoint y: 233, distance: 1199.3
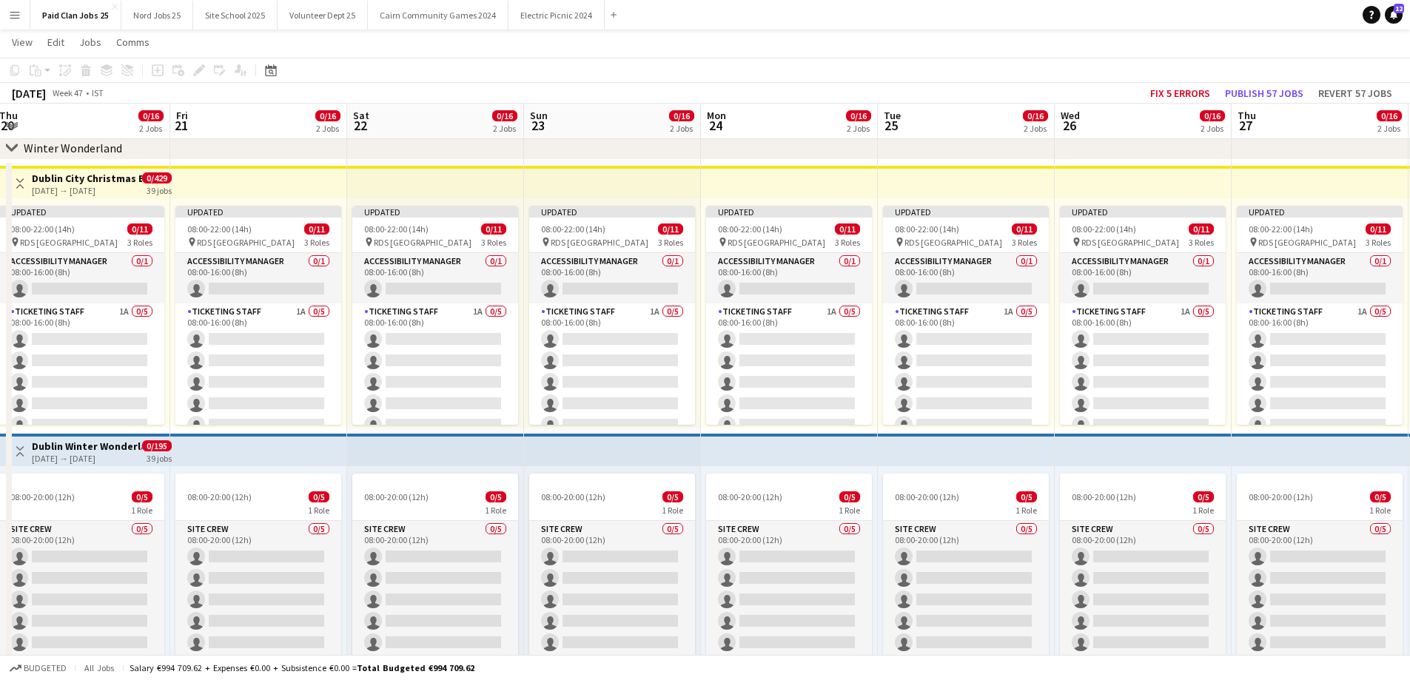
drag, startPoint x: 1243, startPoint y: 166, endPoint x: 395, endPoint y: 215, distance: 849.5
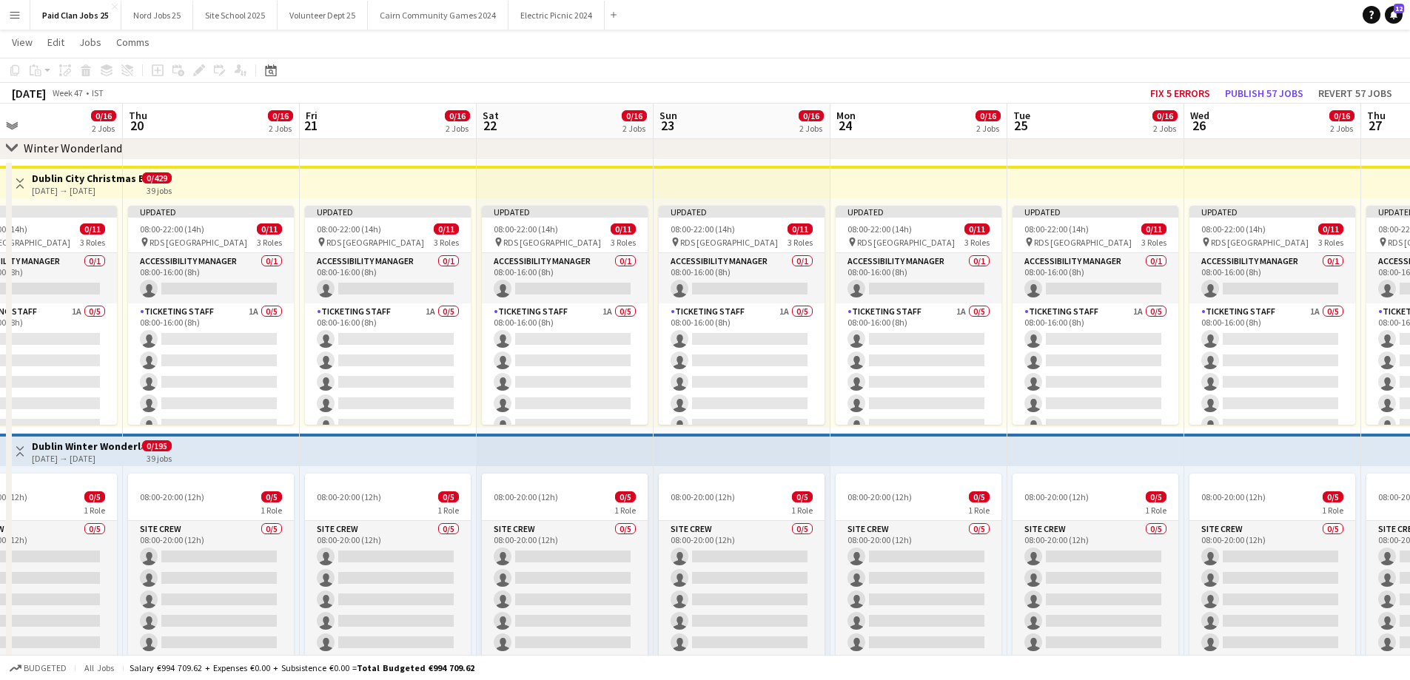
scroll to position [0, 374]
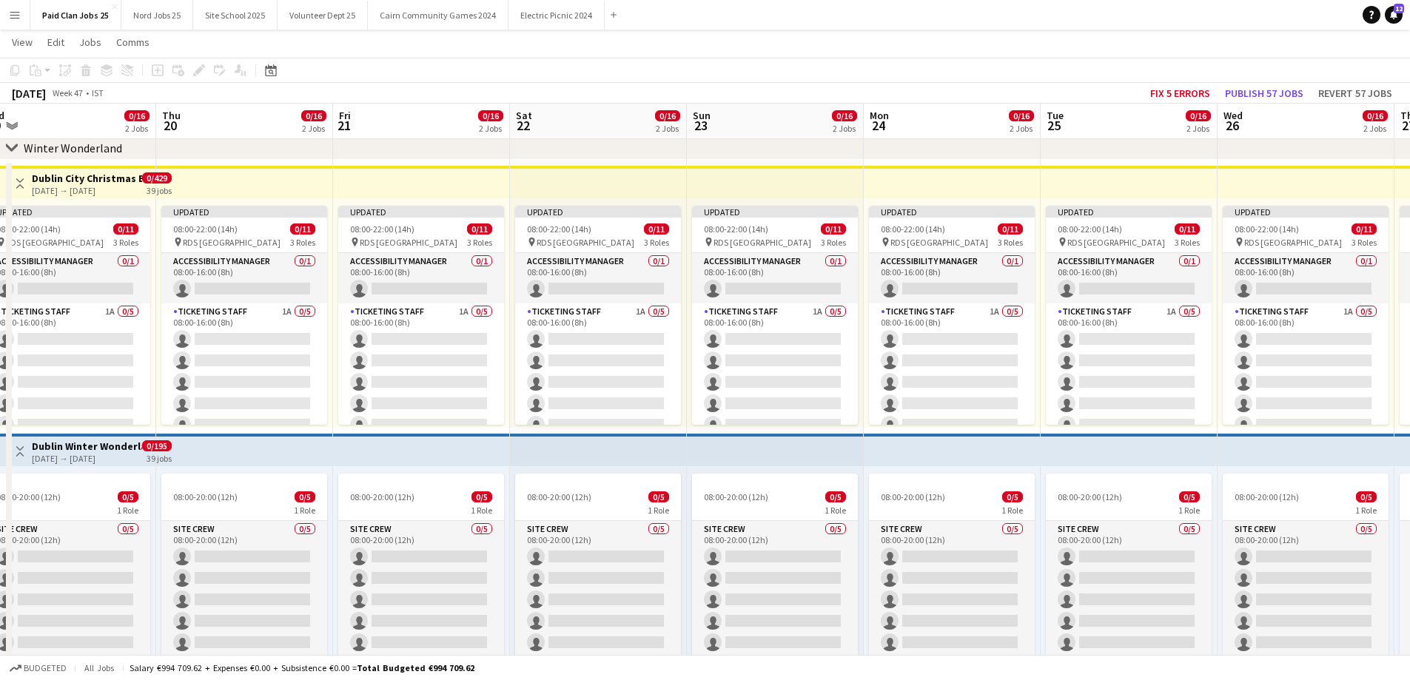
drag, startPoint x: 1274, startPoint y: 163, endPoint x: 0, endPoint y: 150, distance: 1273.6
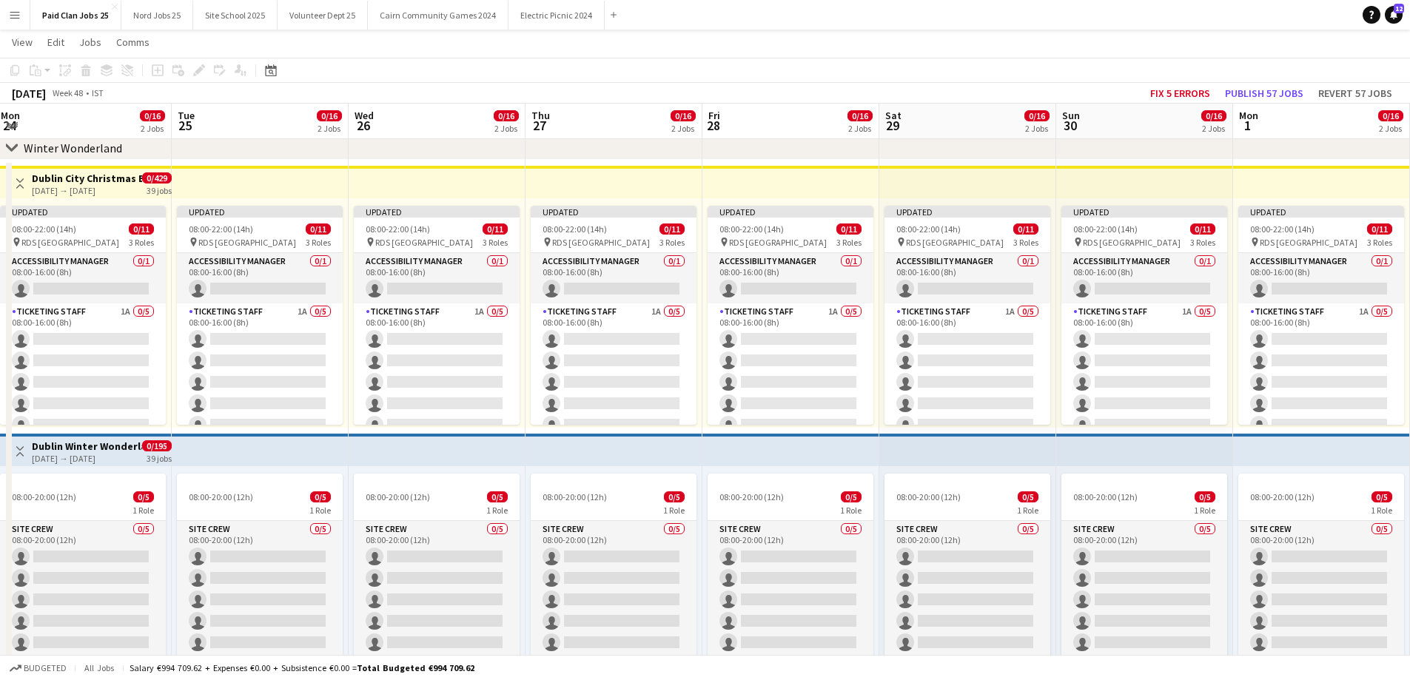
drag, startPoint x: 1360, startPoint y: 161, endPoint x: 156, endPoint y: 138, distance: 1204.2
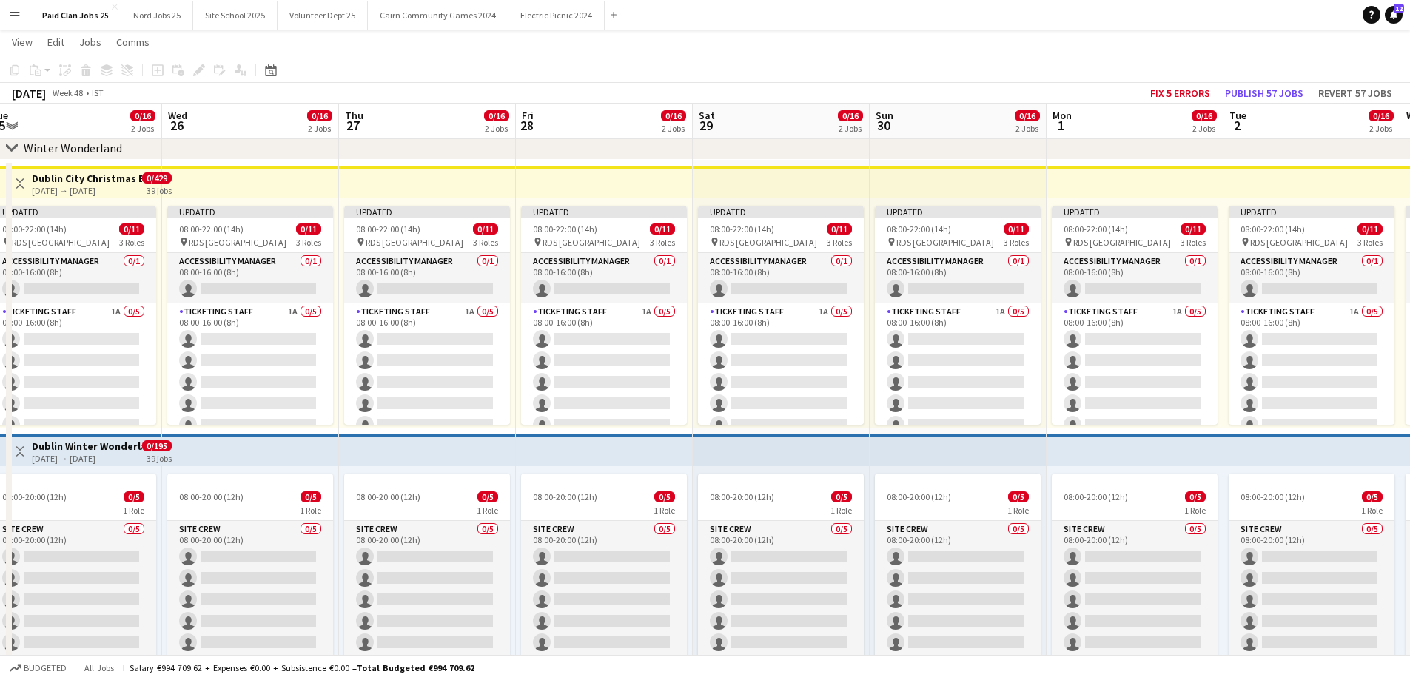
drag, startPoint x: 1276, startPoint y: 161, endPoint x: 496, endPoint y: 121, distance: 781.0
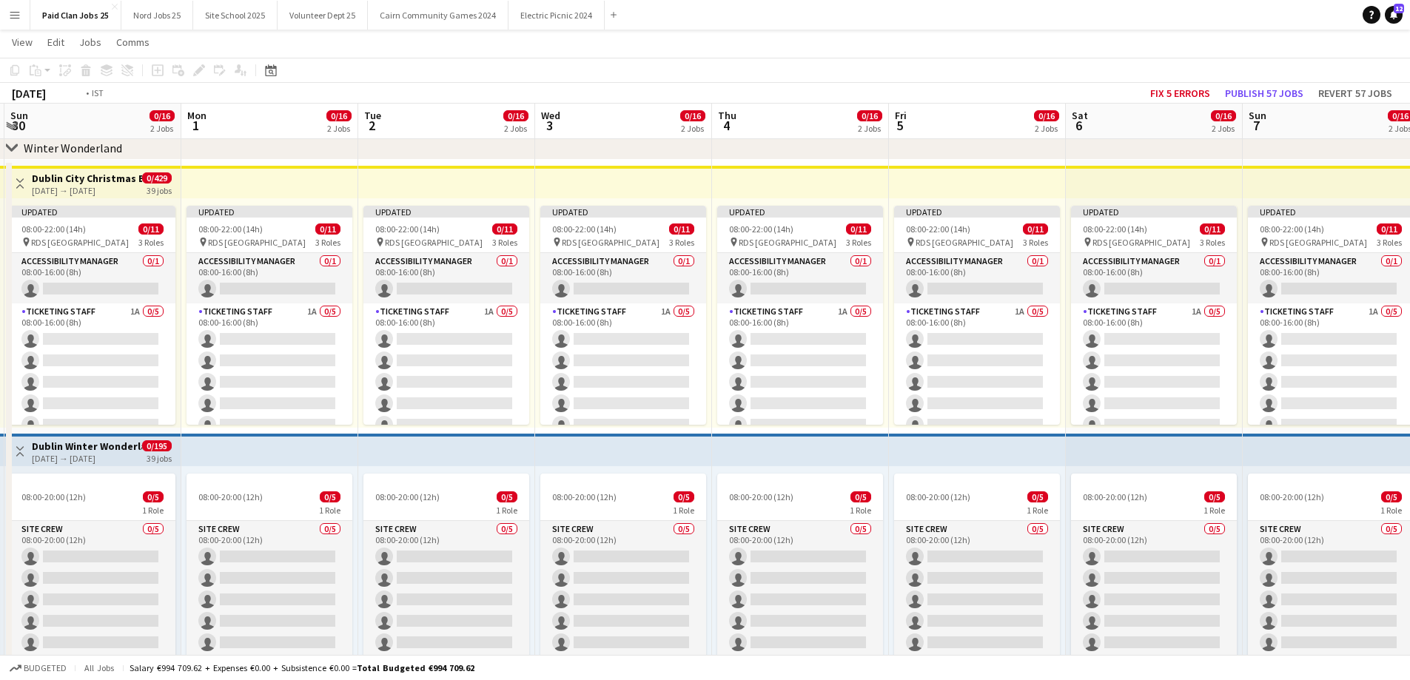
drag, startPoint x: 1171, startPoint y: 166, endPoint x: 348, endPoint y: 152, distance: 823.0
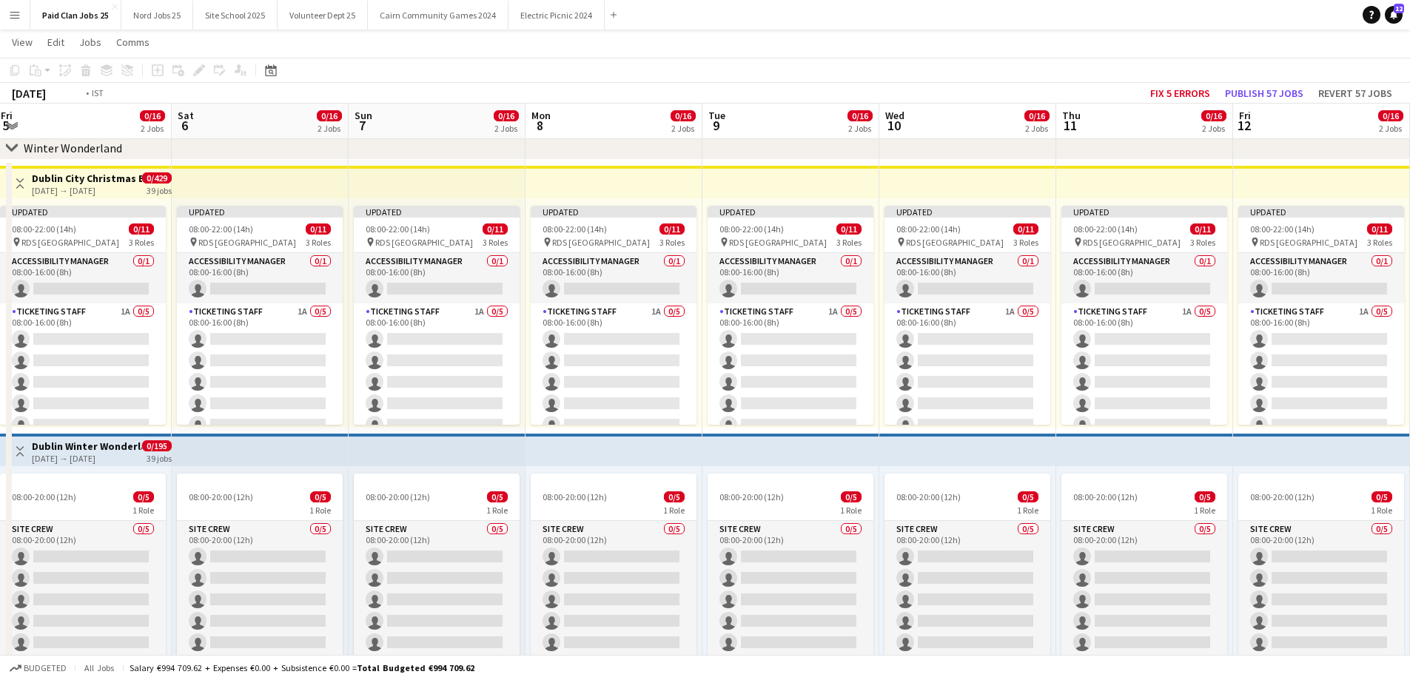
drag, startPoint x: 1376, startPoint y: 165, endPoint x: 236, endPoint y: 150, distance: 1139.7
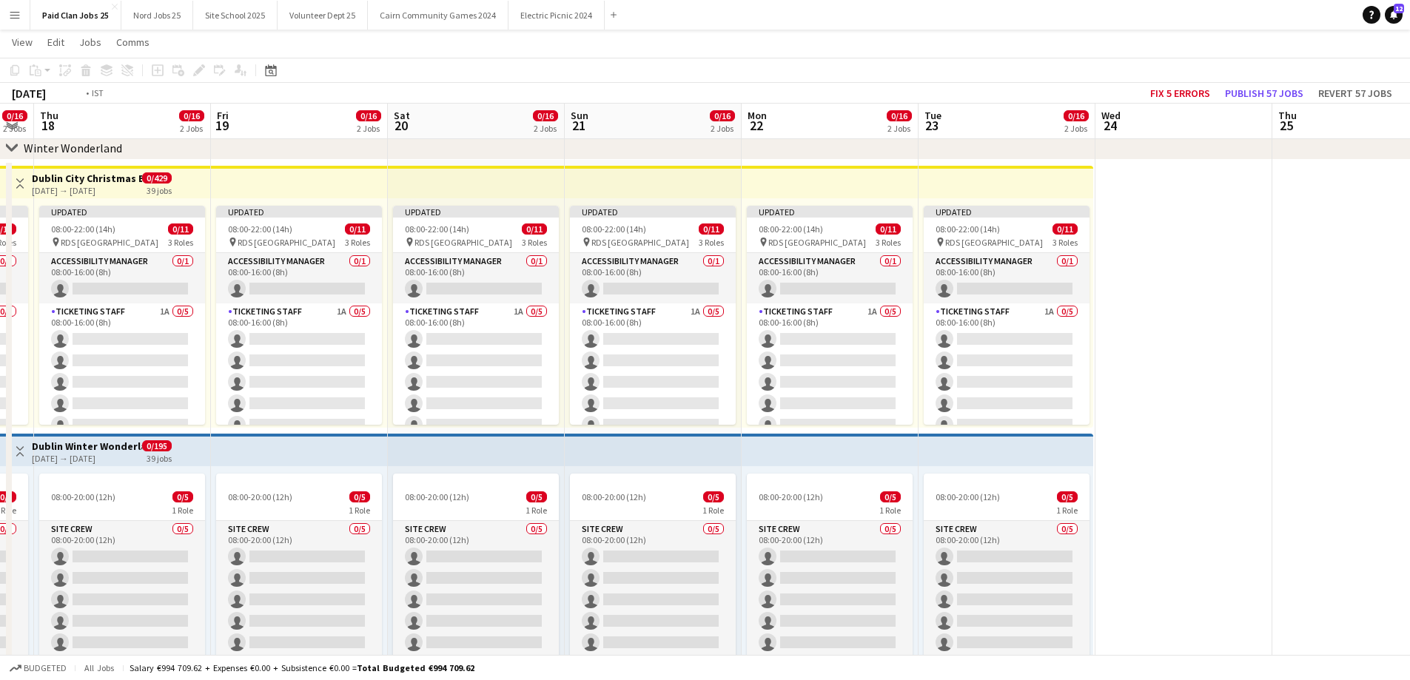
scroll to position [0, 534]
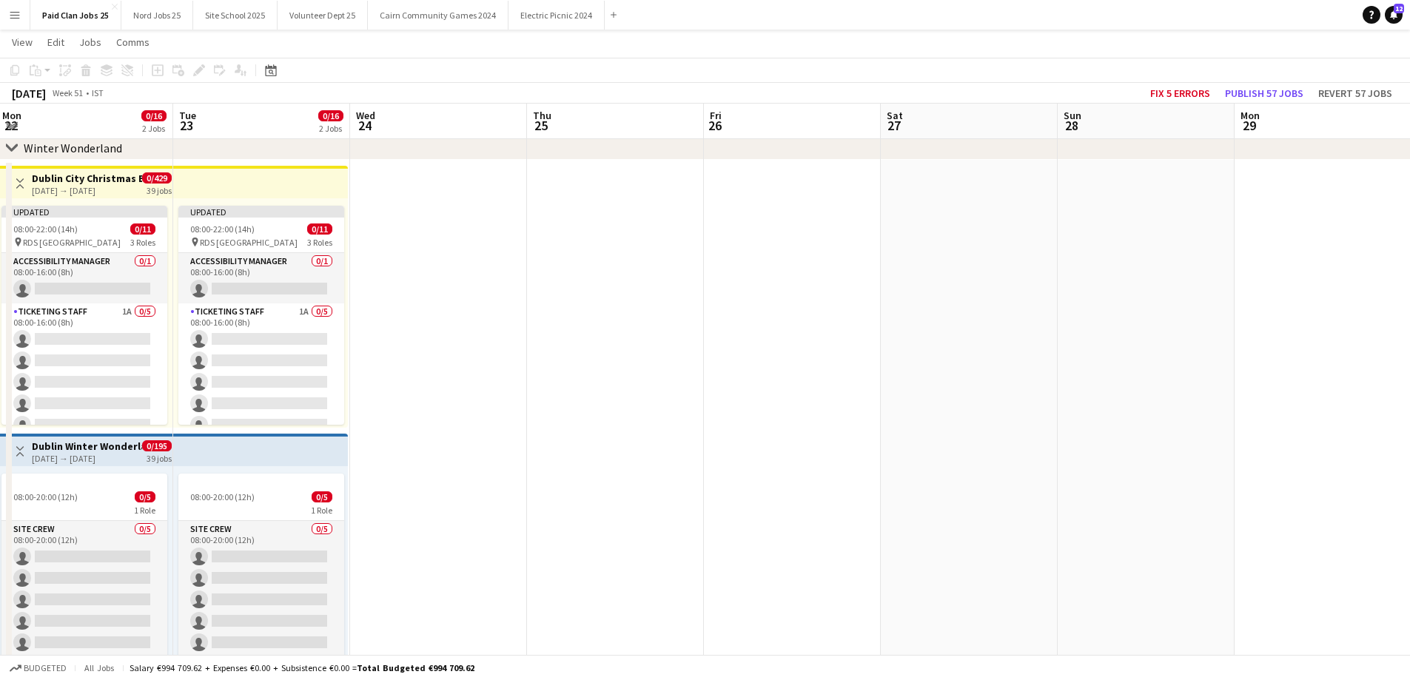
click at [400, 306] on app-date-cell at bounding box center [438, 431] width 177 height 542
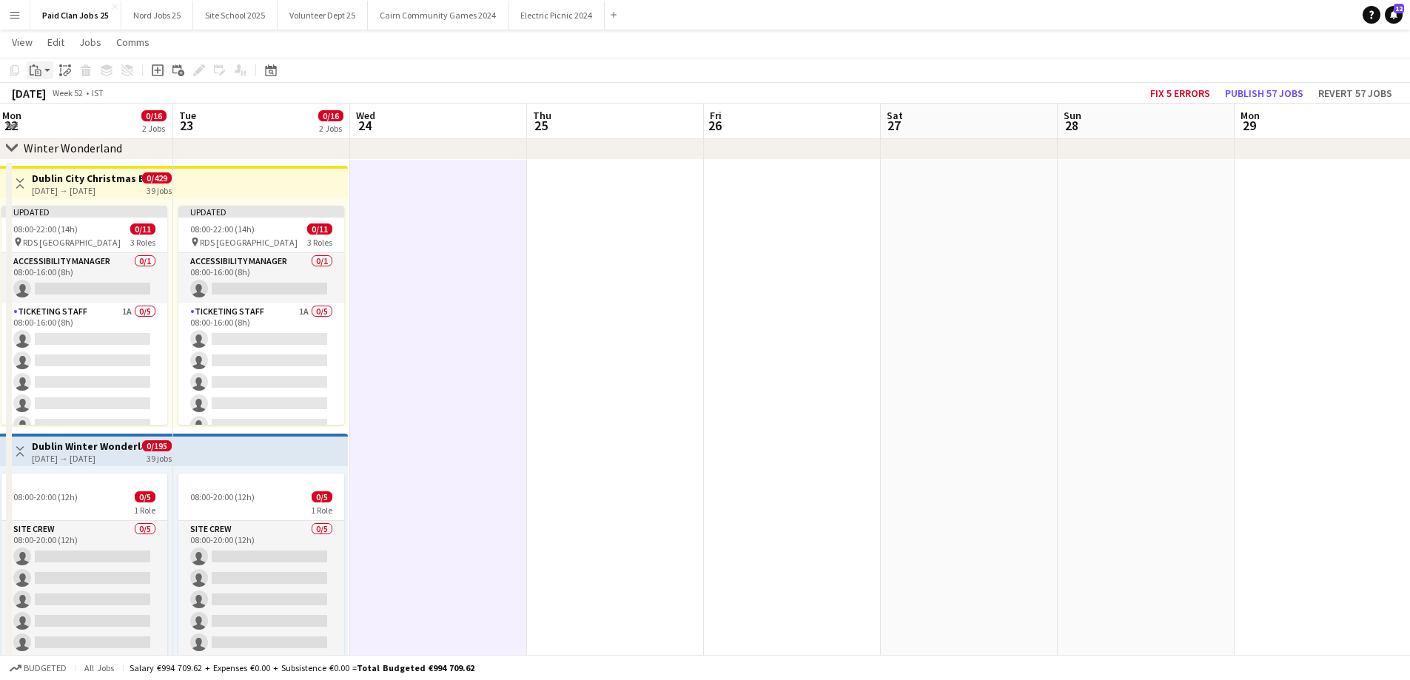
click at [34, 73] on icon "Paste" at bounding box center [36, 70] width 12 height 12
click at [53, 96] on link "Paste Ctrl+V" at bounding box center [108, 98] width 139 height 13
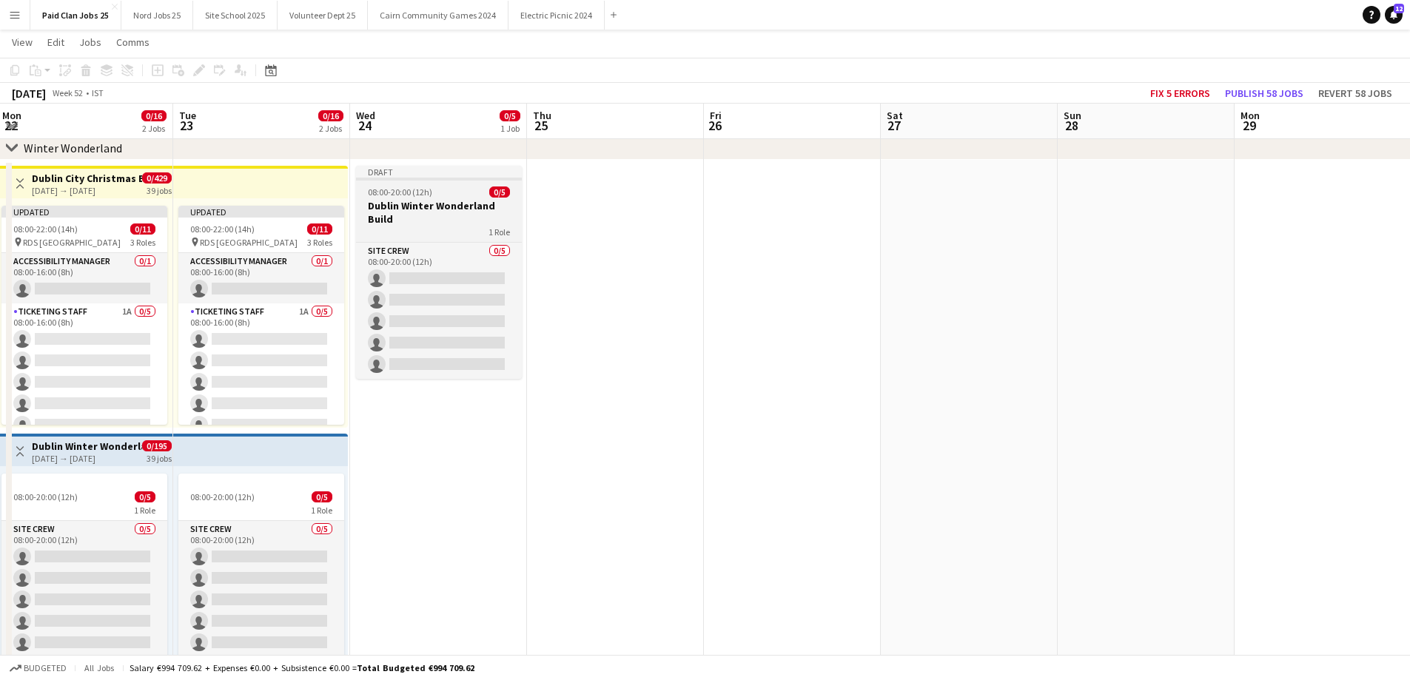
click at [441, 198] on app-job-card "Draft 08:00-20:00 (12h) 0/5 Dublin Winter Wonderland Build 1 Role Site Crew 0/5…" at bounding box center [439, 272] width 166 height 213
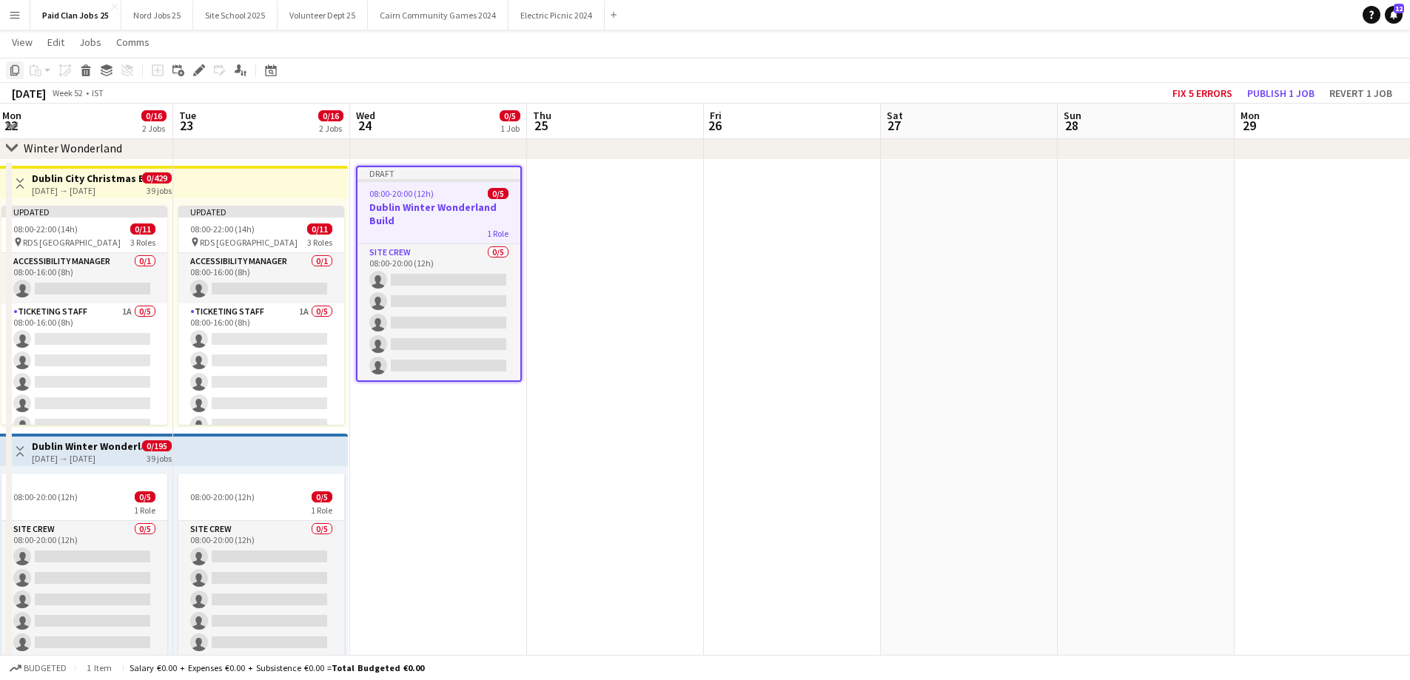
click at [19, 70] on icon at bounding box center [14, 70] width 9 height 10
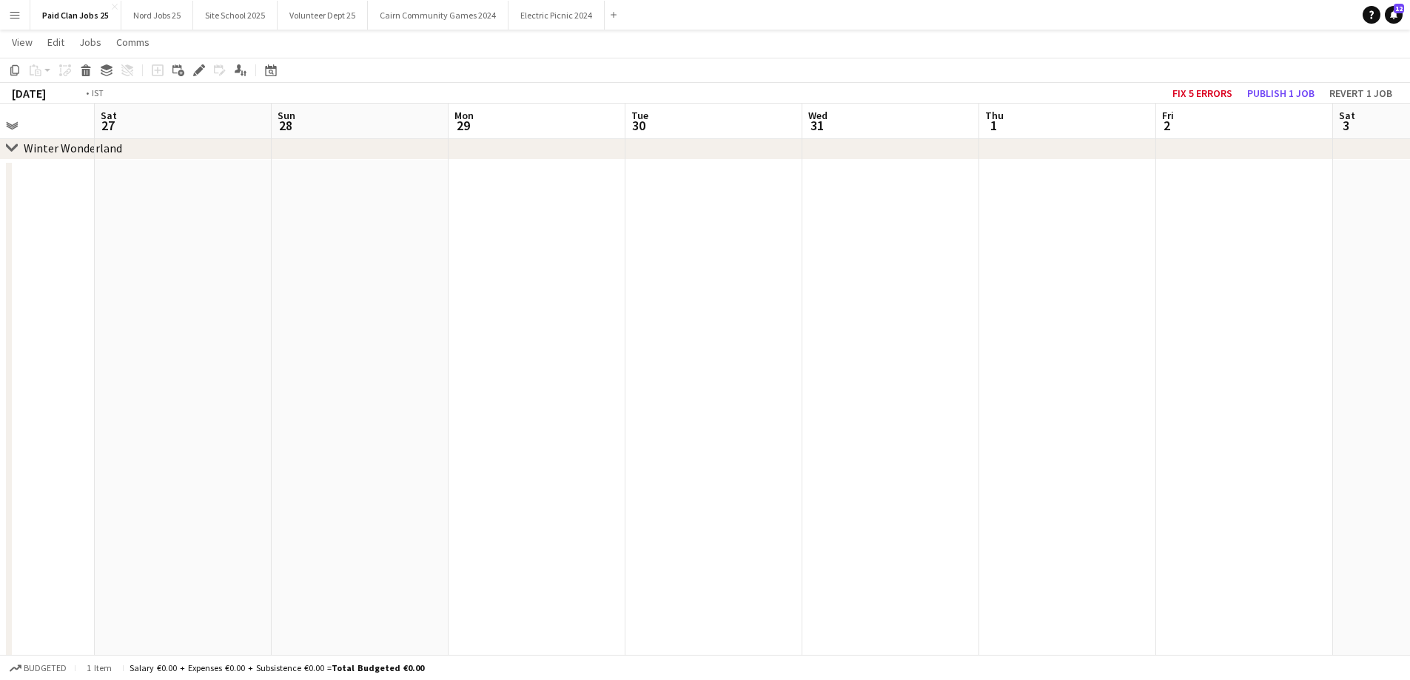
click at [872, 262] on app-date-cell at bounding box center [906, 431] width 177 height 542
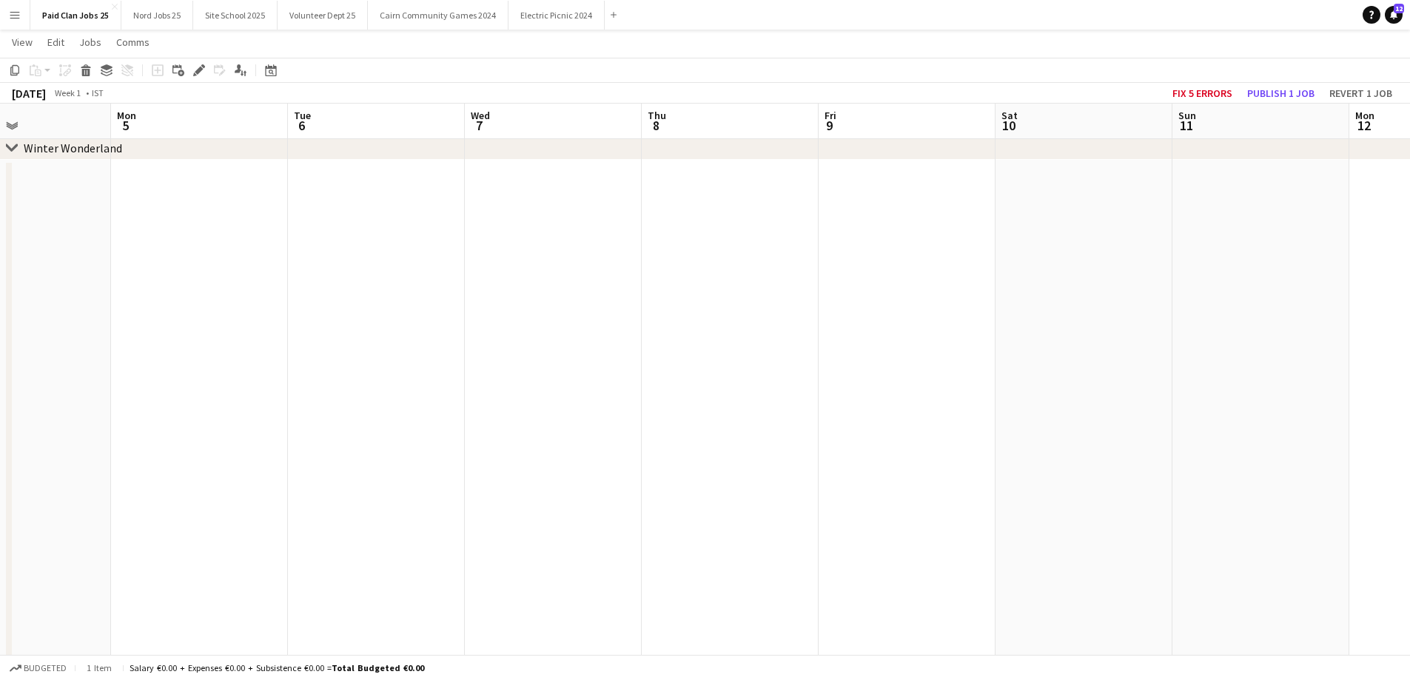
click at [852, 271] on app-date-cell at bounding box center [906, 431] width 177 height 542
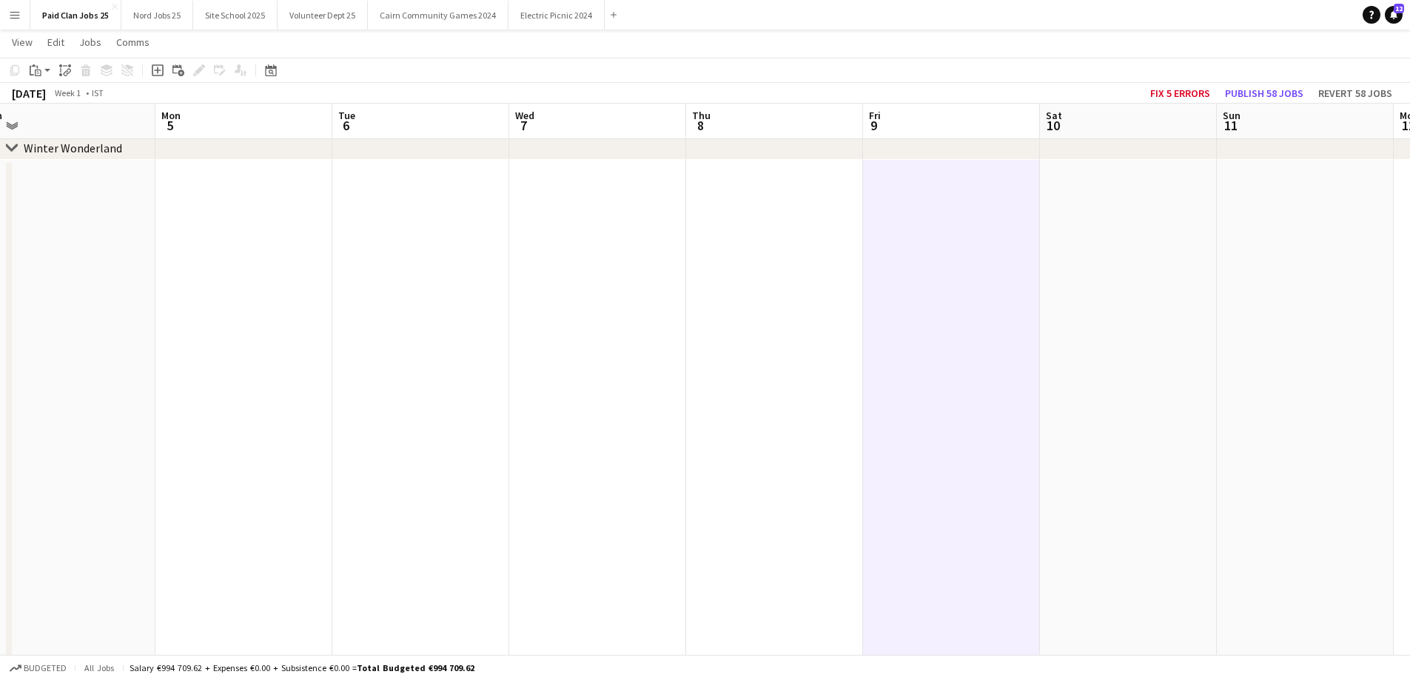
drag, startPoint x: 401, startPoint y: 317, endPoint x: 1234, endPoint y: 348, distance: 833.8
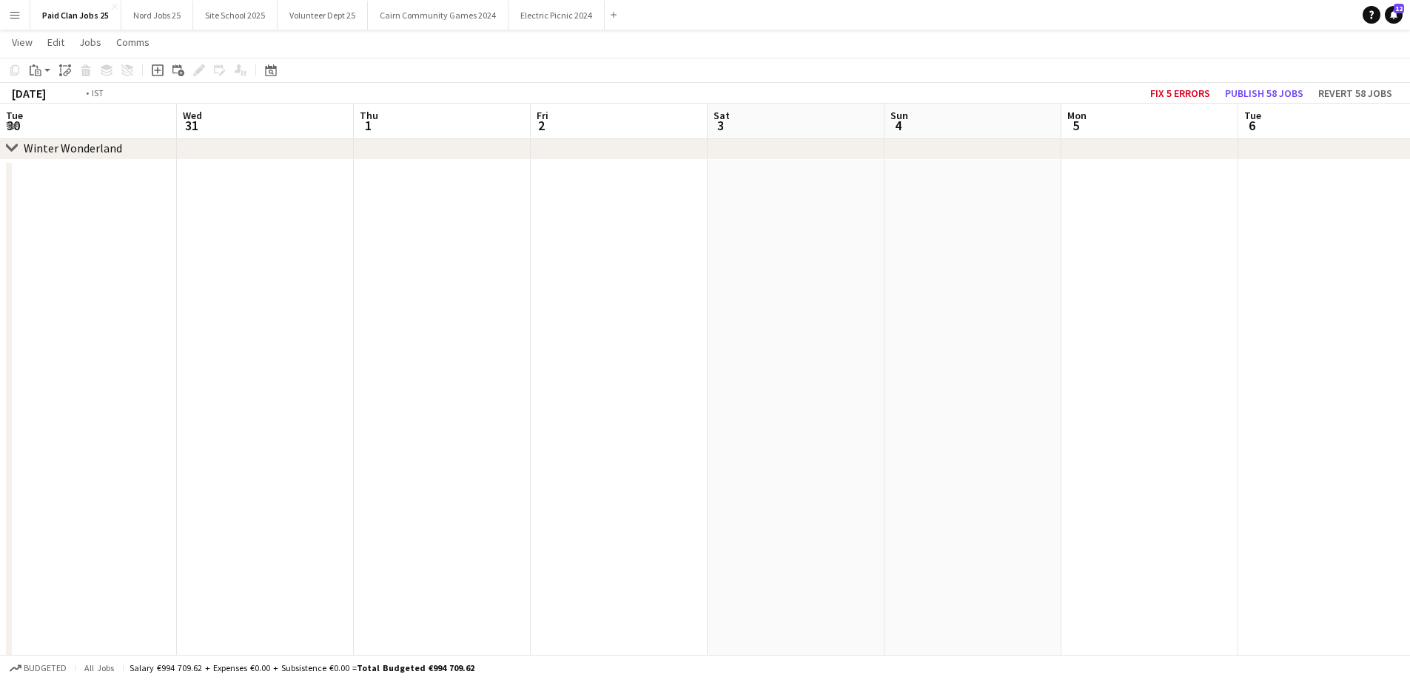
drag, startPoint x: 406, startPoint y: 333, endPoint x: 1092, endPoint y: 304, distance: 686.6
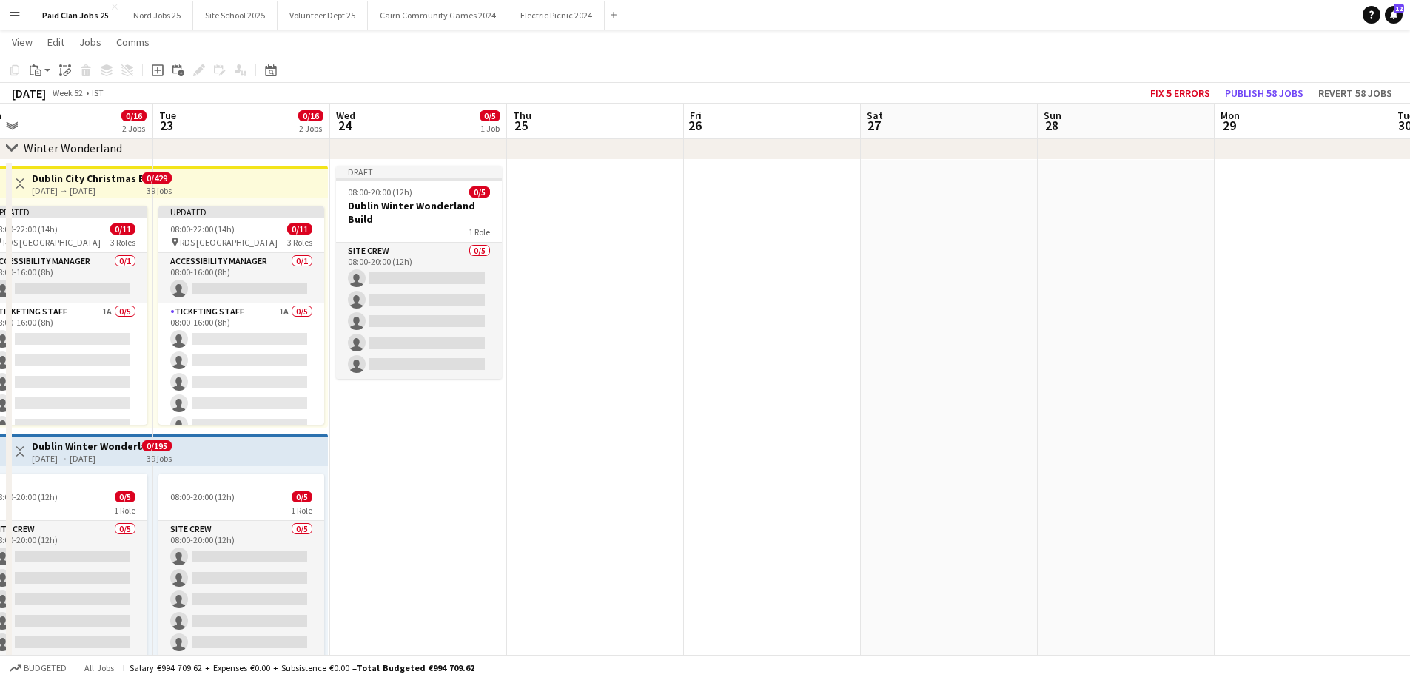
scroll to position [0, 452]
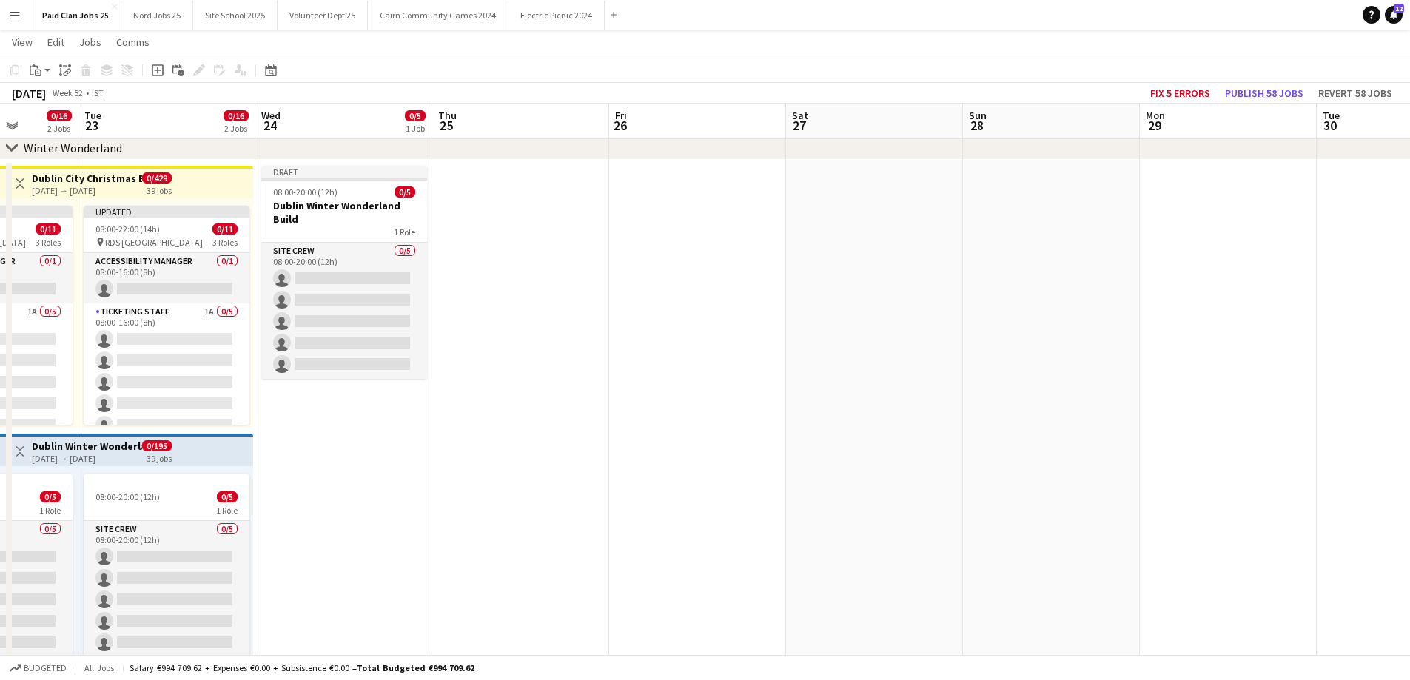
click at [334, 197] on span "08:00-20:00 (12h)" at bounding box center [305, 191] width 64 height 11
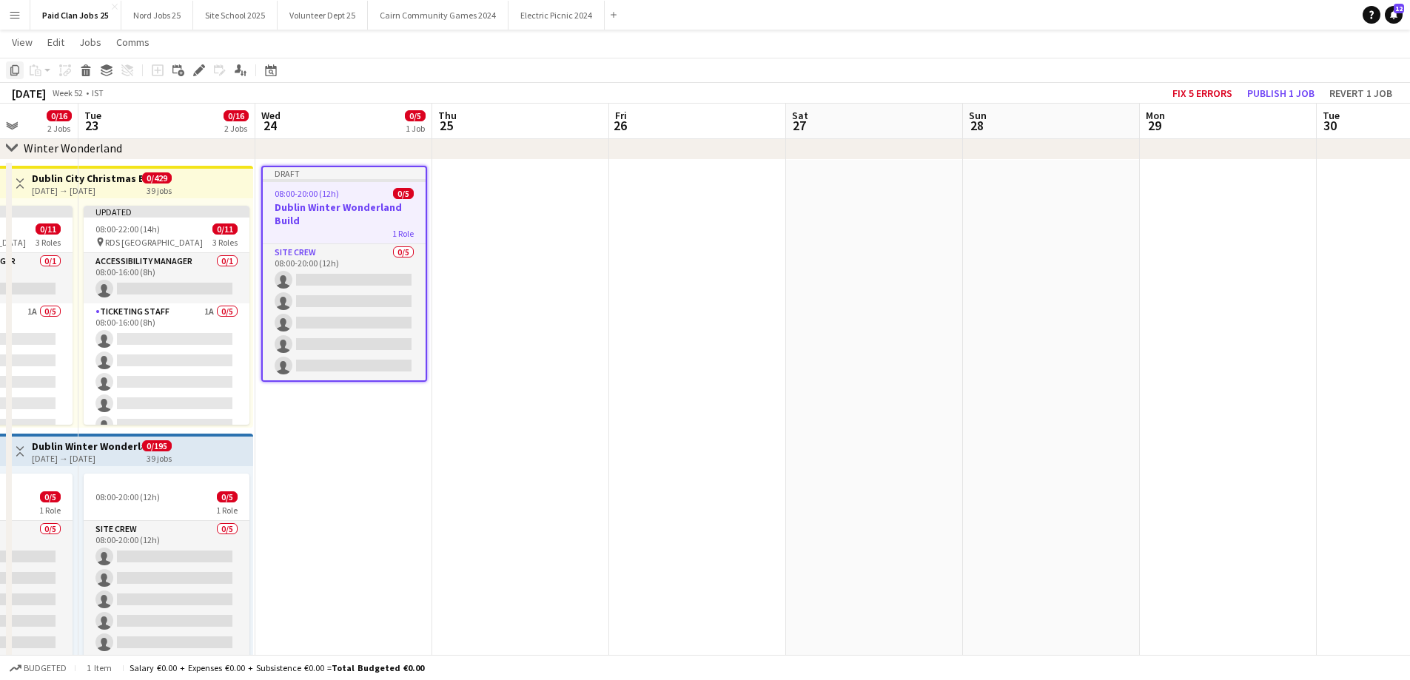
click at [16, 71] on icon "Copy" at bounding box center [15, 70] width 12 height 12
click at [543, 275] on app-date-cell at bounding box center [520, 431] width 177 height 542
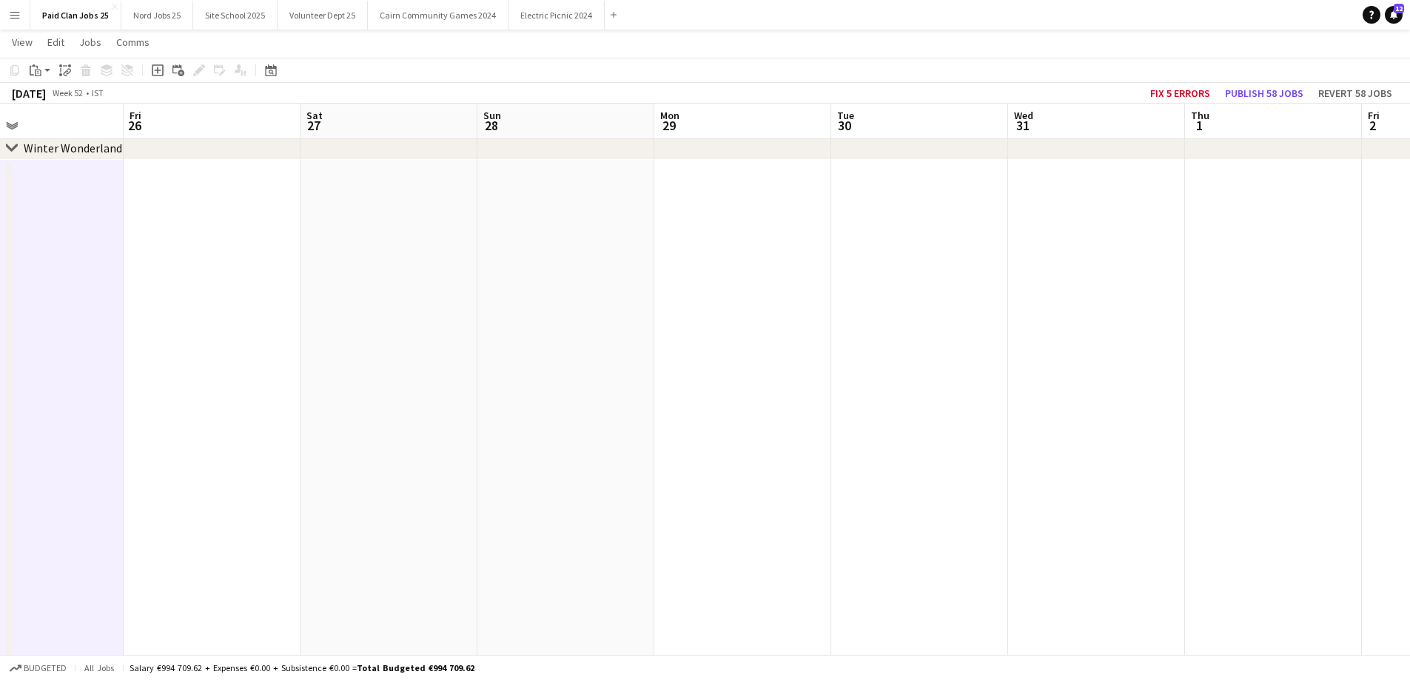
drag, startPoint x: 338, startPoint y: 274, endPoint x: 307, endPoint y: 275, distance: 31.1
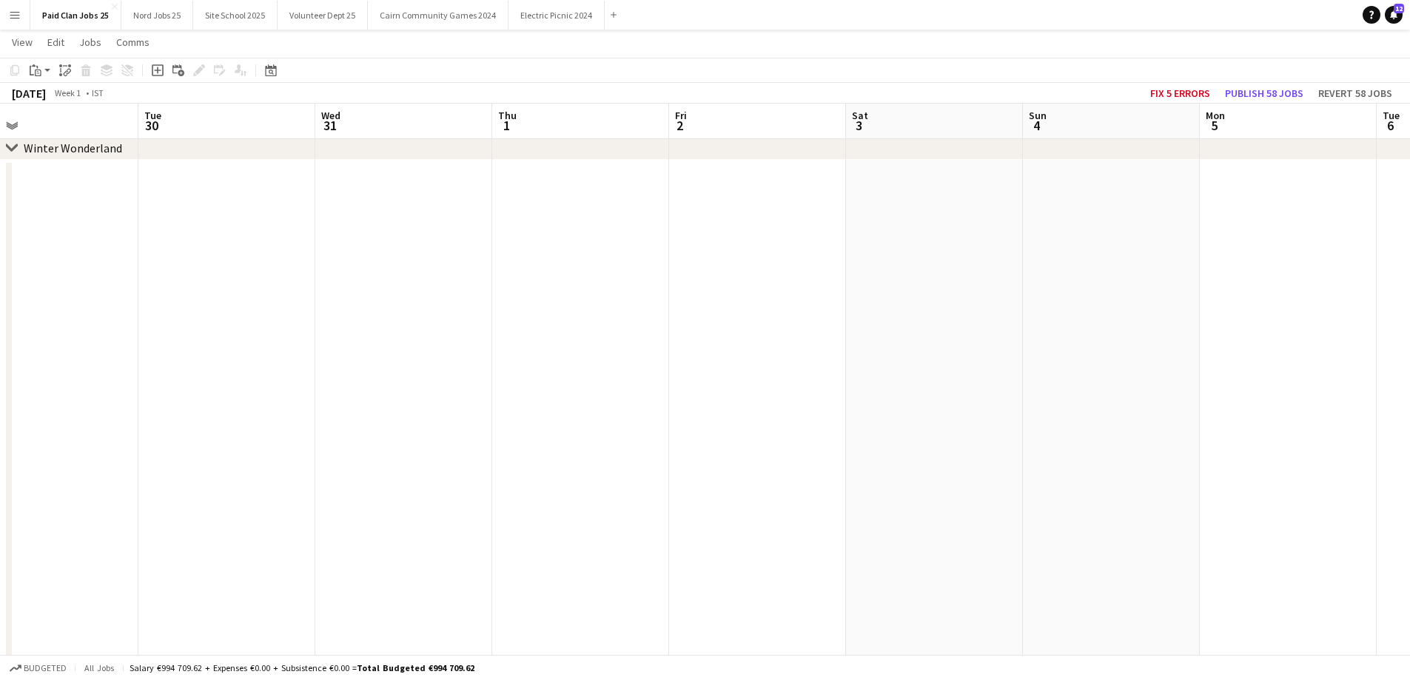
click at [645, 277] on app-date-cell at bounding box center [684, 431] width 177 height 542
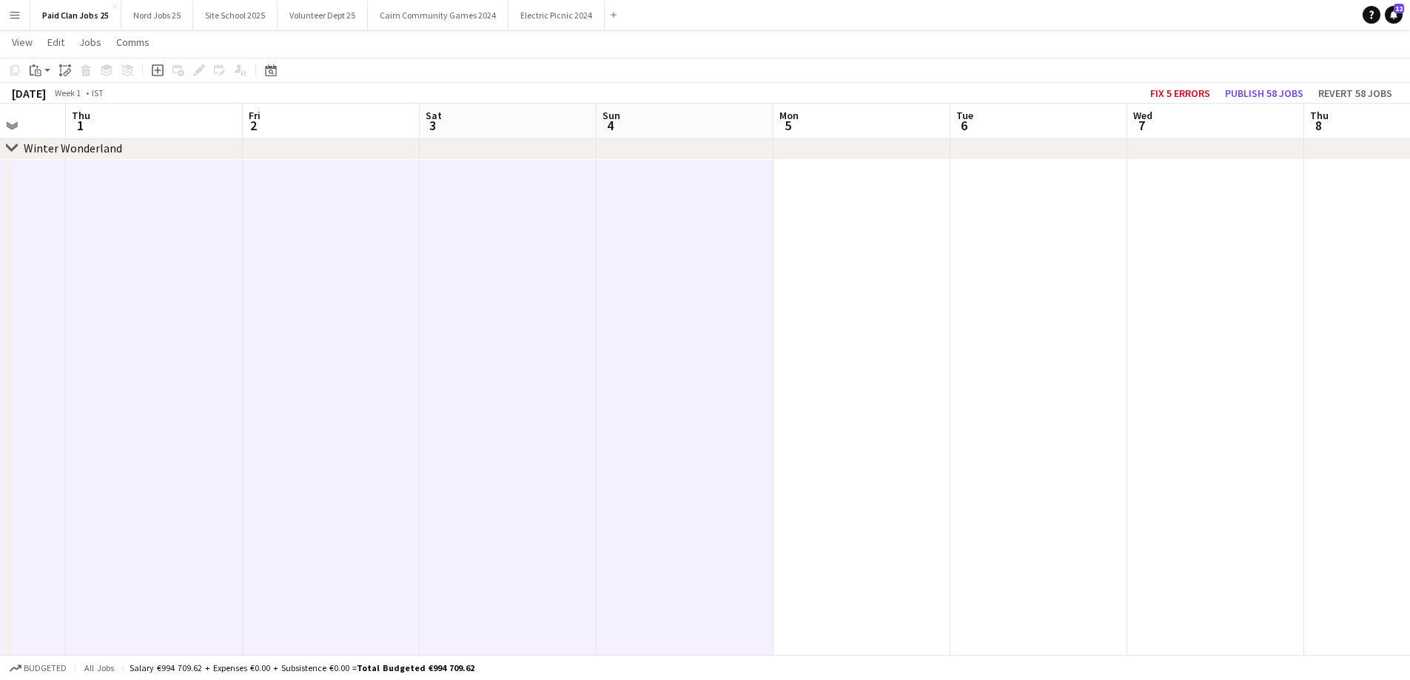
scroll to position [0, 464]
click at [70, 72] on icon at bounding box center [68, 72] width 5 height 6
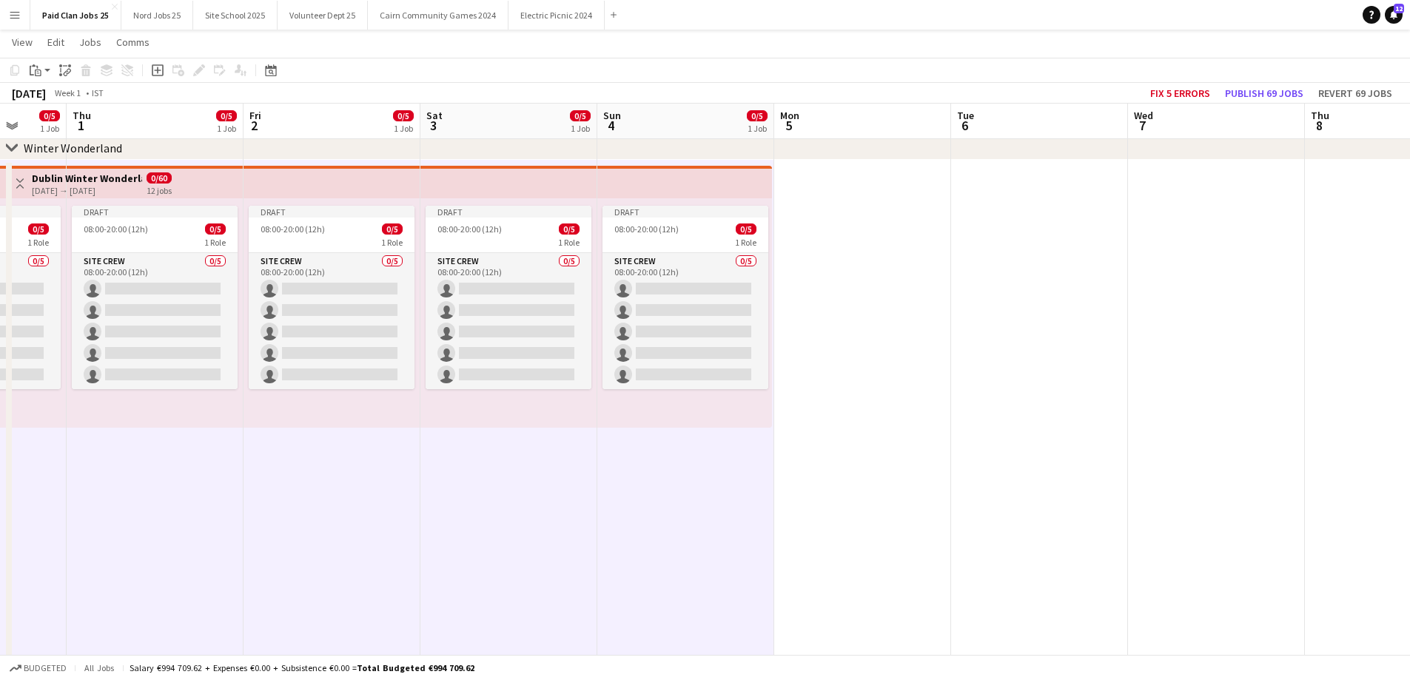
click at [175, 183] on app-top-bar at bounding box center [155, 182] width 177 height 33
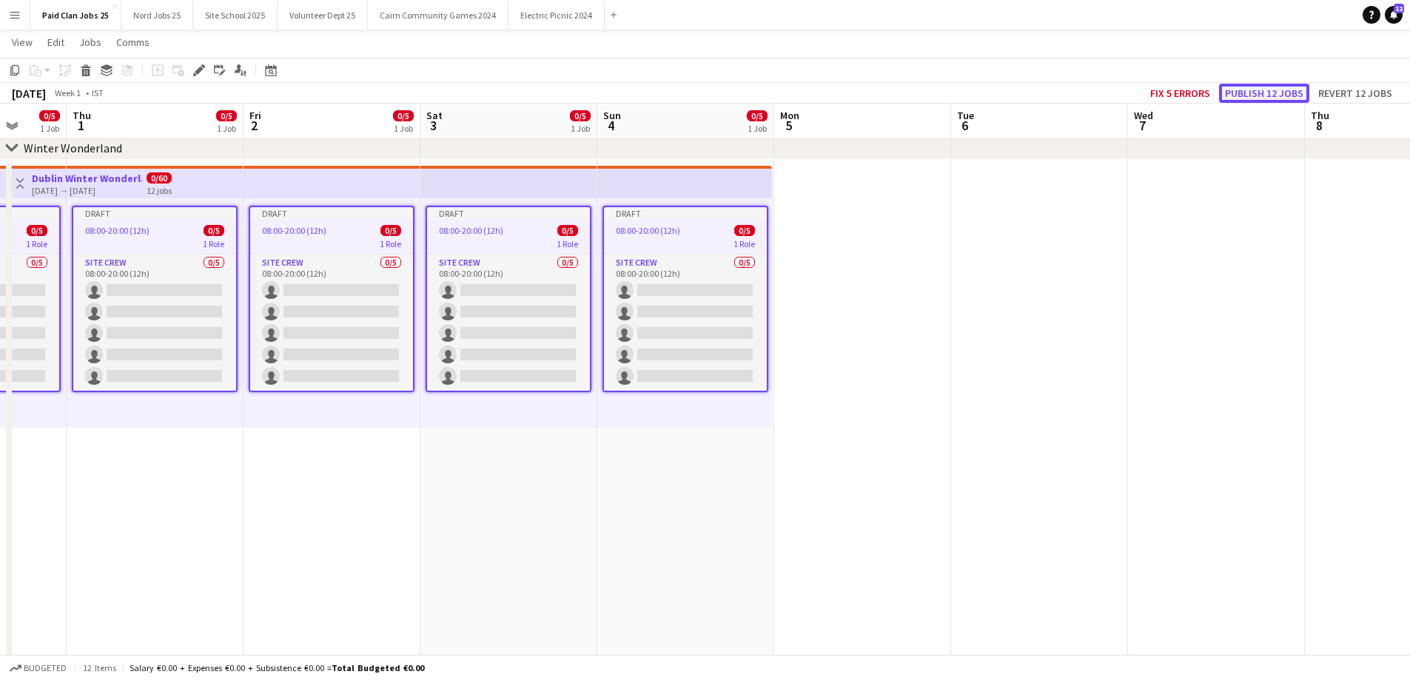
click at [1230, 94] on button "Publish 12 jobs" at bounding box center [1264, 93] width 90 height 19
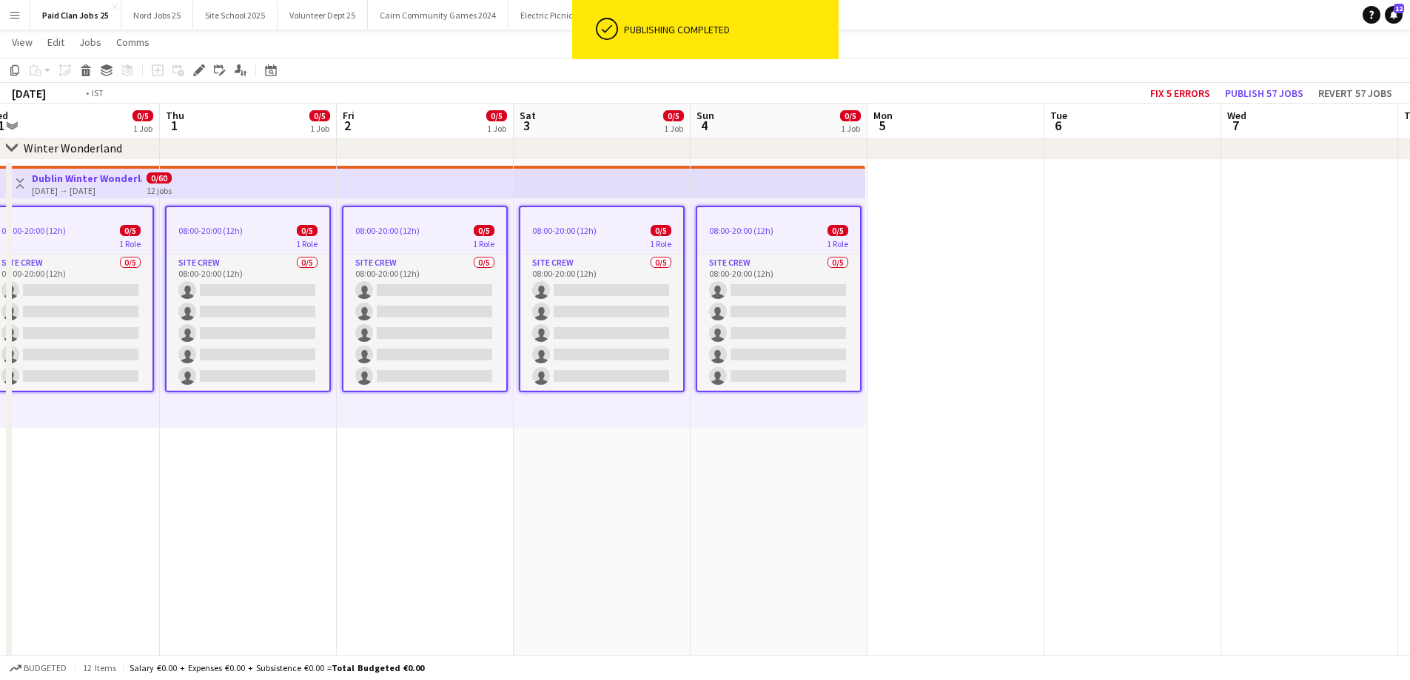
drag, startPoint x: 432, startPoint y: 494, endPoint x: 964, endPoint y: 519, distance: 532.6
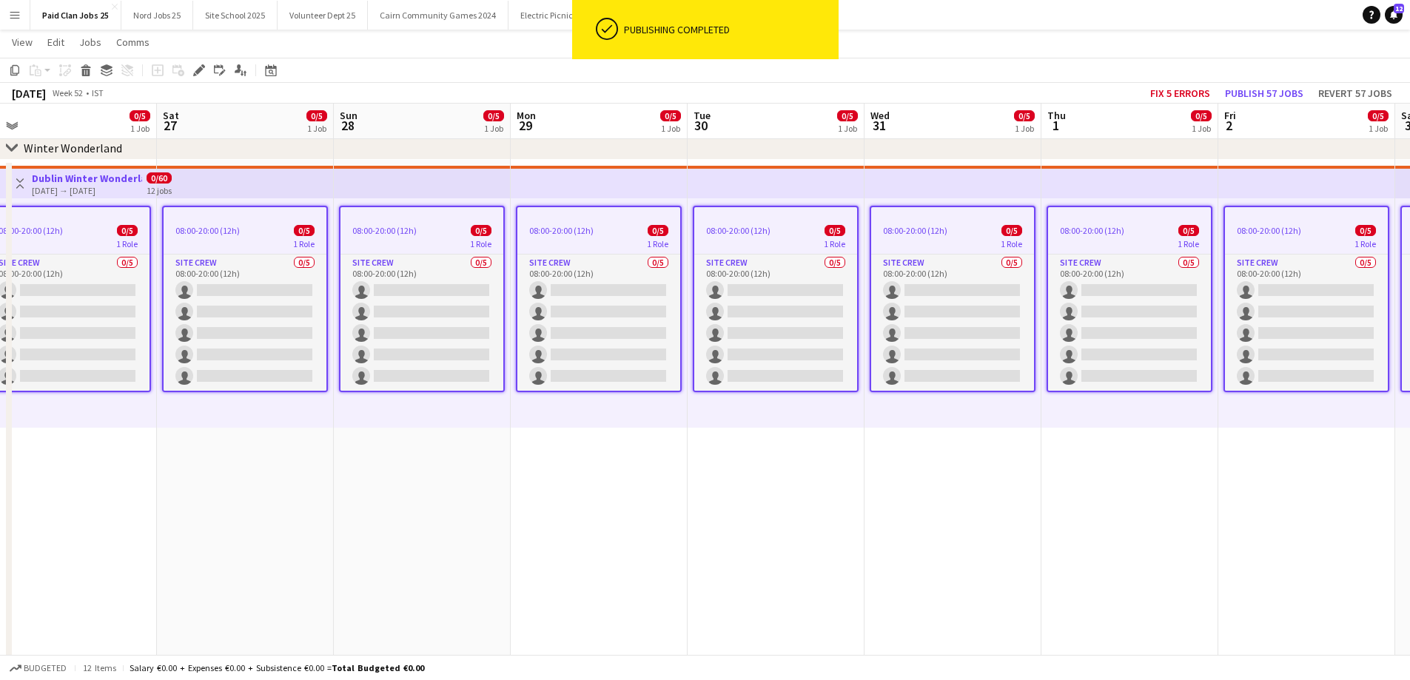
drag, startPoint x: 392, startPoint y: 537, endPoint x: 1312, endPoint y: 509, distance: 920.2
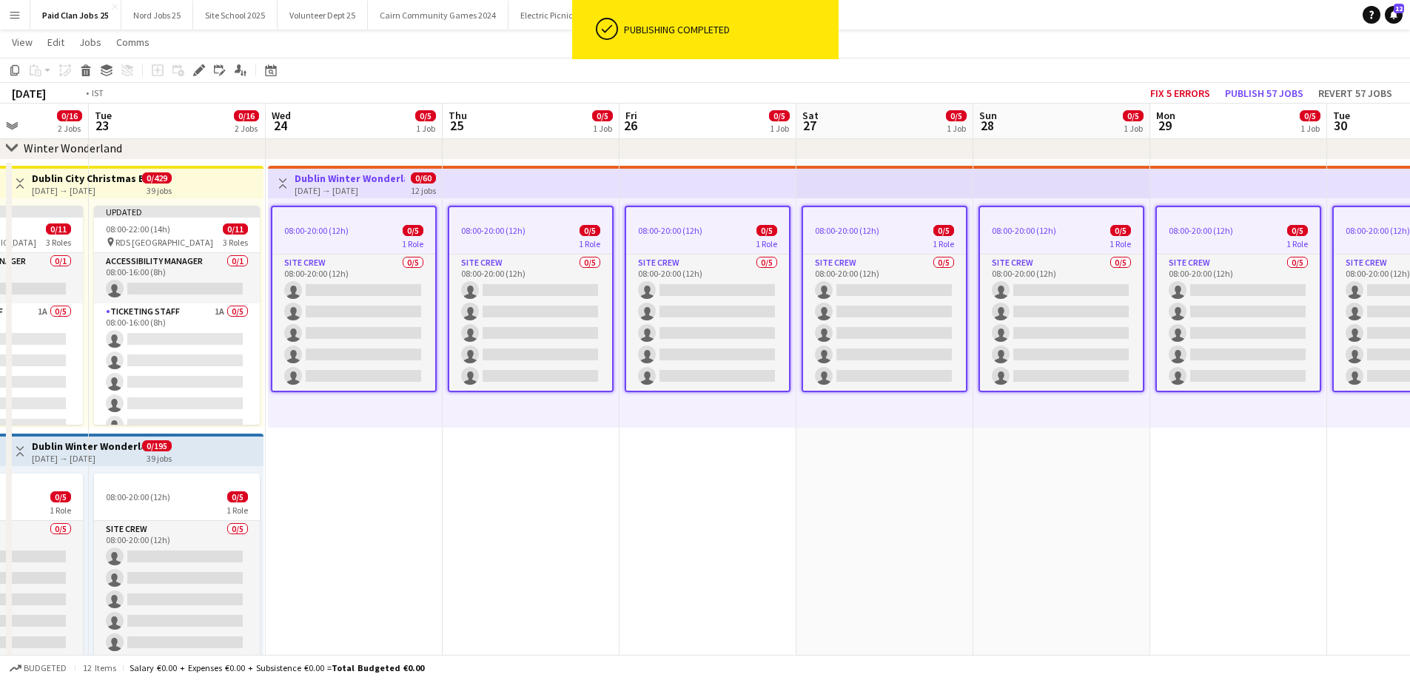
drag, startPoint x: 579, startPoint y: 567, endPoint x: 1096, endPoint y: 548, distance: 517.6
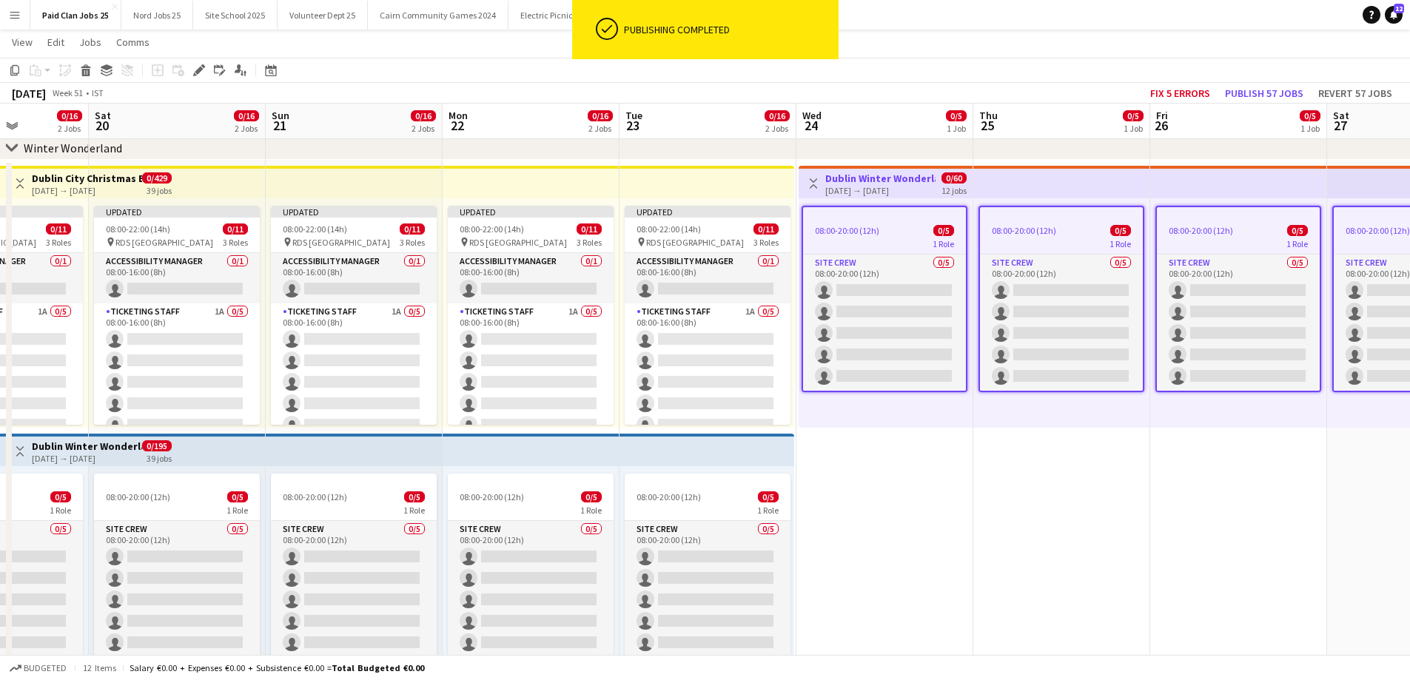
drag, startPoint x: 1218, startPoint y: 537, endPoint x: 1297, endPoint y: 531, distance: 78.6
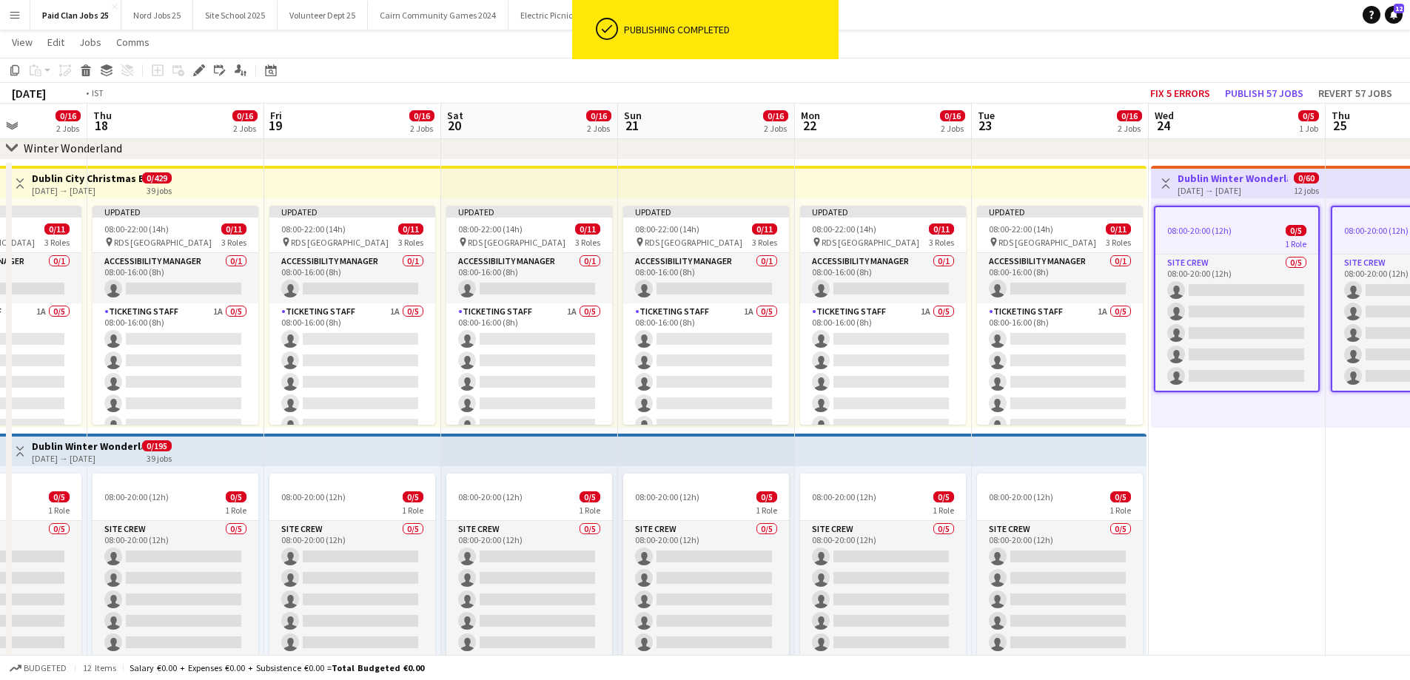
scroll to position [0, 501]
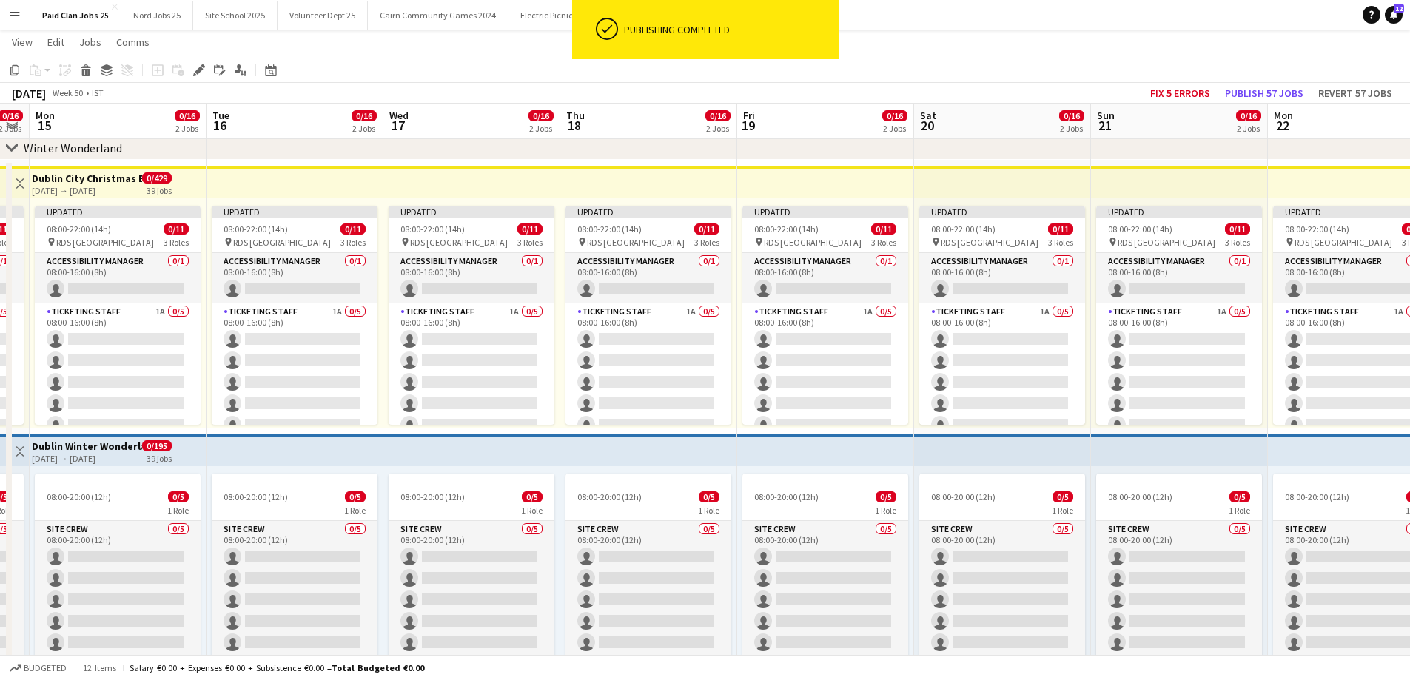
drag, startPoint x: 515, startPoint y: 165, endPoint x: 1096, endPoint y: 439, distance: 642.2
